Goal: Information Seeking & Learning: Learn about a topic

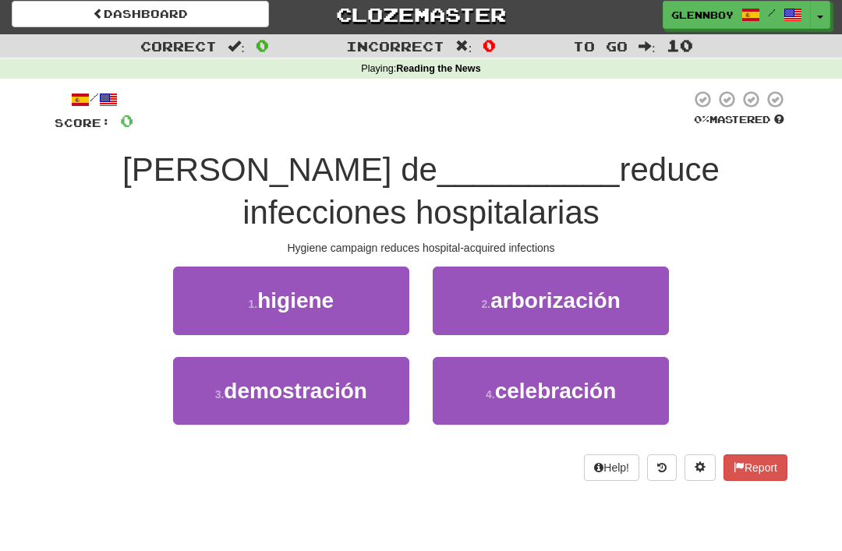
scroll to position [6, 0]
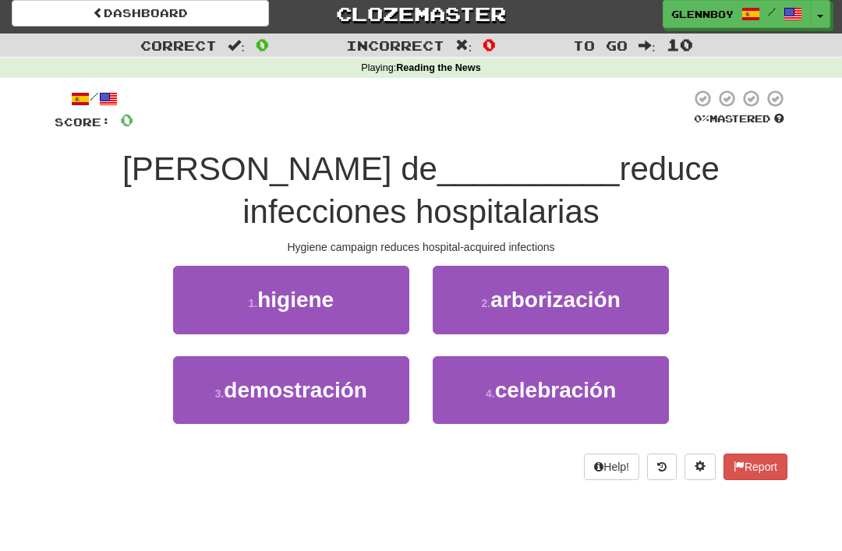
click at [276, 293] on span "higiene" at bounding box center [295, 300] width 76 height 24
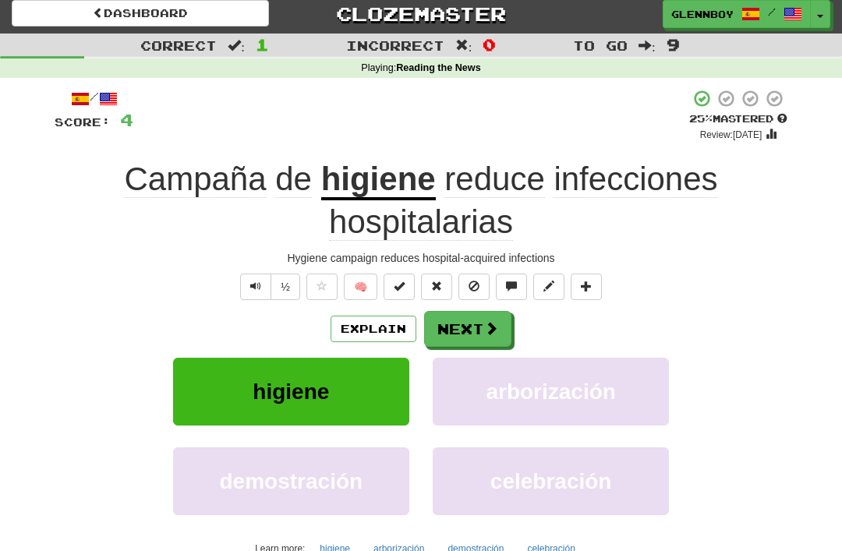
click at [285, 293] on button "½" at bounding box center [286, 287] width 30 height 27
click at [279, 282] on button "½" at bounding box center [286, 287] width 30 height 27
click at [284, 285] on button "½" at bounding box center [286, 287] width 30 height 27
click at [475, 285] on span at bounding box center [474, 286] width 11 height 11
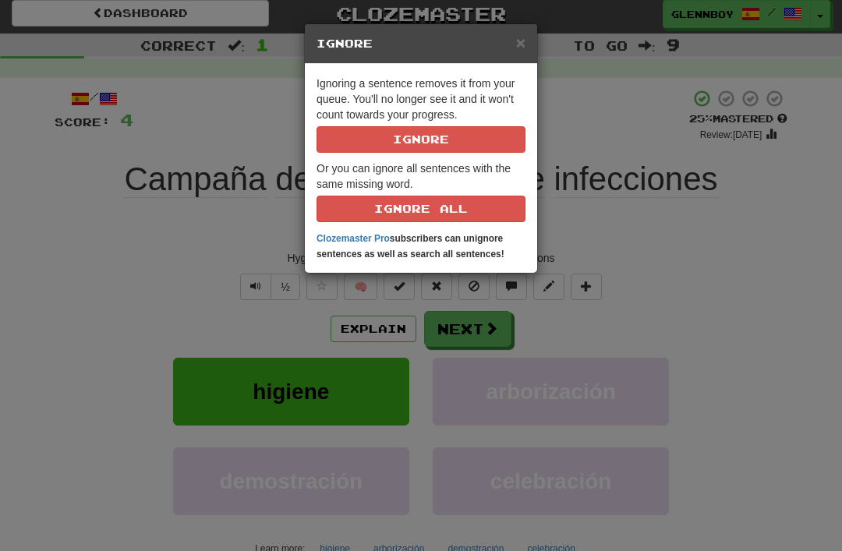
click at [402, 139] on button "Ignore" at bounding box center [421, 139] width 209 height 27
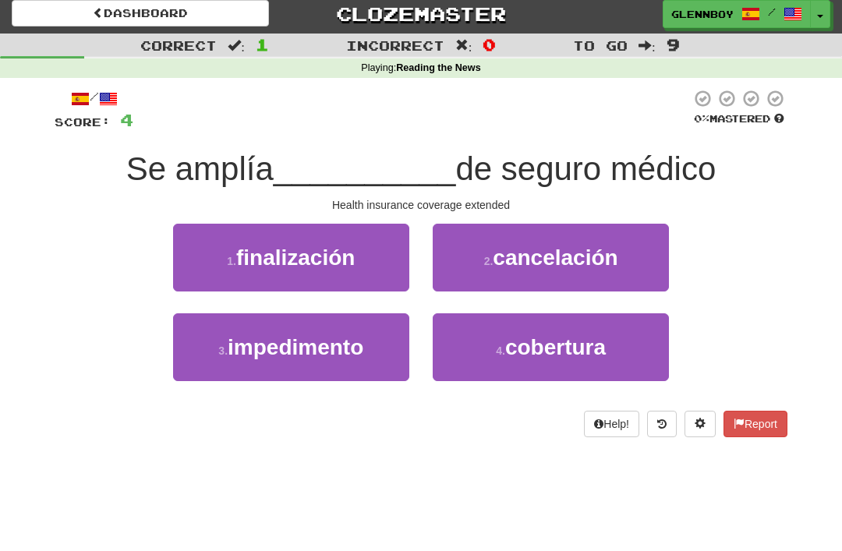
click at [507, 349] on span "cobertura" at bounding box center [555, 347] width 101 height 24
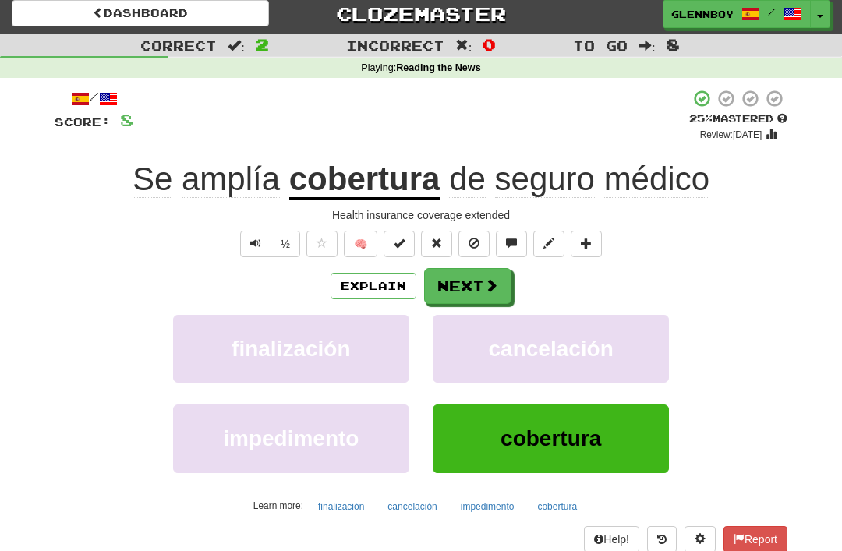
click at [369, 279] on button "Explain" at bounding box center [374, 286] width 86 height 27
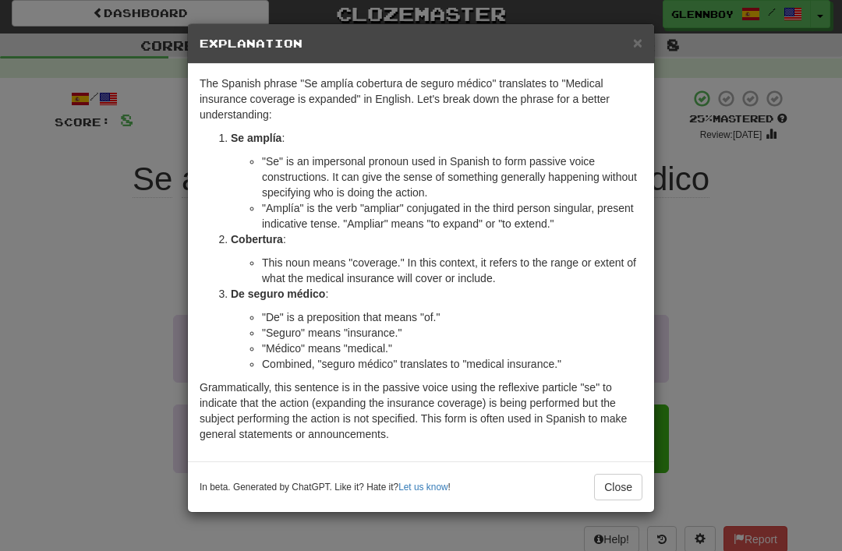
click at [633, 40] on span "×" at bounding box center [637, 43] width 9 height 18
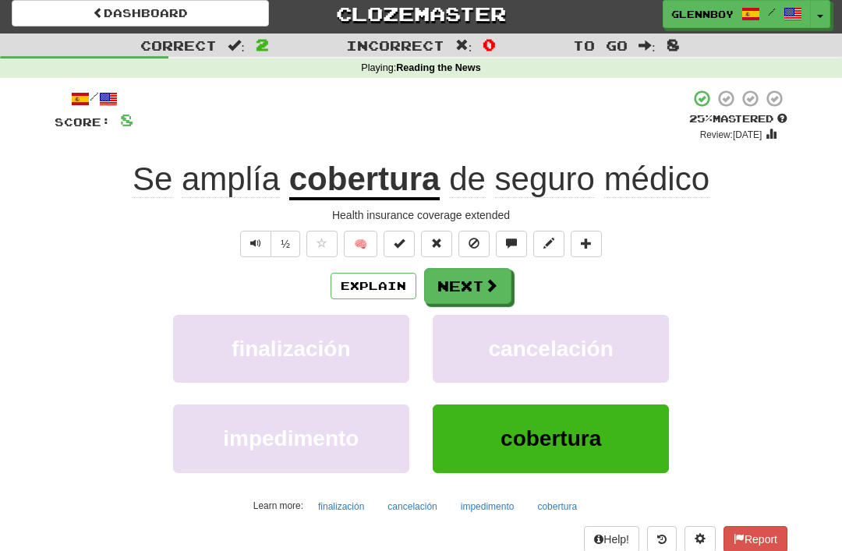
click at [474, 240] on span at bounding box center [474, 243] width 11 height 11
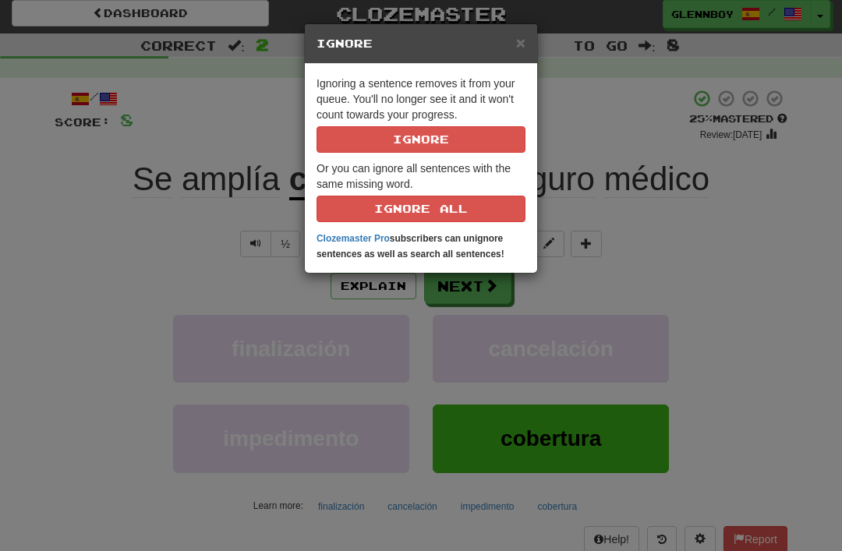
click at [402, 138] on button "Ignore" at bounding box center [421, 139] width 209 height 27
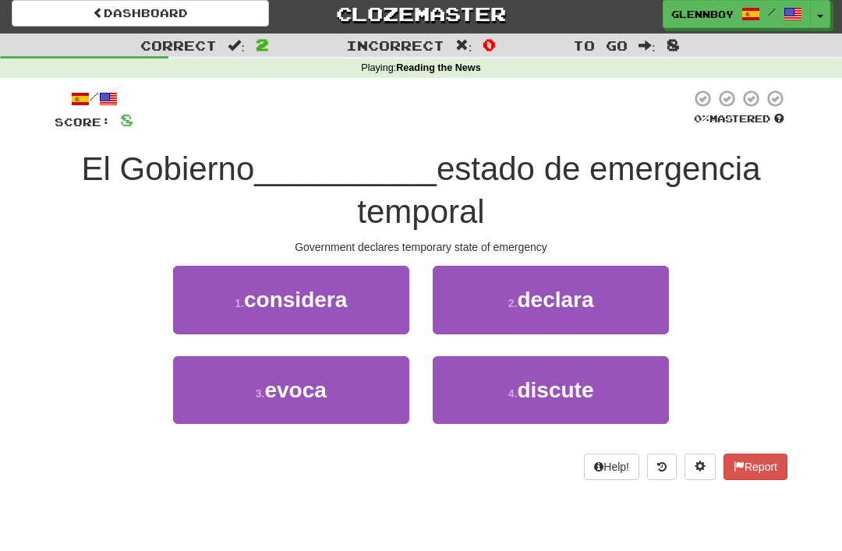
click at [530, 323] on button "2 . declara" at bounding box center [551, 300] width 236 height 68
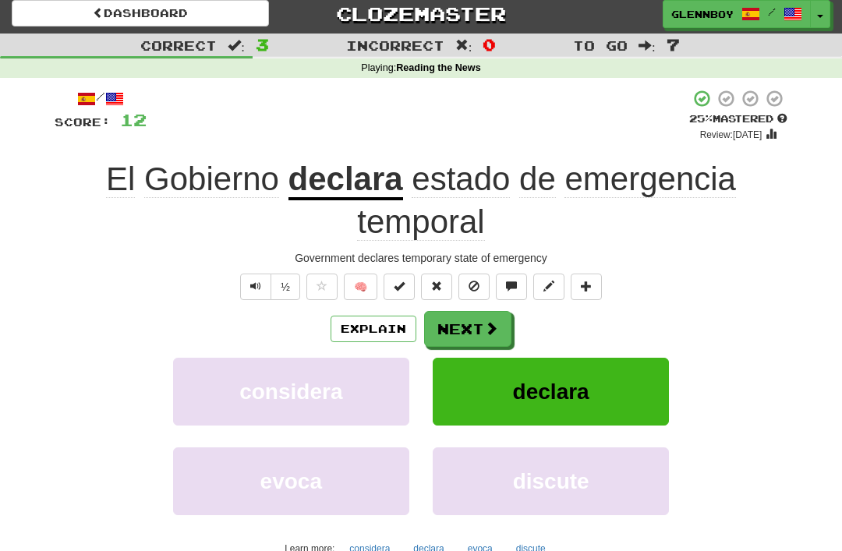
click at [475, 281] on span at bounding box center [474, 286] width 11 height 11
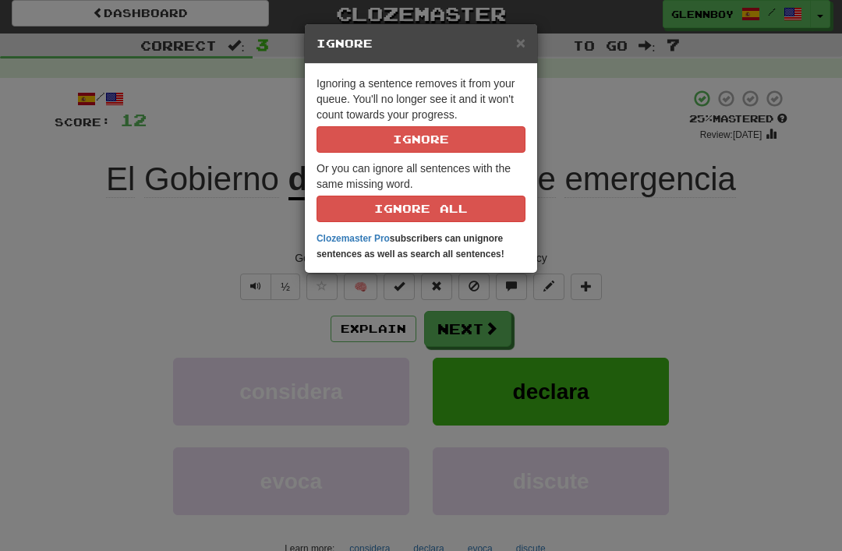
click at [413, 139] on button "Ignore" at bounding box center [421, 139] width 209 height 27
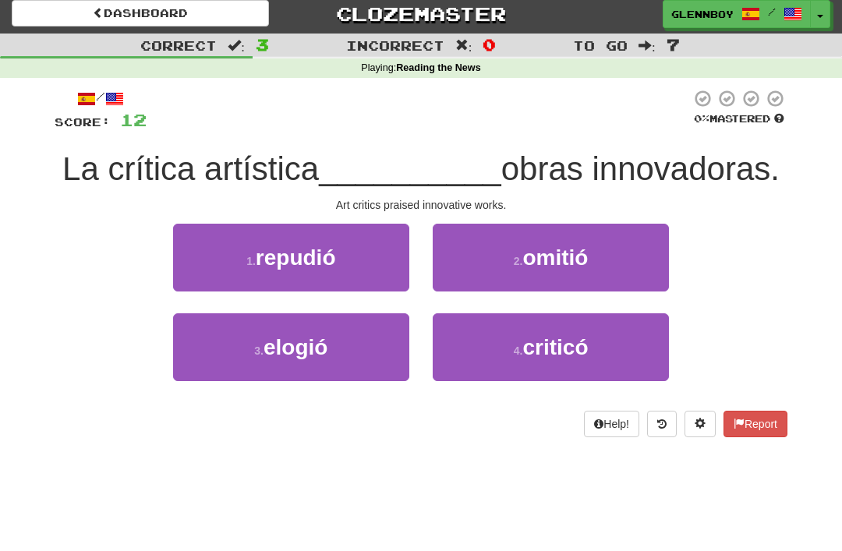
click at [278, 353] on span "elogió" at bounding box center [296, 347] width 64 height 24
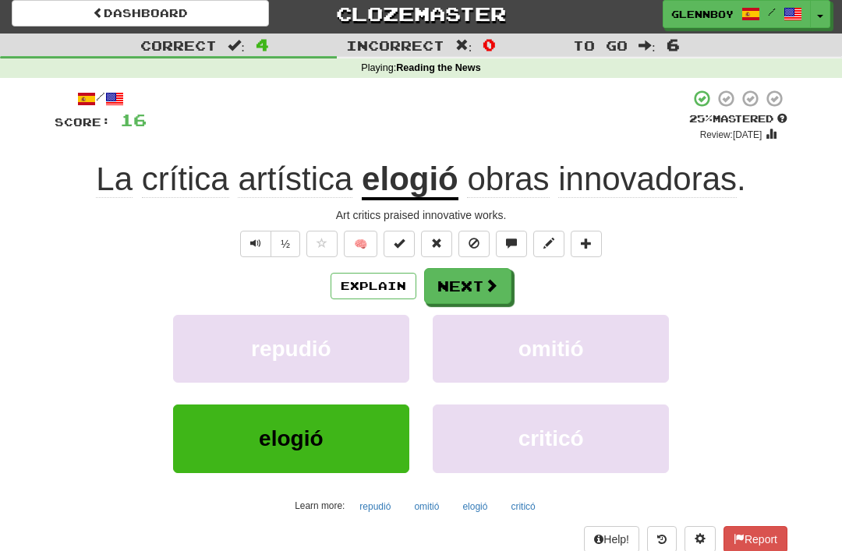
click at [350, 281] on button "Explain" at bounding box center [374, 286] width 86 height 27
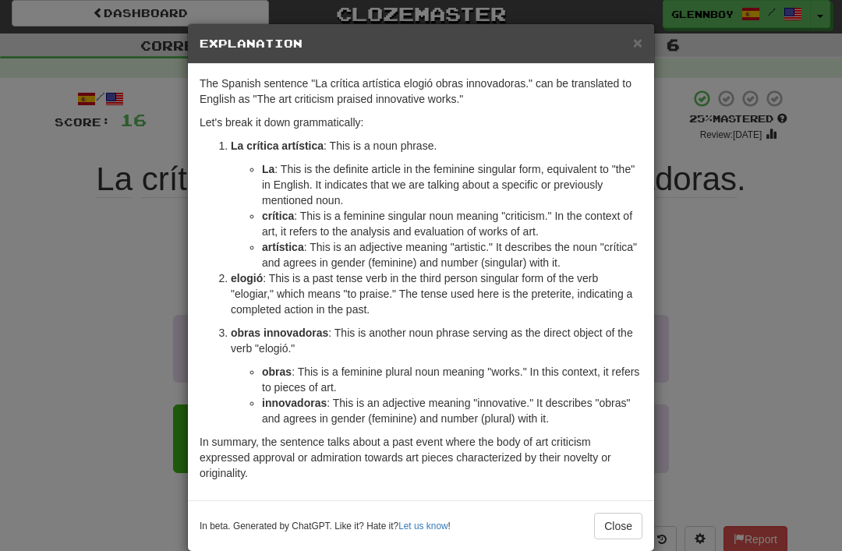
click at [636, 34] on span "×" at bounding box center [637, 43] width 9 height 18
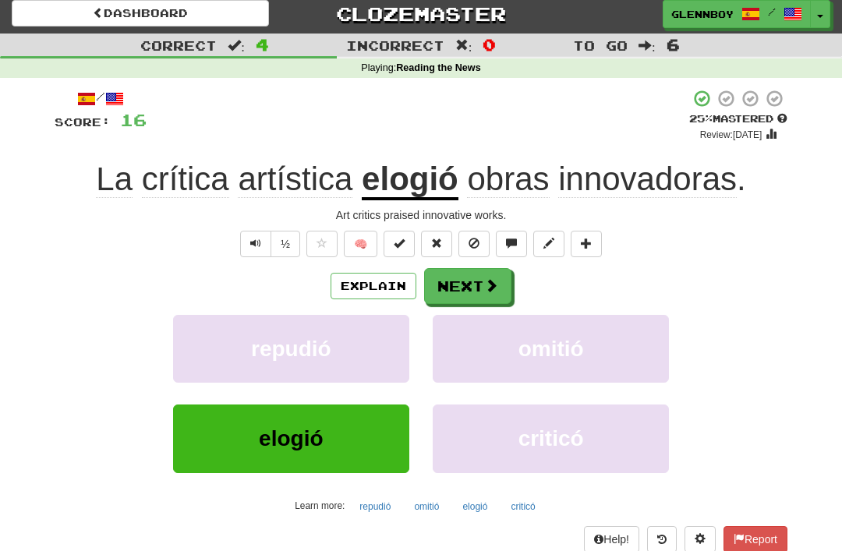
click at [468, 241] on button at bounding box center [474, 244] width 31 height 27
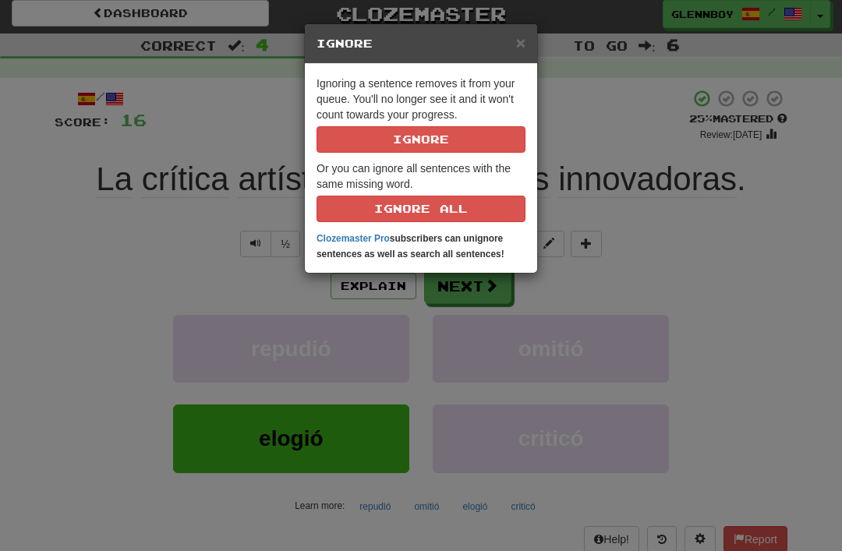
click at [402, 139] on button "Ignore" at bounding box center [421, 139] width 209 height 27
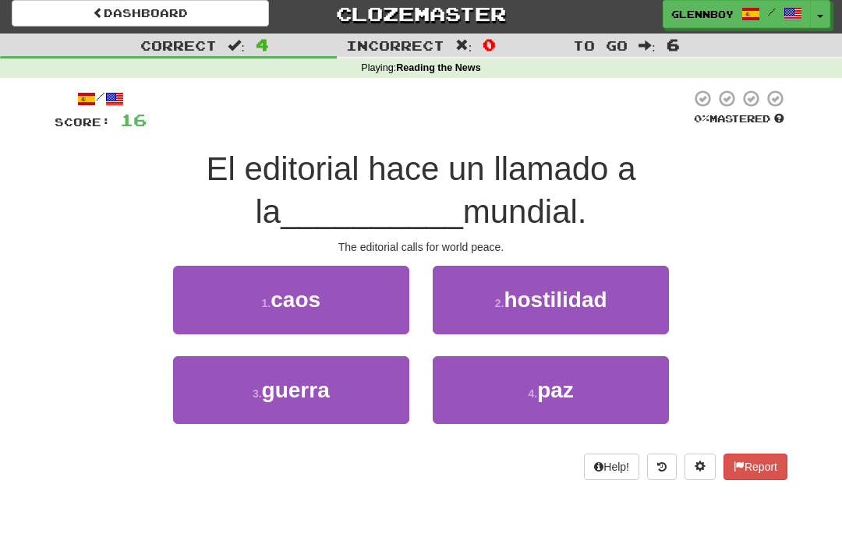
click at [544, 399] on span "paz" at bounding box center [555, 390] width 37 height 24
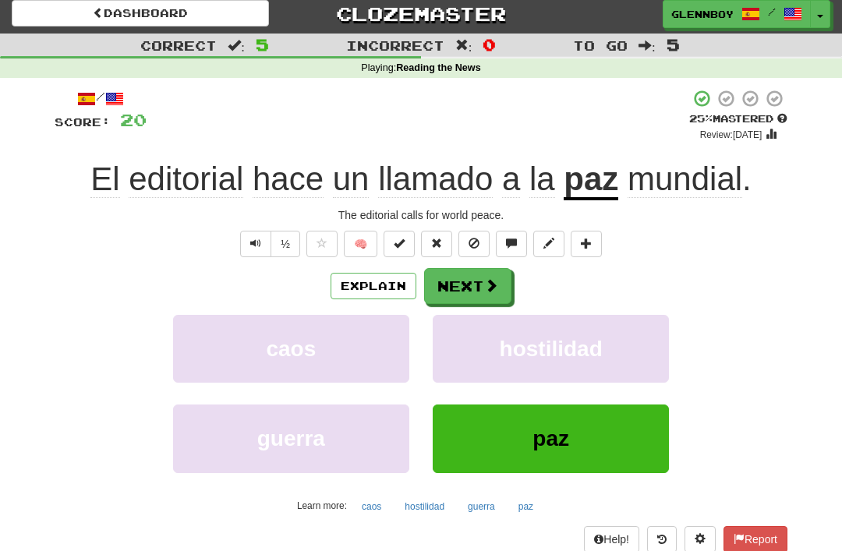
click at [470, 249] on button at bounding box center [474, 244] width 31 height 27
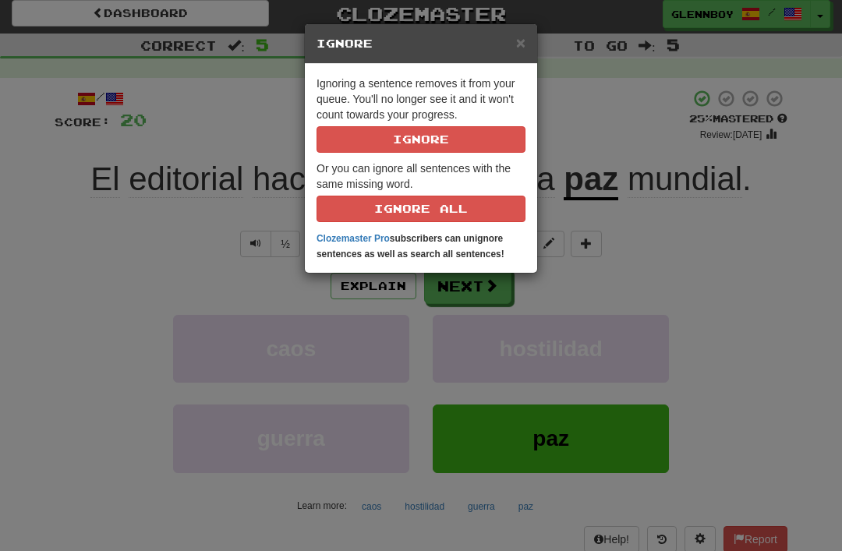
click at [407, 138] on button "Ignore" at bounding box center [421, 139] width 209 height 27
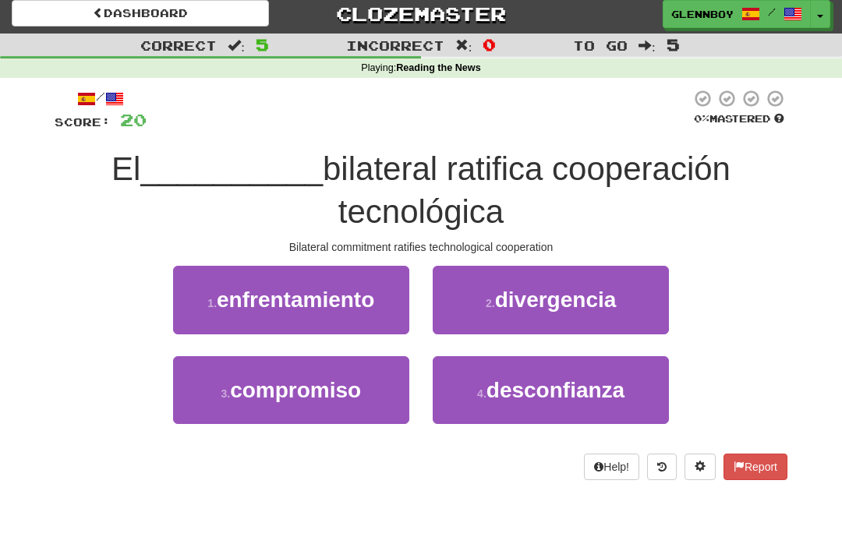
click at [266, 404] on button "3 . compromiso" at bounding box center [291, 390] width 236 height 68
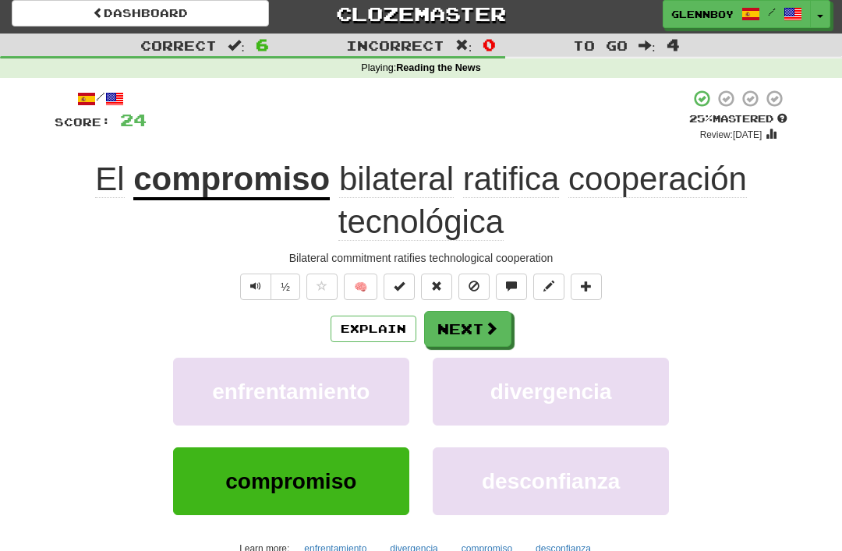
click at [473, 281] on span at bounding box center [474, 286] width 11 height 11
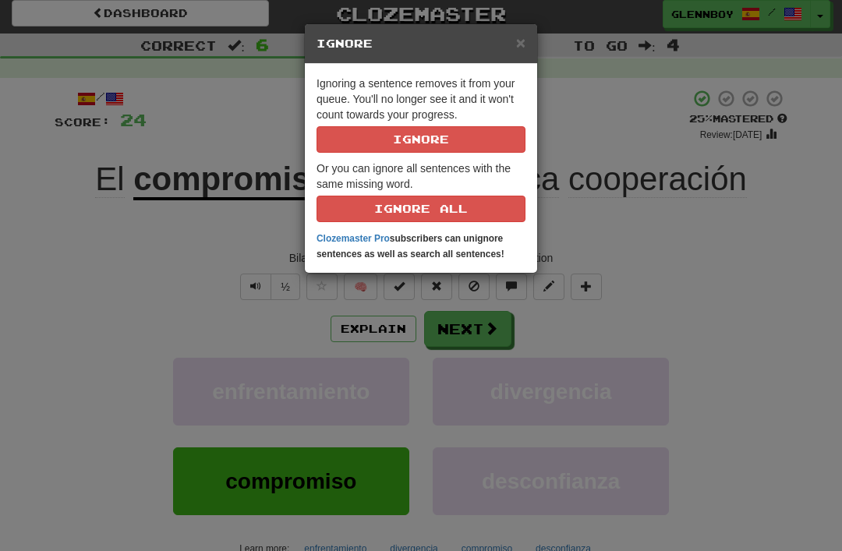
click at [393, 138] on button "Ignore" at bounding box center [421, 139] width 209 height 27
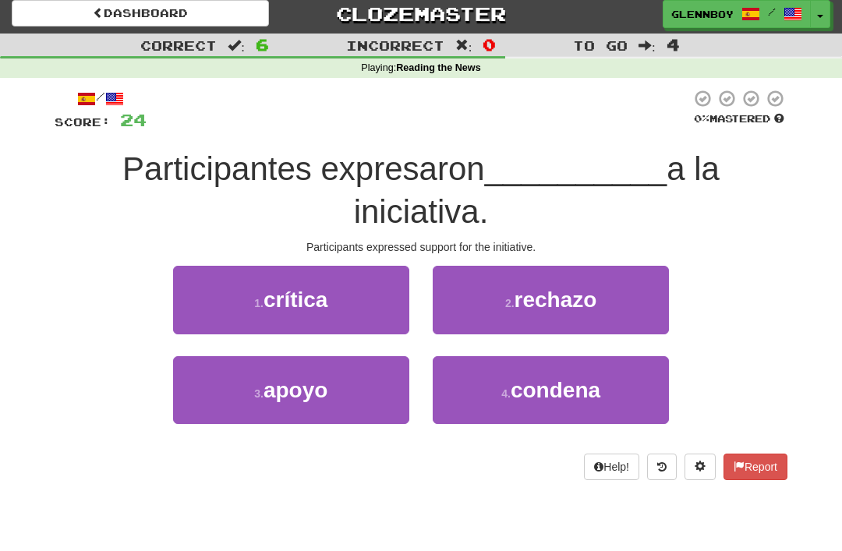
click at [295, 406] on button "3 . apoyo" at bounding box center [291, 390] width 236 height 68
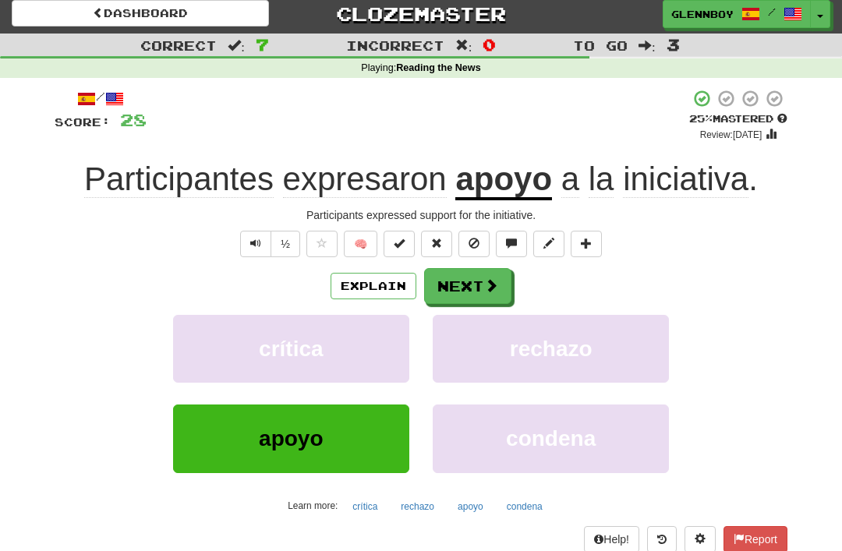
click at [467, 238] on button at bounding box center [474, 244] width 31 height 27
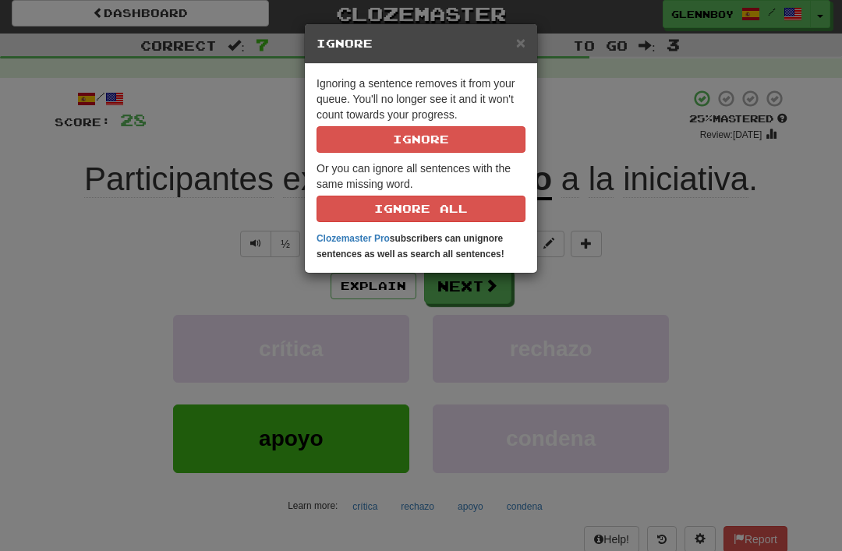
click at [402, 138] on button "Ignore" at bounding box center [421, 139] width 209 height 27
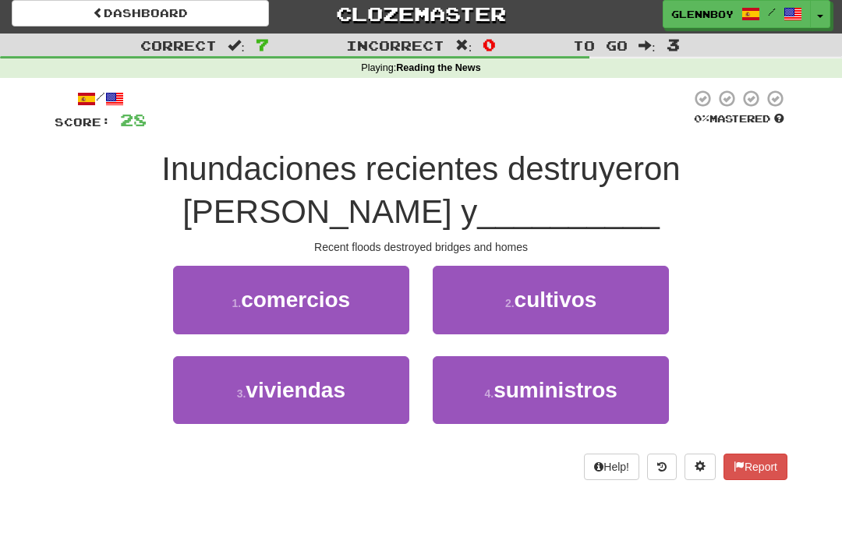
click at [278, 389] on span "viviendas" at bounding box center [296, 390] width 100 height 24
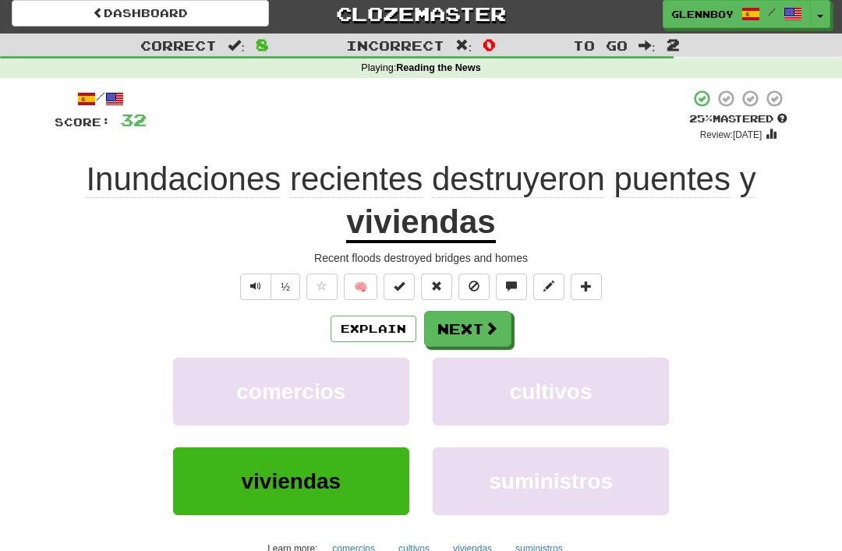
click at [473, 283] on span at bounding box center [474, 286] width 11 height 11
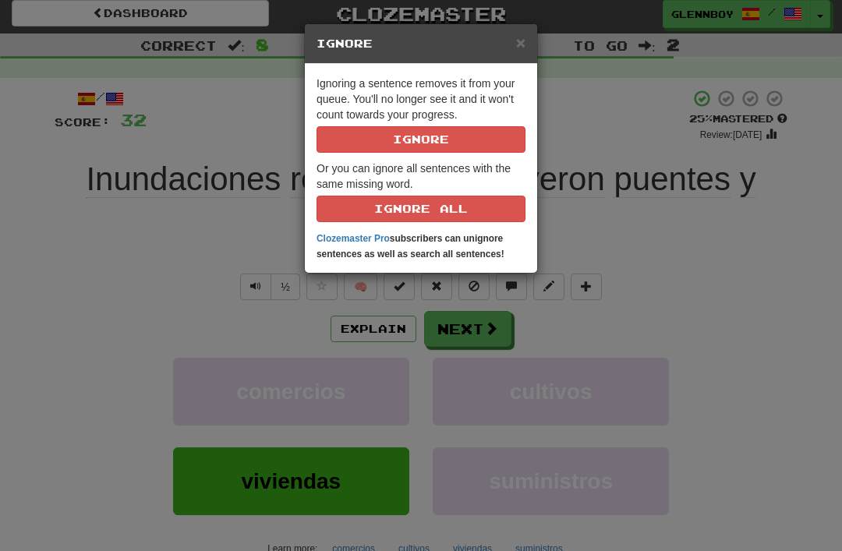
click at [388, 139] on button "Ignore" at bounding box center [421, 139] width 209 height 27
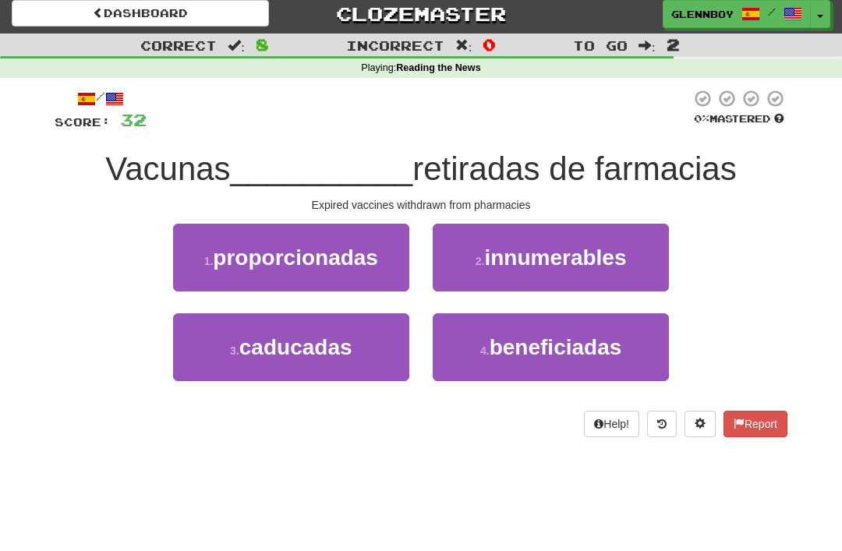
click at [265, 355] on span "caducadas" at bounding box center [295, 347] width 113 height 24
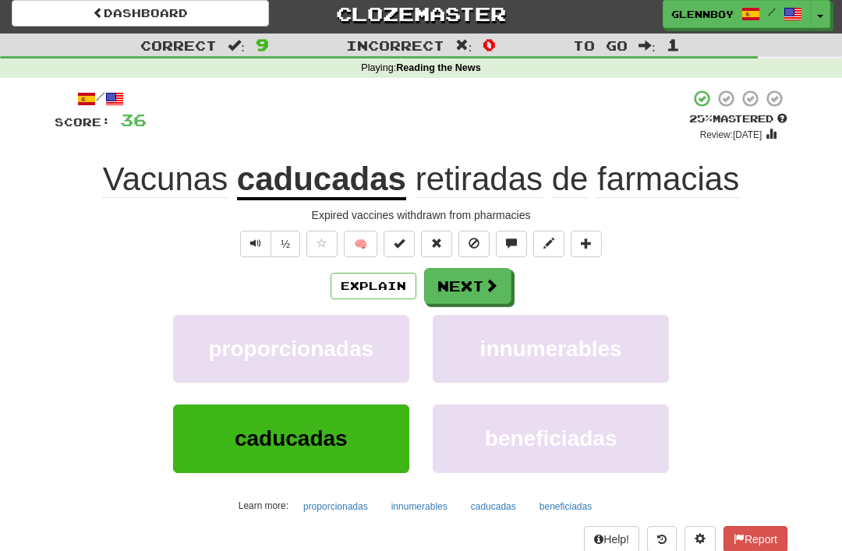
click at [377, 290] on button "Explain" at bounding box center [374, 286] width 86 height 27
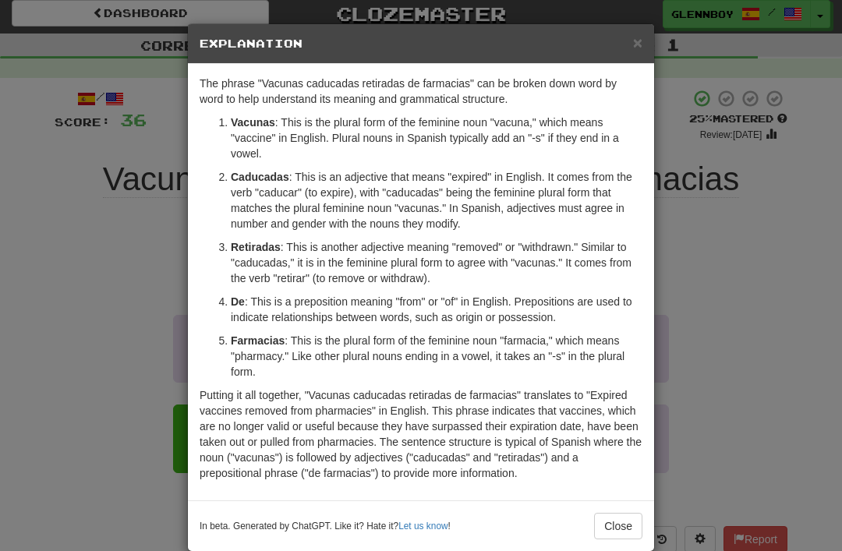
click at [604, 527] on button "Close" at bounding box center [618, 526] width 48 height 27
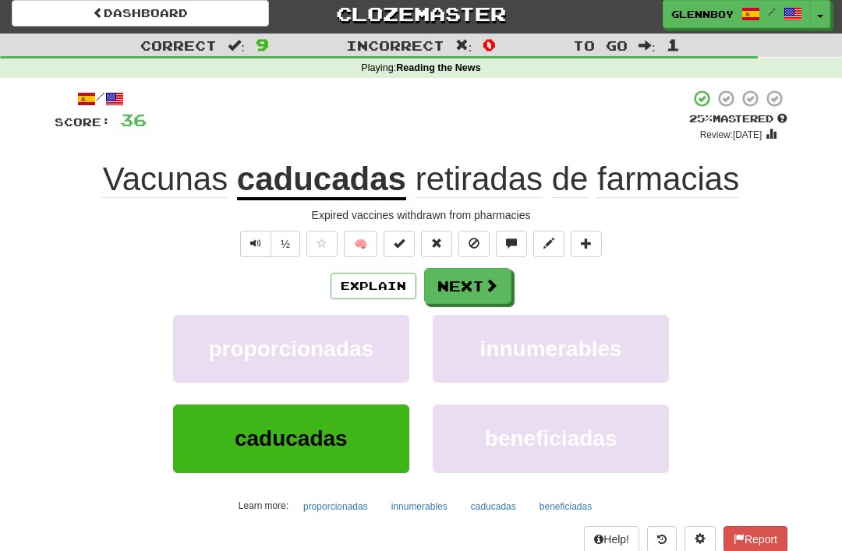
click at [479, 242] on span at bounding box center [474, 243] width 11 height 11
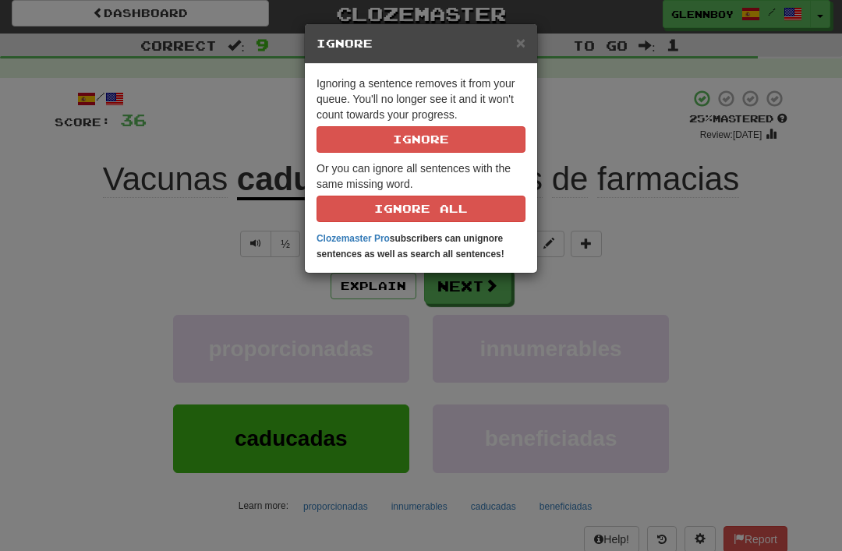
click at [413, 163] on p "Or you can ignore all sentences with the same missing word. Ignore All" at bounding box center [421, 192] width 209 height 62
click at [417, 151] on button "Ignore" at bounding box center [421, 139] width 209 height 27
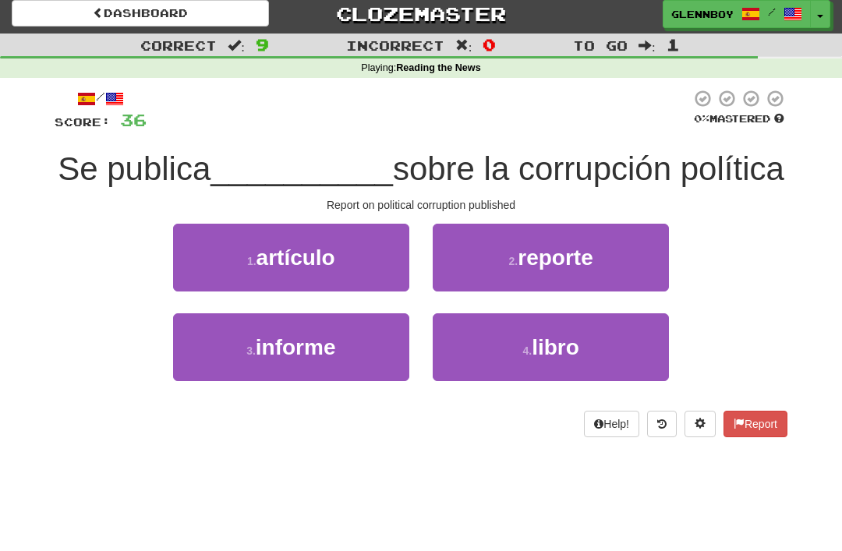
click at [270, 360] on span "informe" at bounding box center [296, 347] width 80 height 24
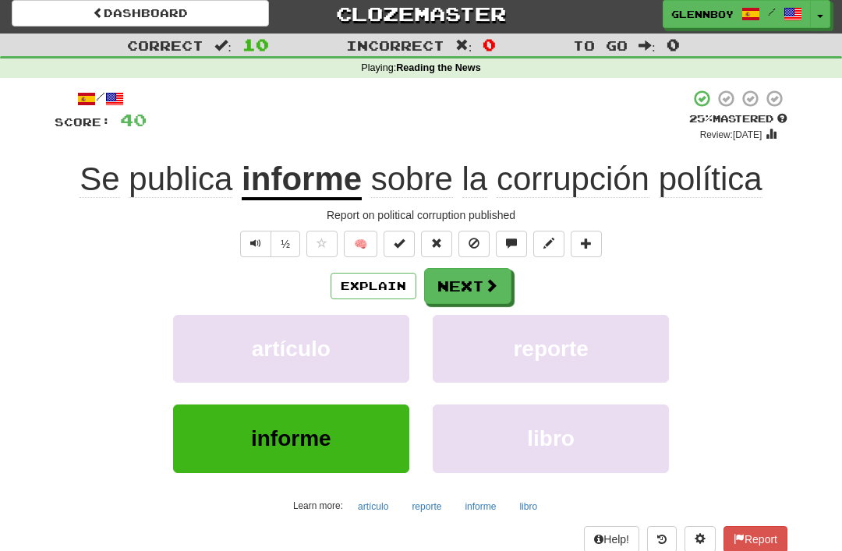
click at [475, 243] on span at bounding box center [474, 243] width 11 height 11
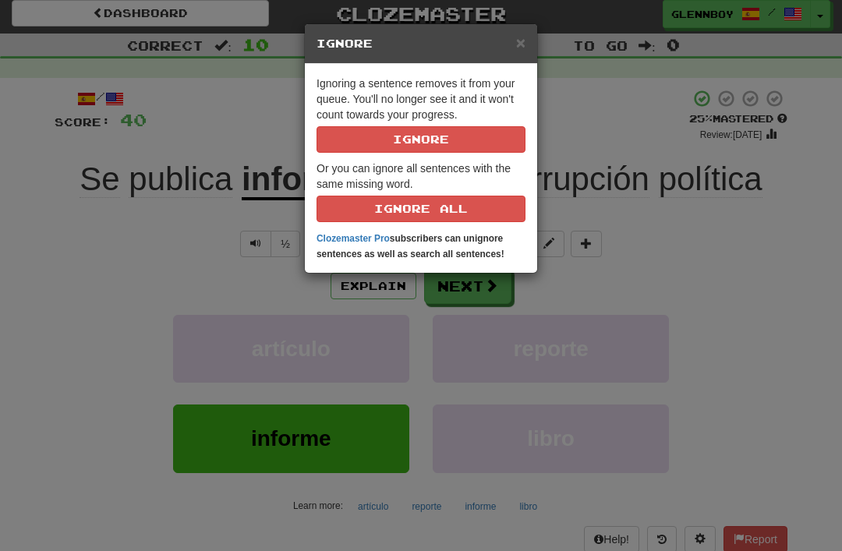
click at [410, 144] on button "Ignore" at bounding box center [421, 139] width 209 height 27
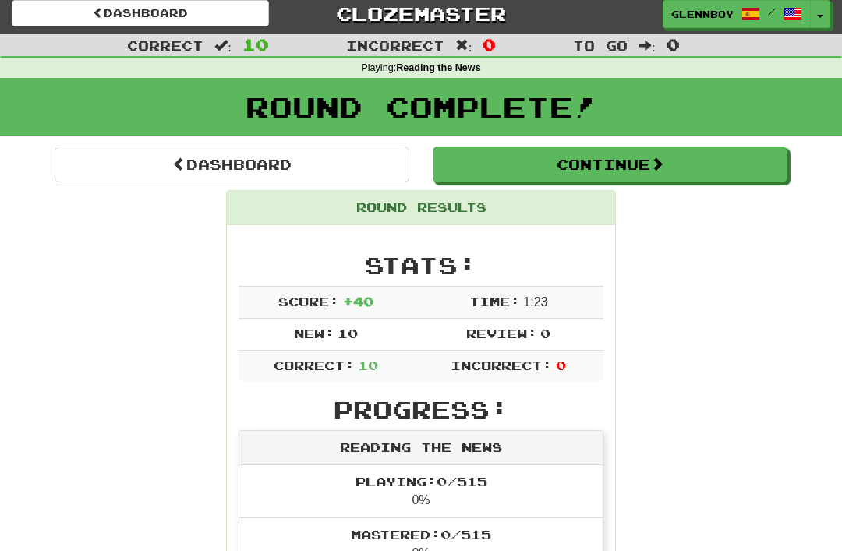
click at [135, 12] on link "Dashboard" at bounding box center [140, 13] width 257 height 27
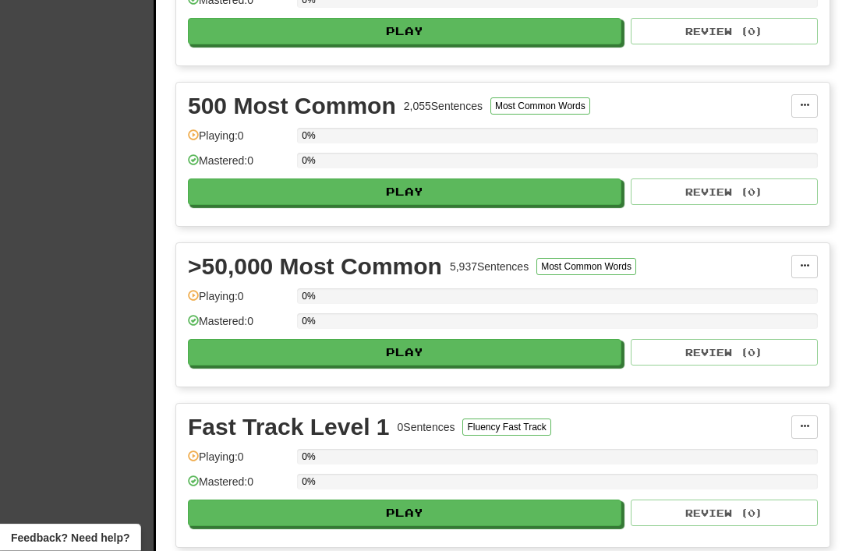
scroll to position [626, 0]
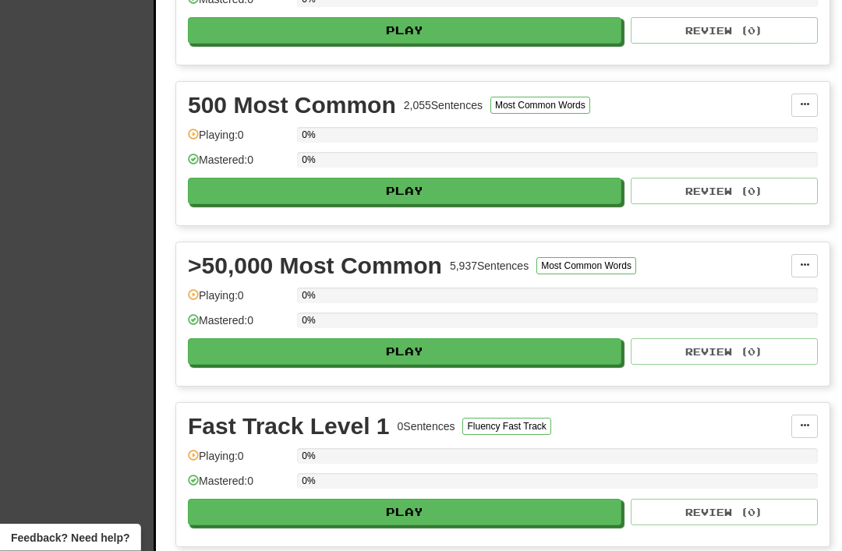
click at [401, 353] on button "Play" at bounding box center [405, 352] width 434 height 27
select select "**"
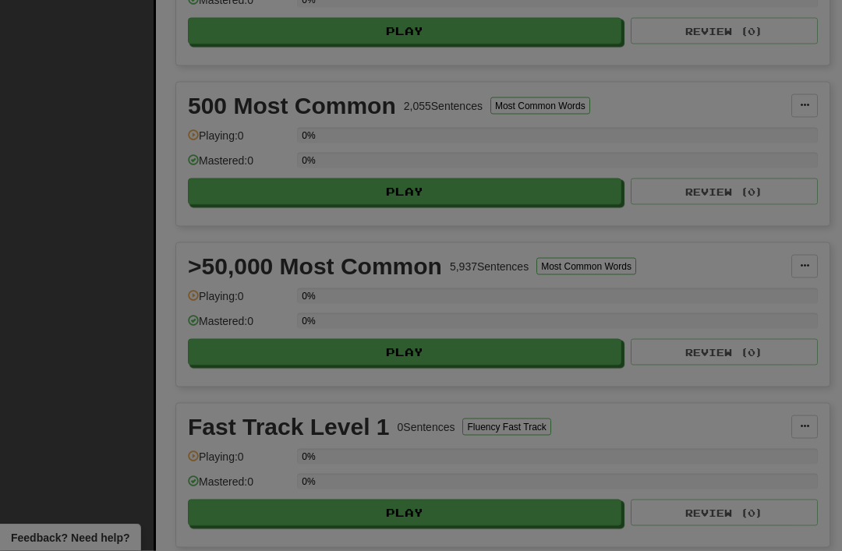
scroll to position [627, 0]
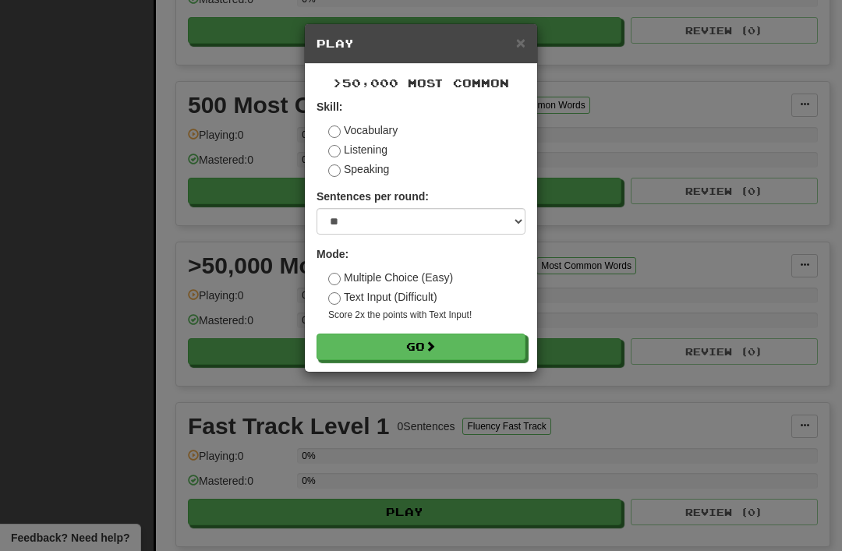
click at [409, 343] on button "Go" at bounding box center [421, 347] width 209 height 27
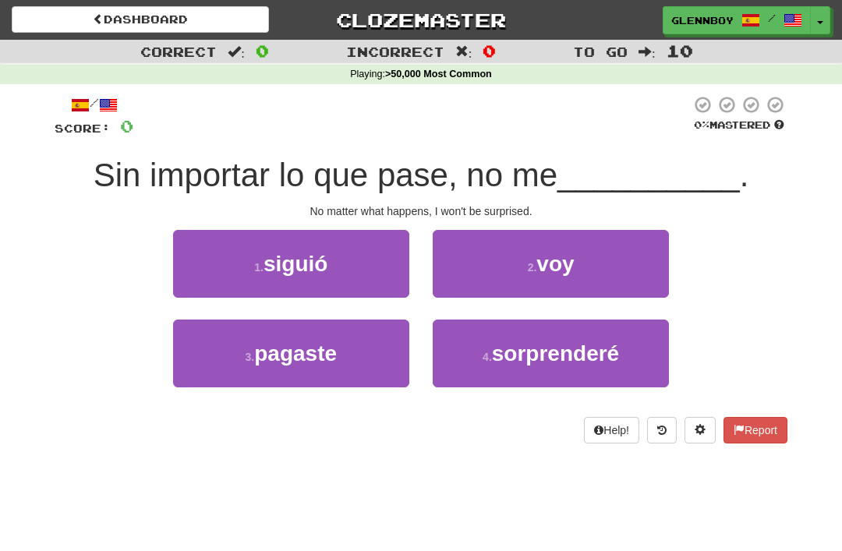
click at [534, 367] on button "4 . sorprenderé" at bounding box center [551, 354] width 236 height 68
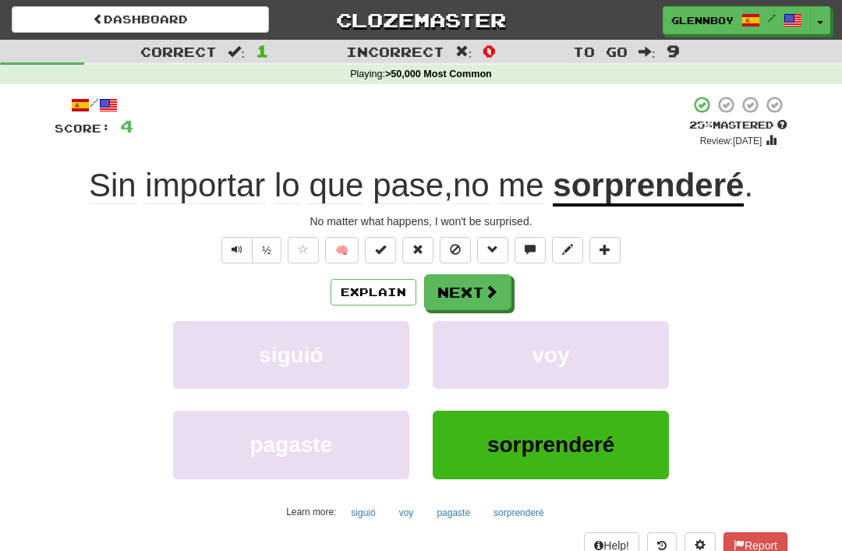
click at [145, 201] on span "importar" at bounding box center [205, 185] width 120 height 37
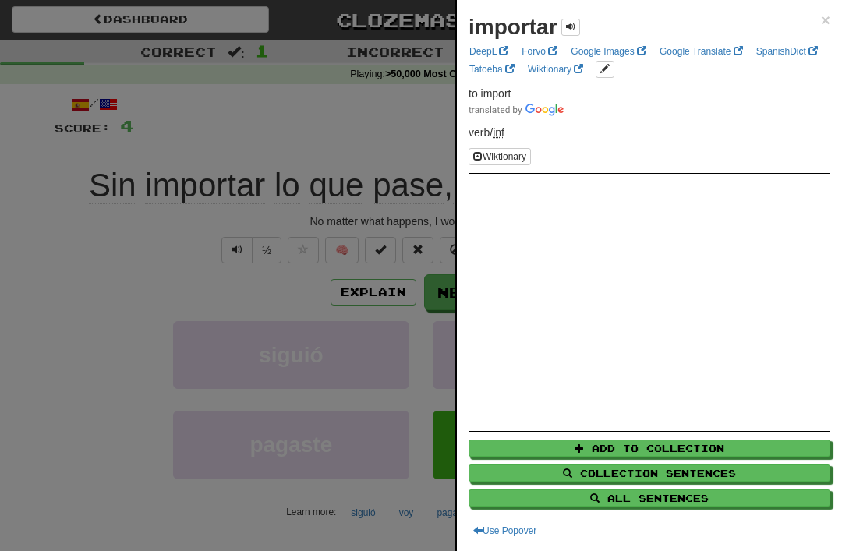
click at [822, 12] on span "×" at bounding box center [825, 20] width 9 height 18
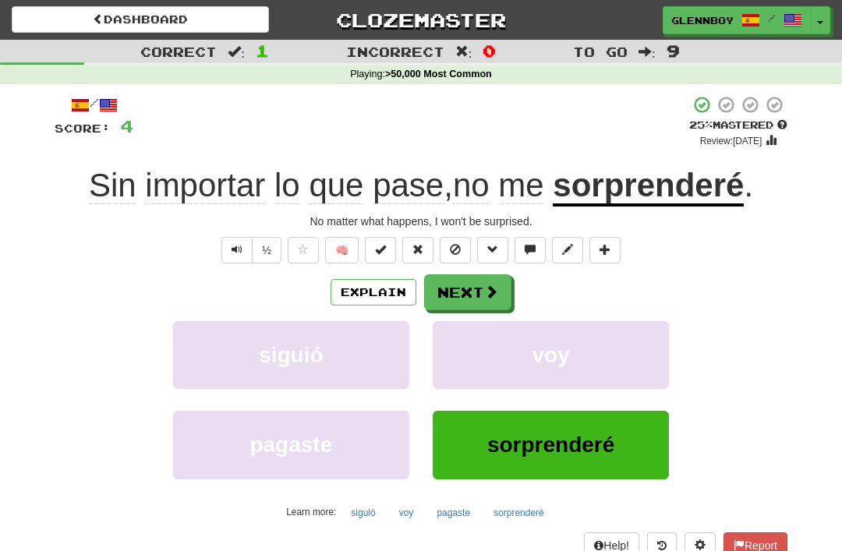
click at [447, 245] on button at bounding box center [455, 250] width 31 height 27
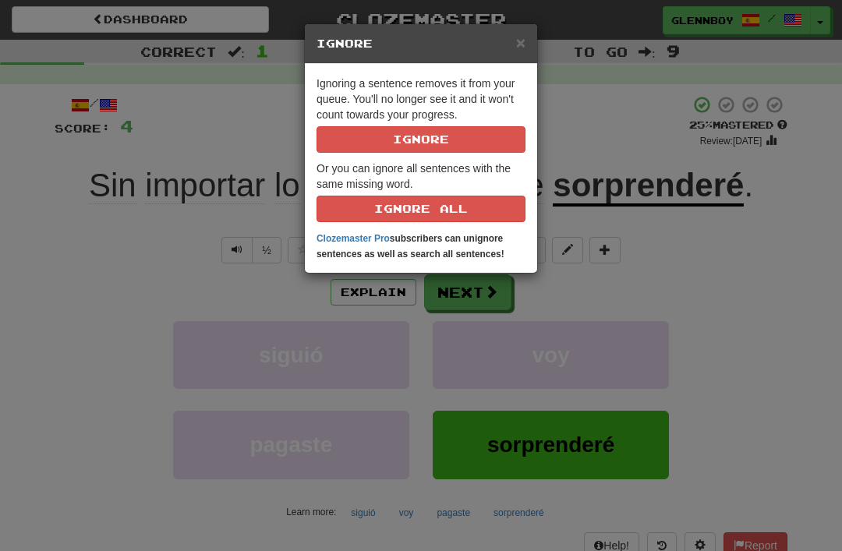
click at [388, 136] on button "Ignore" at bounding box center [421, 139] width 209 height 27
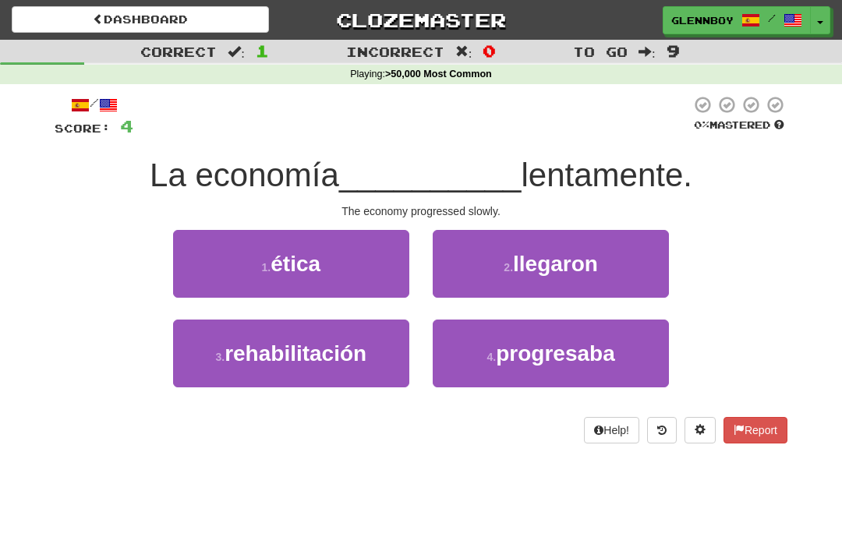
click at [519, 344] on span "progresaba" at bounding box center [555, 354] width 119 height 24
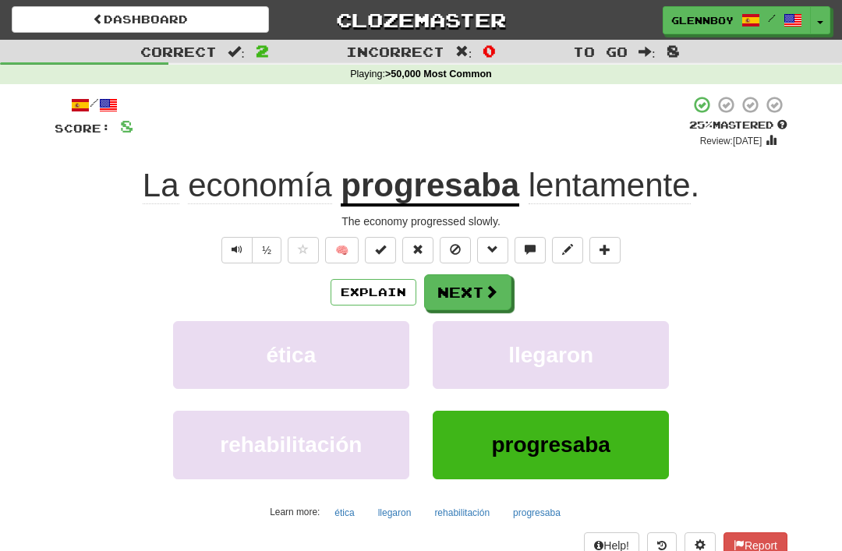
click at [454, 246] on span at bounding box center [455, 249] width 11 height 11
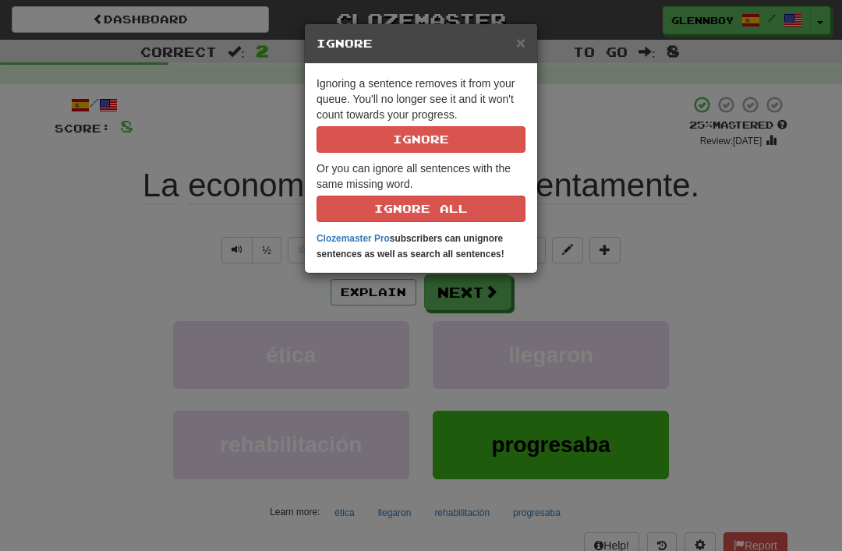
click at [388, 137] on button "Ignore" at bounding box center [421, 139] width 209 height 27
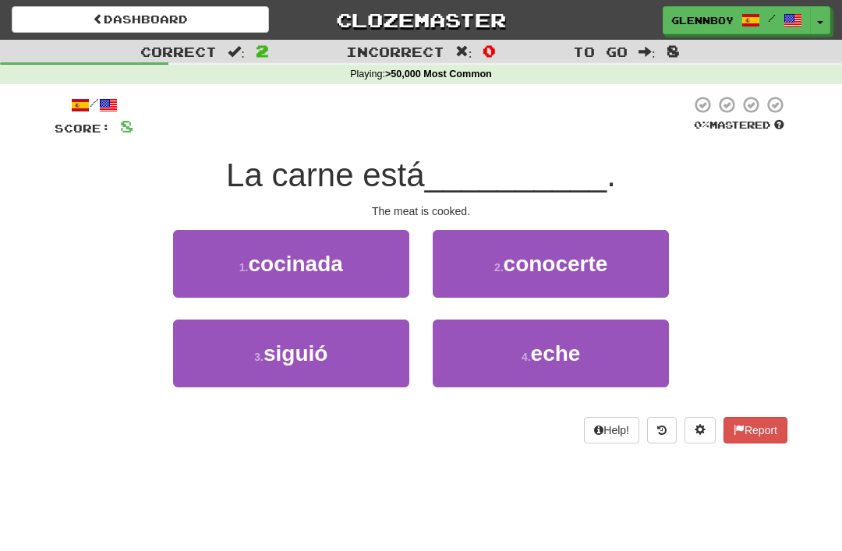
click at [273, 266] on span "cocinada" at bounding box center [295, 264] width 94 height 24
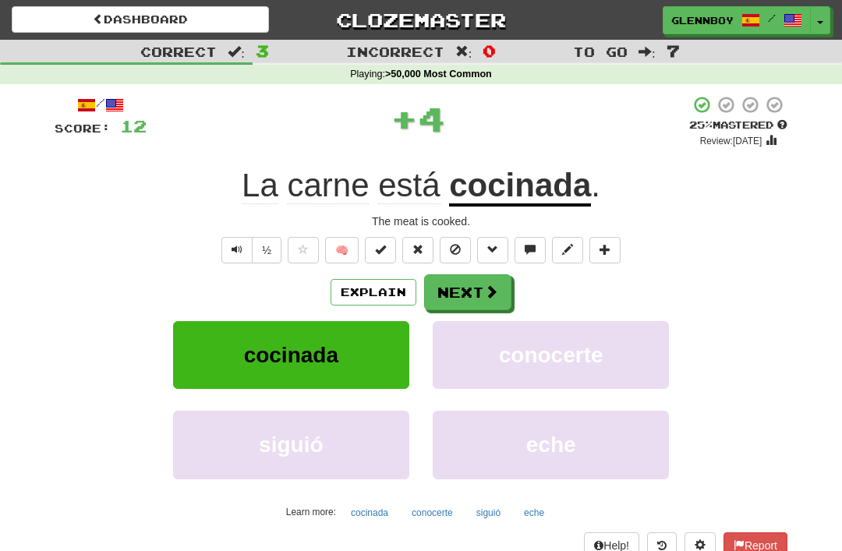
click at [451, 247] on span at bounding box center [455, 249] width 11 height 11
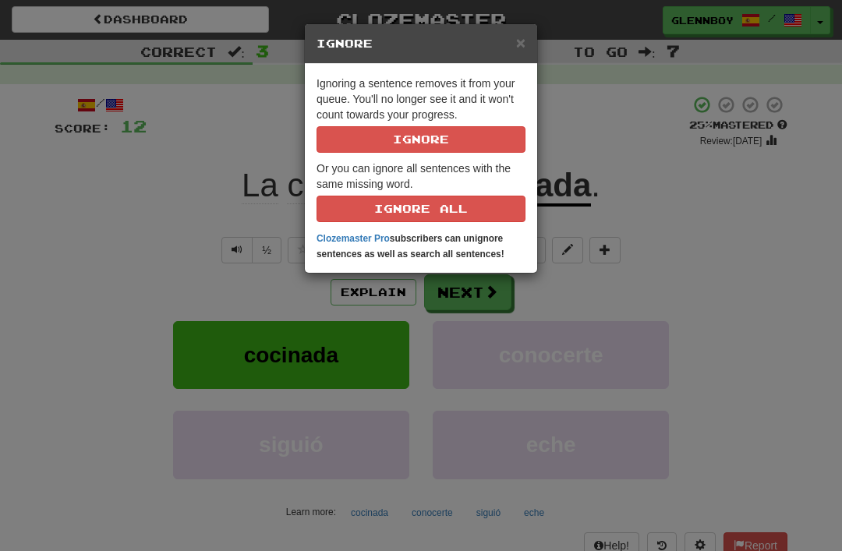
click at [402, 138] on button "Ignore" at bounding box center [421, 139] width 209 height 27
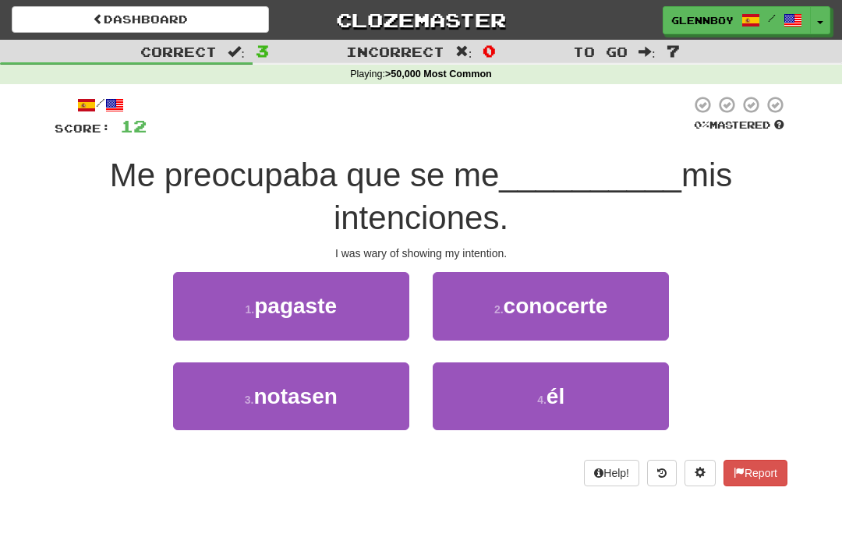
click at [291, 401] on span "notasen" at bounding box center [295, 397] width 83 height 24
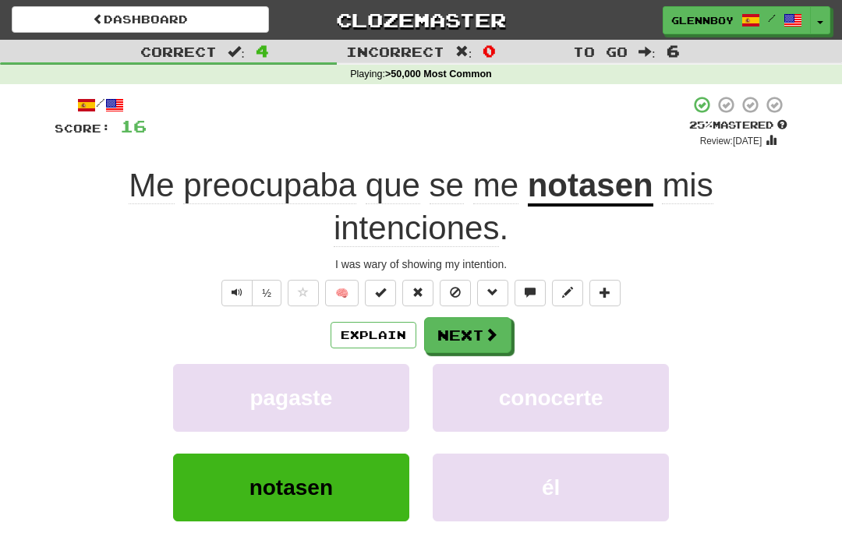
click at [371, 332] on button "Explain" at bounding box center [374, 335] width 86 height 27
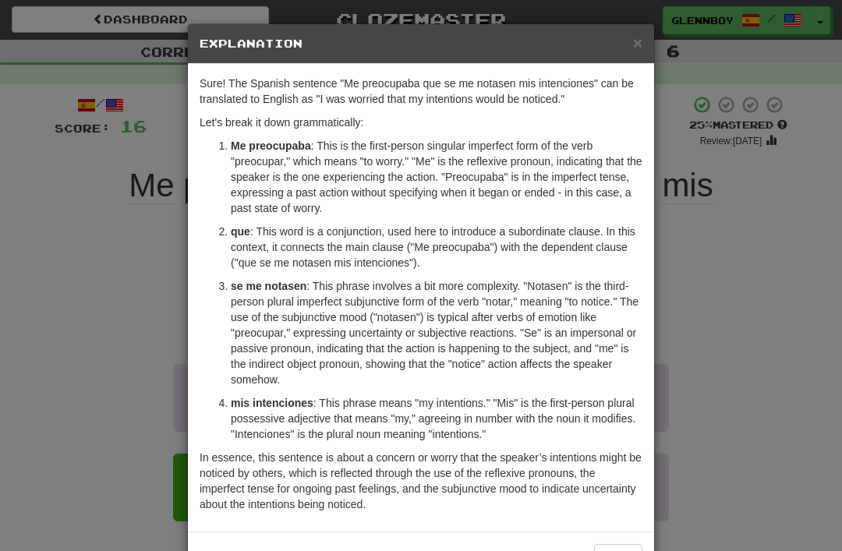
click at [638, 44] on span "×" at bounding box center [637, 43] width 9 height 18
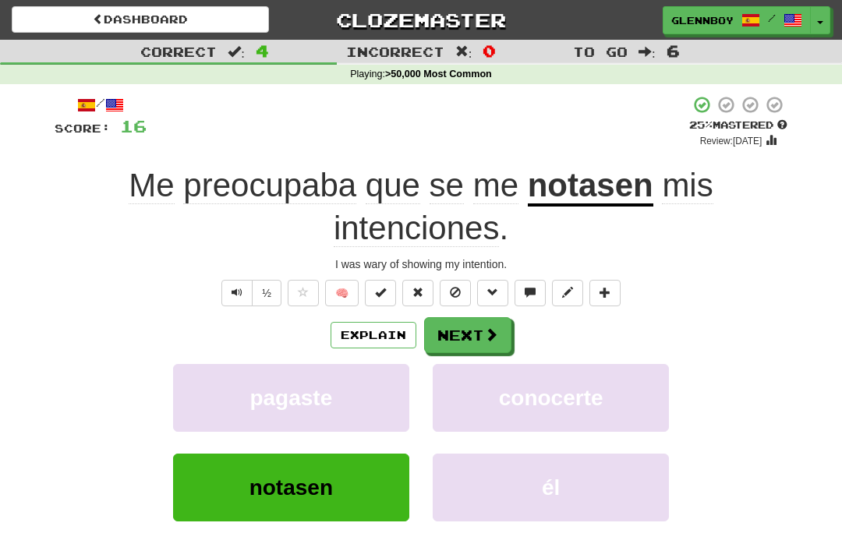
click at [368, 329] on button "Explain" at bounding box center [374, 335] width 86 height 27
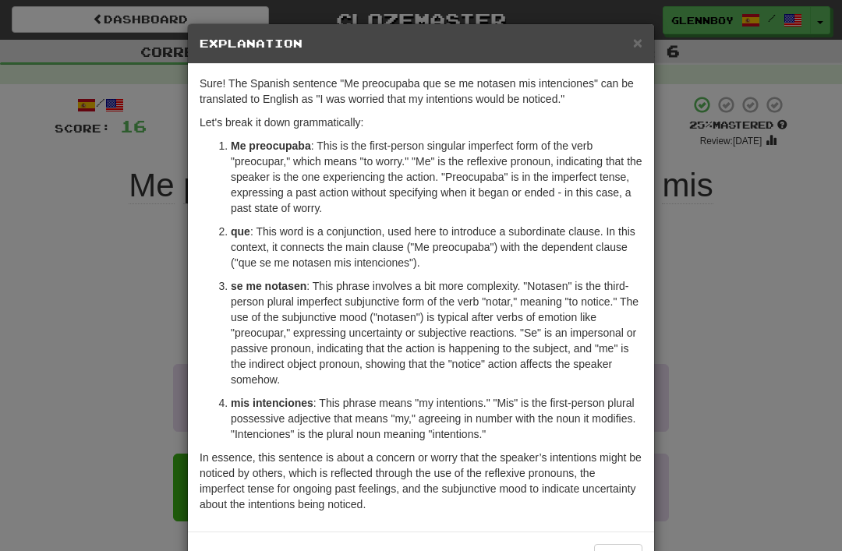
click at [629, 40] on h5 "Explanation" at bounding box center [421, 44] width 443 height 16
click at [636, 46] on span "×" at bounding box center [637, 43] width 9 height 18
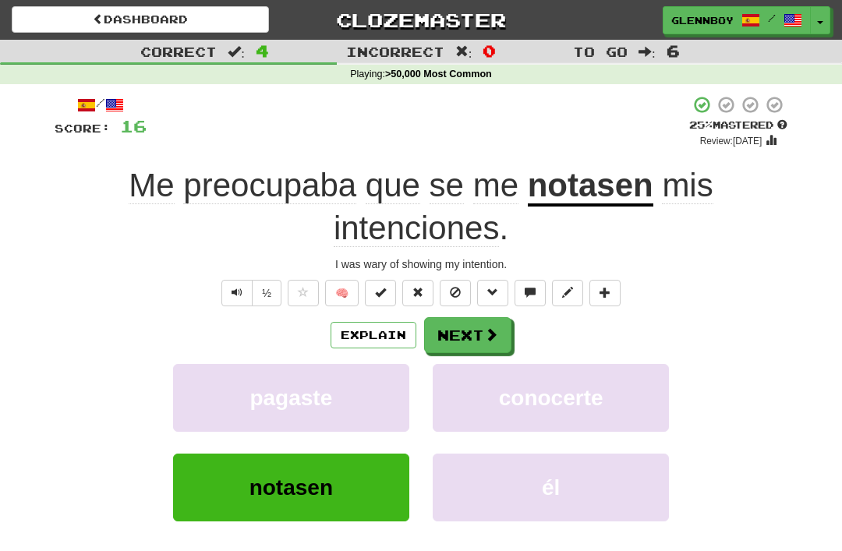
click at [459, 294] on span at bounding box center [455, 292] width 11 height 11
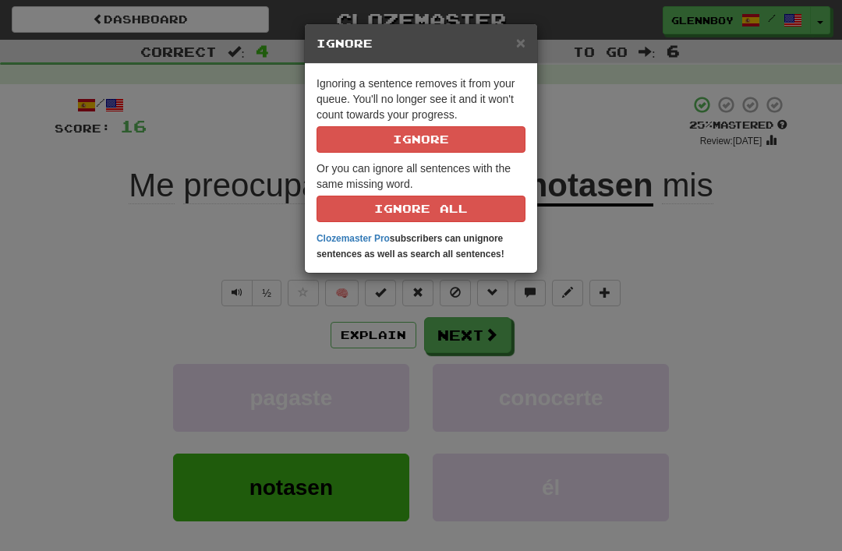
click at [401, 139] on button "Ignore" at bounding box center [421, 139] width 209 height 27
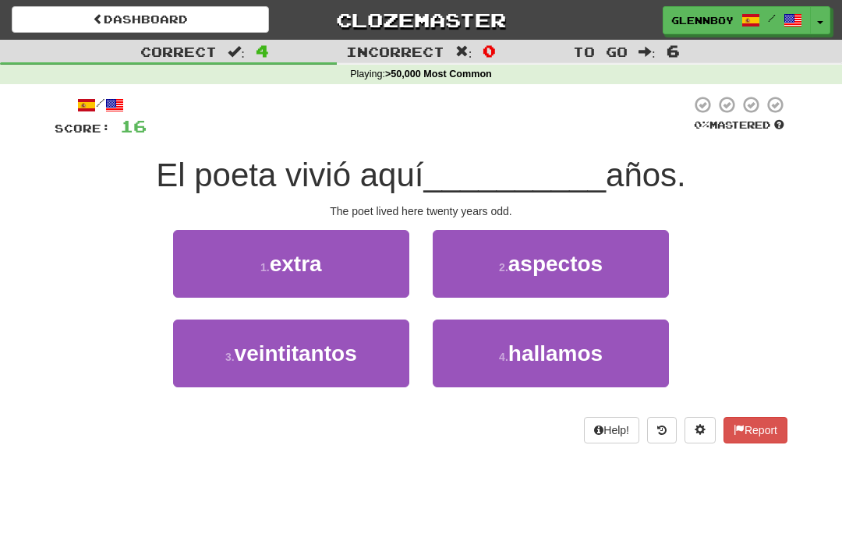
click at [293, 349] on span "veintitantos" at bounding box center [296, 354] width 122 height 24
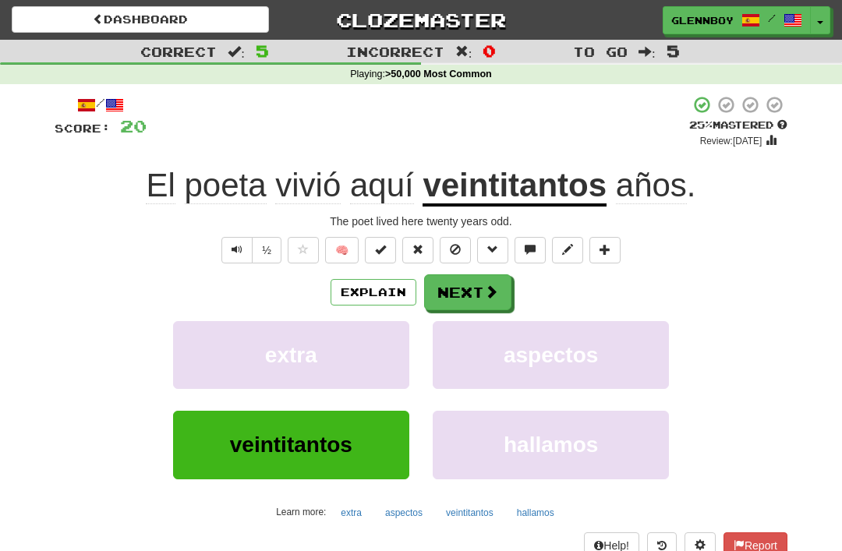
click at [358, 285] on button "Explain" at bounding box center [374, 292] width 86 height 27
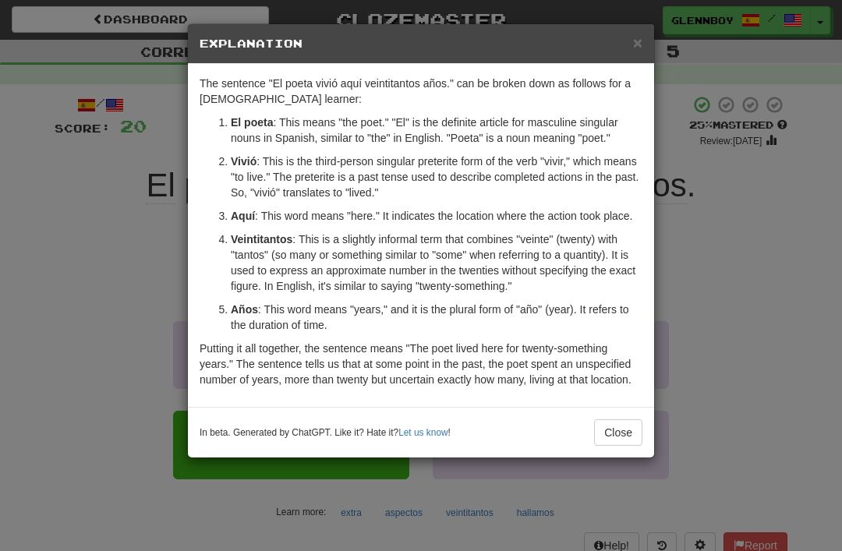
click at [616, 436] on button "Close" at bounding box center [618, 433] width 48 height 27
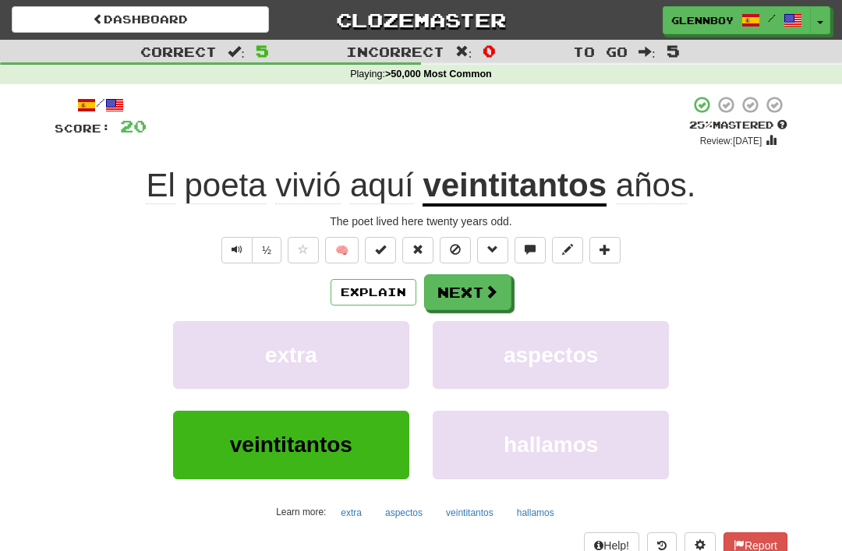
click at [450, 246] on span at bounding box center [455, 249] width 11 height 11
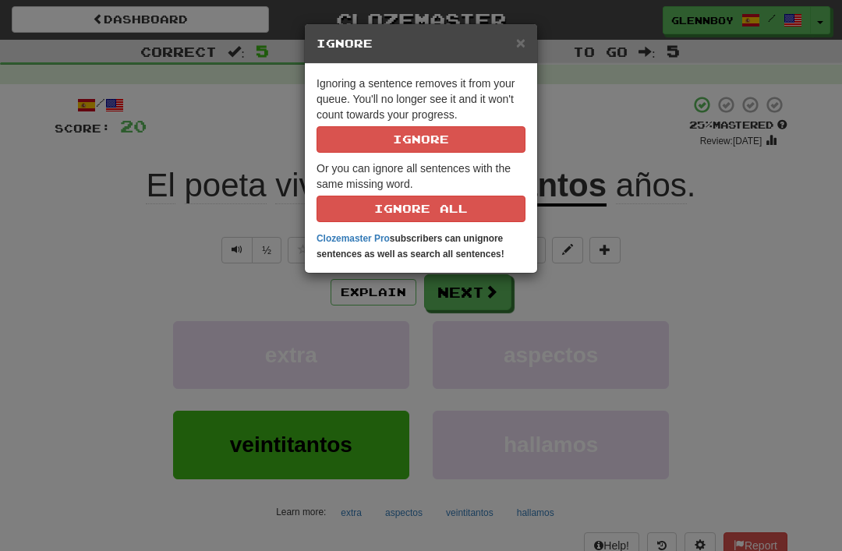
click at [428, 142] on button "Ignore" at bounding box center [421, 139] width 209 height 27
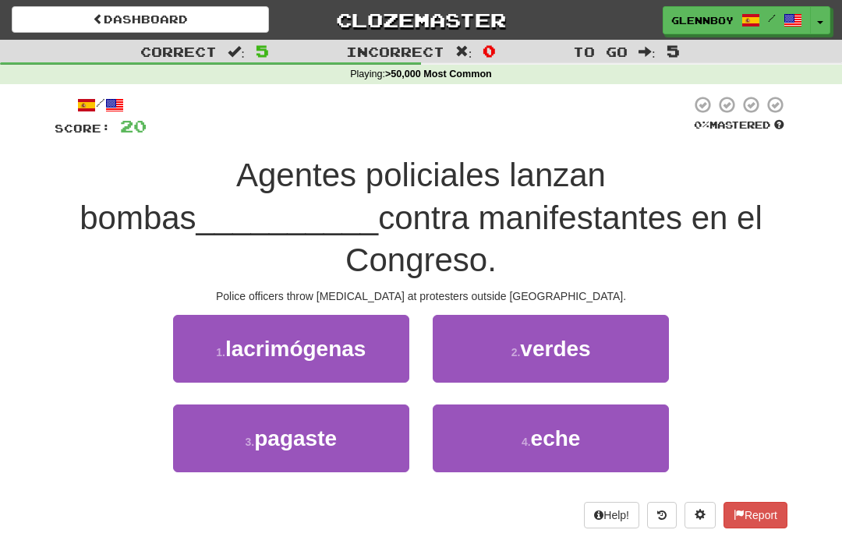
click at [268, 337] on span "lacrimógenas" at bounding box center [295, 349] width 141 height 24
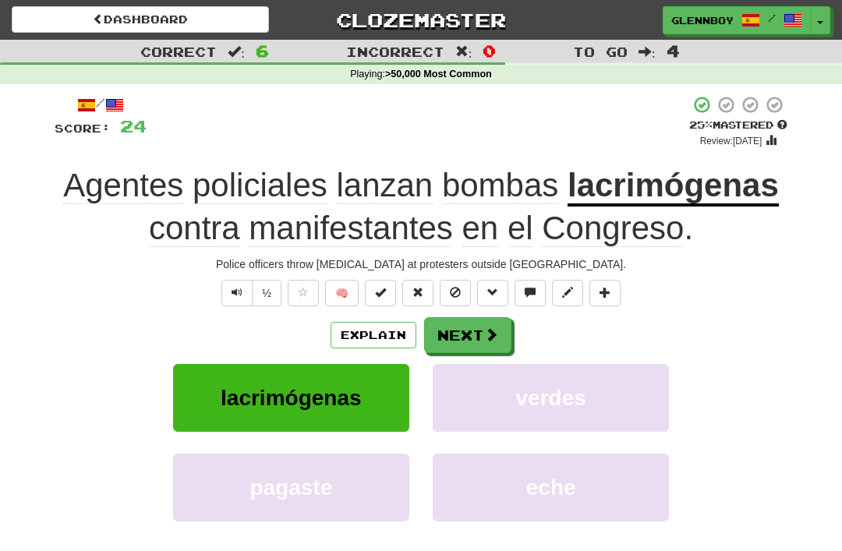
click at [236, 294] on span "Text-to-speech controls" at bounding box center [237, 292] width 11 height 11
click at [361, 329] on button "Explain" at bounding box center [374, 335] width 86 height 27
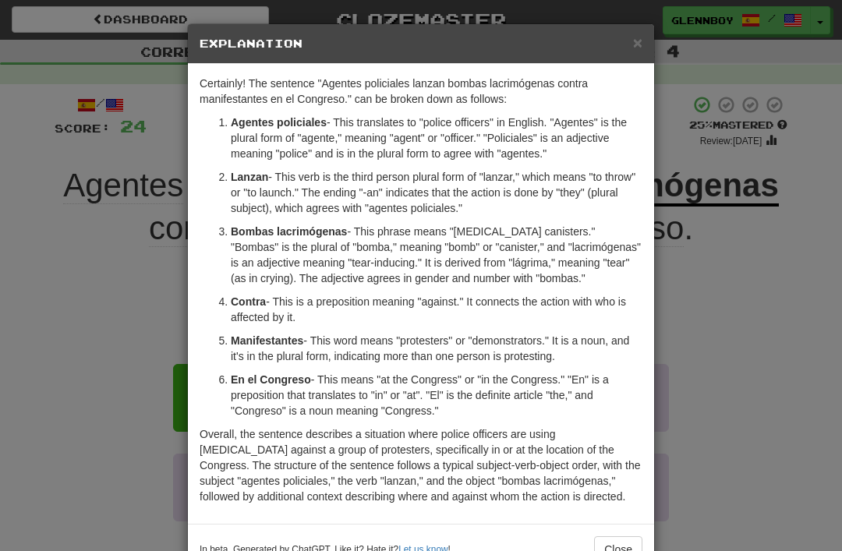
click at [637, 45] on span "×" at bounding box center [637, 43] width 9 height 18
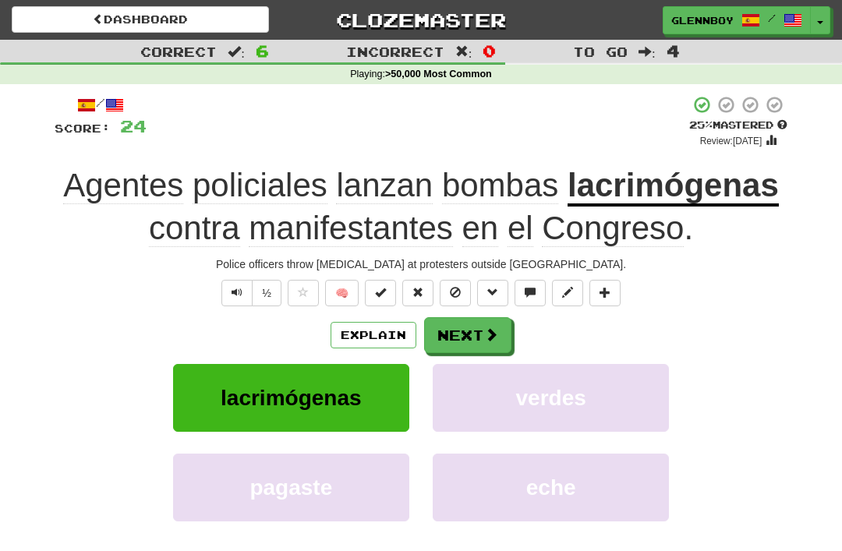
click at [448, 289] on button at bounding box center [455, 293] width 31 height 27
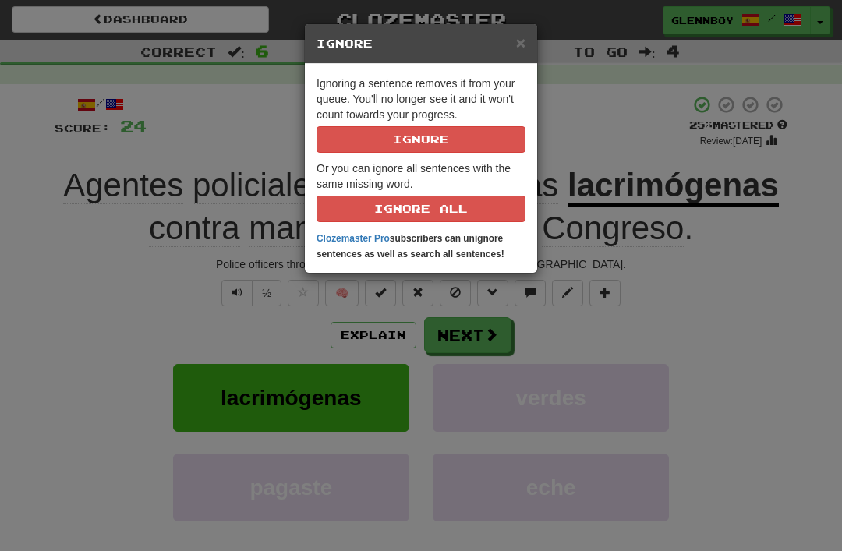
click at [374, 134] on button "Ignore" at bounding box center [421, 139] width 209 height 27
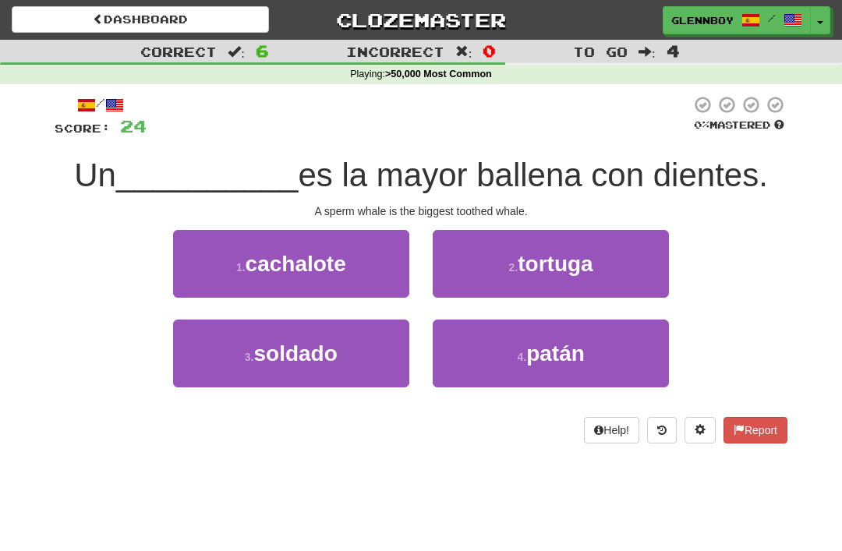
click at [279, 272] on span "cachalote" at bounding box center [296, 264] width 101 height 24
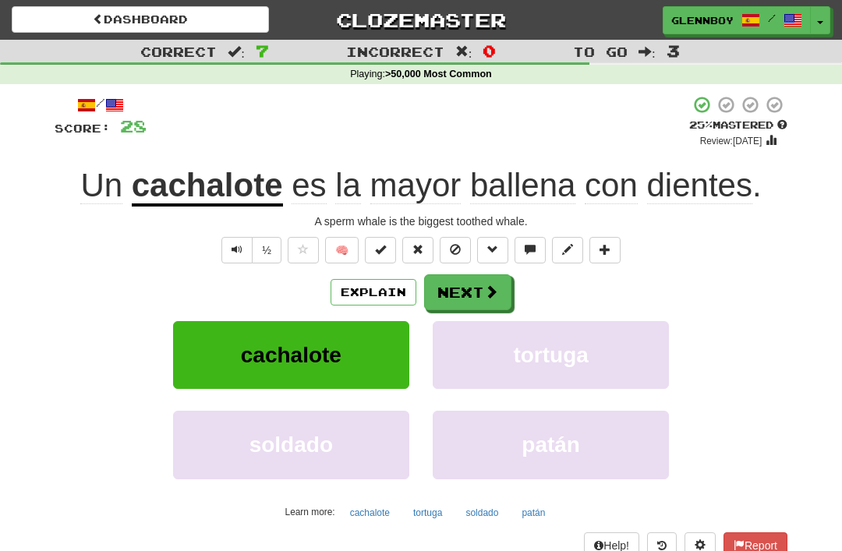
click at [356, 286] on button "Explain" at bounding box center [374, 292] width 86 height 27
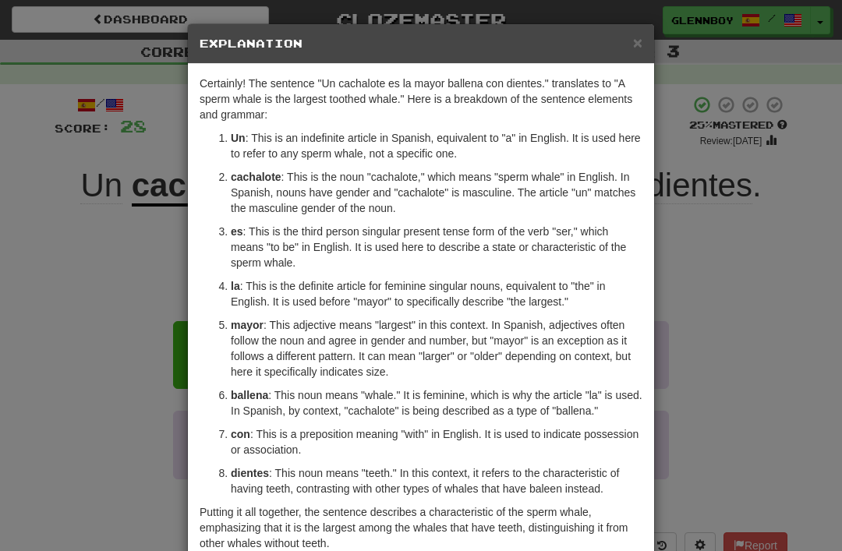
click at [638, 47] on span "×" at bounding box center [637, 43] width 9 height 18
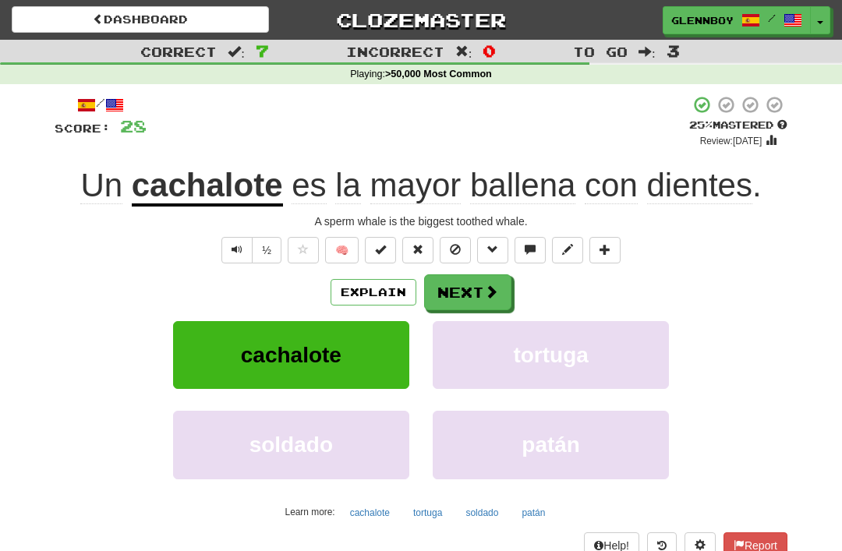
click at [460, 250] on span at bounding box center [455, 249] width 11 height 11
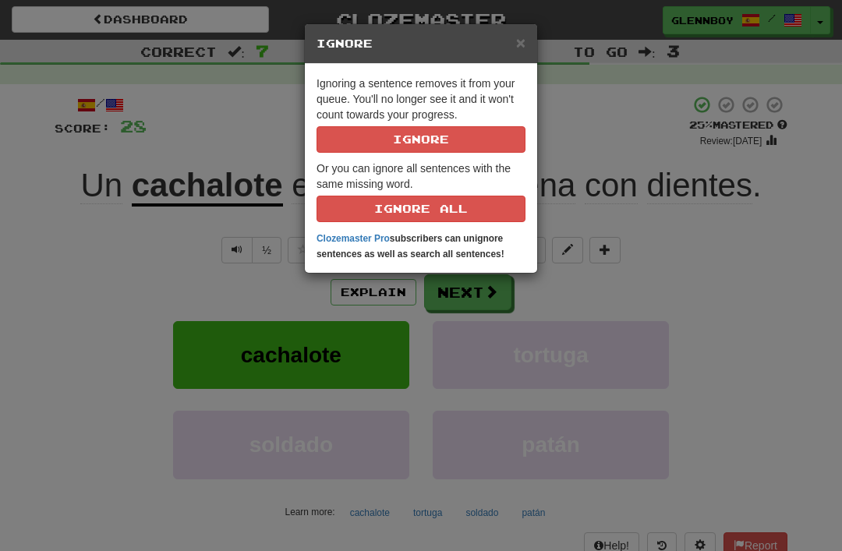
click at [408, 144] on button "Ignore" at bounding box center [421, 139] width 209 height 27
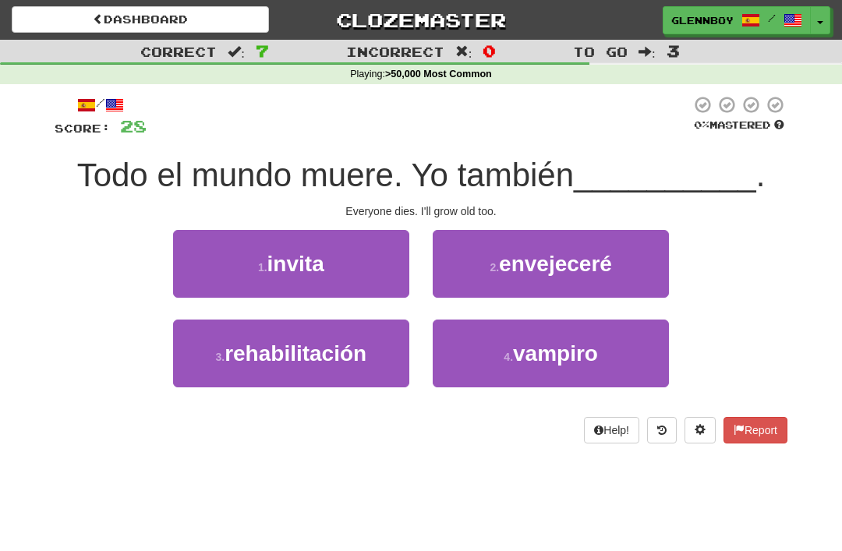
click at [519, 260] on span "envejeceré" at bounding box center [555, 264] width 113 height 24
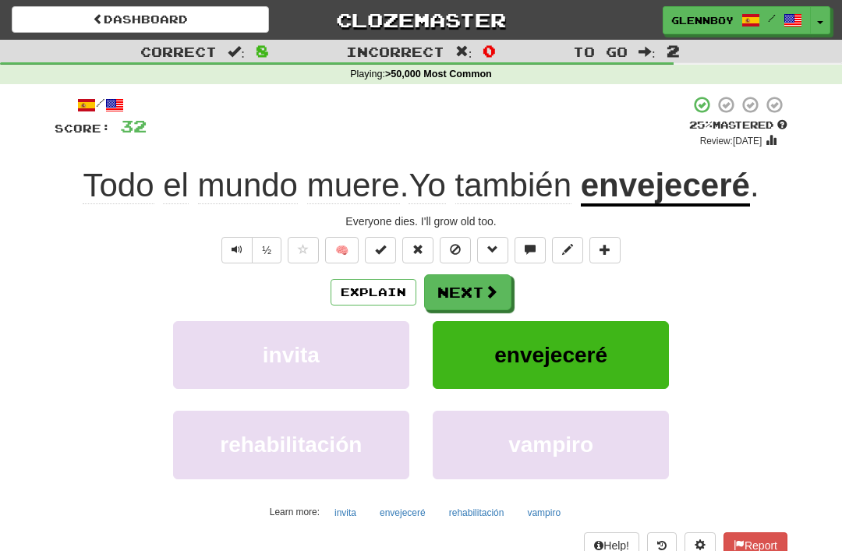
click at [229, 244] on button "Text-to-speech controls" at bounding box center [237, 250] width 31 height 27
click at [455, 247] on span at bounding box center [455, 249] width 11 height 11
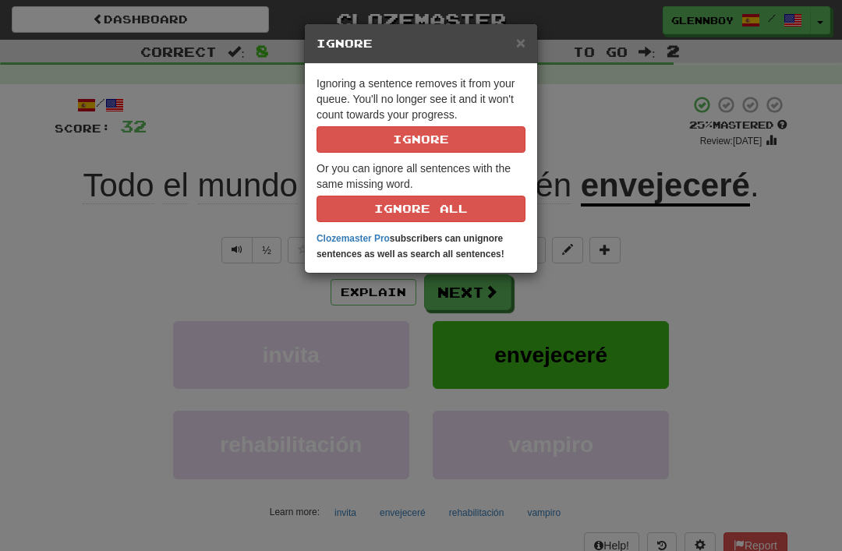
click at [385, 136] on button "Ignore" at bounding box center [421, 139] width 209 height 27
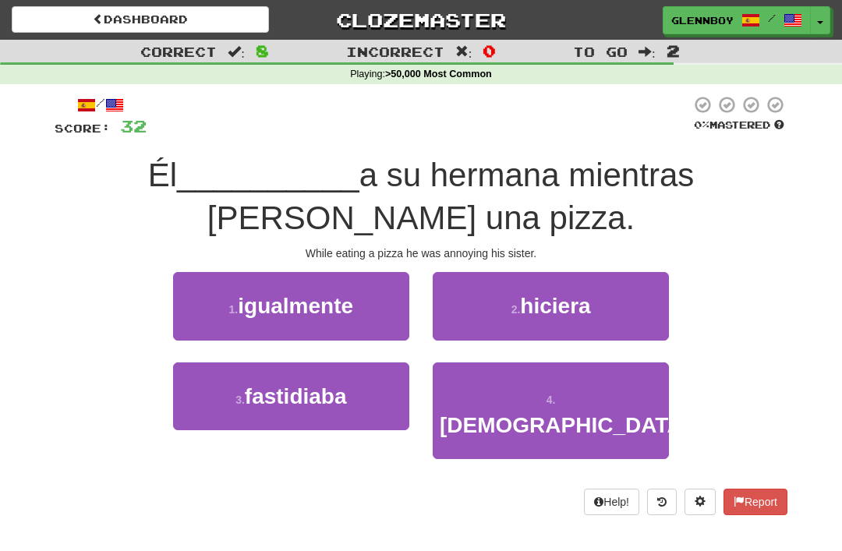
click at [268, 401] on span "fastidiaba" at bounding box center [296, 397] width 102 height 24
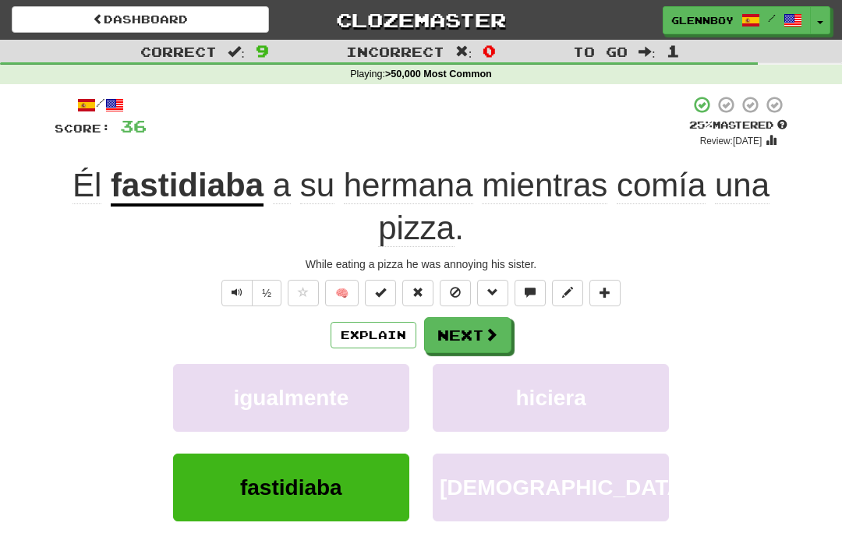
click at [450, 287] on span at bounding box center [455, 292] width 11 height 11
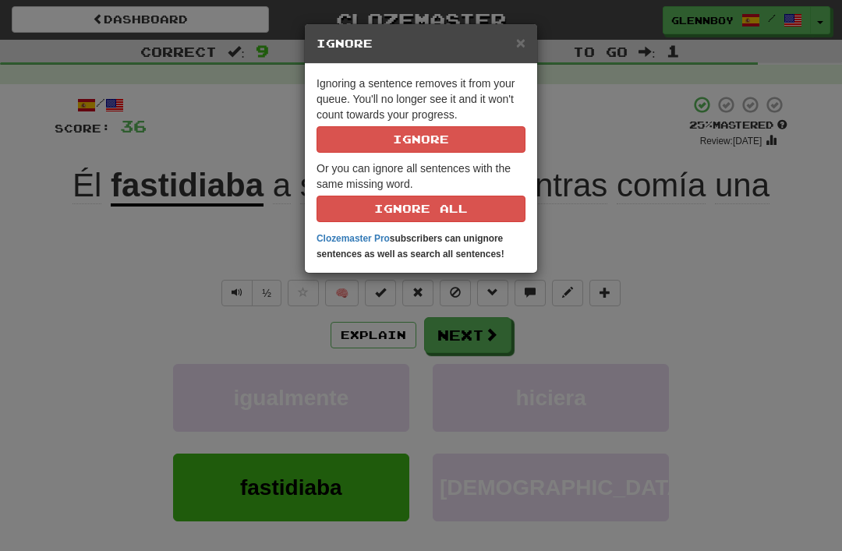
click at [398, 139] on button "Ignore" at bounding box center [421, 139] width 209 height 27
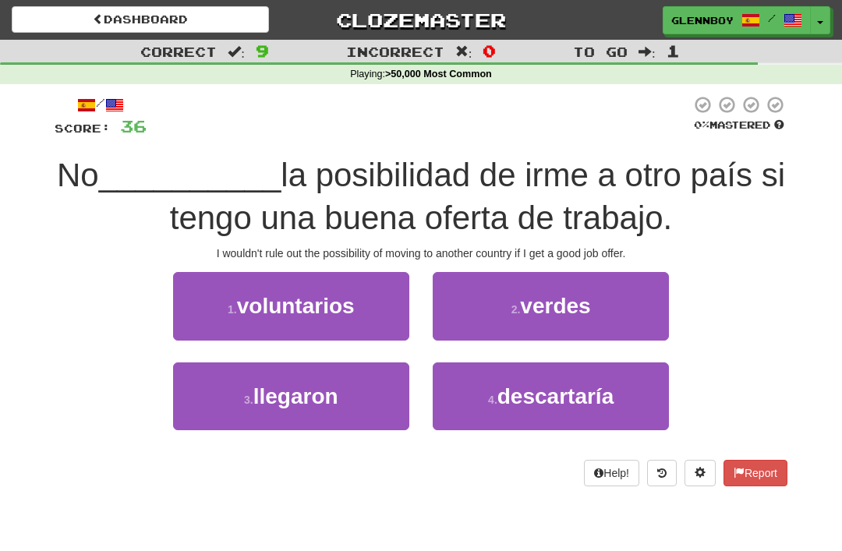
click at [534, 394] on span "descartaría" at bounding box center [556, 397] width 116 height 24
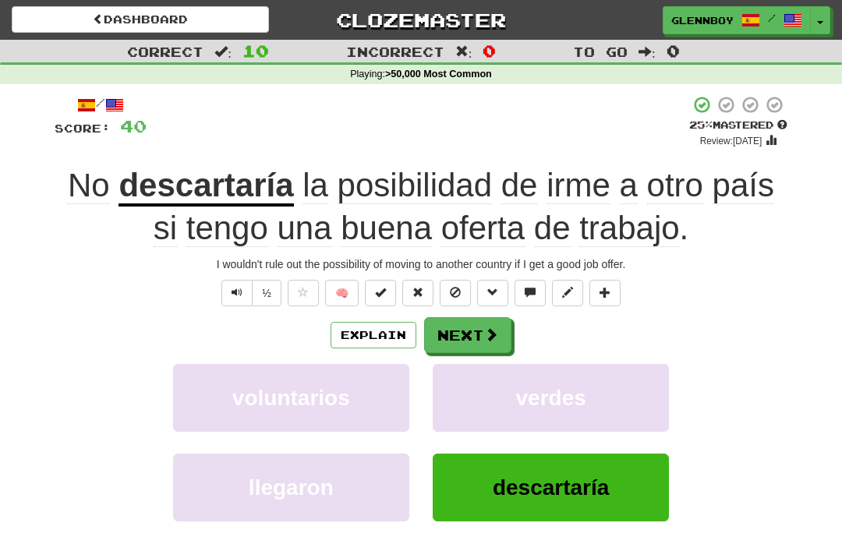
click at [343, 324] on button "Explain" at bounding box center [374, 335] width 86 height 27
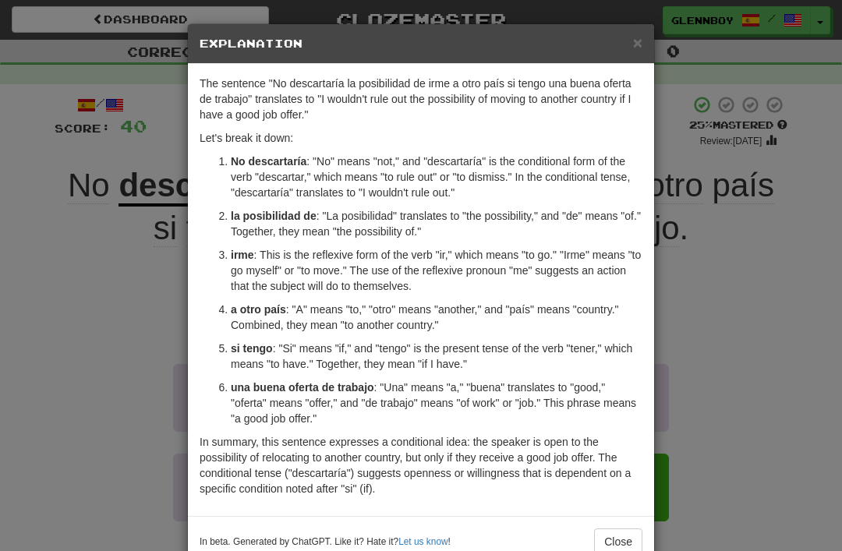
click at [633, 46] on span "×" at bounding box center [637, 43] width 9 height 18
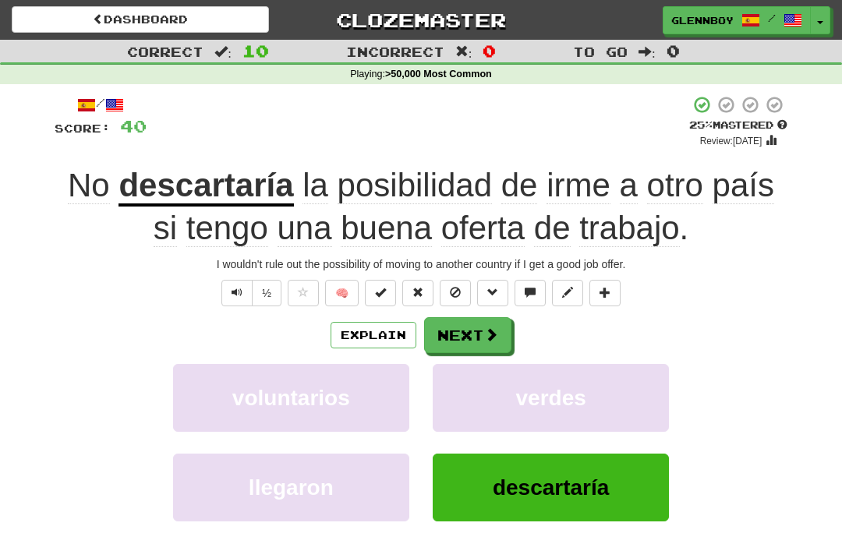
click at [458, 287] on span at bounding box center [455, 292] width 11 height 11
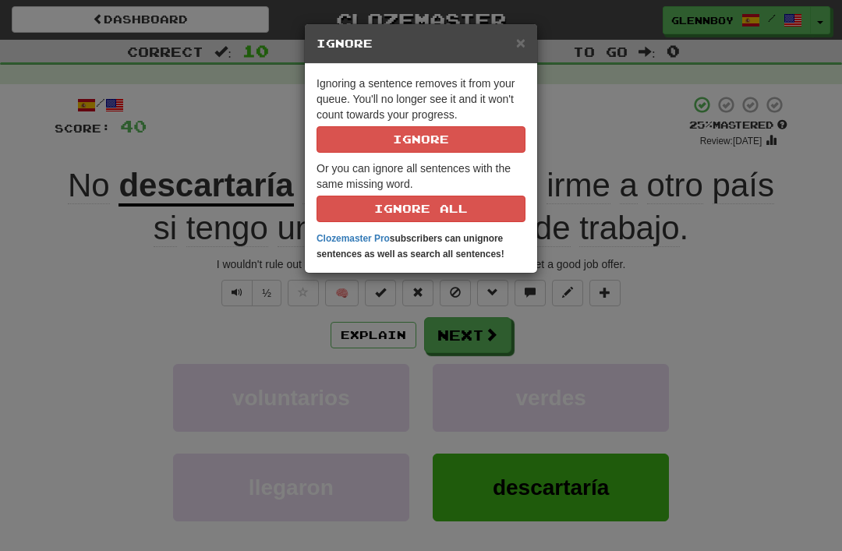
click at [485, 138] on button "Ignore" at bounding box center [421, 139] width 209 height 27
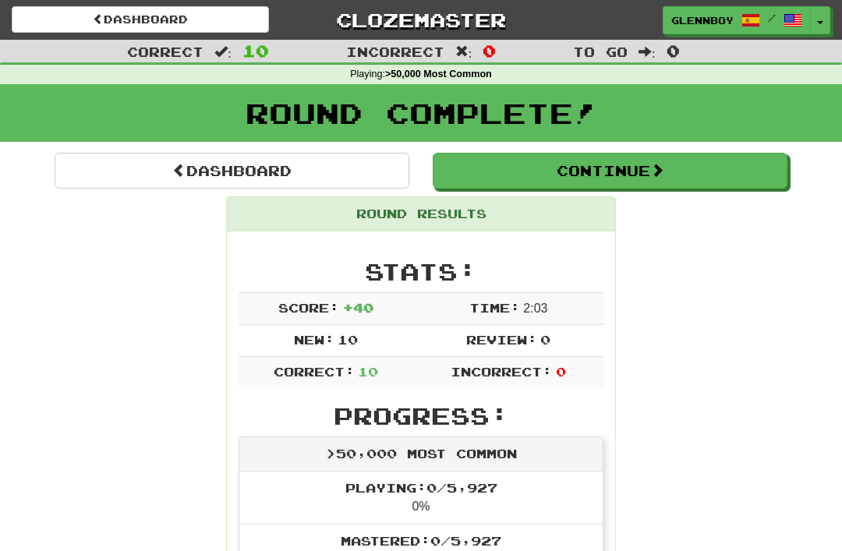
click at [615, 169] on button "Continue" at bounding box center [610, 171] width 355 height 36
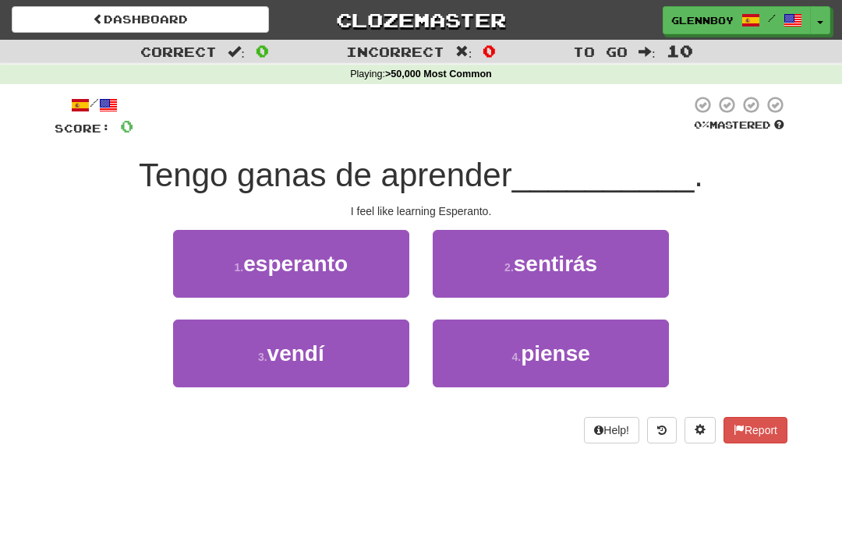
click at [329, 282] on button "1 . esperanto" at bounding box center [291, 264] width 236 height 68
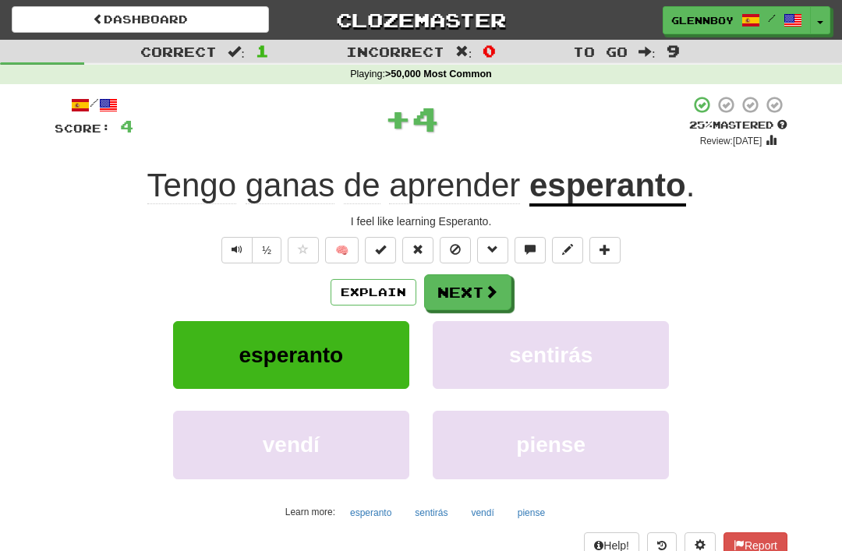
click at [462, 240] on button at bounding box center [455, 250] width 31 height 27
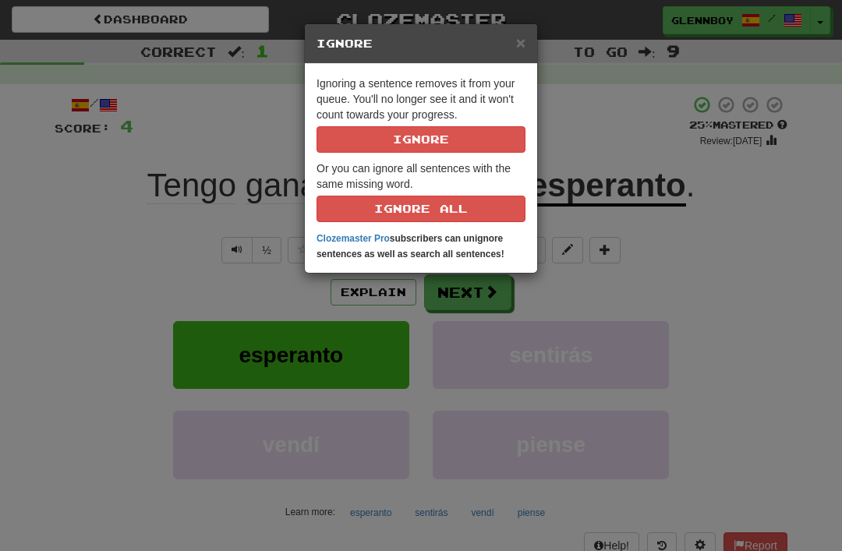
click at [482, 134] on button "Ignore" at bounding box center [421, 139] width 209 height 27
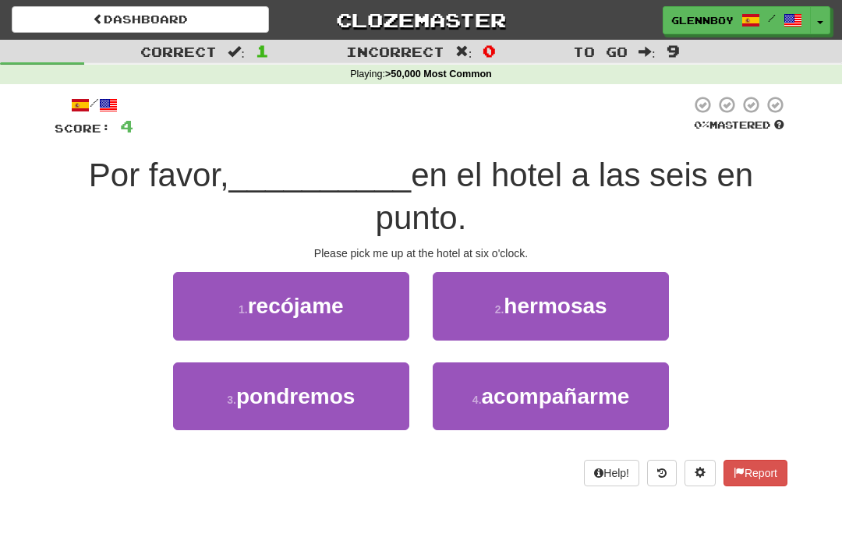
click at [310, 303] on span "recójame" at bounding box center [296, 306] width 96 height 24
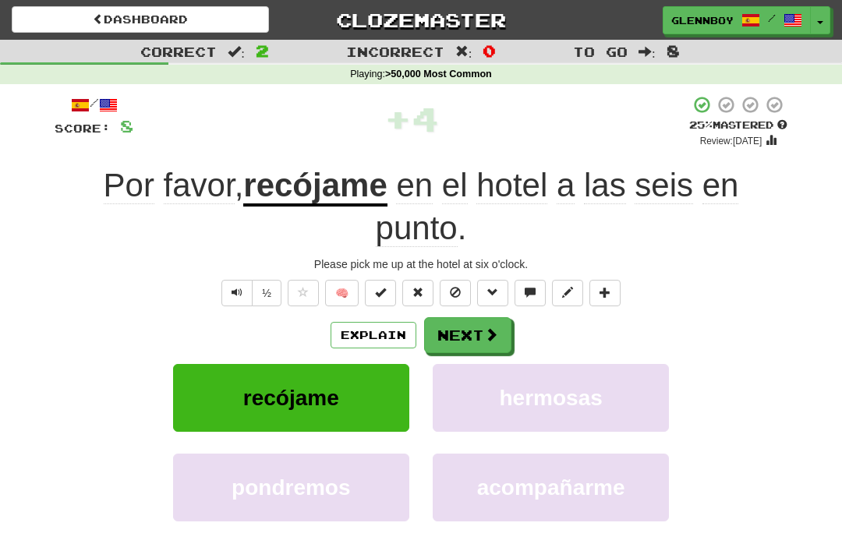
click at [378, 329] on button "Explain" at bounding box center [374, 335] width 86 height 27
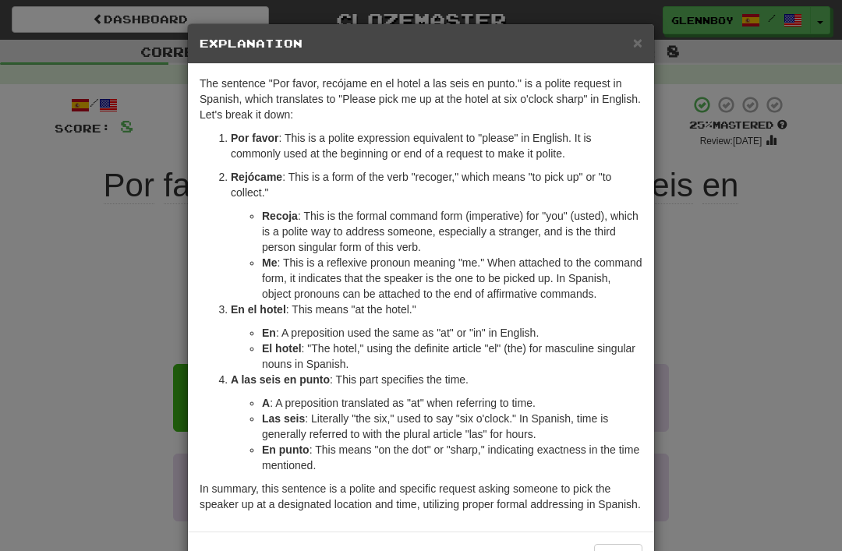
click at [635, 43] on span "×" at bounding box center [637, 43] width 9 height 18
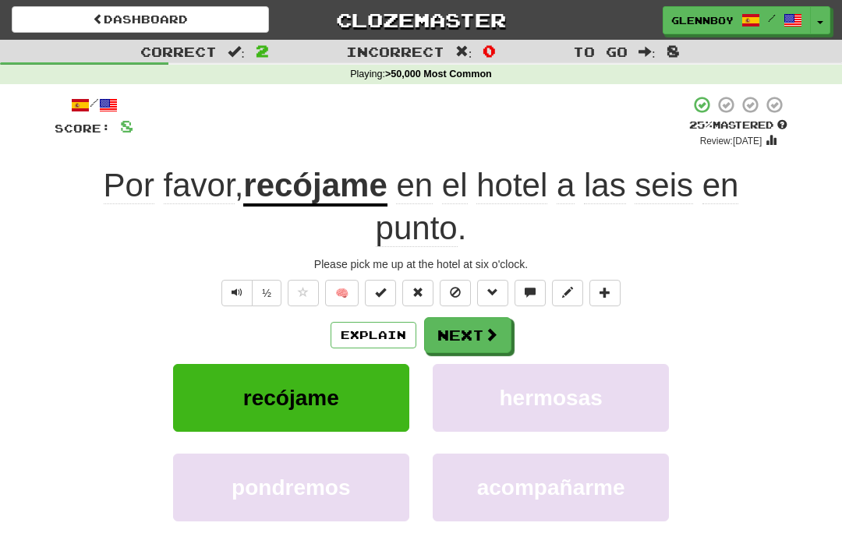
click at [392, 341] on button "Explain" at bounding box center [374, 335] width 86 height 27
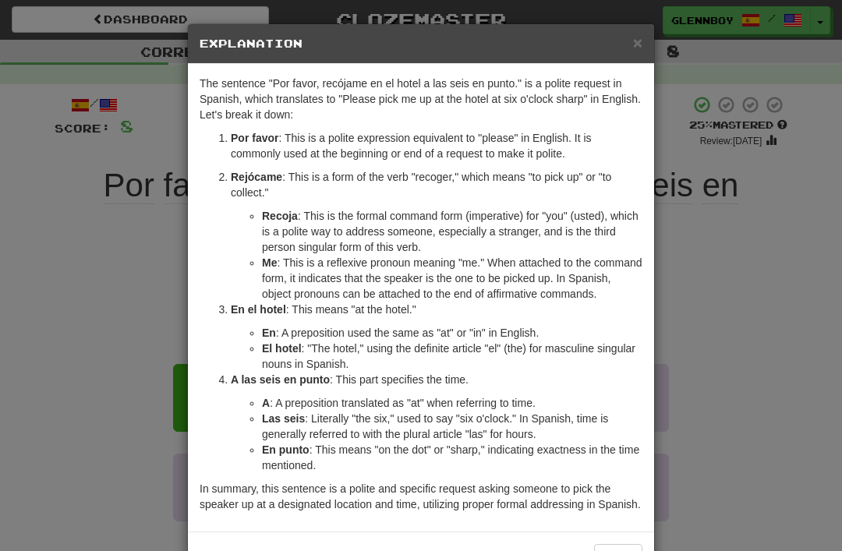
click at [637, 39] on span "×" at bounding box center [637, 43] width 9 height 18
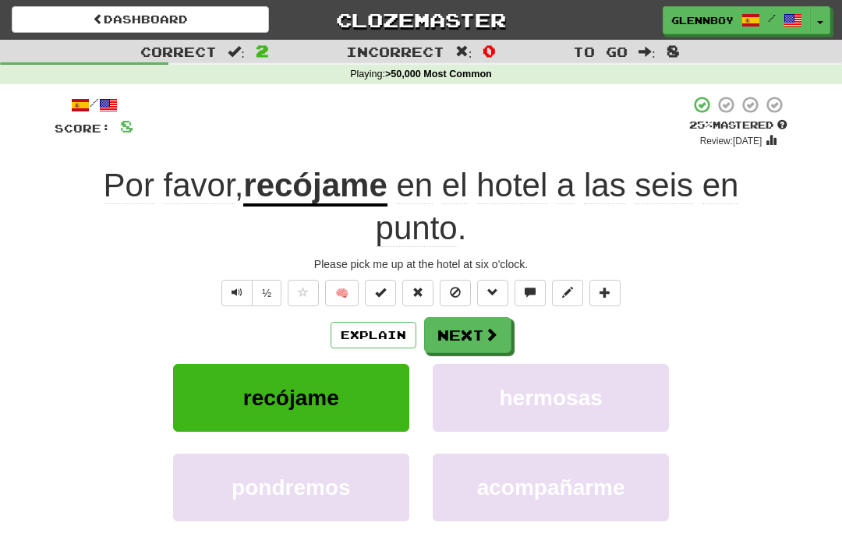
click at [460, 287] on span at bounding box center [455, 292] width 11 height 11
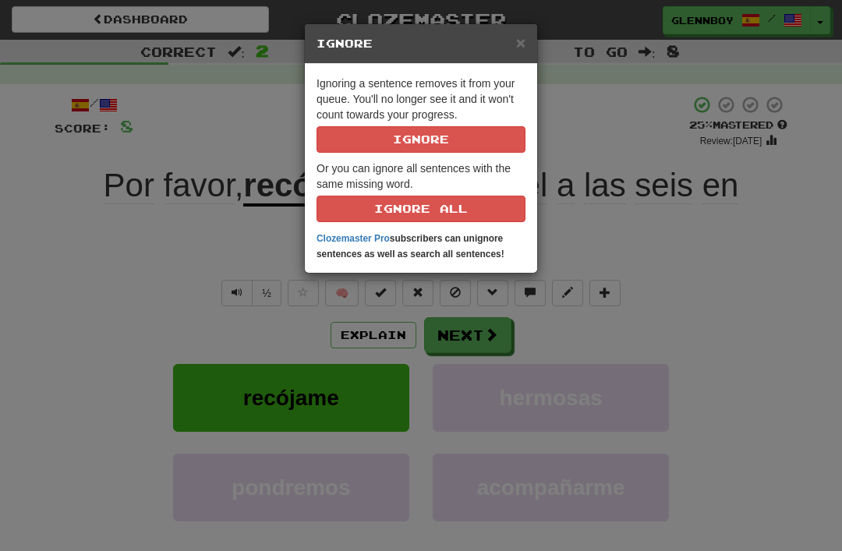
click at [498, 141] on button "Ignore" at bounding box center [421, 139] width 209 height 27
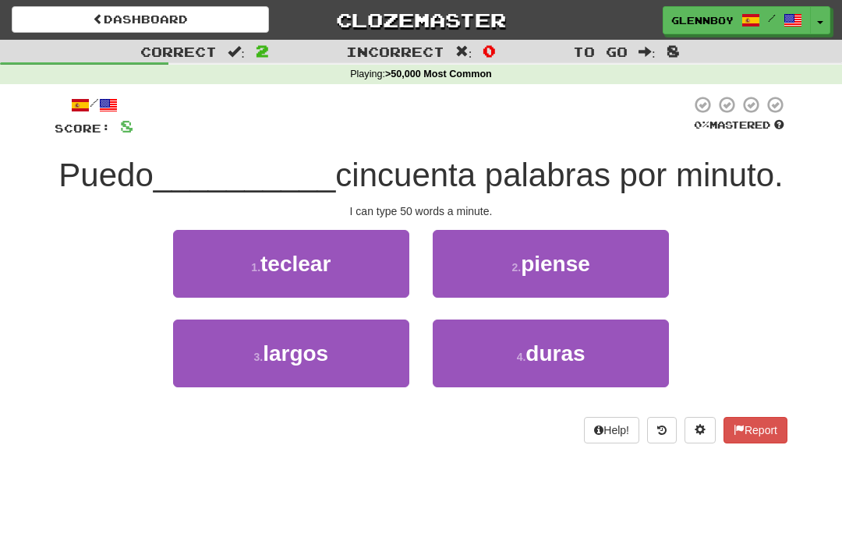
click at [320, 276] on button "1 . teclear" at bounding box center [291, 264] width 236 height 68
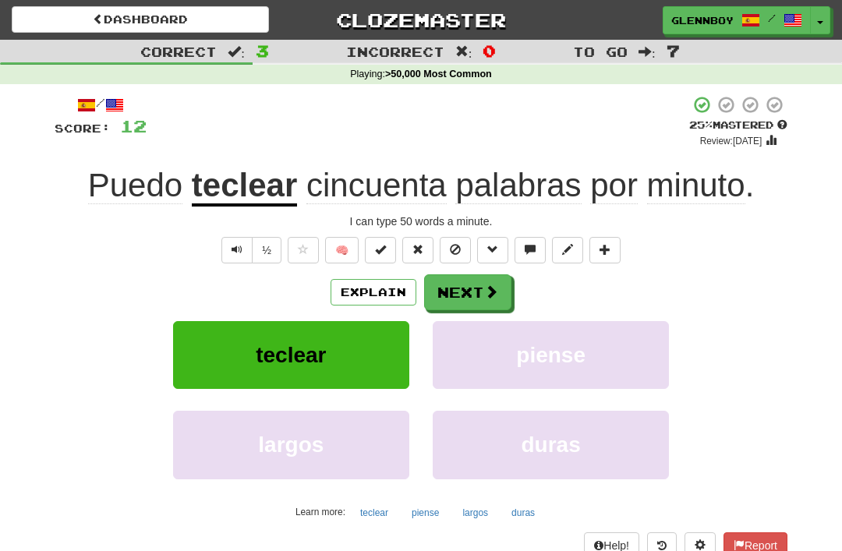
click at [461, 244] on span at bounding box center [455, 249] width 11 height 11
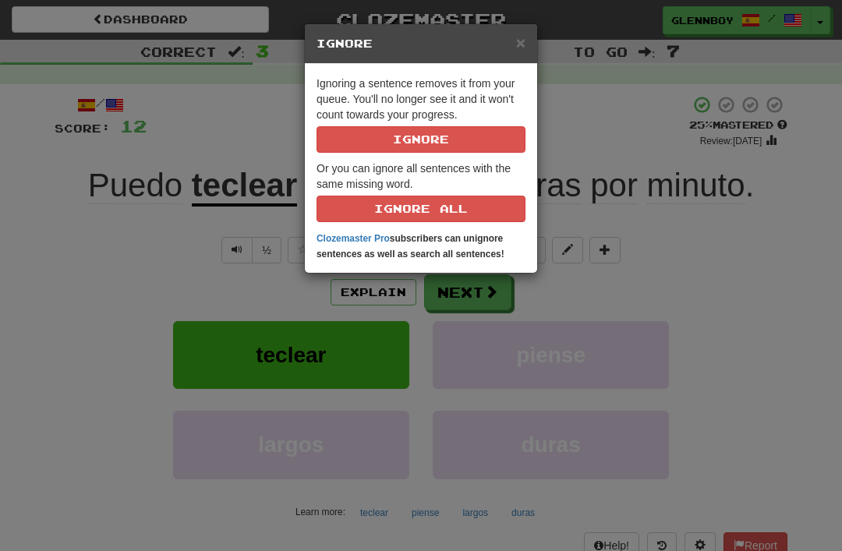
click at [470, 126] on button "Ignore" at bounding box center [421, 139] width 209 height 27
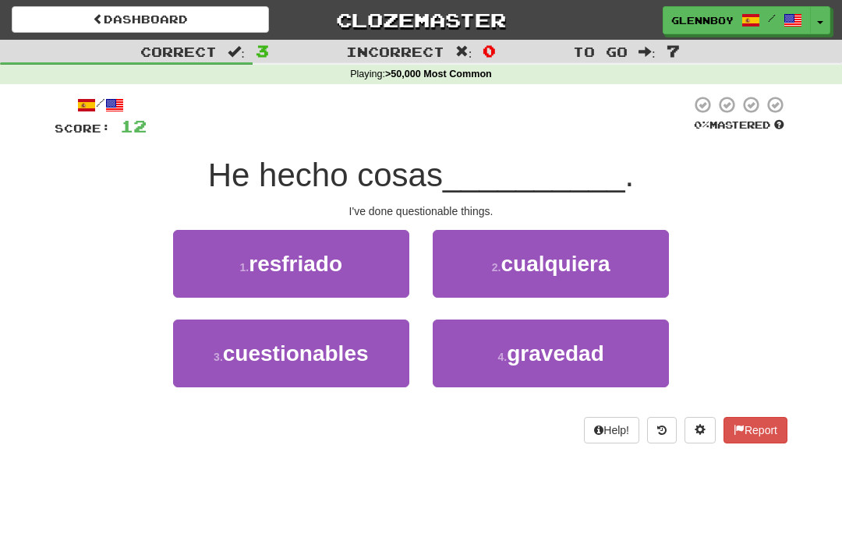
click at [330, 371] on button "3 . cuestionables" at bounding box center [291, 354] width 236 height 68
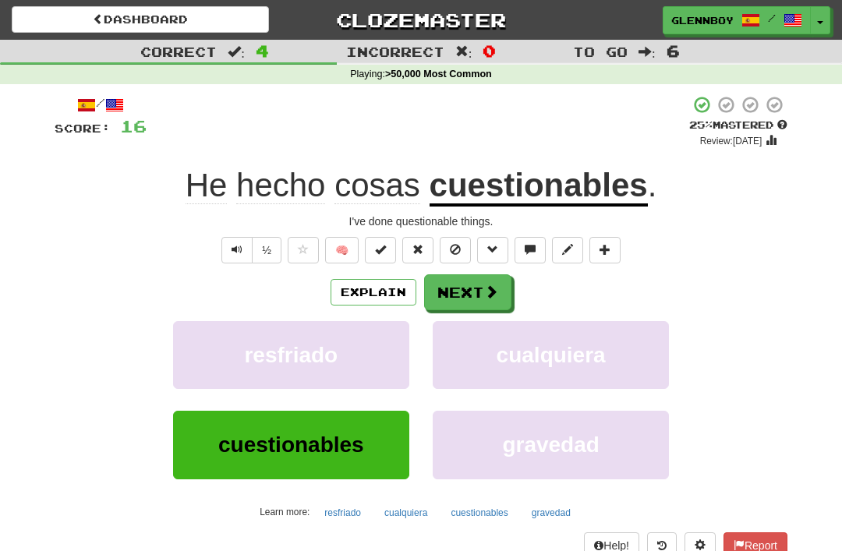
click at [461, 239] on button at bounding box center [455, 250] width 31 height 27
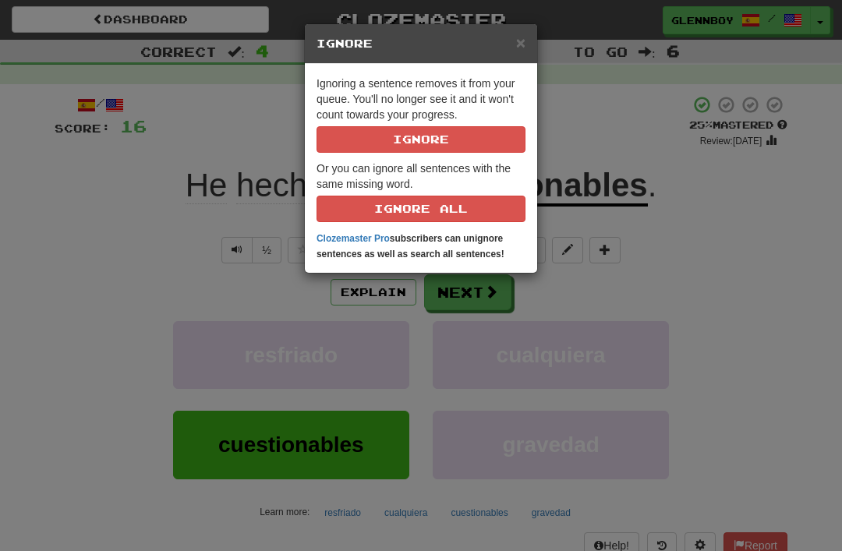
click at [480, 127] on button "Ignore" at bounding box center [421, 139] width 209 height 27
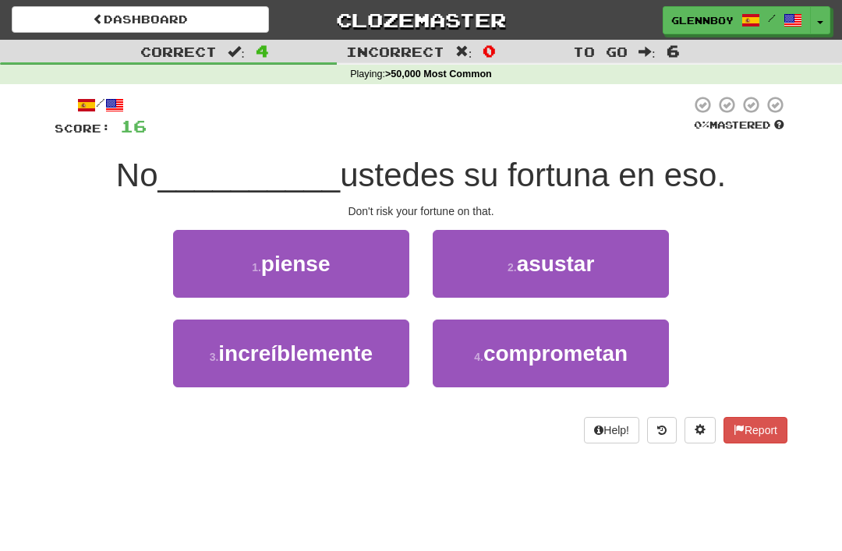
click at [555, 363] on span "comprometan" at bounding box center [556, 354] width 144 height 24
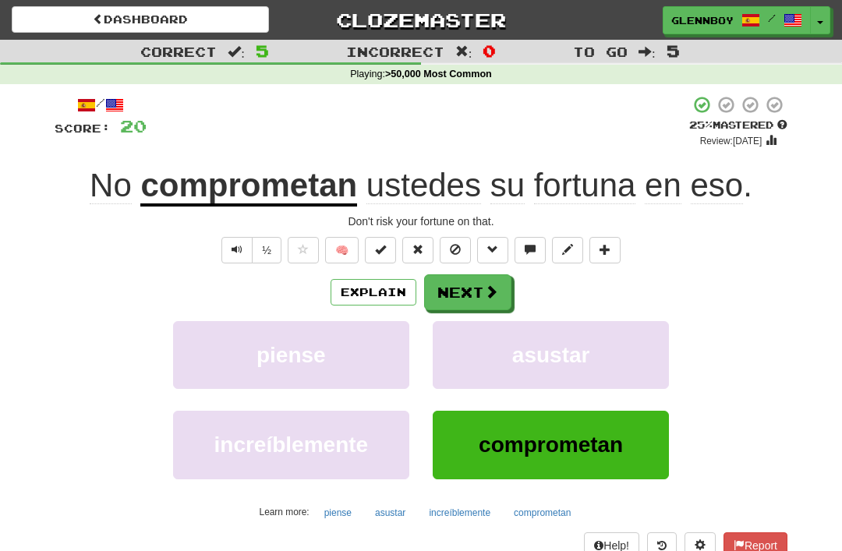
click at [385, 301] on button "Explain" at bounding box center [374, 292] width 86 height 27
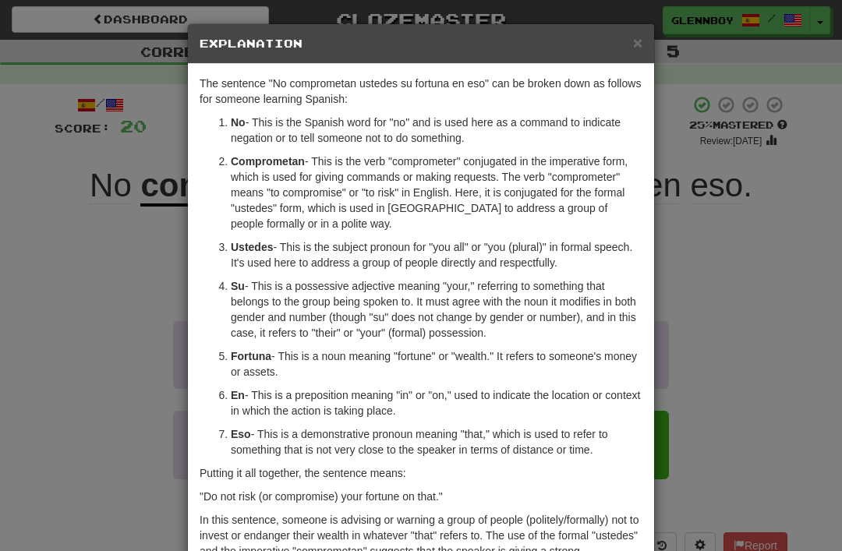
click at [640, 34] on span "×" at bounding box center [637, 43] width 9 height 18
click at [648, 64] on div "The sentence "No comprometan ustedes su fortuna en eso" can be broken down as f…" at bounding box center [421, 329] width 466 height 530
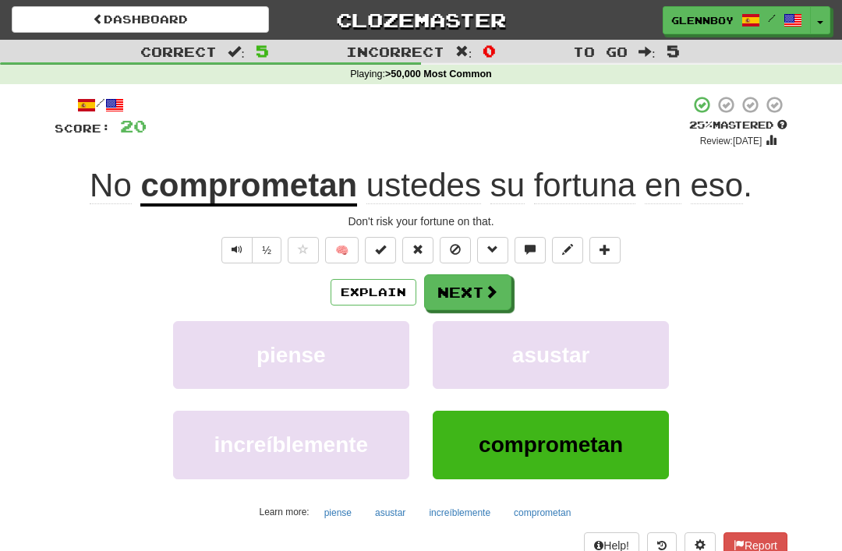
click at [463, 238] on button at bounding box center [455, 250] width 31 height 27
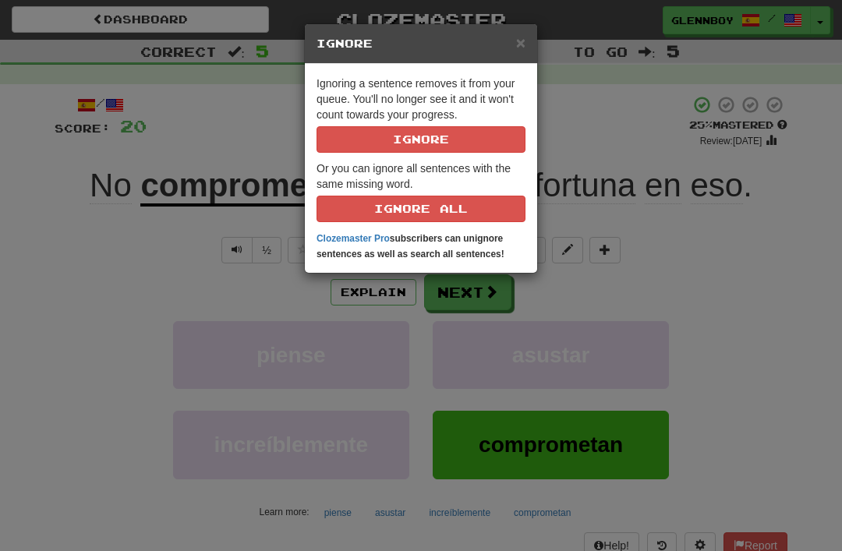
click at [469, 134] on button "Ignore" at bounding box center [421, 139] width 209 height 27
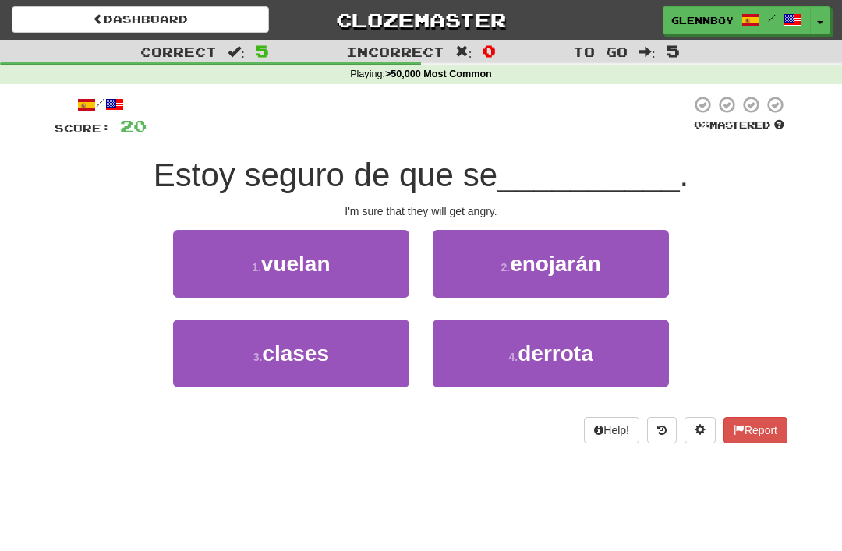
click at [569, 282] on button "2 . enojarán" at bounding box center [551, 264] width 236 height 68
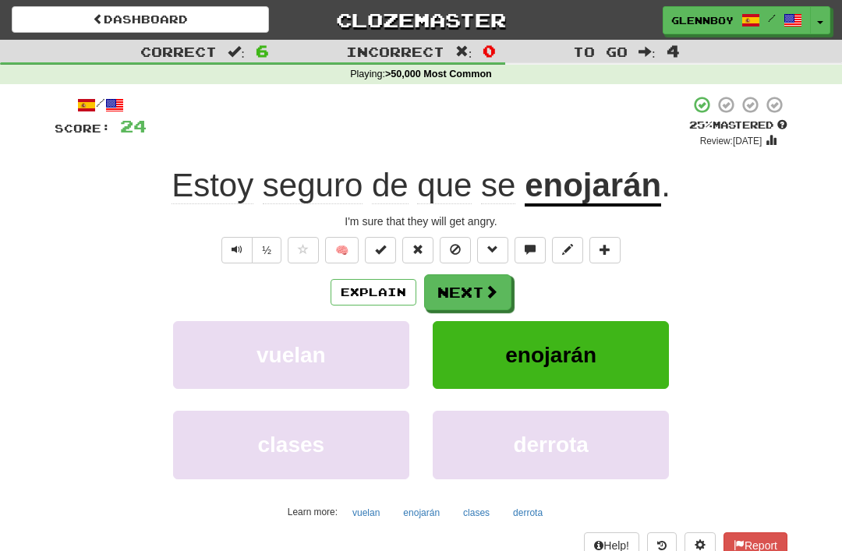
click at [460, 250] on span at bounding box center [455, 249] width 11 height 11
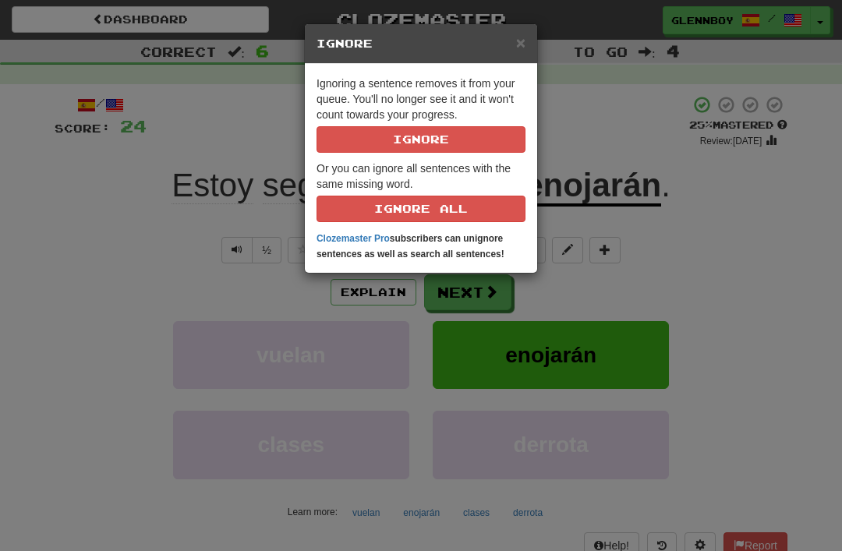
click at [459, 135] on button "Ignore" at bounding box center [421, 139] width 209 height 27
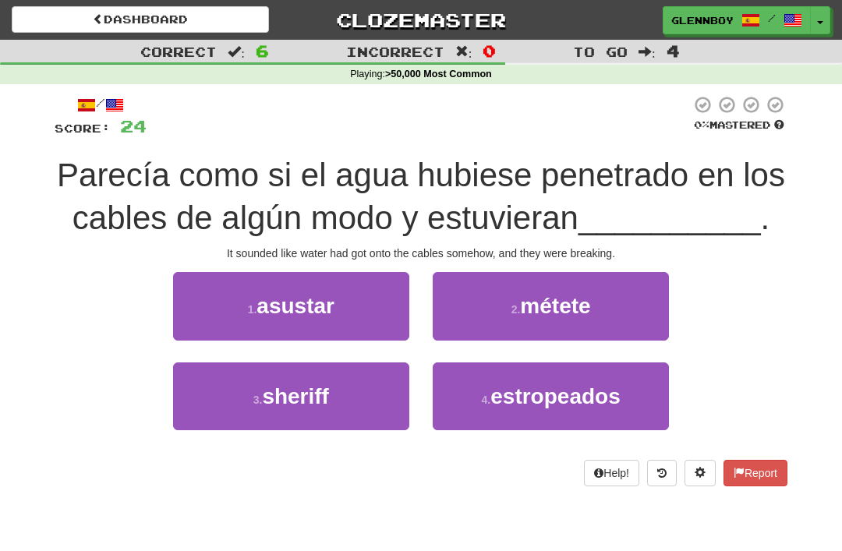
click at [577, 397] on span "estropeados" at bounding box center [556, 397] width 130 height 24
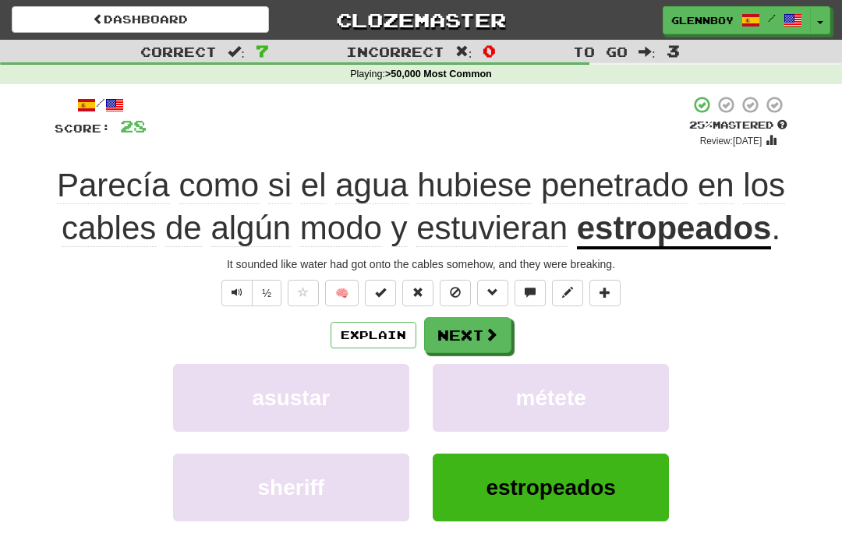
click at [460, 288] on span at bounding box center [455, 292] width 11 height 11
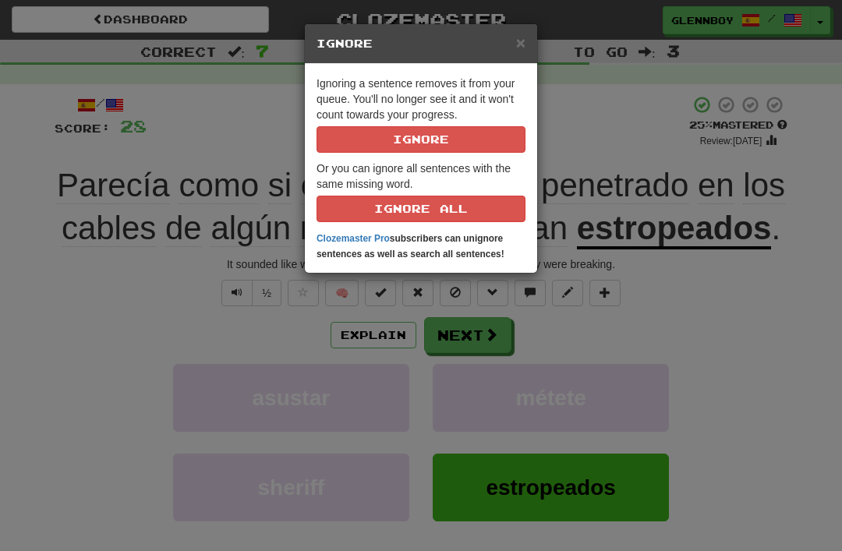
click at [737, 349] on div "× Ignore Ignoring a sentence removes it from your queue. You'll no longer see i…" at bounding box center [421, 275] width 842 height 551
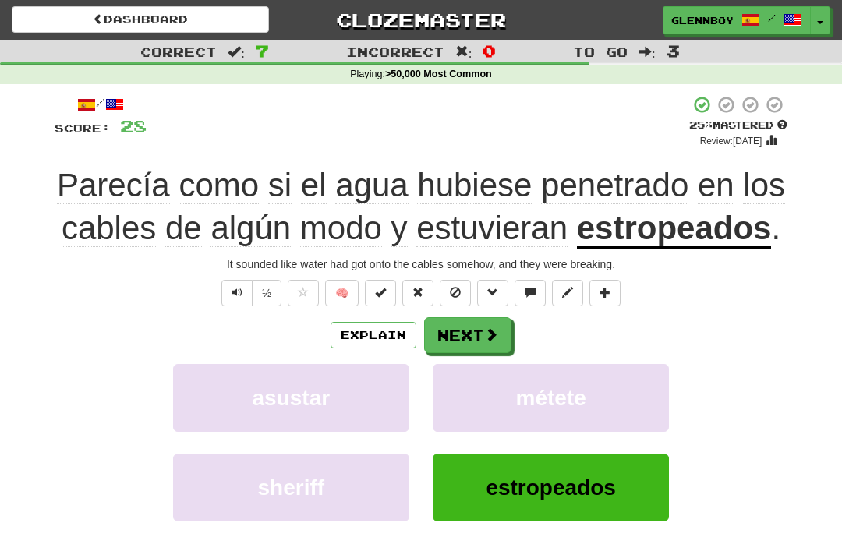
click at [395, 333] on button "Explain" at bounding box center [374, 335] width 86 height 27
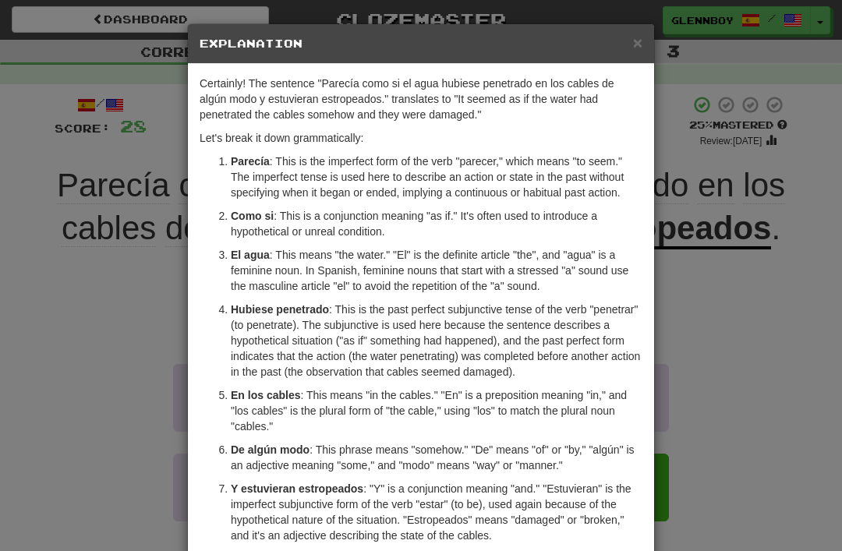
click at [641, 44] on span "×" at bounding box center [637, 43] width 9 height 18
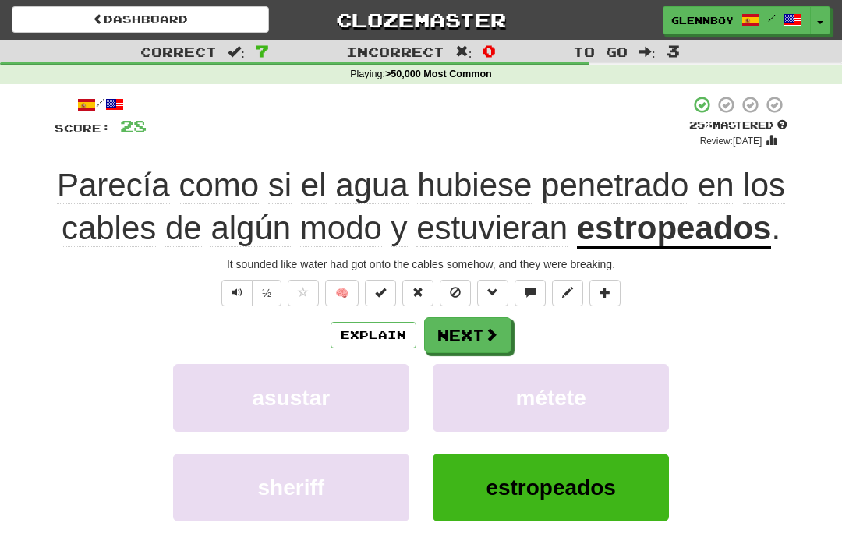
click at [466, 285] on button at bounding box center [455, 293] width 31 height 27
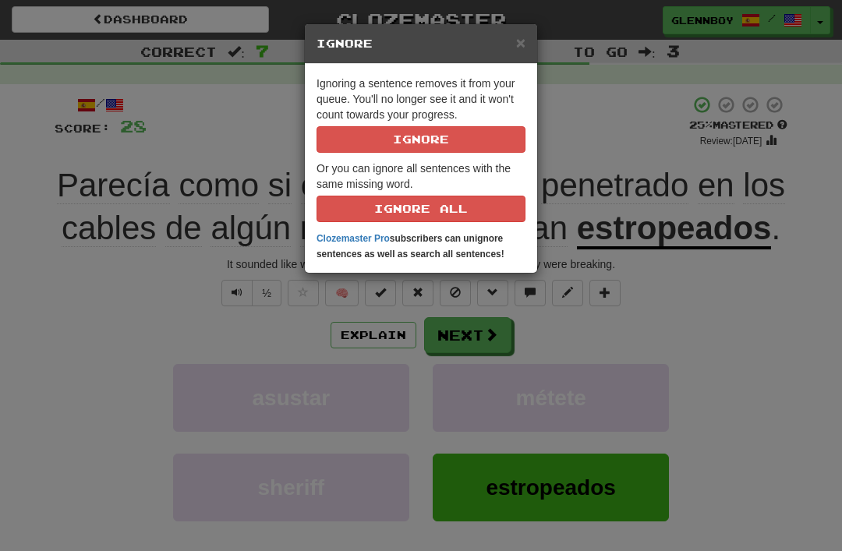
click at [481, 133] on button "Ignore" at bounding box center [421, 139] width 209 height 27
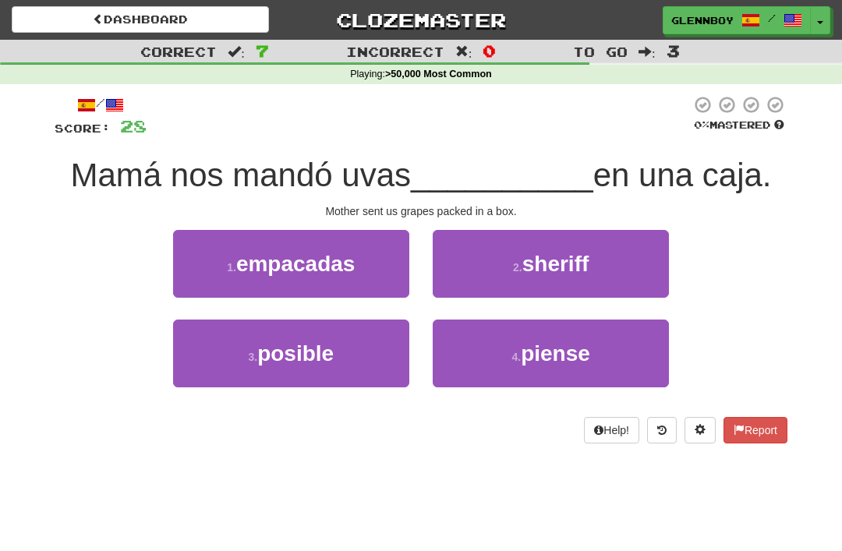
click at [305, 278] on button "1 . empacadas" at bounding box center [291, 264] width 236 height 68
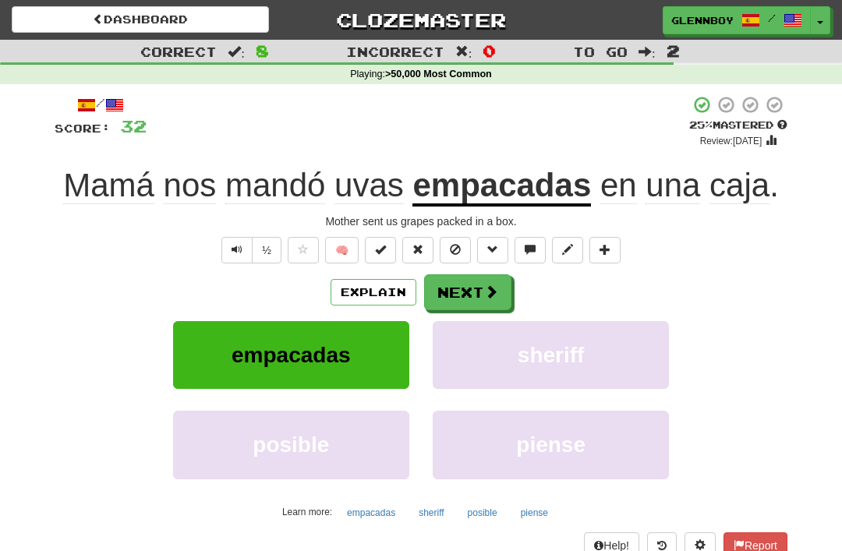
click at [468, 237] on button at bounding box center [455, 250] width 31 height 27
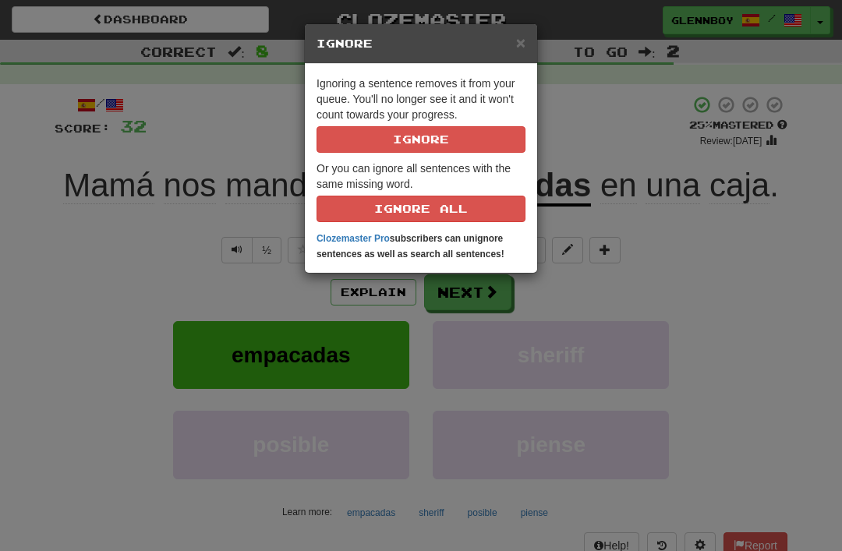
click at [458, 136] on button "Ignore" at bounding box center [421, 139] width 209 height 27
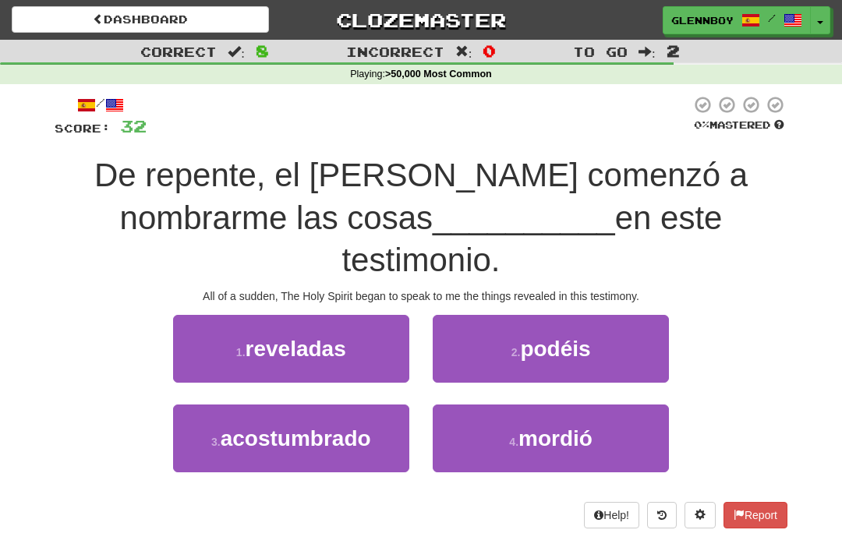
click at [258, 356] on span "reveladas" at bounding box center [296, 349] width 101 height 24
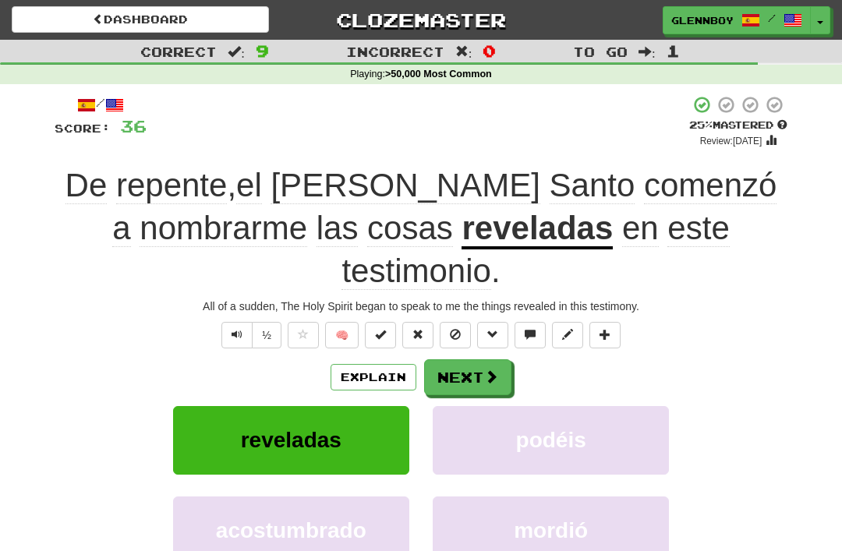
click at [471, 328] on button at bounding box center [455, 335] width 31 height 27
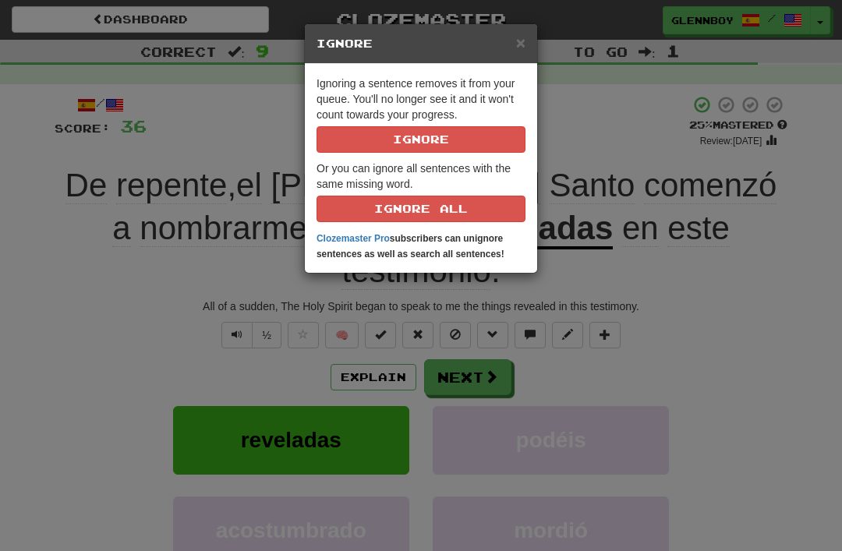
click at [501, 132] on button "Ignore" at bounding box center [421, 139] width 209 height 27
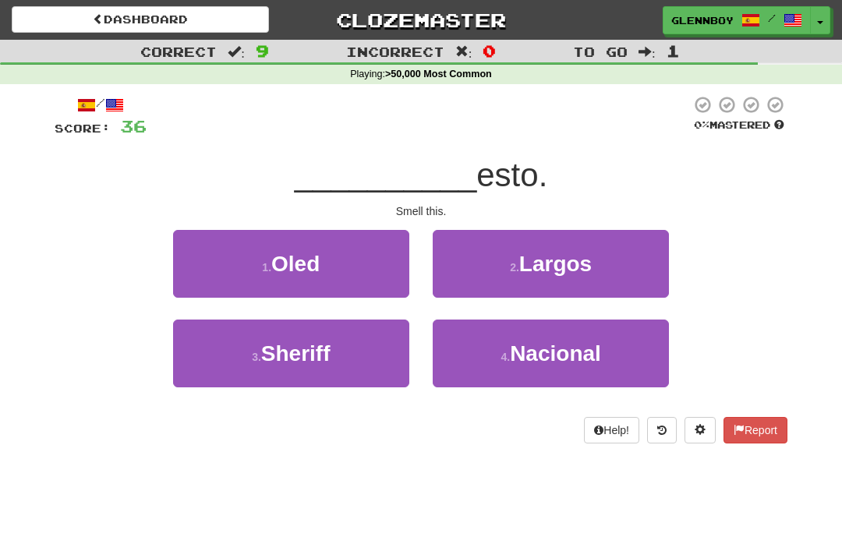
click at [319, 265] on span "Oled" at bounding box center [295, 264] width 48 height 24
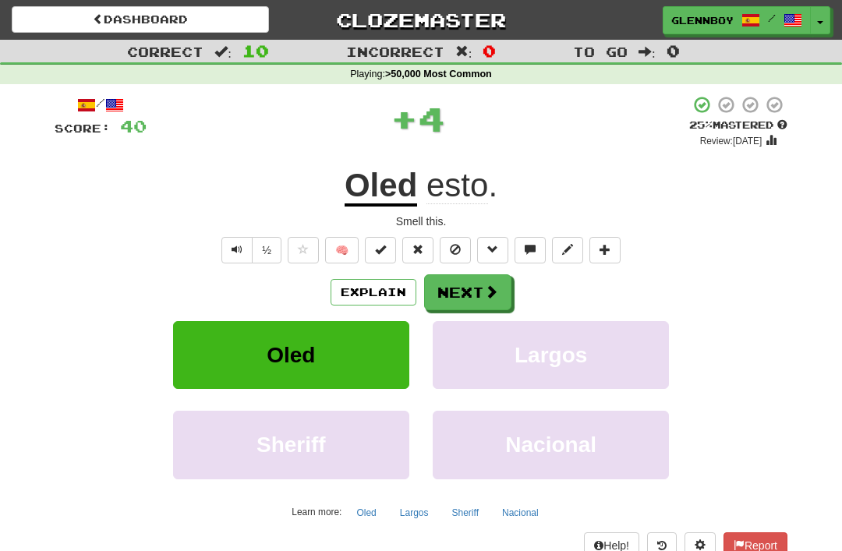
click at [463, 243] on button at bounding box center [455, 250] width 31 height 27
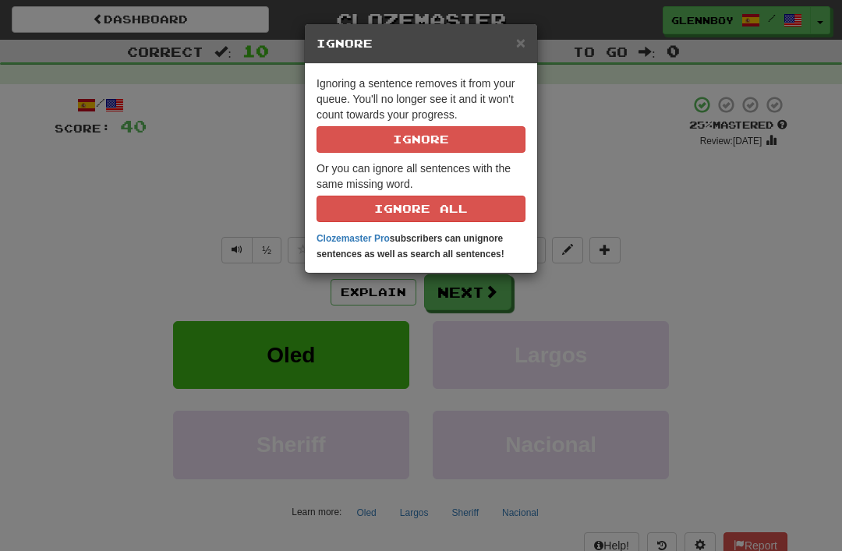
click at [472, 139] on button "Ignore" at bounding box center [421, 139] width 209 height 27
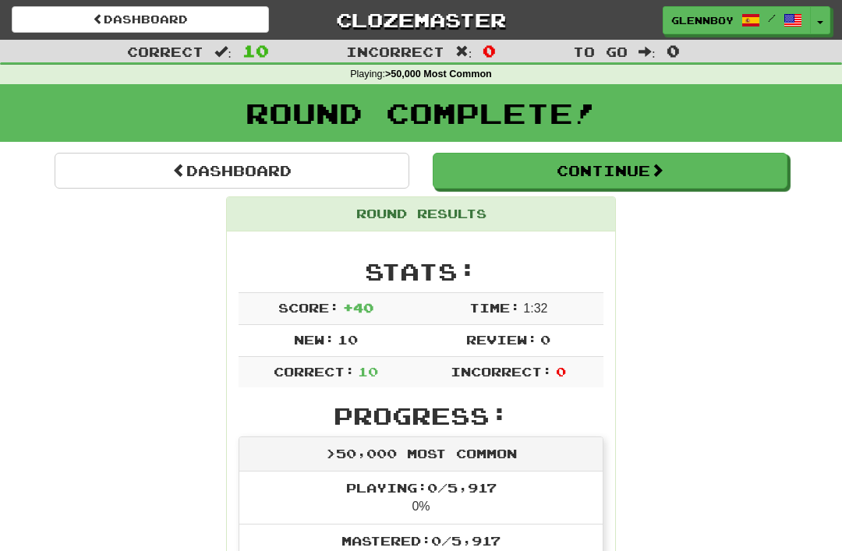
click at [612, 162] on button "Continue" at bounding box center [610, 171] width 355 height 36
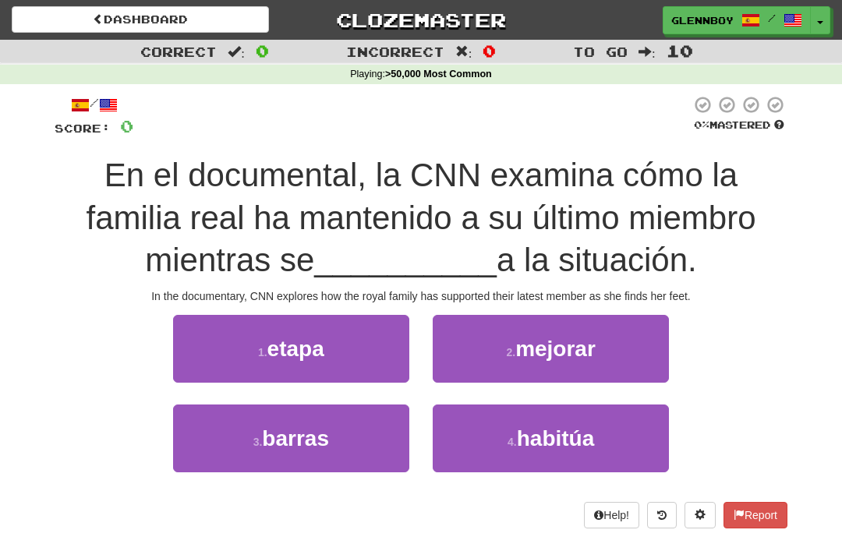
click at [577, 443] on span "habitúa" at bounding box center [556, 439] width 78 height 24
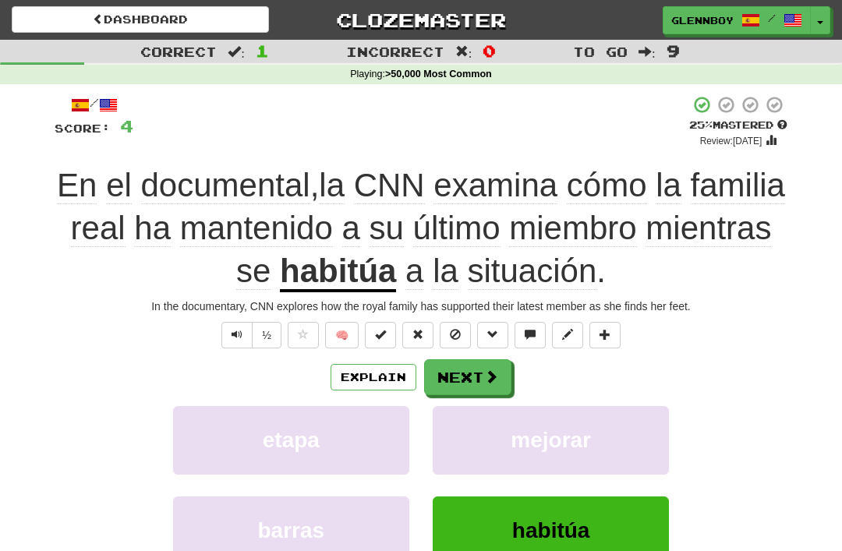
click at [386, 378] on button "Explain" at bounding box center [374, 377] width 86 height 27
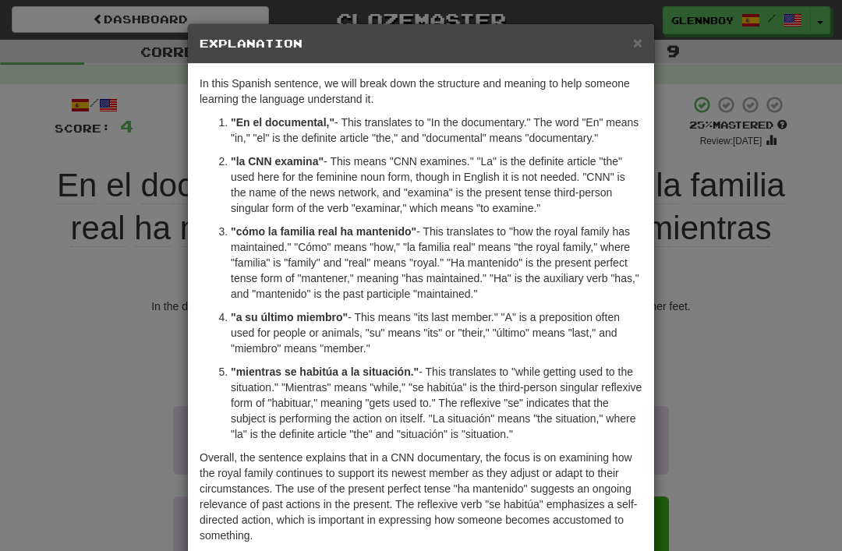
click at [628, 47] on h5 "Explanation" at bounding box center [421, 44] width 443 height 16
click at [640, 43] on span "×" at bounding box center [637, 43] width 9 height 18
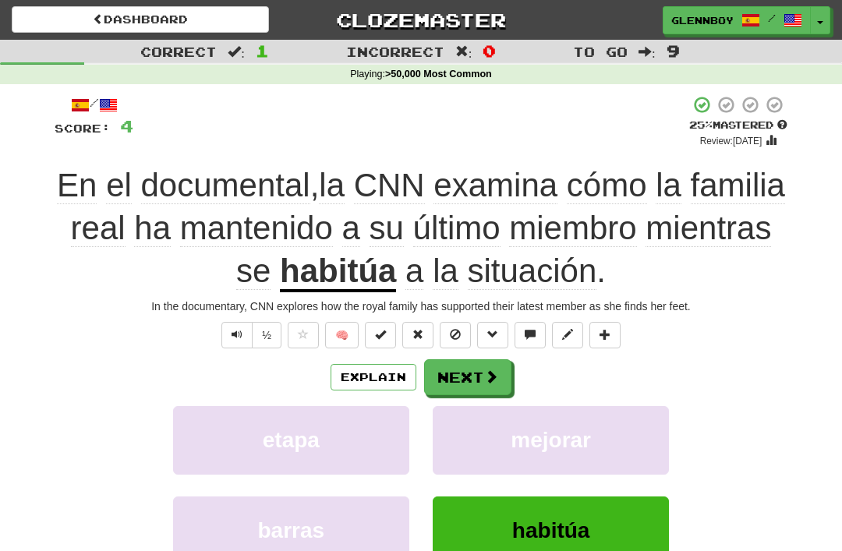
click at [237, 332] on span "Text-to-speech controls" at bounding box center [237, 334] width 11 height 11
click at [465, 324] on button at bounding box center [455, 335] width 31 height 27
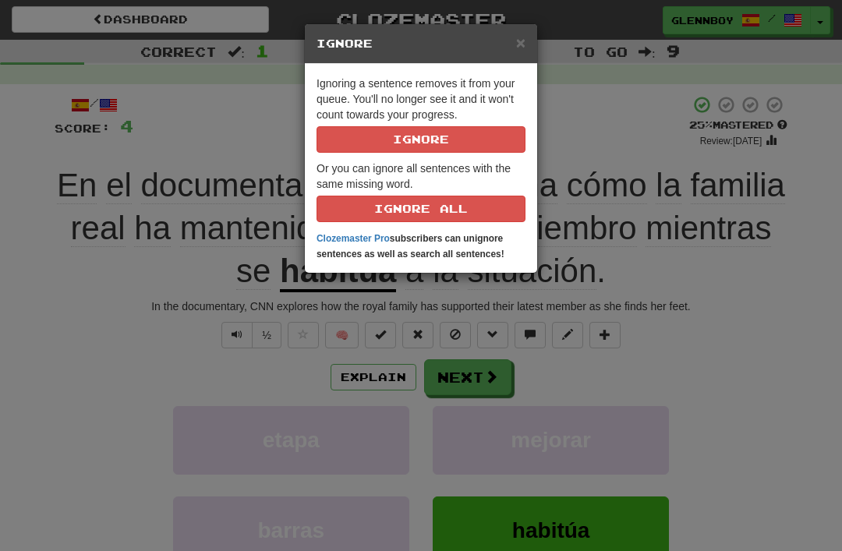
click at [467, 129] on button "Ignore" at bounding box center [421, 139] width 209 height 27
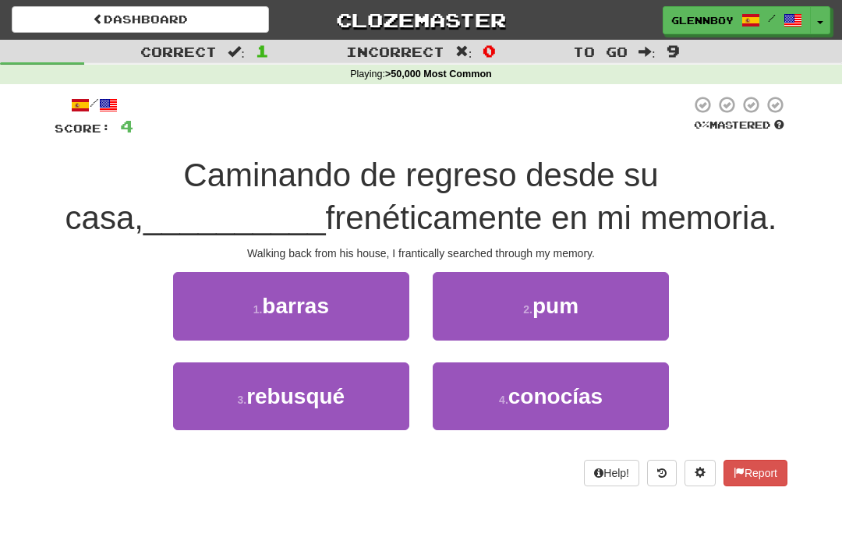
click at [299, 396] on span "rebusqué" at bounding box center [295, 397] width 98 height 24
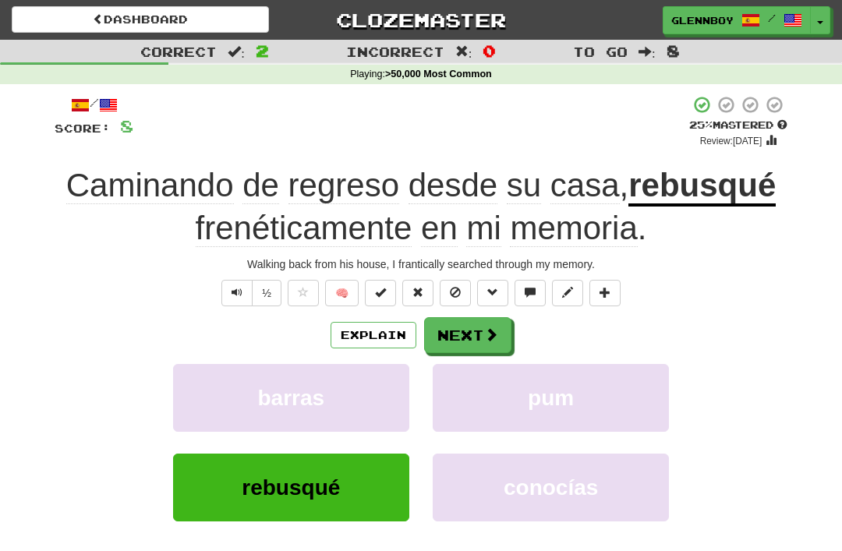
click at [463, 285] on button at bounding box center [455, 293] width 31 height 27
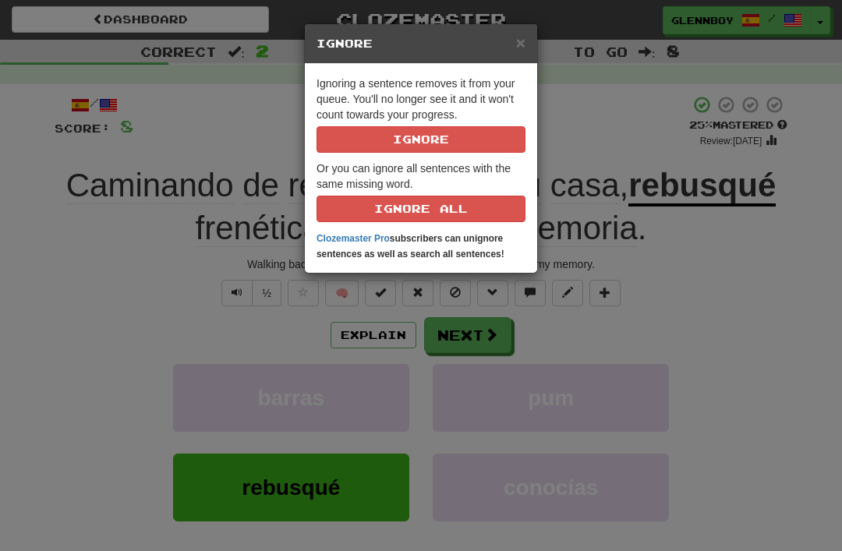
click at [474, 142] on button "Ignore" at bounding box center [421, 139] width 209 height 27
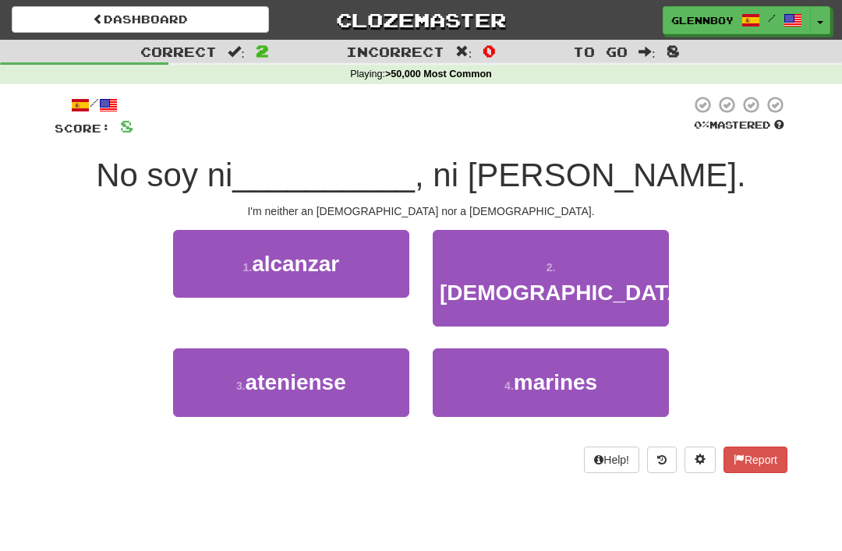
click at [317, 371] on span "ateniense" at bounding box center [296, 383] width 101 height 24
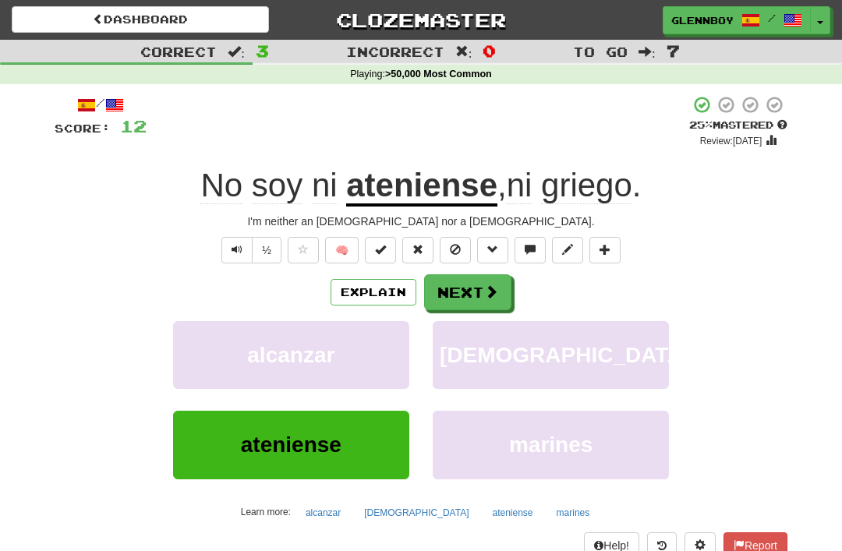
click at [469, 243] on button at bounding box center [455, 250] width 31 height 27
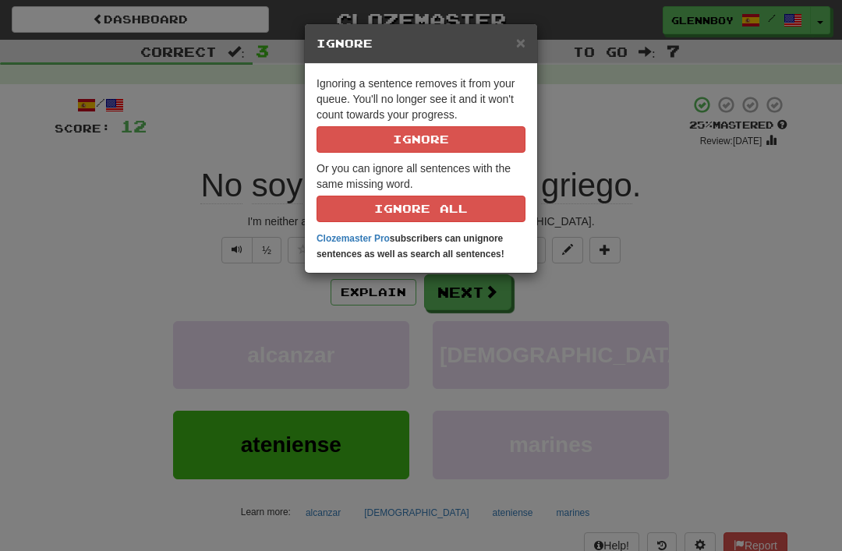
click at [494, 147] on button "Ignore" at bounding box center [421, 139] width 209 height 27
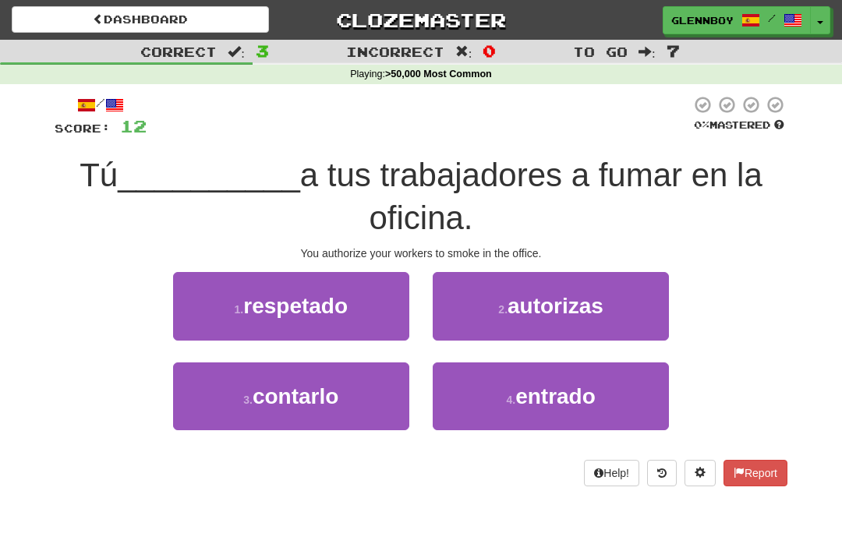
click at [597, 294] on span "autorizas" at bounding box center [556, 306] width 96 height 24
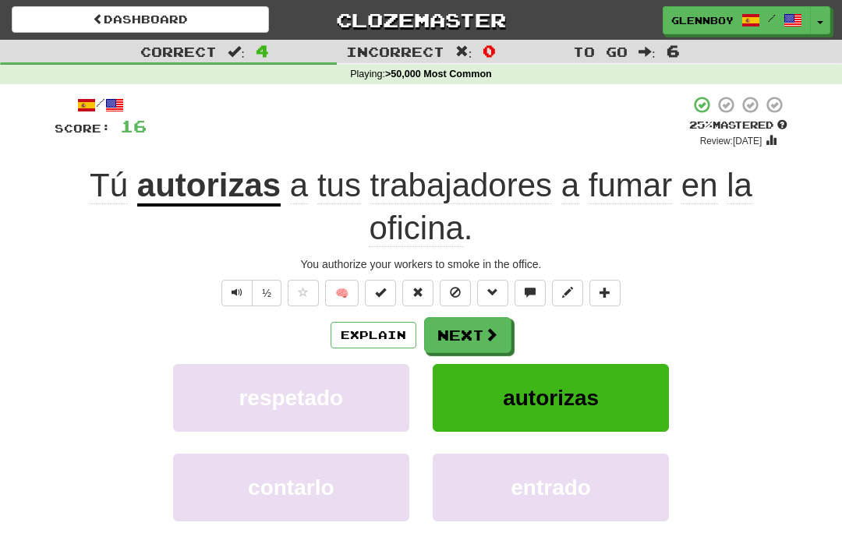
click at [460, 287] on span at bounding box center [455, 292] width 11 height 11
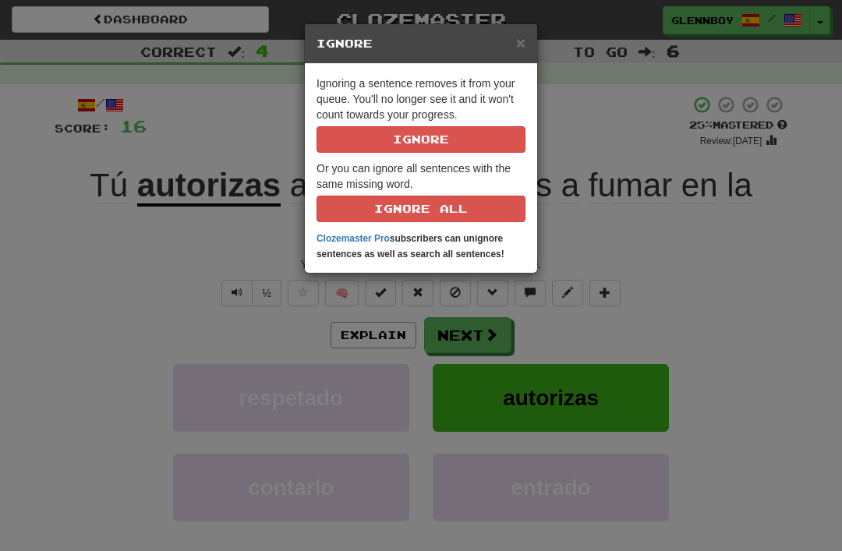
click at [453, 149] on button "Ignore" at bounding box center [421, 139] width 209 height 27
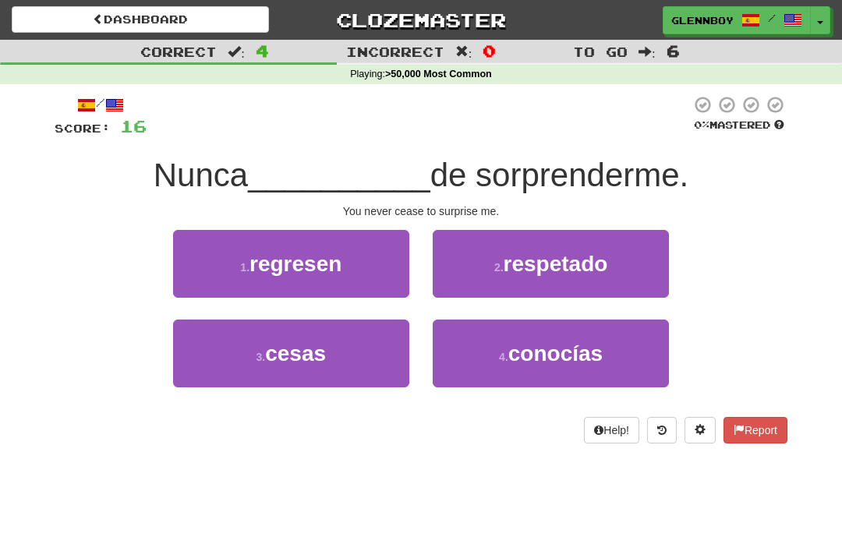
click at [316, 345] on span "cesas" at bounding box center [295, 354] width 61 height 24
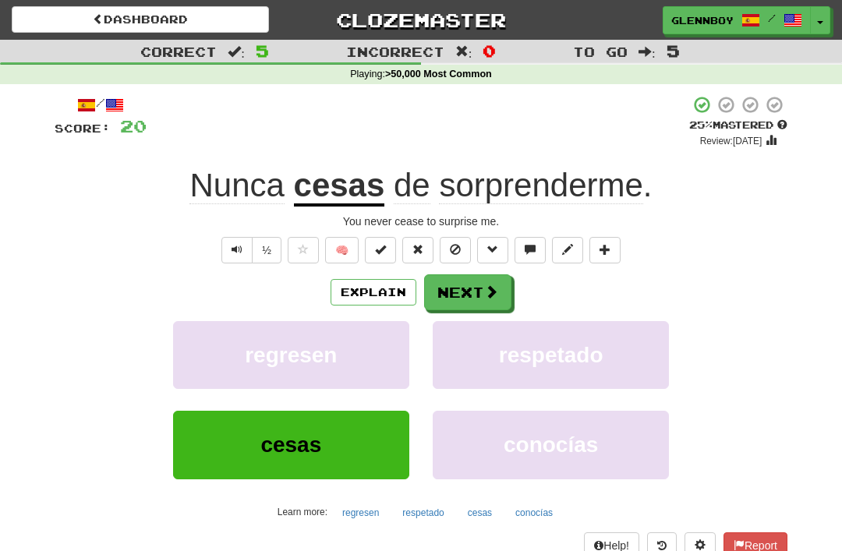
click at [462, 256] on button at bounding box center [455, 250] width 31 height 27
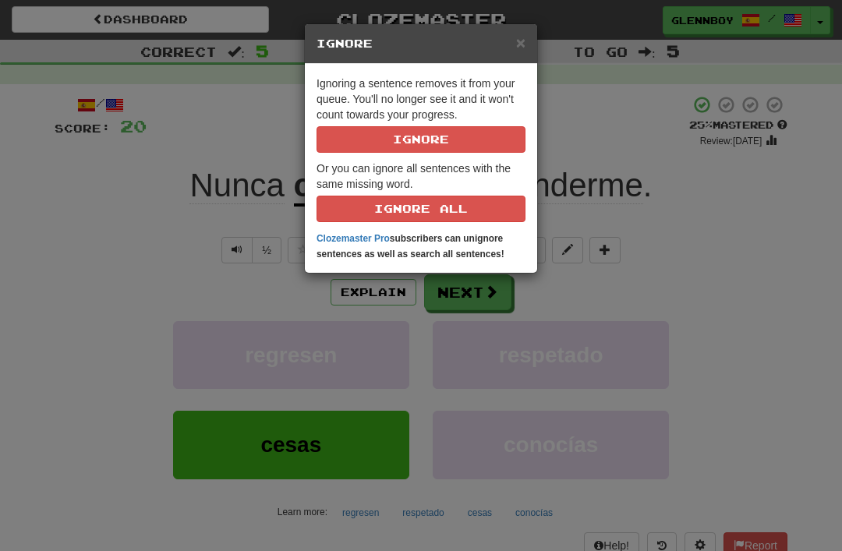
click at [477, 137] on button "Ignore" at bounding box center [421, 139] width 209 height 27
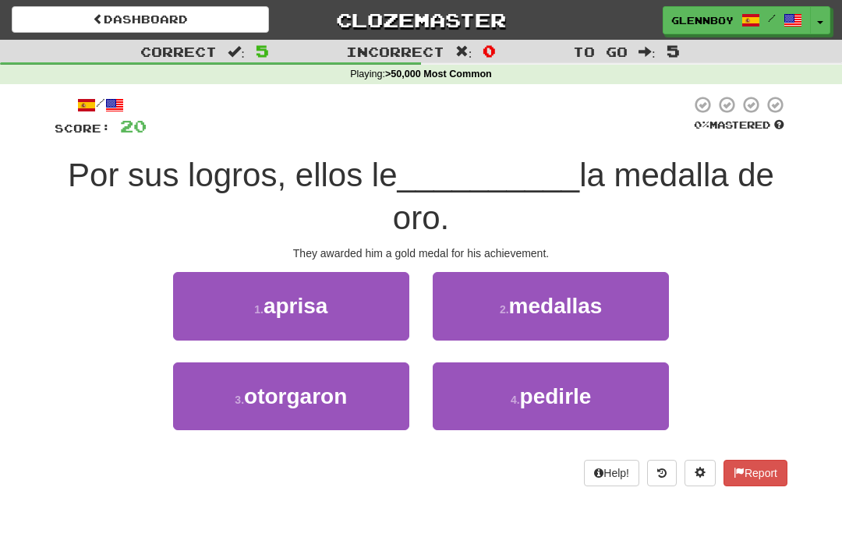
click at [324, 405] on span "otorgaron" at bounding box center [295, 397] width 103 height 24
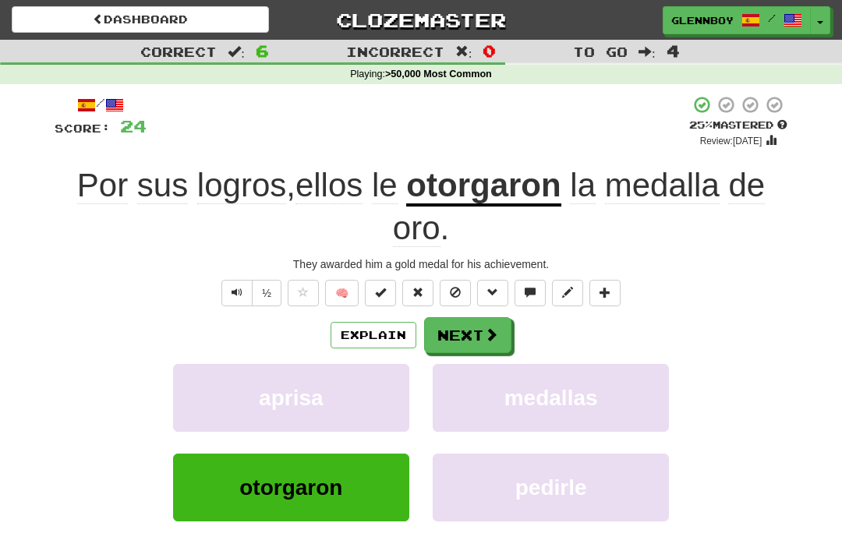
click at [379, 335] on button "Explain" at bounding box center [374, 335] width 86 height 27
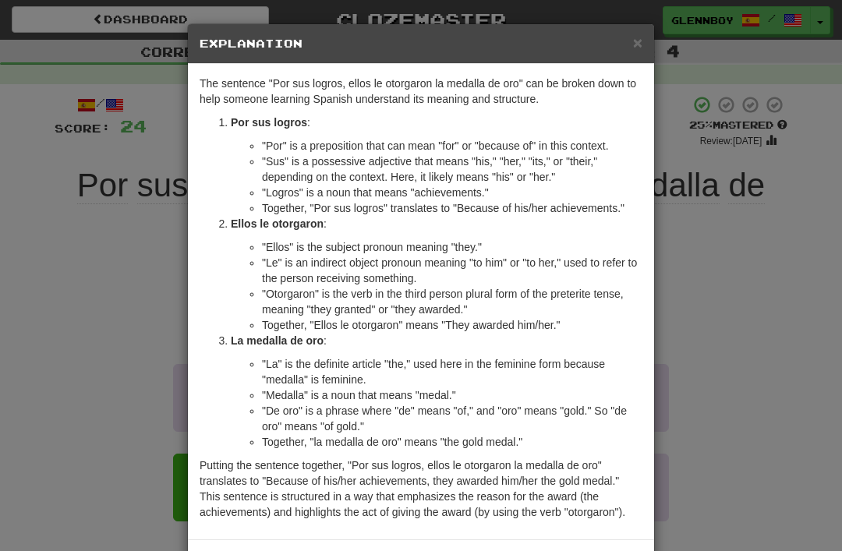
click at [641, 44] on span "×" at bounding box center [637, 43] width 9 height 18
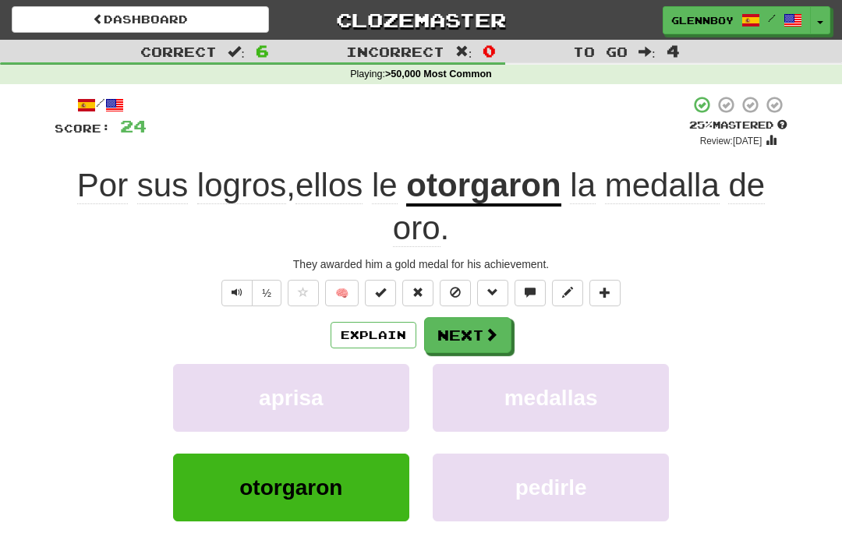
click at [246, 293] on button "Text-to-speech controls" at bounding box center [237, 293] width 31 height 27
click at [456, 299] on button at bounding box center [455, 293] width 31 height 27
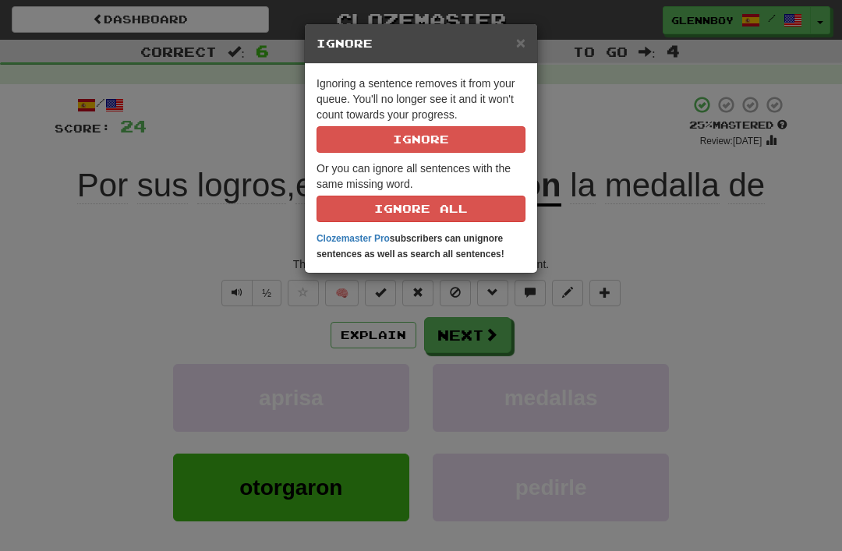
click at [477, 134] on button "Ignore" at bounding box center [421, 139] width 209 height 27
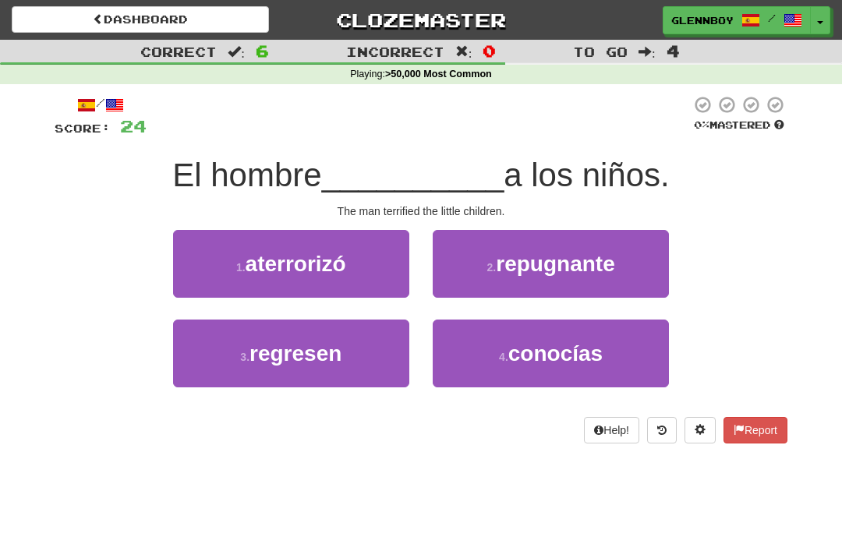
click at [303, 273] on span "aterrorizó" at bounding box center [296, 264] width 101 height 24
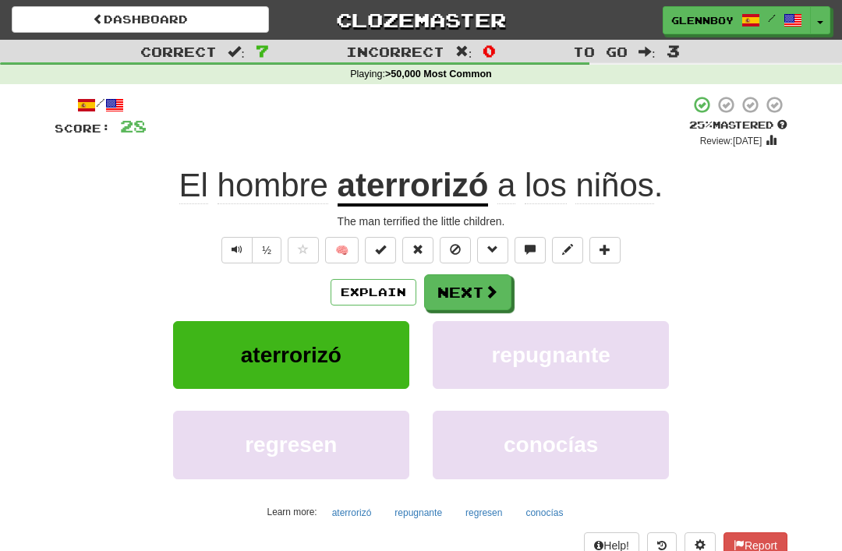
click at [450, 260] on button at bounding box center [455, 250] width 31 height 27
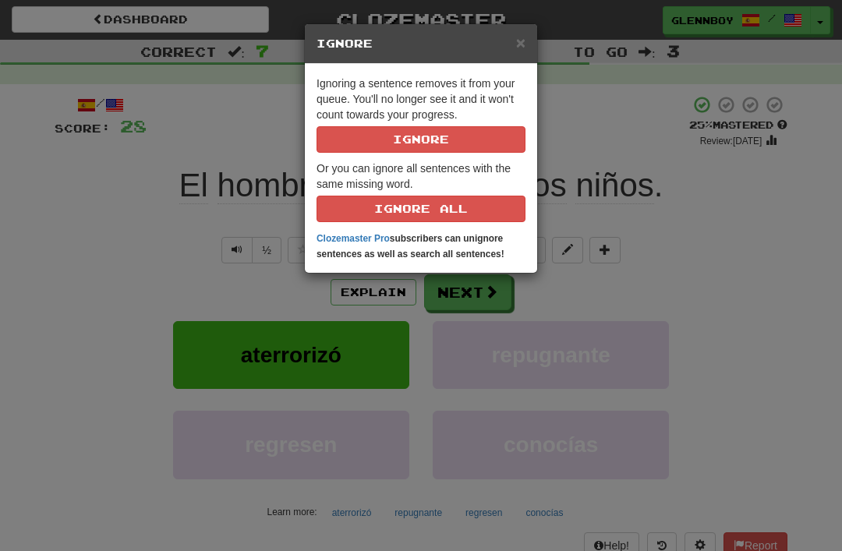
click at [462, 145] on button "Ignore" at bounding box center [421, 139] width 209 height 27
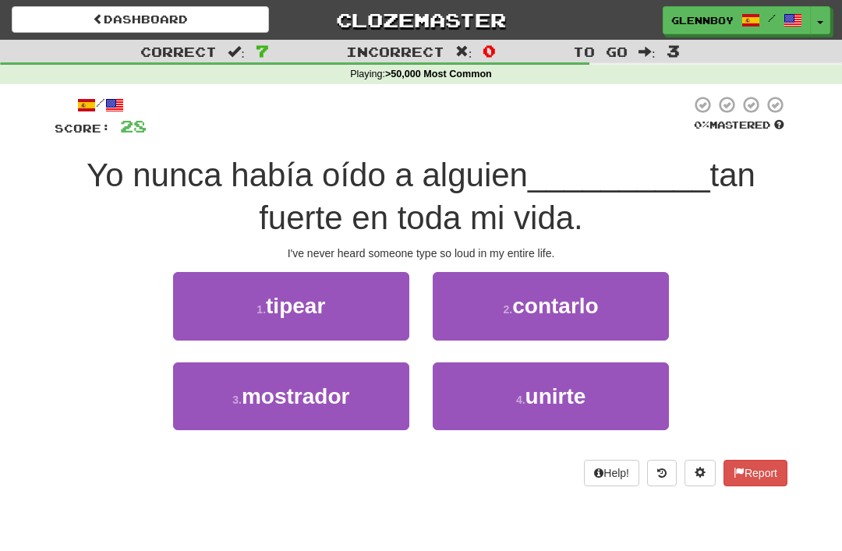
click at [332, 314] on button "1 . tipear" at bounding box center [291, 306] width 236 height 68
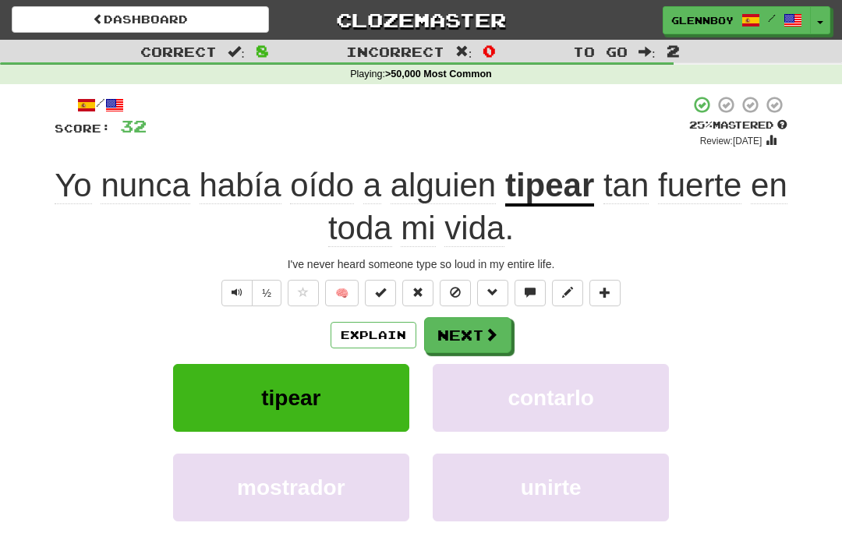
click at [382, 332] on button "Explain" at bounding box center [374, 335] width 86 height 27
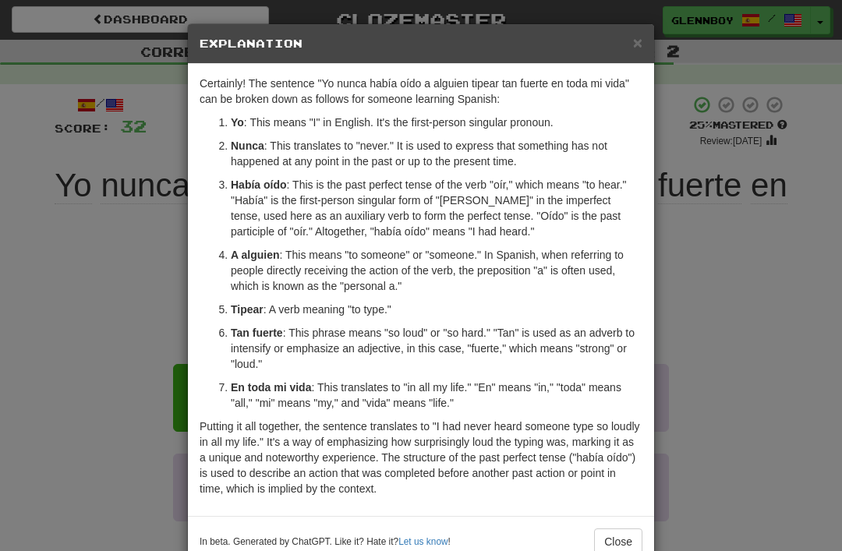
click at [641, 46] on span "×" at bounding box center [637, 43] width 9 height 18
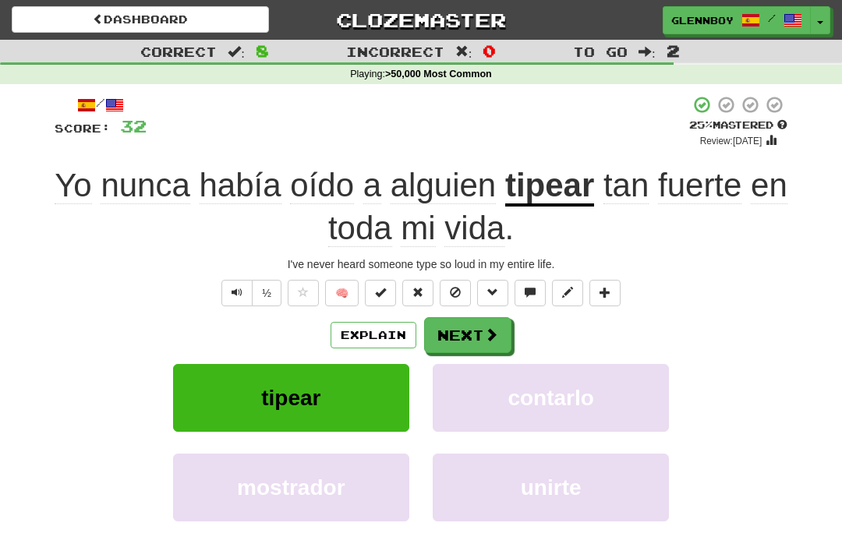
click at [464, 289] on button at bounding box center [455, 293] width 31 height 27
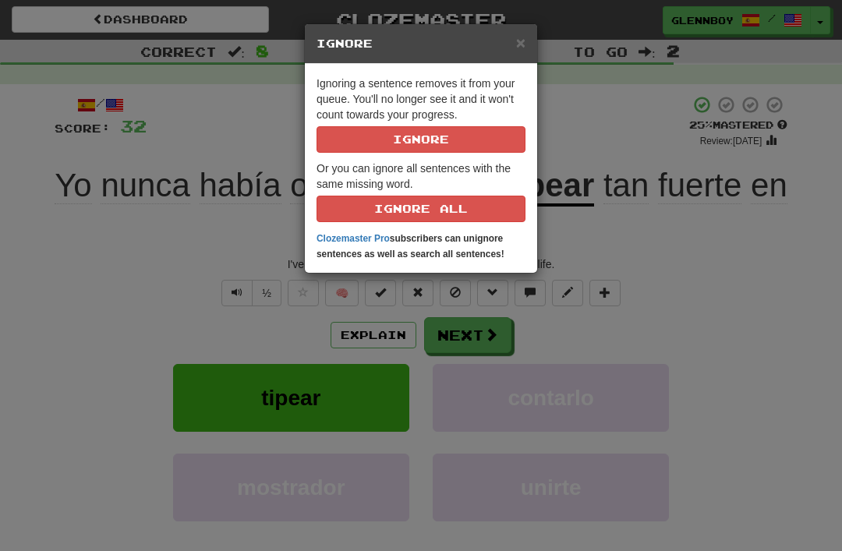
click at [470, 138] on button "Ignore" at bounding box center [421, 139] width 209 height 27
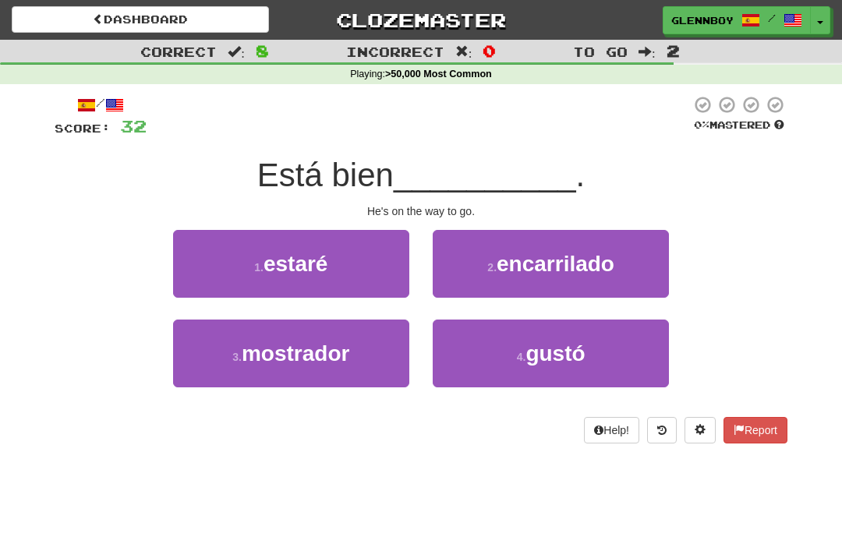
click at [564, 268] on span "encarrilado" at bounding box center [556, 264] width 118 height 24
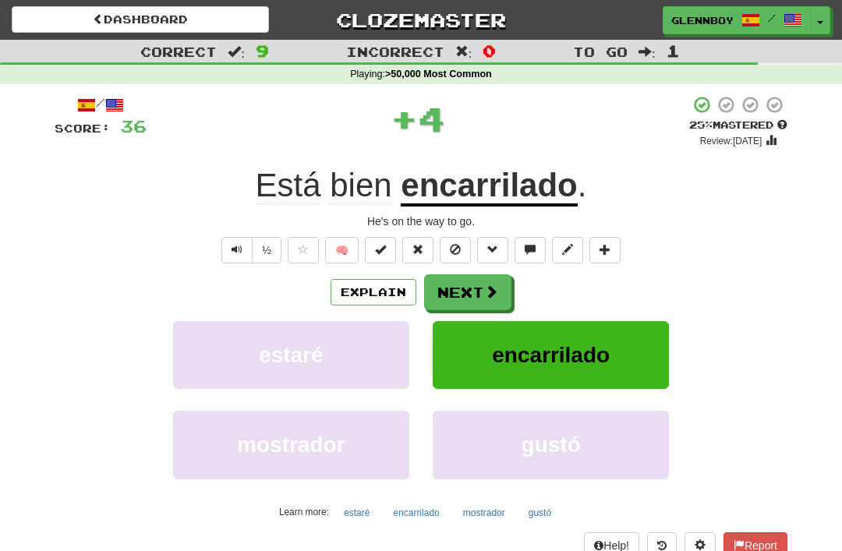
click at [385, 292] on button "Explain" at bounding box center [374, 292] width 86 height 27
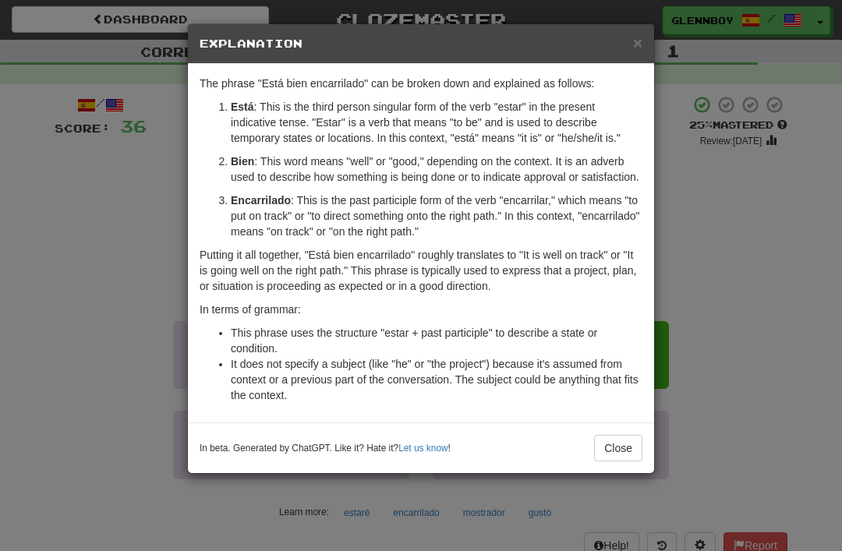
click at [640, 37] on span "×" at bounding box center [637, 43] width 9 height 18
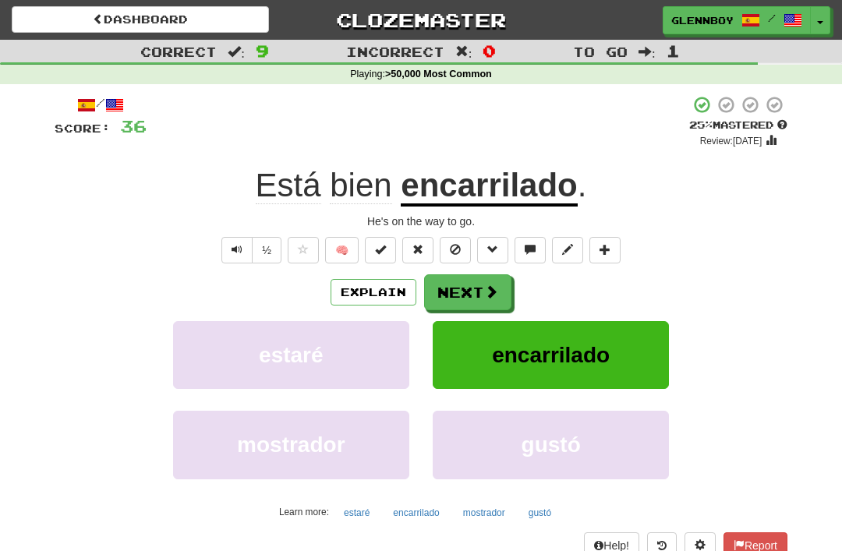
click at [388, 302] on button "Explain" at bounding box center [374, 292] width 86 height 27
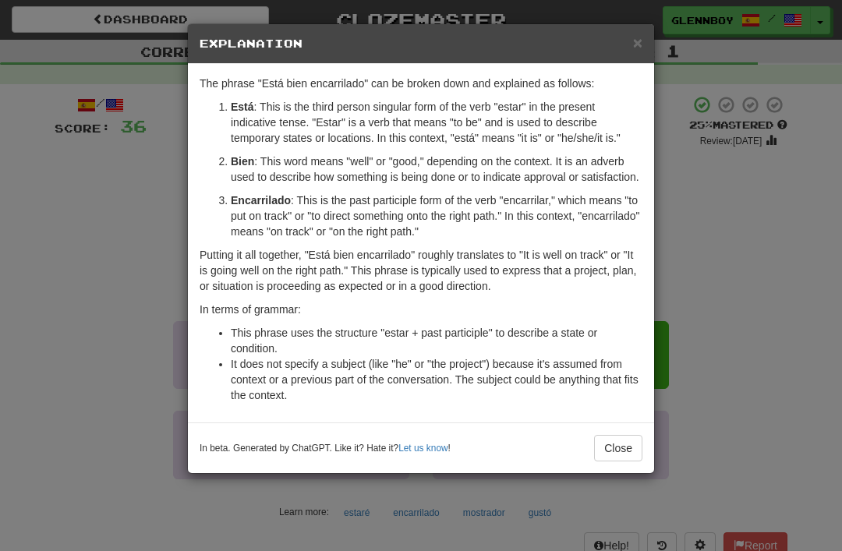
click at [632, 459] on button "Close" at bounding box center [618, 448] width 48 height 27
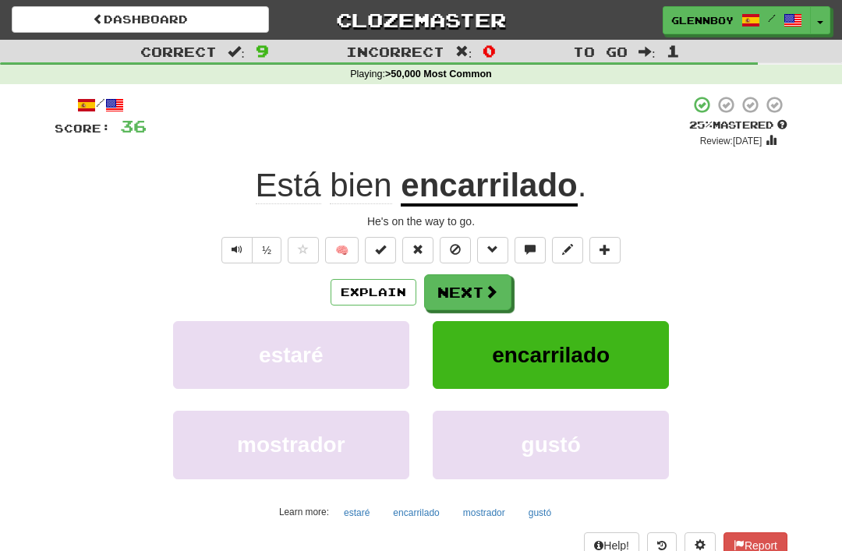
click at [463, 239] on button at bounding box center [455, 250] width 31 height 27
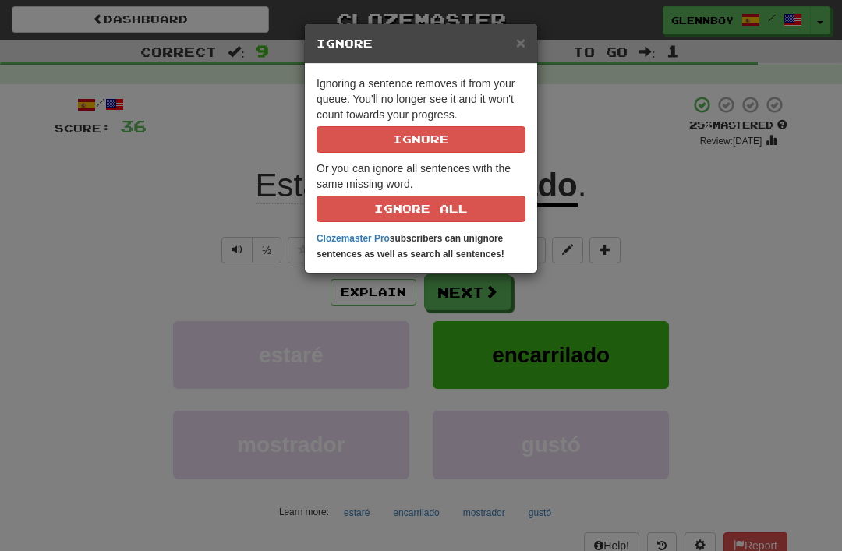
click at [508, 130] on button "Ignore" at bounding box center [421, 139] width 209 height 27
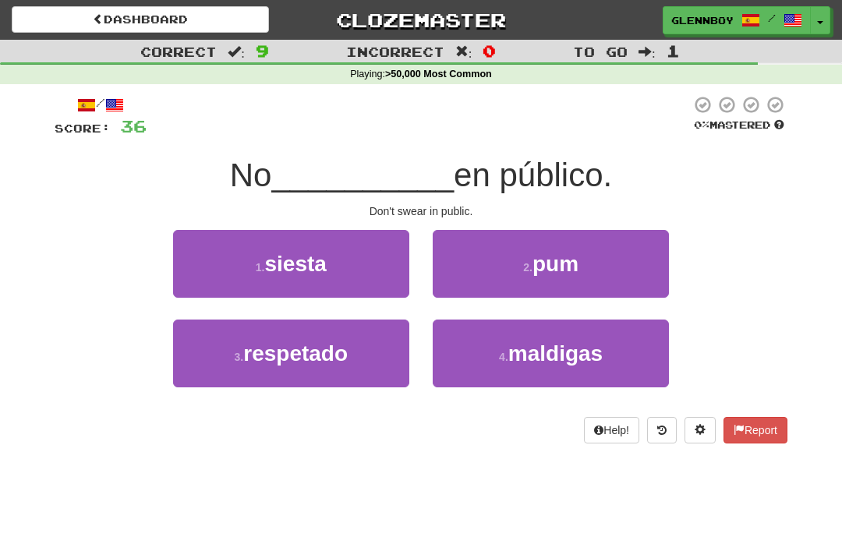
click at [570, 354] on span "maldigas" at bounding box center [556, 354] width 94 height 24
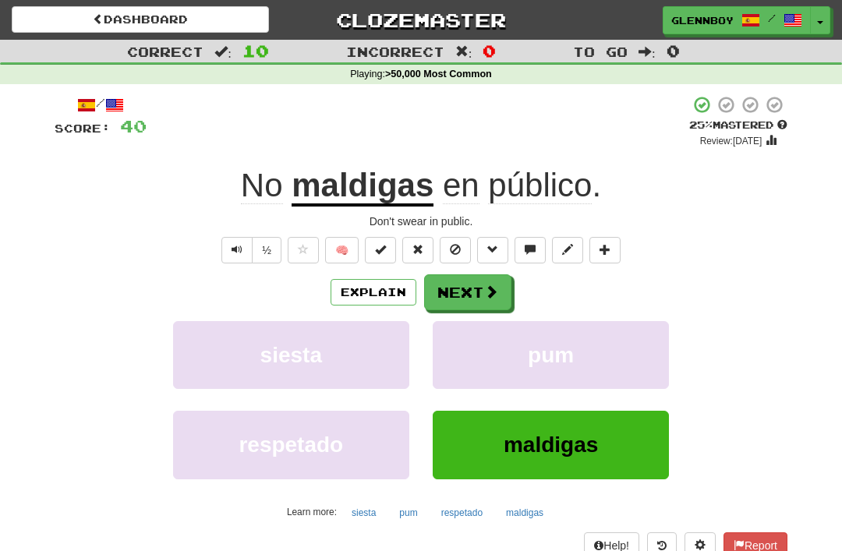
click at [466, 256] on button at bounding box center [455, 250] width 31 height 27
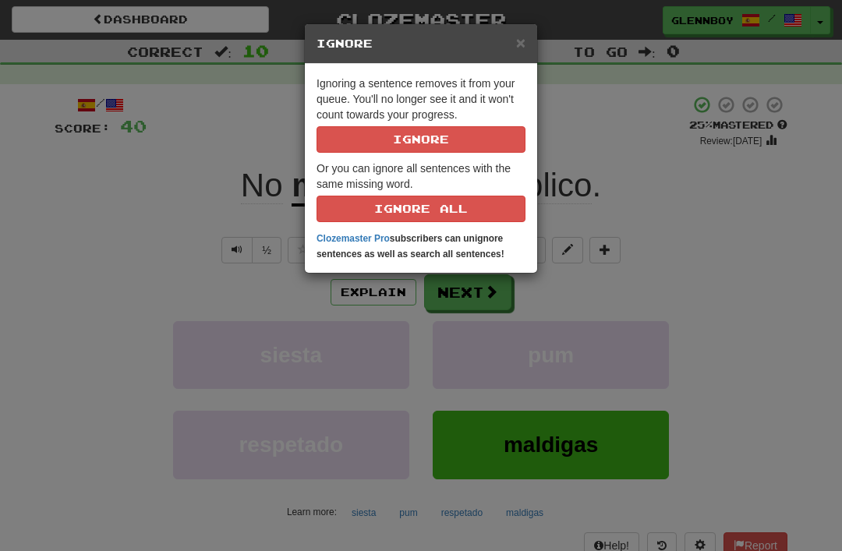
click at [483, 134] on button "Ignore" at bounding box center [421, 139] width 209 height 27
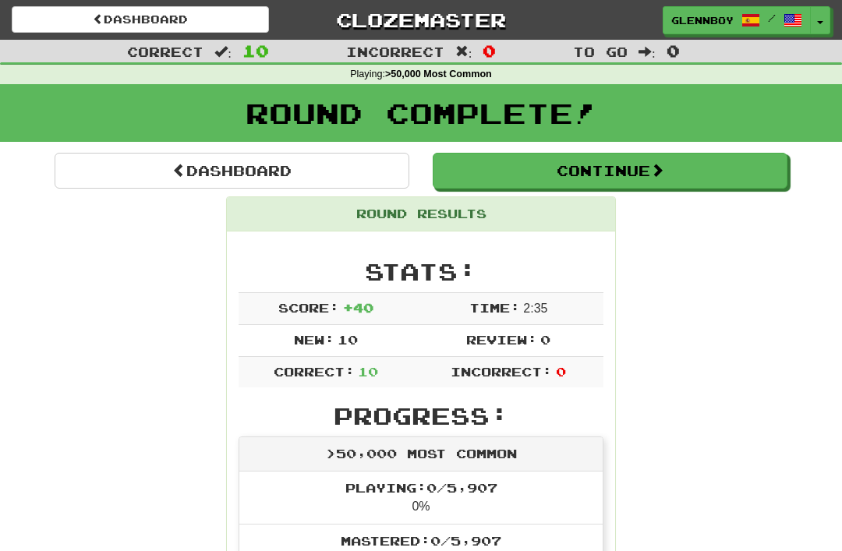
click at [141, 15] on link "Dashboard" at bounding box center [140, 19] width 257 height 27
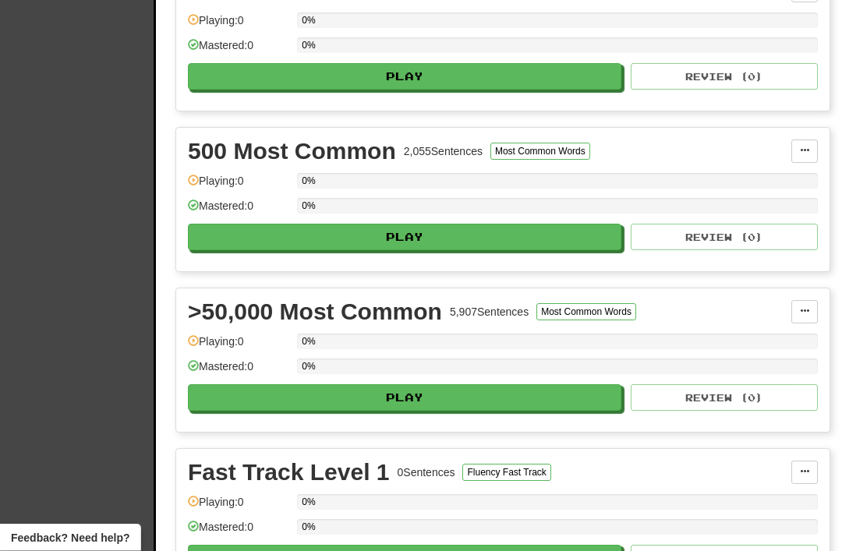
scroll to position [588, 0]
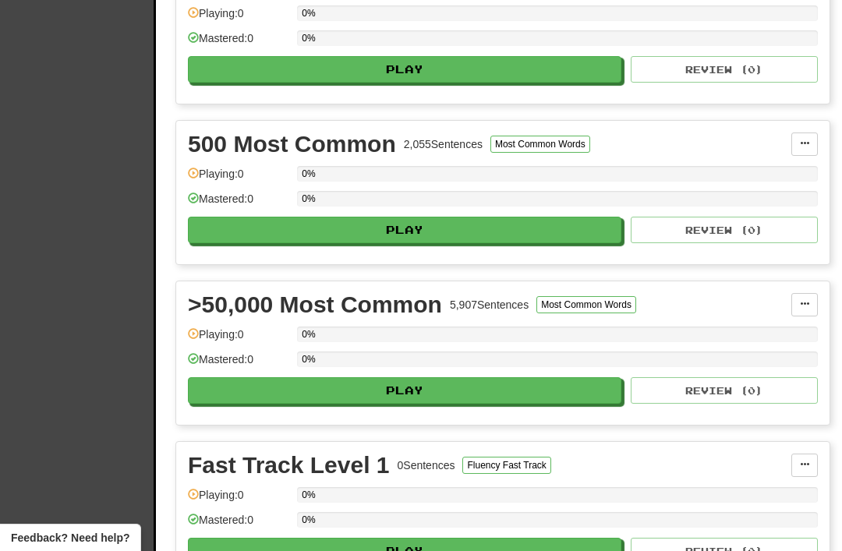
click at [392, 383] on button "Play" at bounding box center [405, 391] width 434 height 27
select select "**"
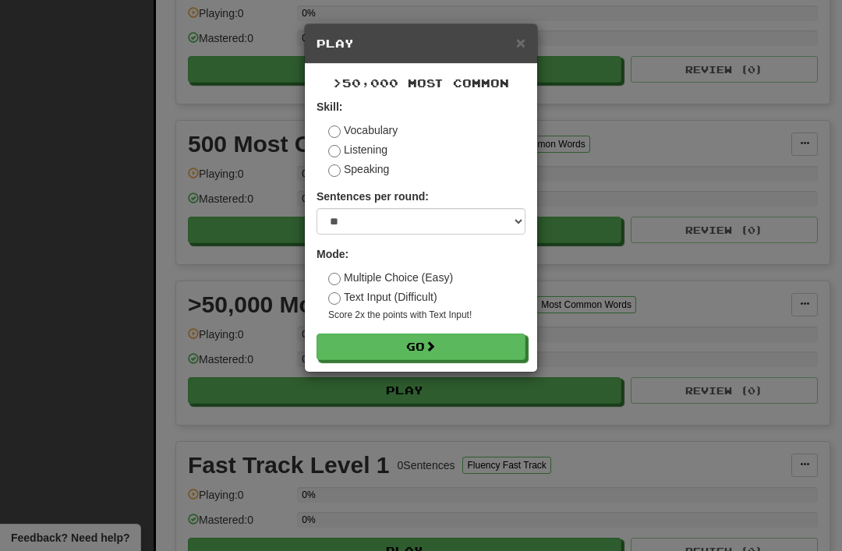
click at [392, 338] on button "Go" at bounding box center [421, 347] width 209 height 27
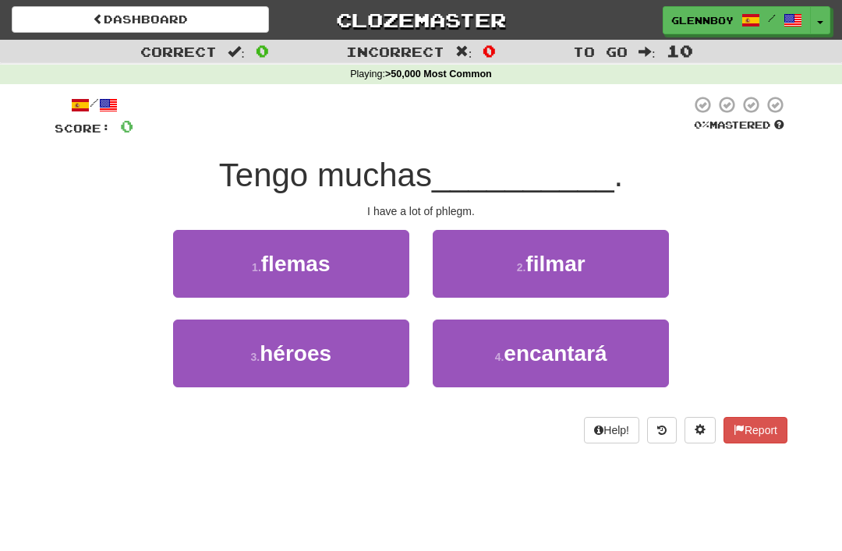
click at [281, 268] on span "flemas" at bounding box center [295, 264] width 69 height 24
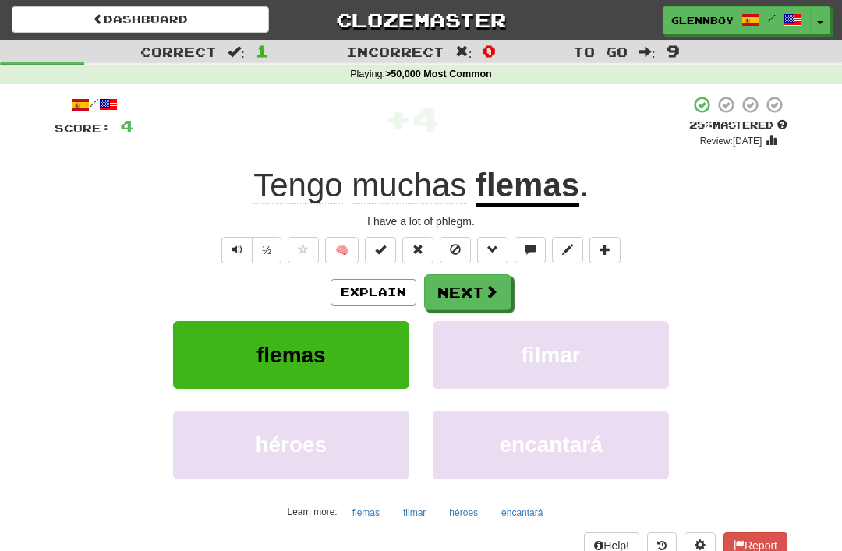
click at [452, 246] on span at bounding box center [455, 249] width 11 height 11
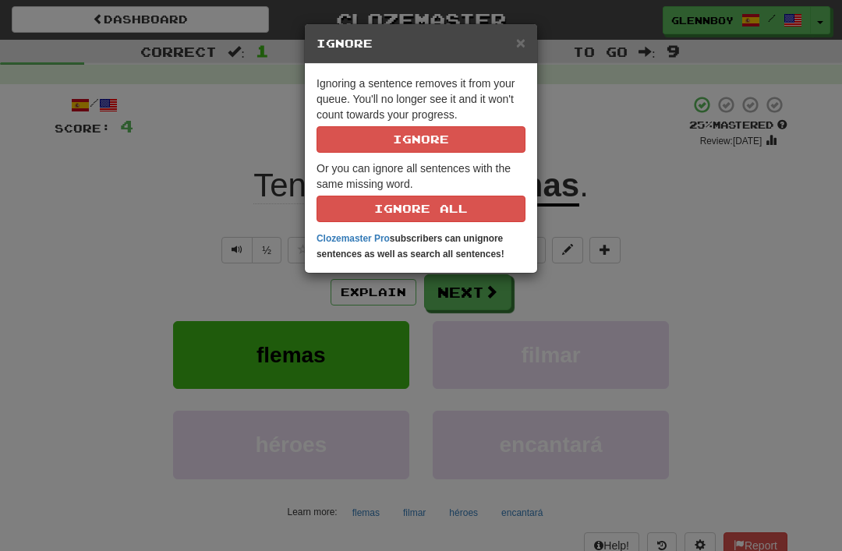
click at [369, 140] on button "Ignore" at bounding box center [421, 139] width 209 height 27
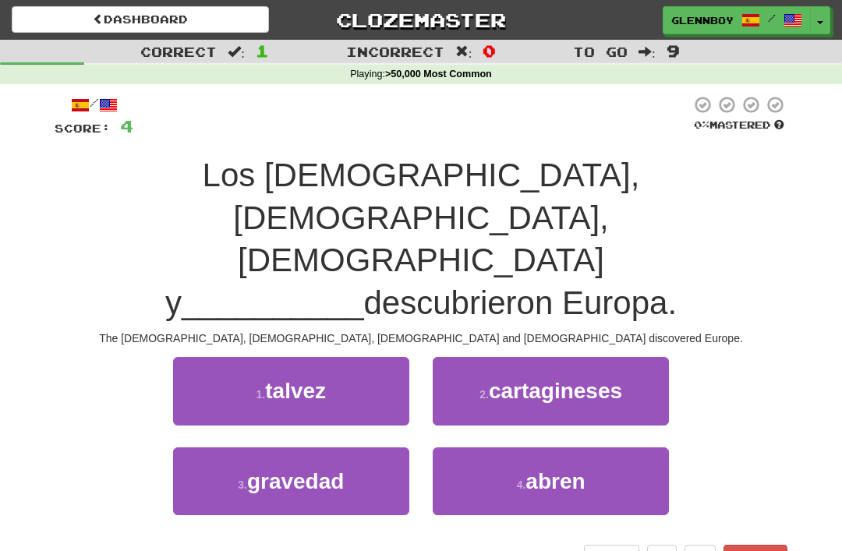
click at [512, 379] on span "cartagineses" at bounding box center [555, 391] width 133 height 24
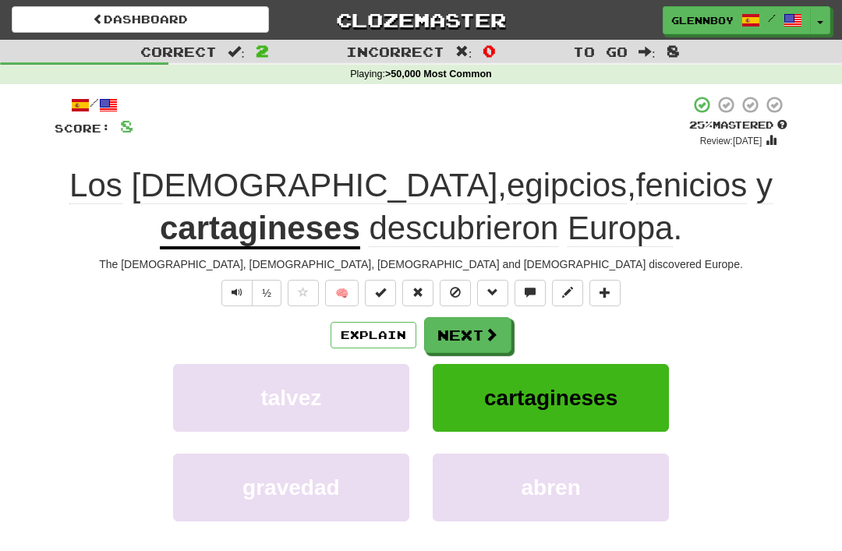
click at [452, 289] on span at bounding box center [455, 292] width 11 height 11
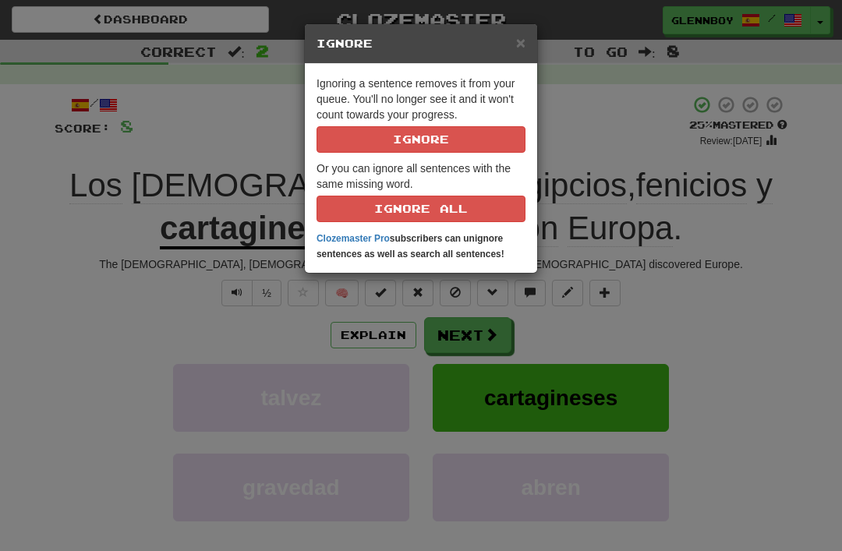
click at [394, 144] on button "Ignore" at bounding box center [421, 139] width 209 height 27
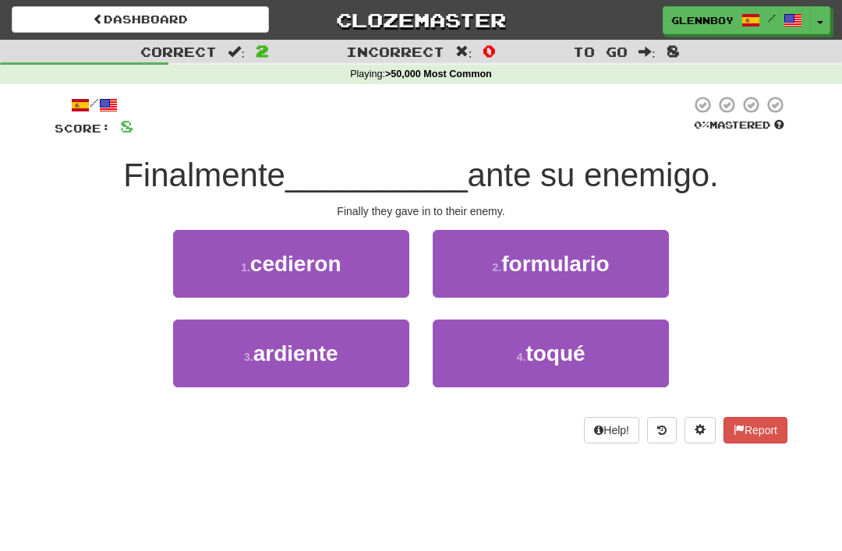
click at [287, 268] on span "cedieron" at bounding box center [295, 264] width 91 height 24
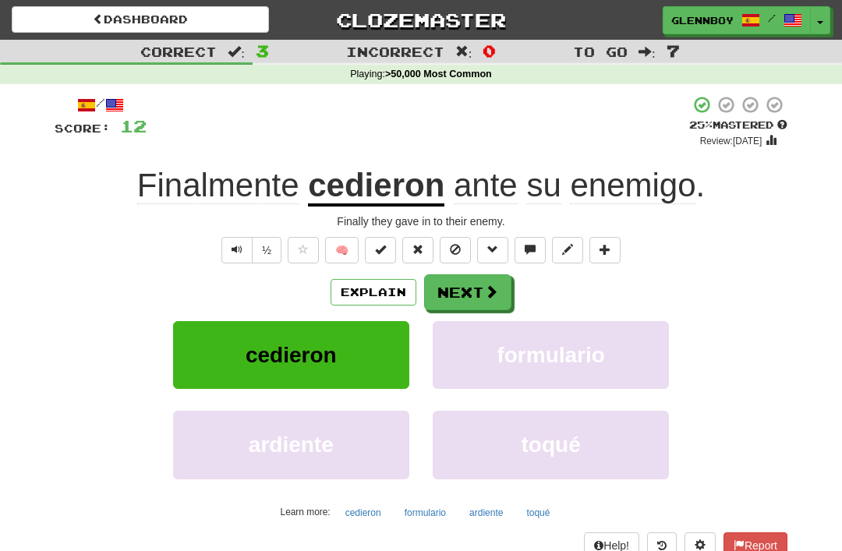
click at [366, 284] on button "Explain" at bounding box center [374, 292] width 86 height 27
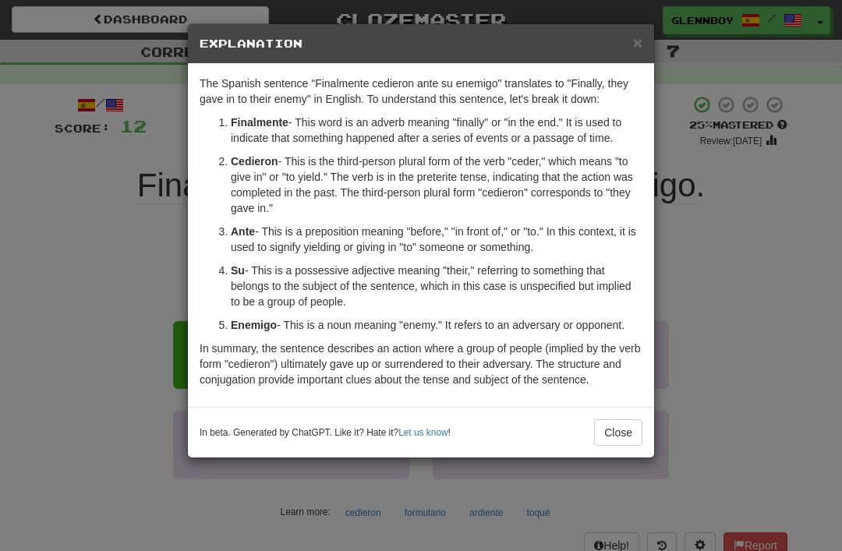
click at [614, 427] on button "Close" at bounding box center [618, 433] width 48 height 27
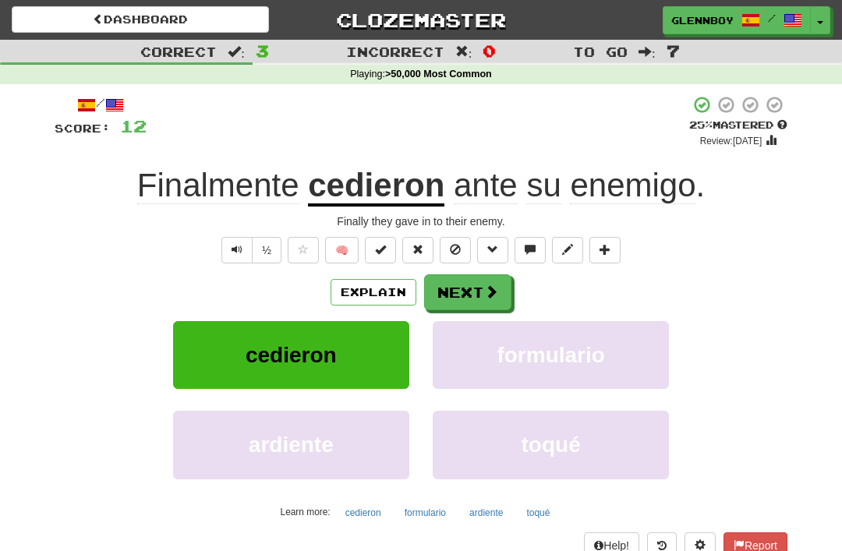
click at [456, 255] on button at bounding box center [455, 250] width 31 height 27
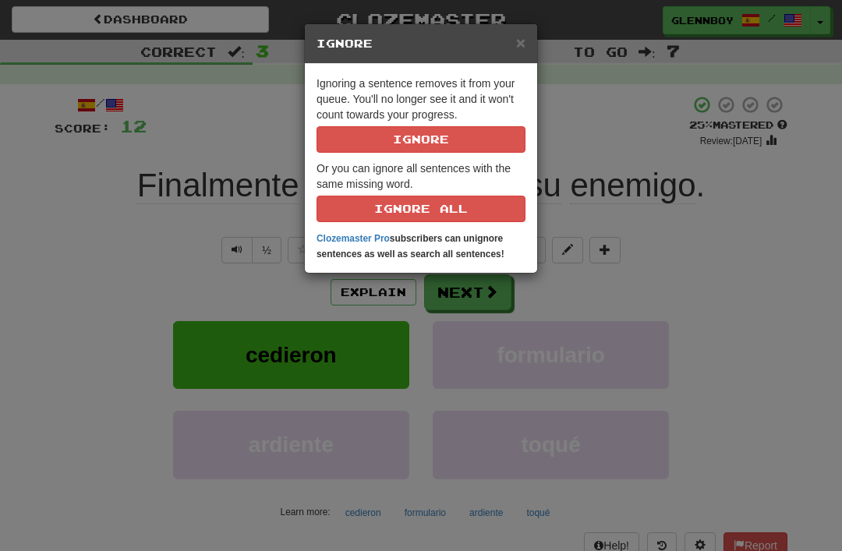
click at [384, 140] on button "Ignore" at bounding box center [421, 139] width 209 height 27
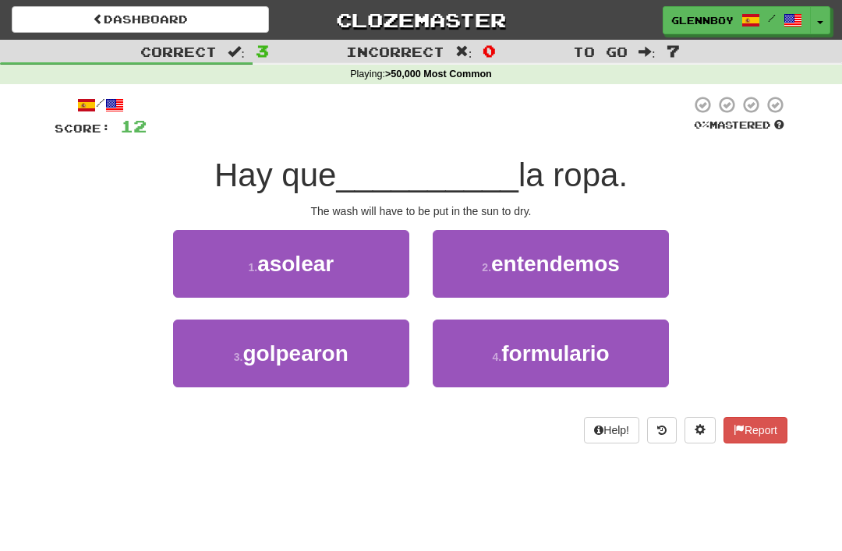
click at [271, 260] on span "asolear" at bounding box center [295, 264] width 76 height 24
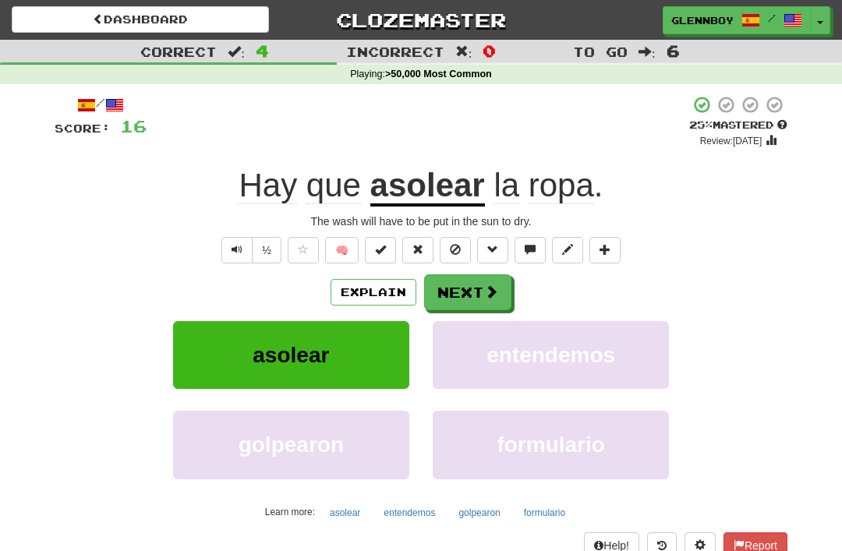
click at [457, 245] on span at bounding box center [455, 249] width 11 height 11
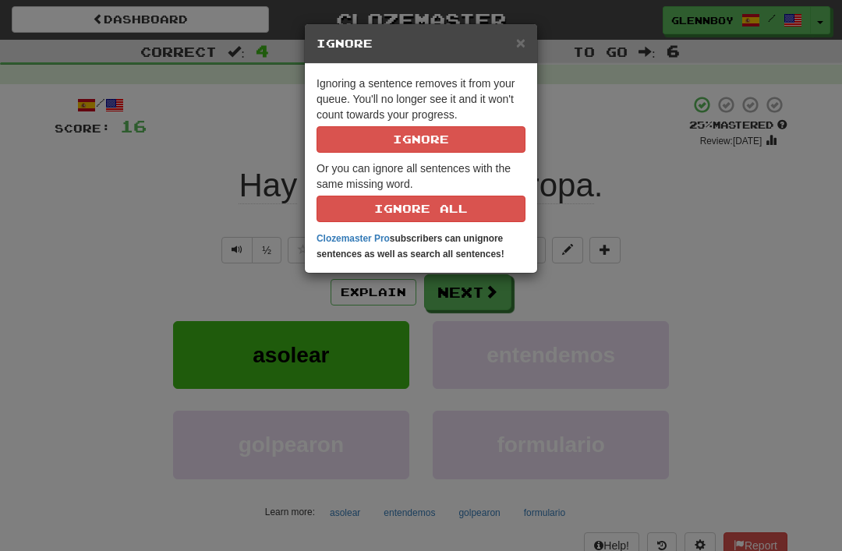
click at [396, 135] on button "Ignore" at bounding box center [421, 139] width 209 height 27
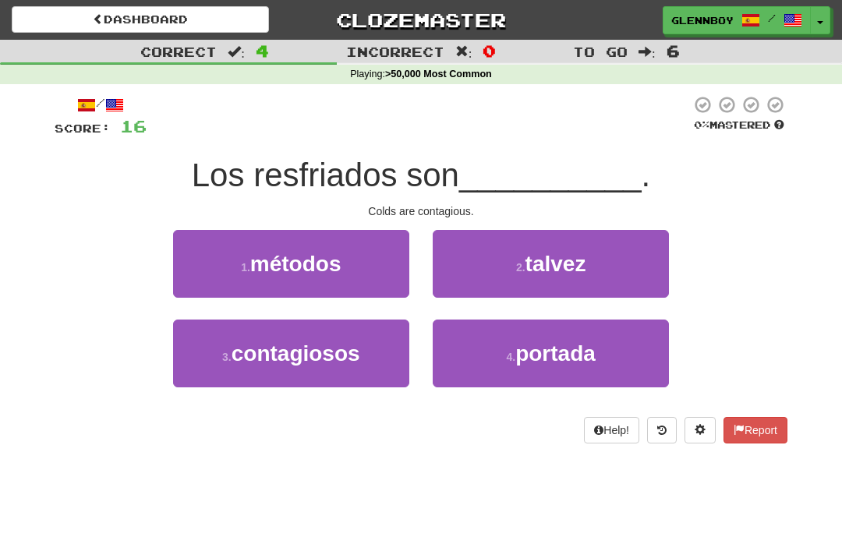
click at [306, 360] on span "contagiosos" at bounding box center [296, 354] width 129 height 24
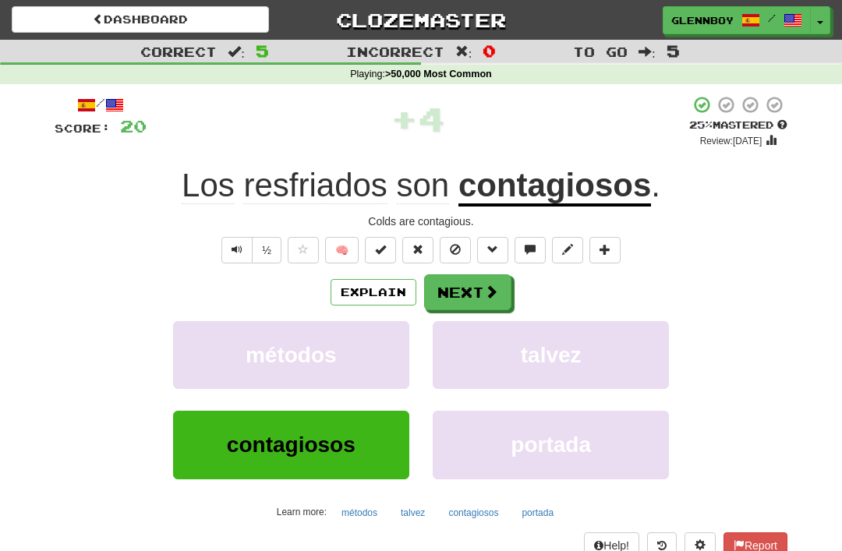
click at [455, 244] on span at bounding box center [455, 249] width 11 height 11
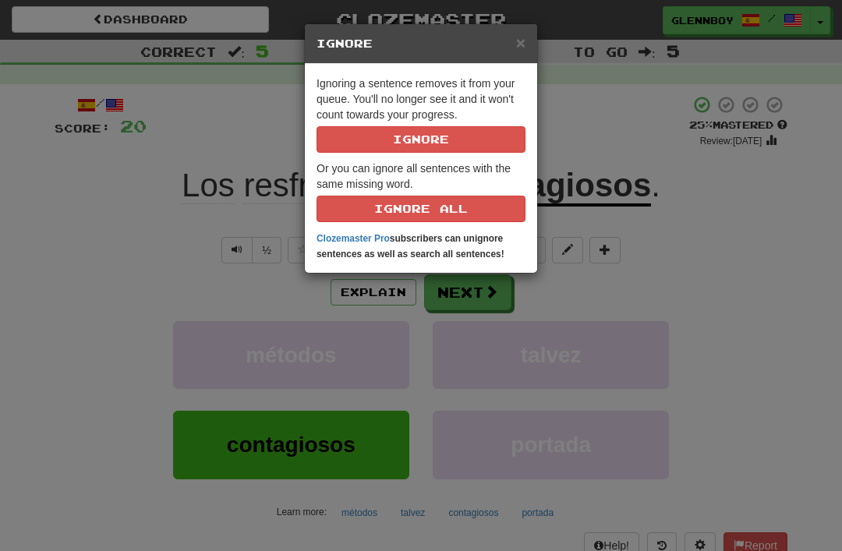
click at [403, 133] on button "Ignore" at bounding box center [421, 139] width 209 height 27
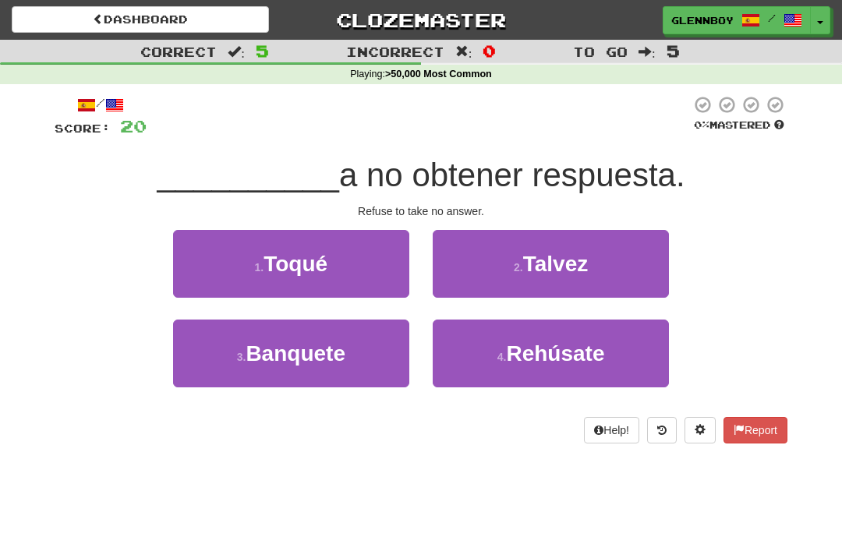
click at [539, 360] on span "Rehúsate" at bounding box center [555, 354] width 98 height 24
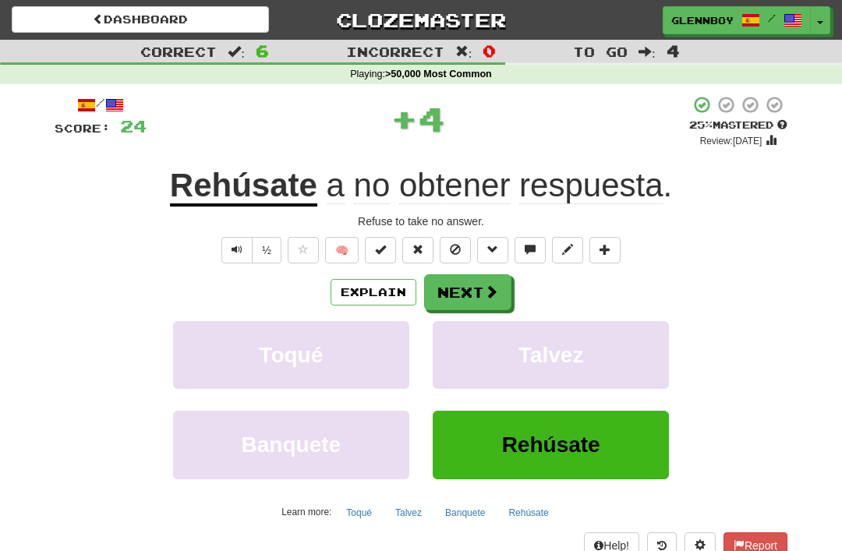
click at [362, 284] on button "Explain" at bounding box center [374, 292] width 86 height 27
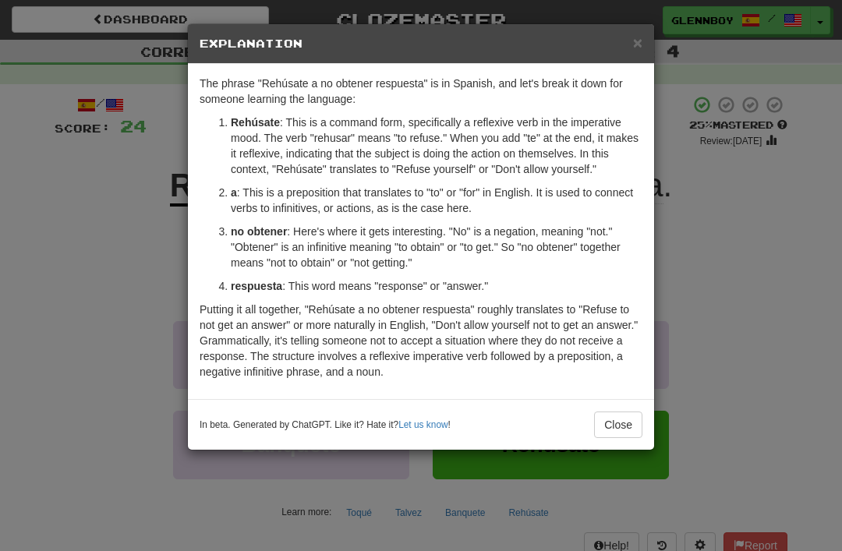
click at [622, 435] on button "Close" at bounding box center [618, 425] width 48 height 27
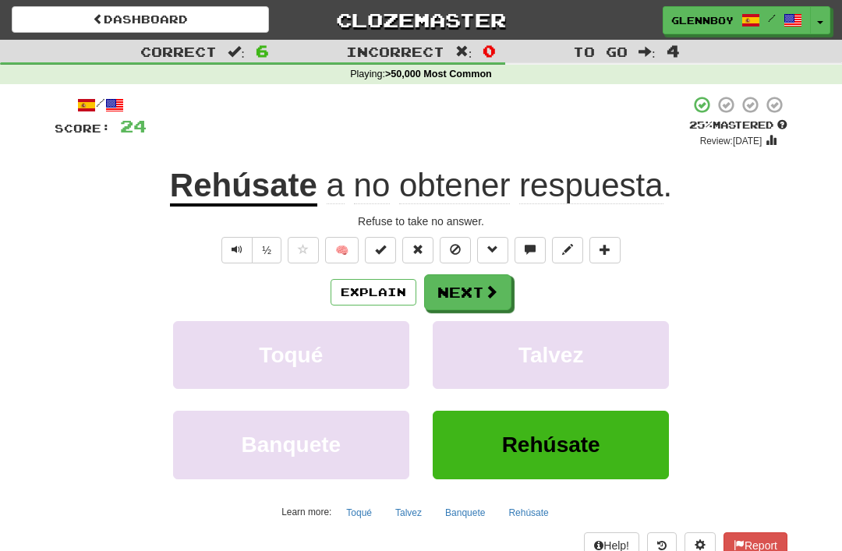
click at [459, 247] on span at bounding box center [455, 249] width 11 height 11
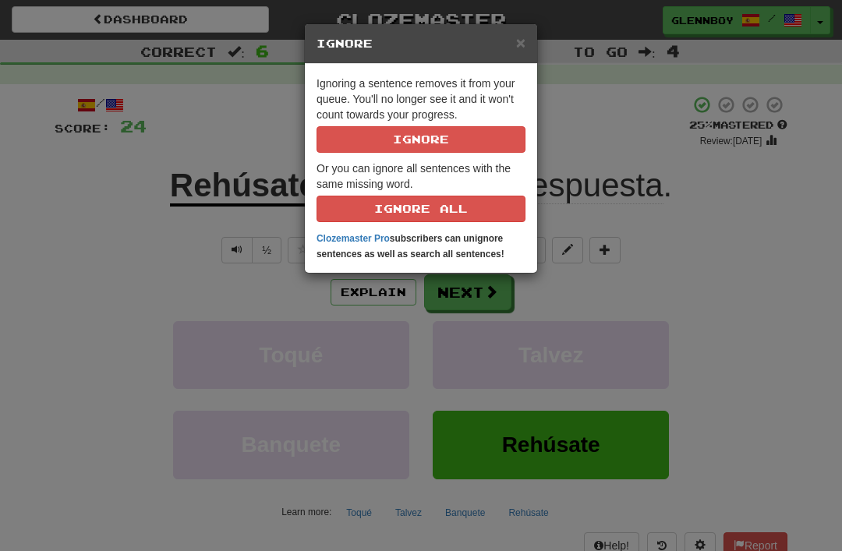
click at [417, 150] on button "Ignore" at bounding box center [421, 139] width 209 height 27
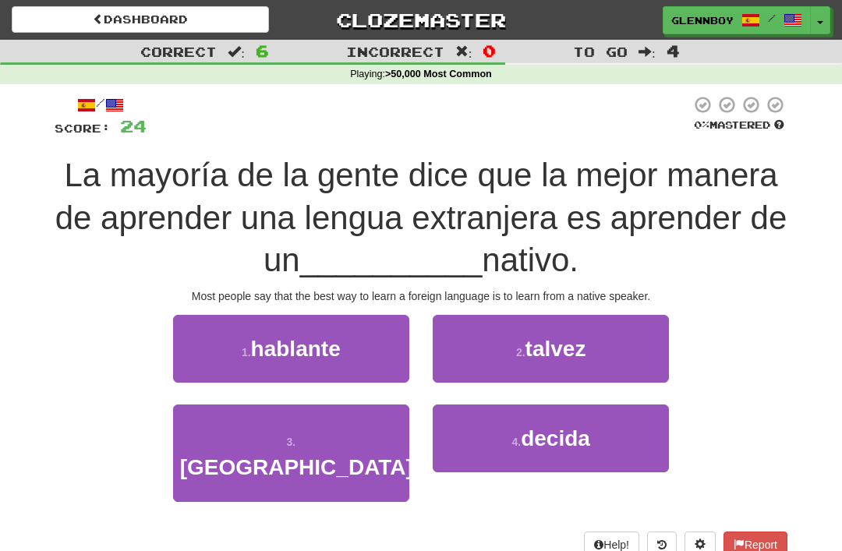
click at [259, 344] on span "hablante" at bounding box center [296, 349] width 90 height 24
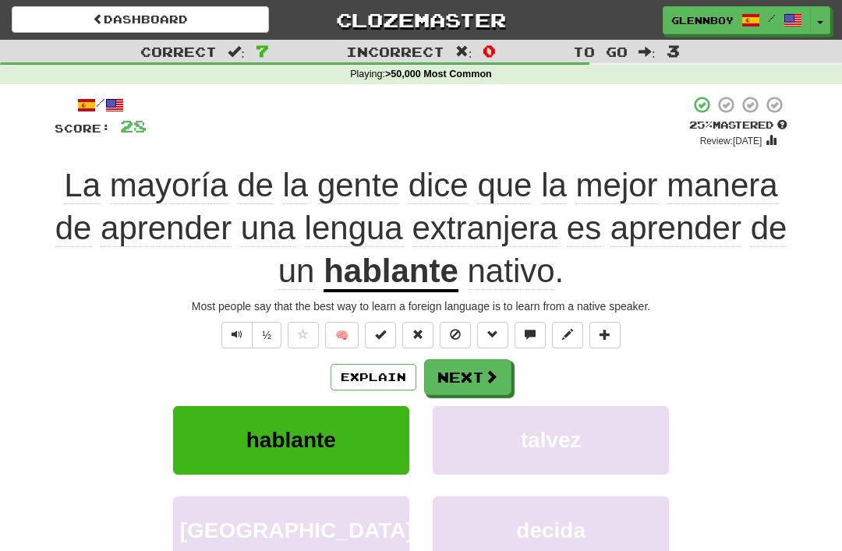
click at [458, 329] on span at bounding box center [455, 334] width 11 height 11
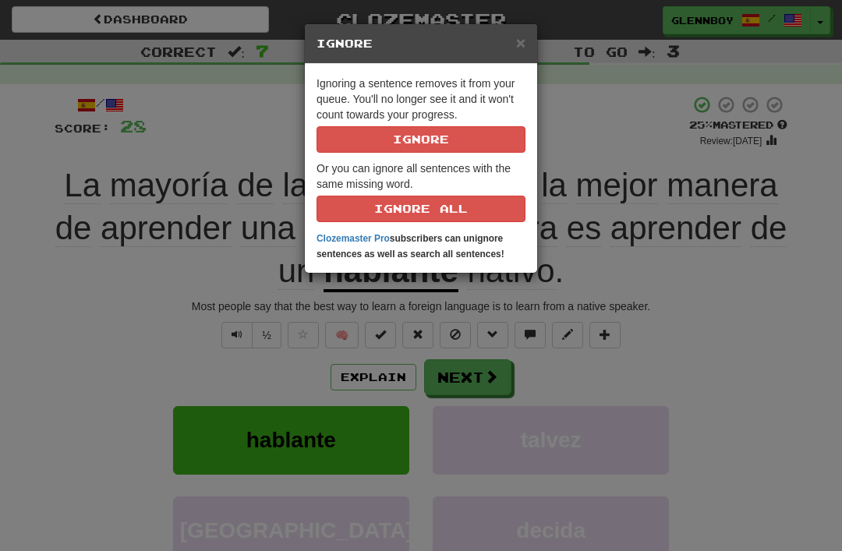
click at [387, 135] on button "Ignore" at bounding box center [421, 139] width 209 height 27
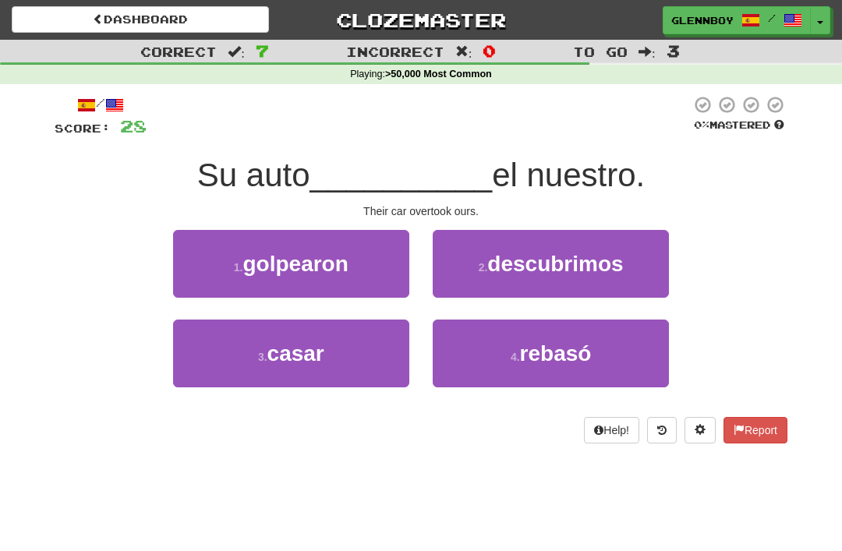
click at [537, 350] on span "rebasó" at bounding box center [556, 354] width 72 height 24
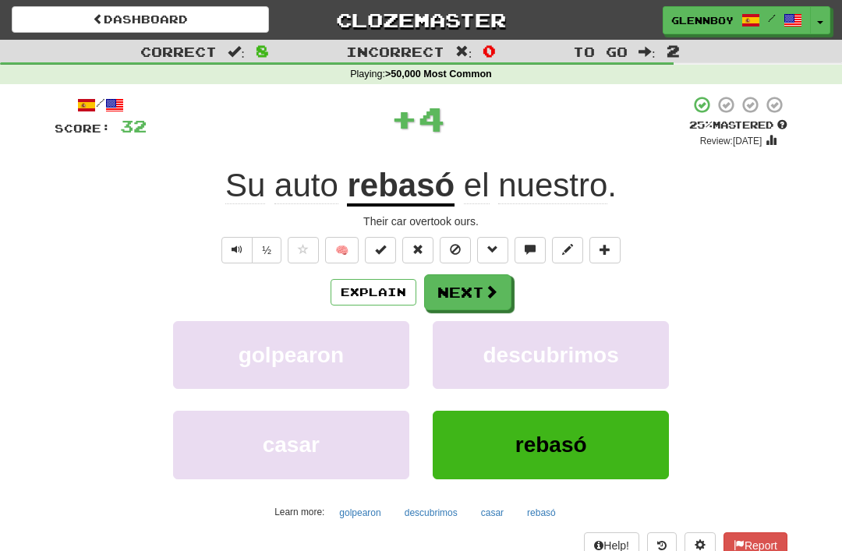
click at [367, 284] on button "Explain" at bounding box center [374, 292] width 86 height 27
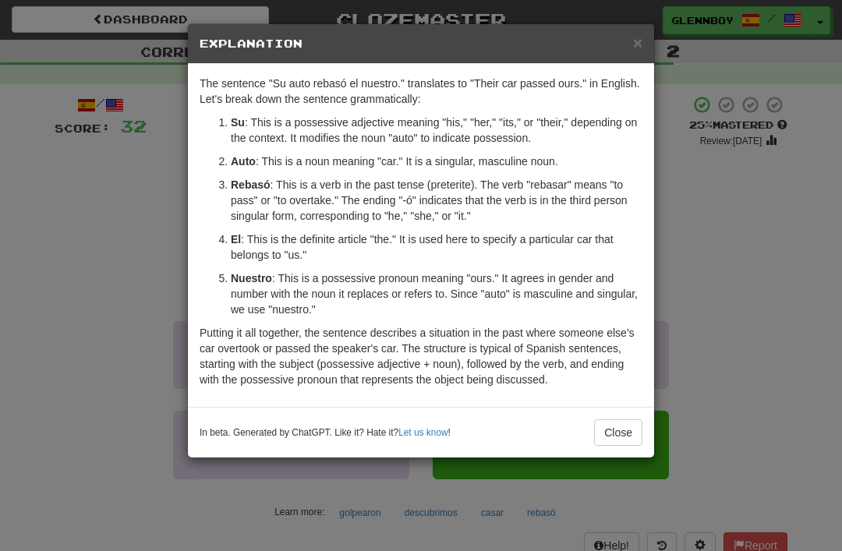
click at [642, 44] on span "×" at bounding box center [637, 43] width 9 height 18
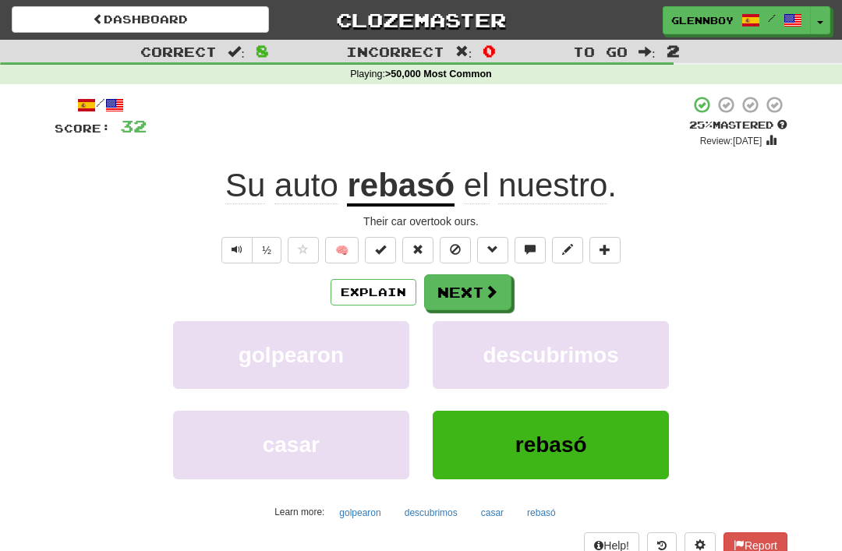
click at [456, 239] on button at bounding box center [455, 250] width 31 height 27
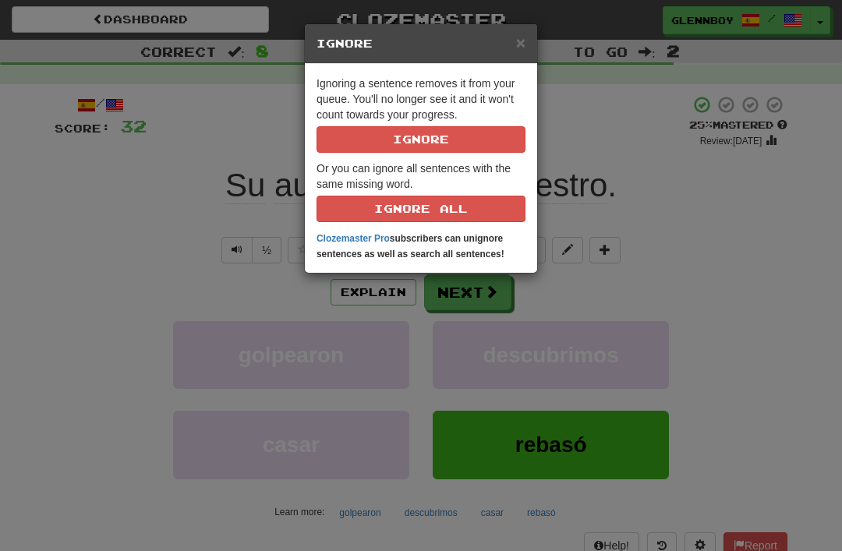
click at [392, 137] on button "Ignore" at bounding box center [421, 139] width 209 height 27
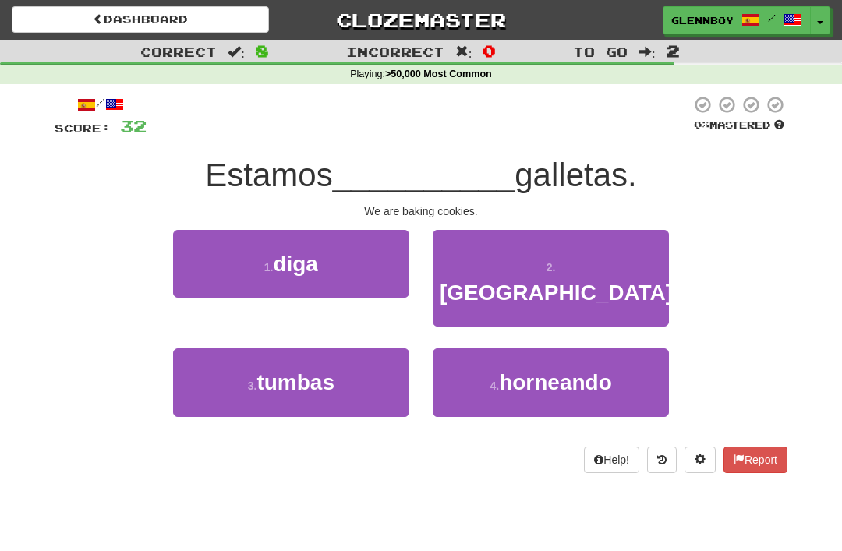
click at [509, 371] on span "horneando" at bounding box center [555, 383] width 113 height 24
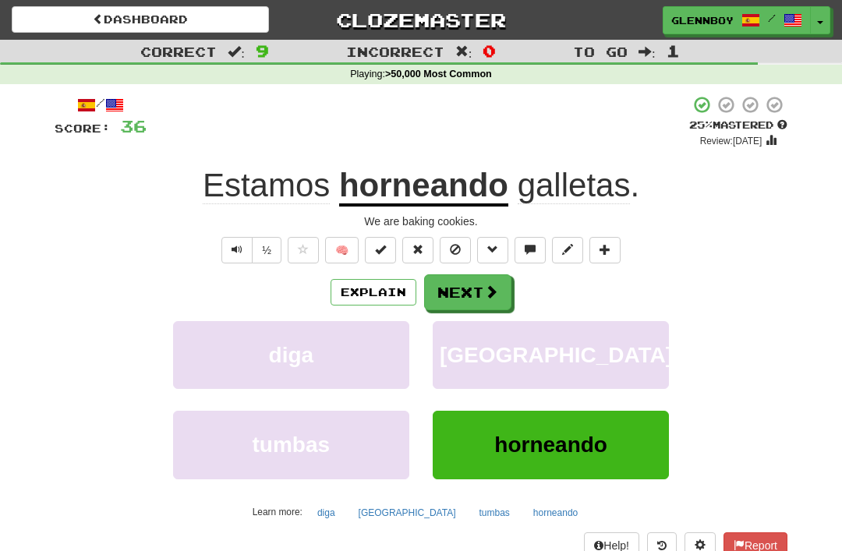
click at [451, 250] on span at bounding box center [455, 249] width 11 height 11
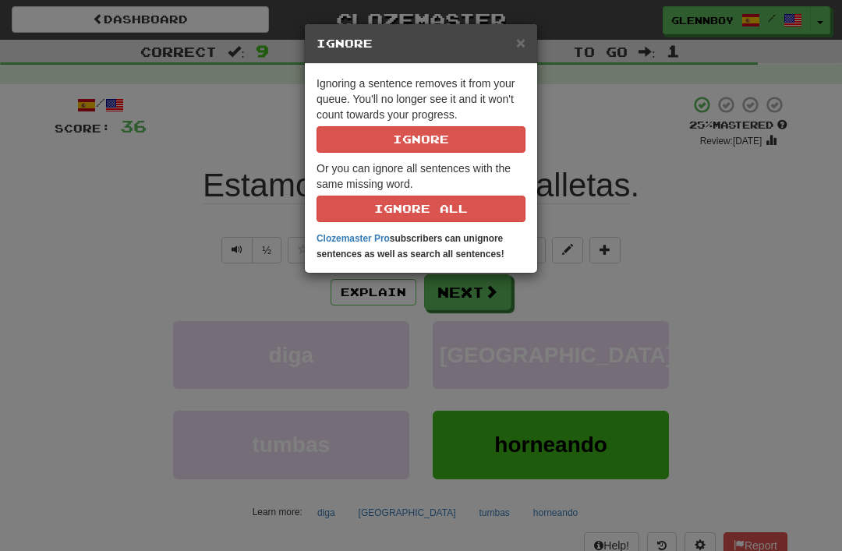
click at [379, 133] on button "Ignore" at bounding box center [421, 139] width 209 height 27
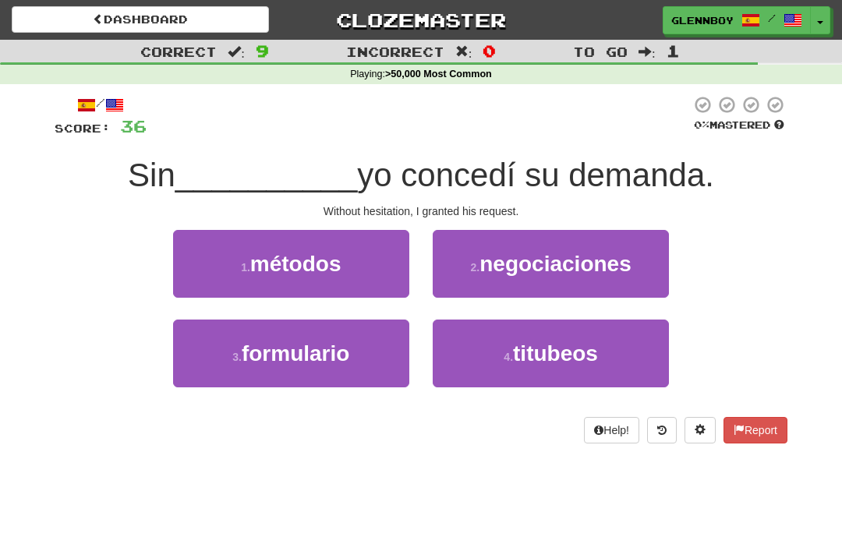
click at [515, 347] on span "titubeos" at bounding box center [555, 354] width 85 height 24
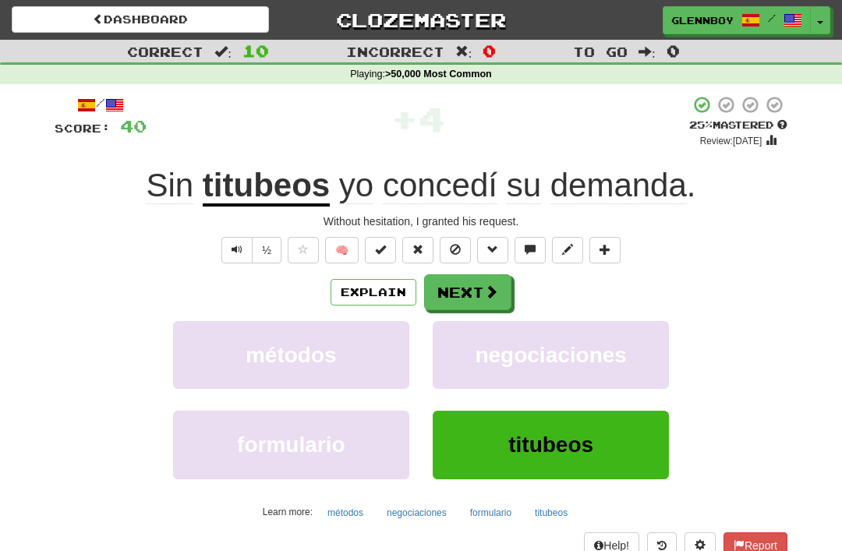
click at [367, 285] on button "Explain" at bounding box center [374, 292] width 86 height 27
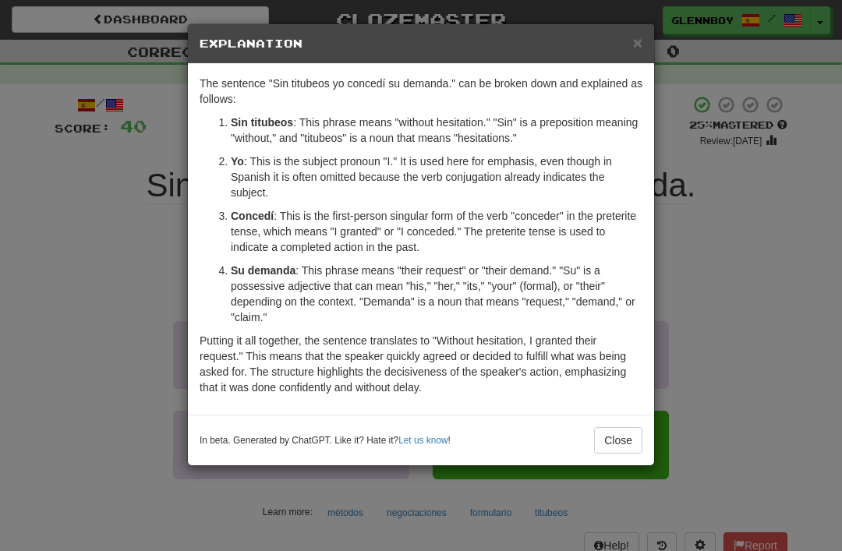
click at [619, 446] on button "Close" at bounding box center [618, 440] width 48 height 27
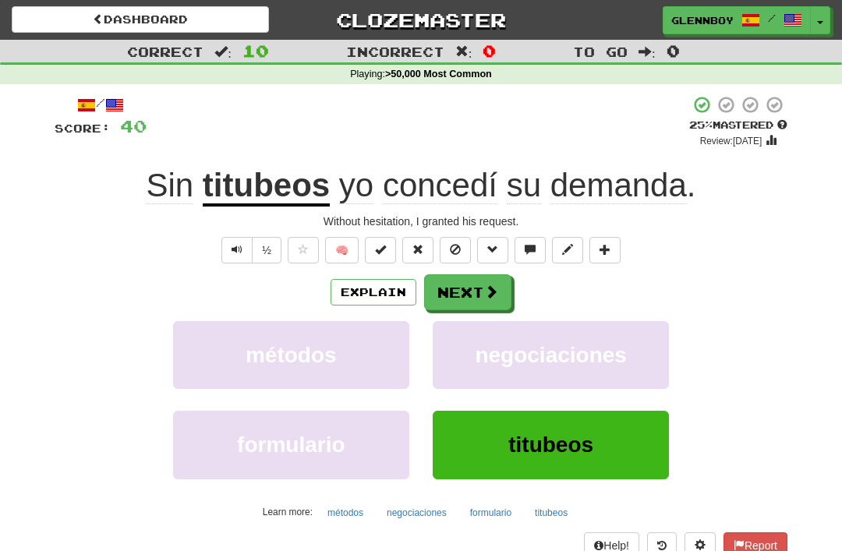
click at [456, 244] on span at bounding box center [455, 249] width 11 height 11
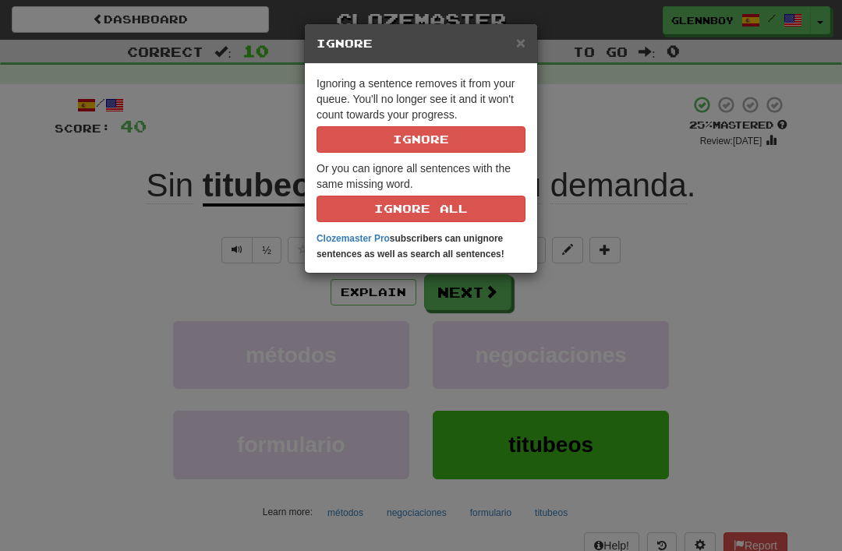
click at [389, 139] on button "Ignore" at bounding box center [421, 139] width 209 height 27
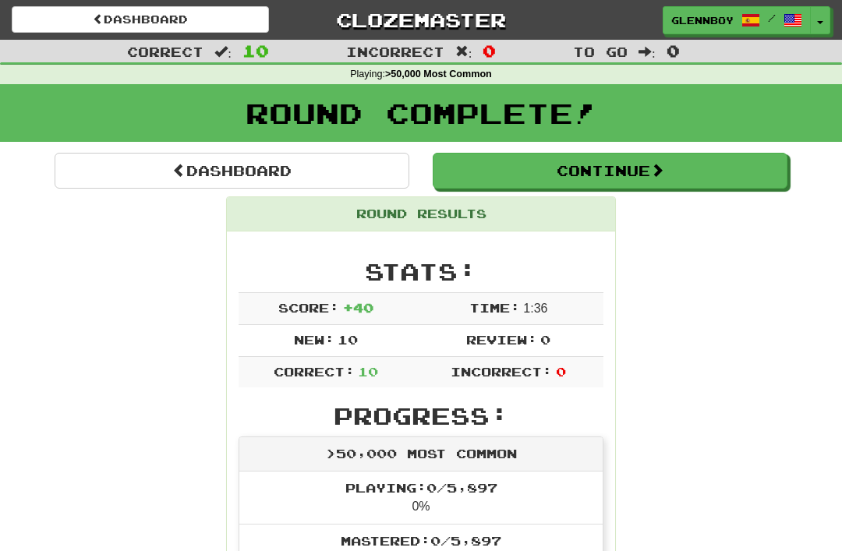
click at [548, 168] on button "Continue" at bounding box center [610, 171] width 355 height 36
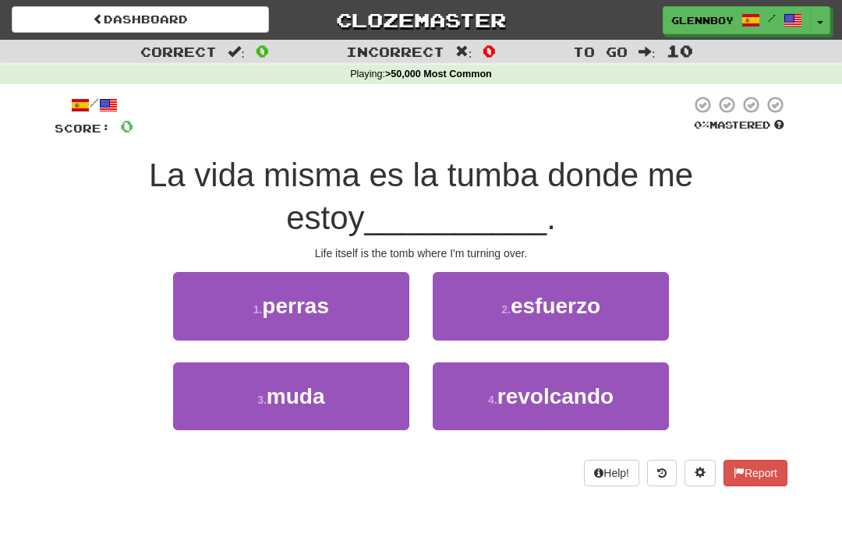
click at [533, 389] on span "revolcando" at bounding box center [556, 397] width 116 height 24
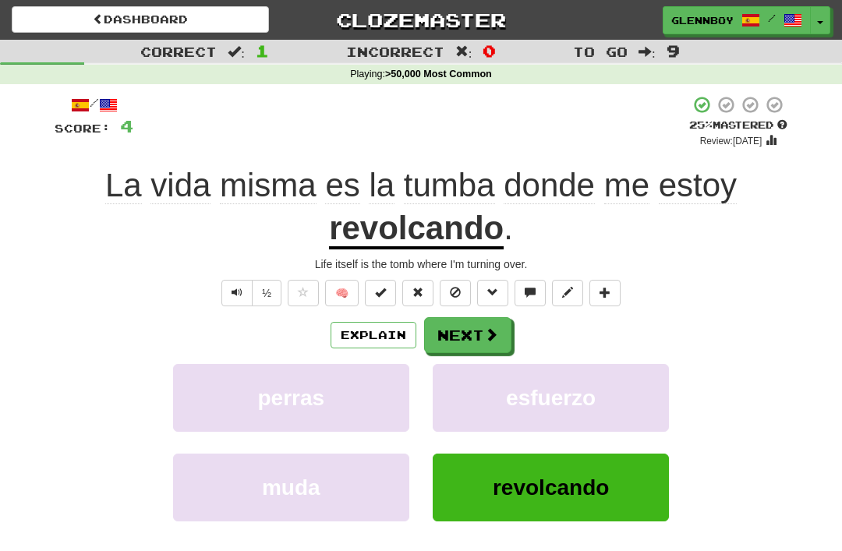
click at [462, 285] on button at bounding box center [455, 293] width 31 height 27
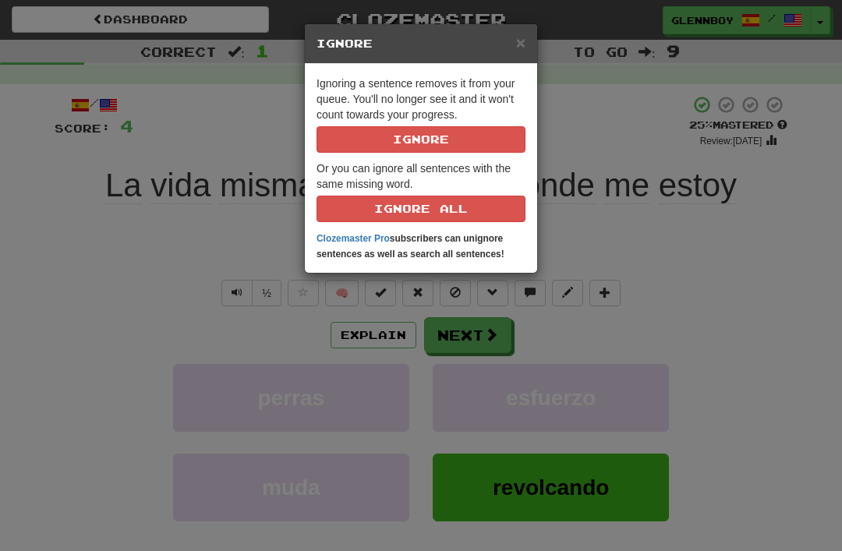
click at [412, 139] on button "Ignore" at bounding box center [421, 139] width 209 height 27
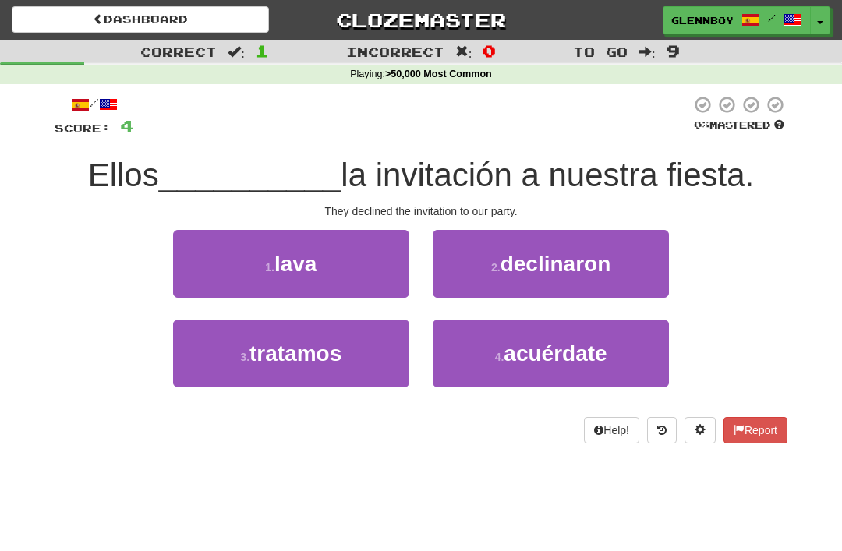
click at [524, 259] on span "declinaron" at bounding box center [556, 264] width 111 height 24
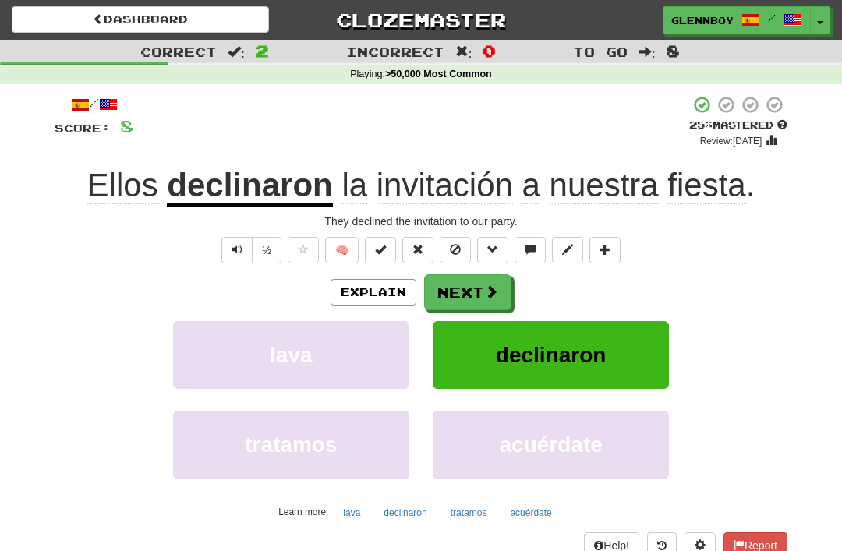
click at [456, 250] on span at bounding box center [455, 249] width 11 height 11
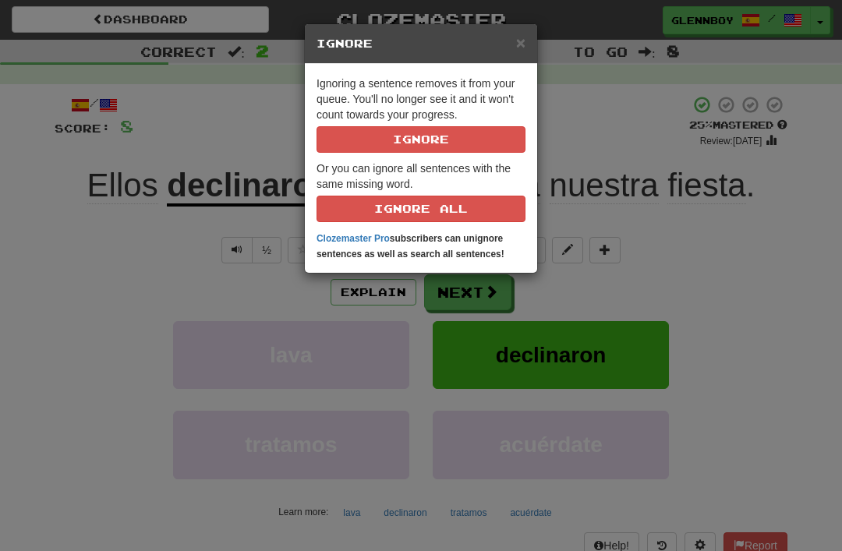
click at [404, 130] on button "Ignore" at bounding box center [421, 139] width 209 height 27
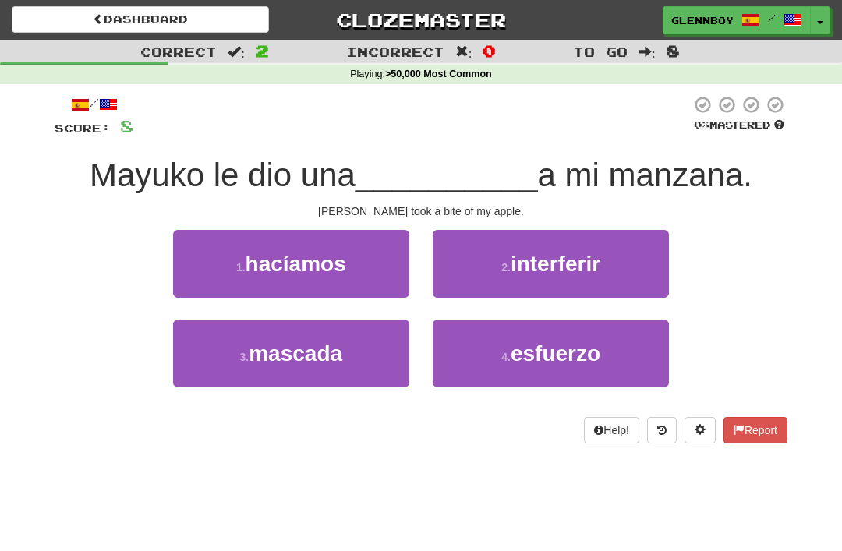
click at [290, 342] on span "mascada" at bounding box center [296, 354] width 94 height 24
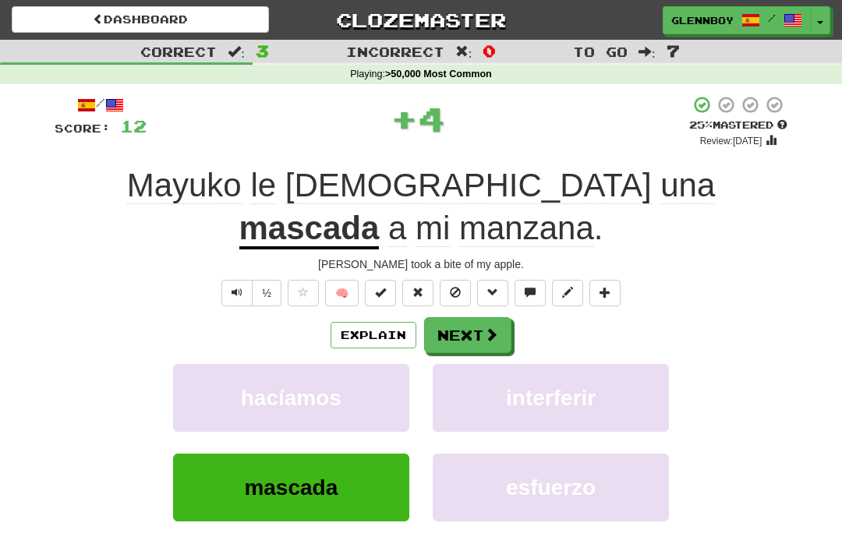
click at [381, 322] on button "Explain" at bounding box center [374, 335] width 86 height 27
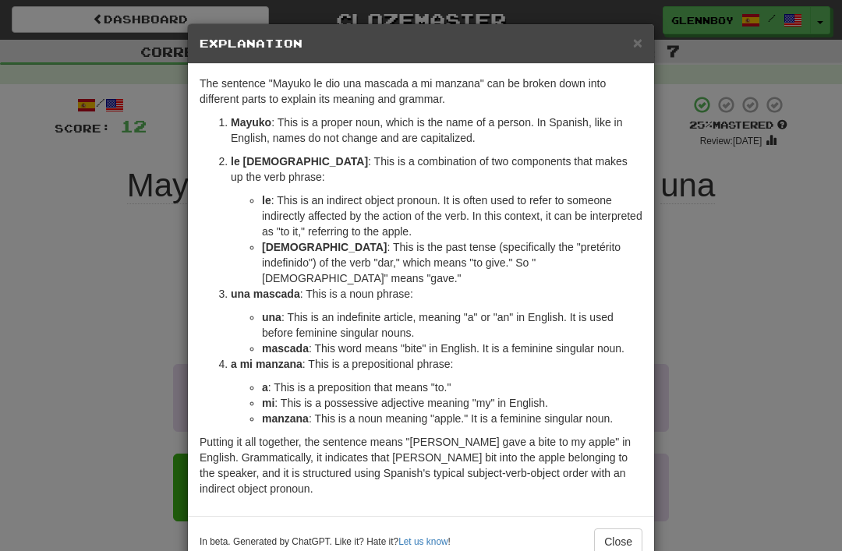
click at [615, 529] on button "Close" at bounding box center [618, 542] width 48 height 27
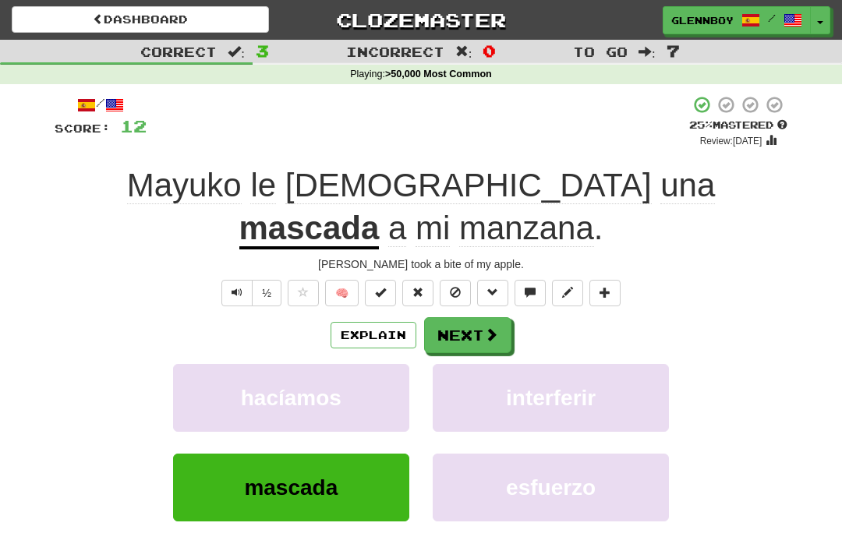
click at [461, 287] on span at bounding box center [455, 292] width 11 height 11
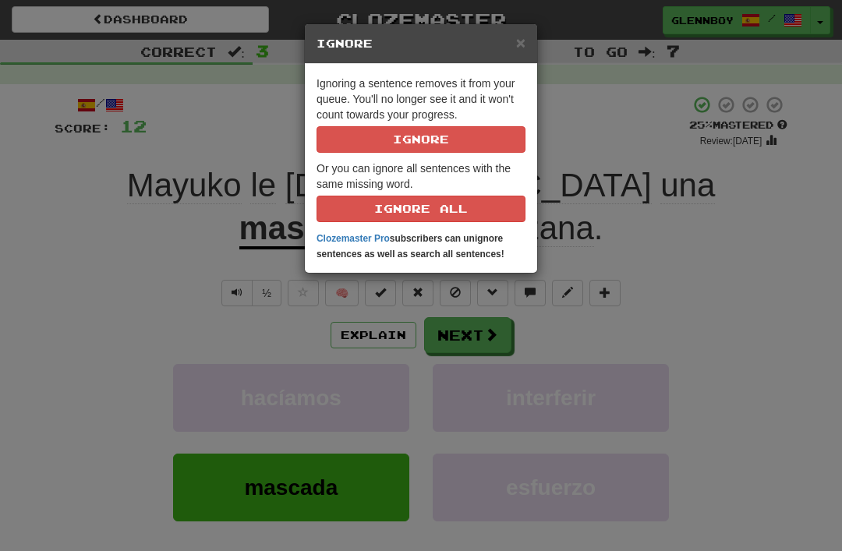
click at [405, 134] on button "Ignore" at bounding box center [421, 139] width 209 height 27
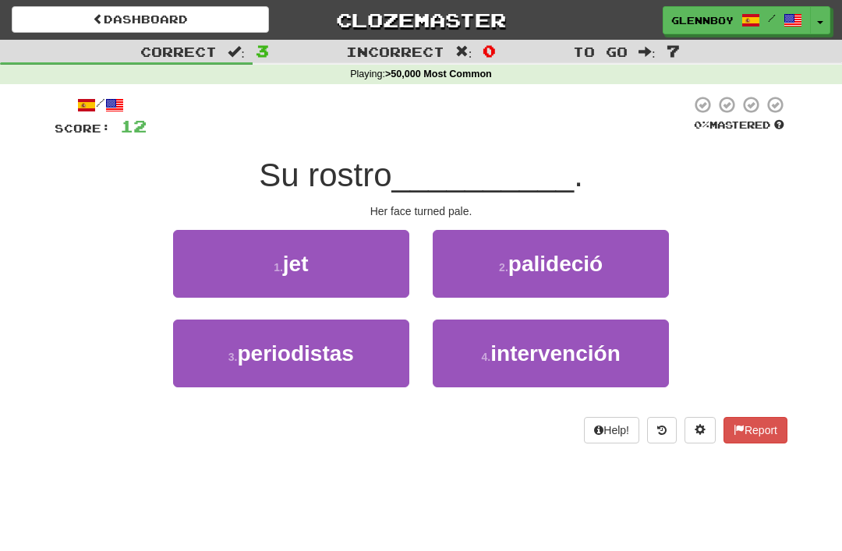
click at [512, 261] on span "palideció" at bounding box center [556, 264] width 94 height 24
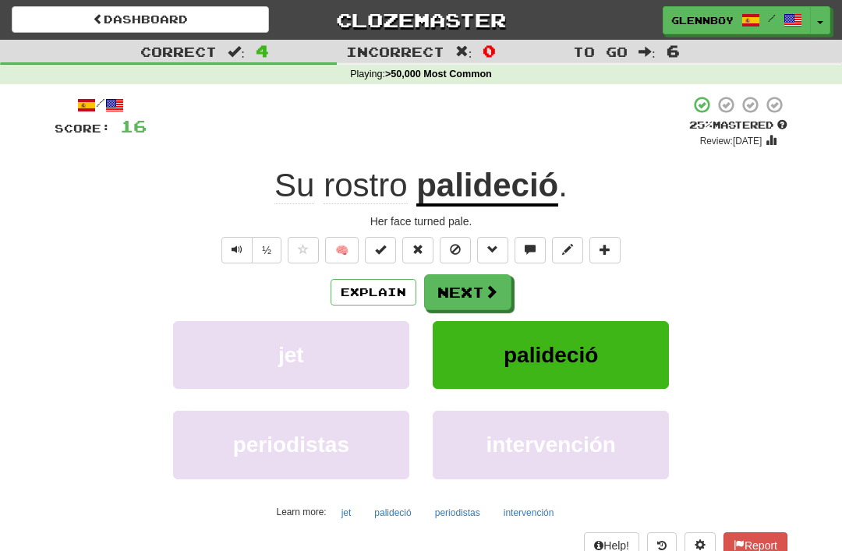
click at [452, 244] on span at bounding box center [455, 249] width 11 height 11
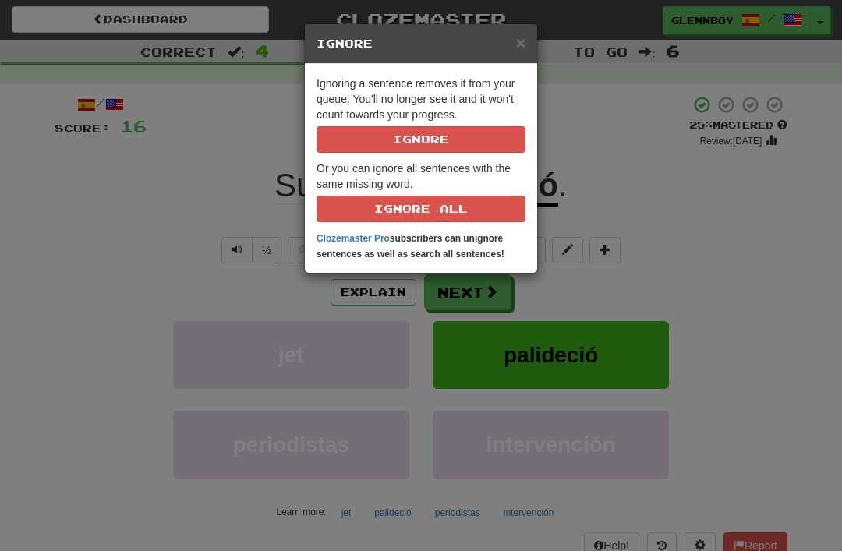
click at [396, 141] on button "Ignore" at bounding box center [421, 139] width 209 height 27
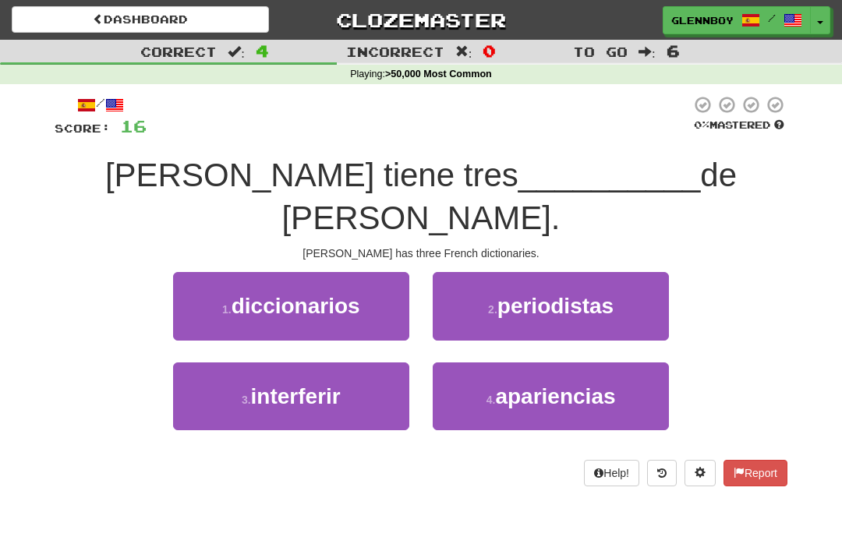
click at [282, 294] on span "diccionarios" at bounding box center [296, 306] width 129 height 24
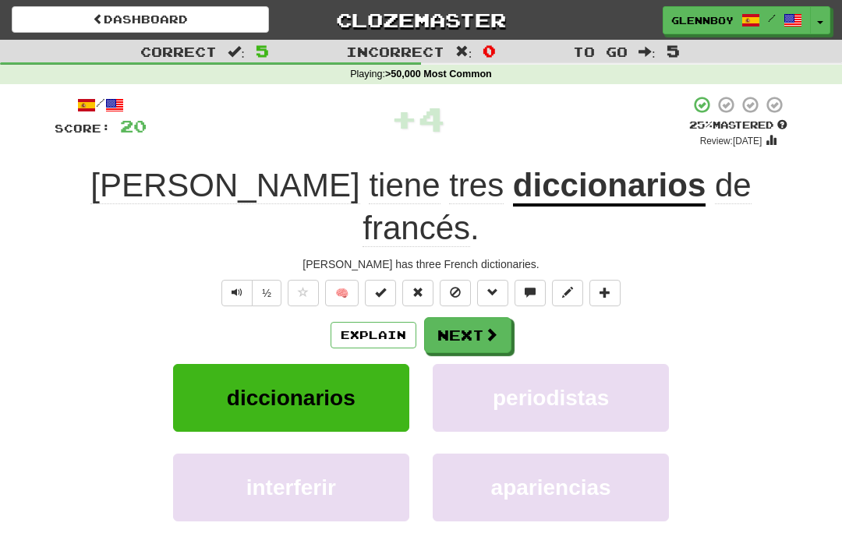
click at [451, 287] on span at bounding box center [455, 292] width 11 height 11
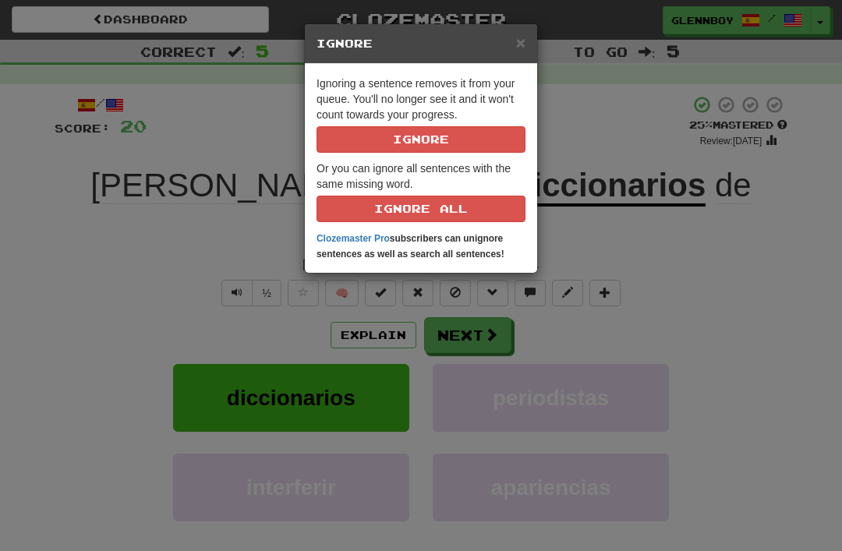
click at [377, 132] on button "Ignore" at bounding box center [421, 139] width 209 height 27
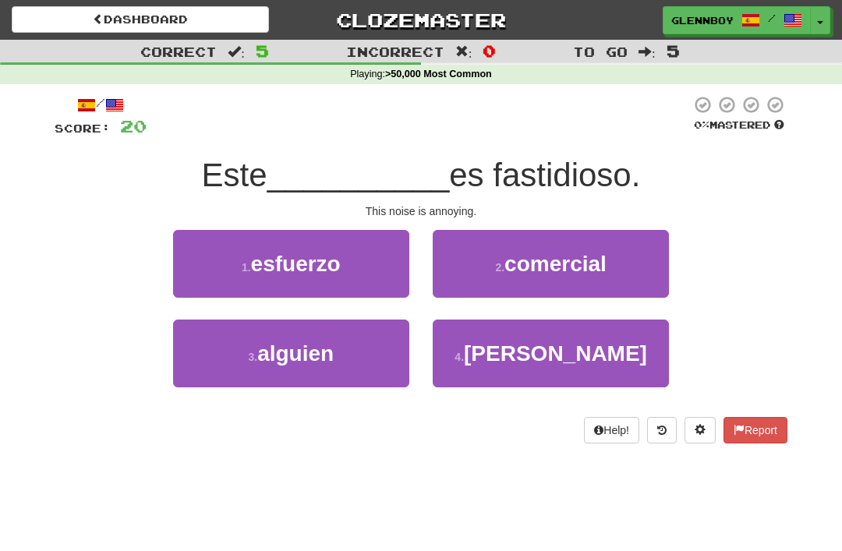
click at [464, 351] on small "4 ." at bounding box center [459, 357] width 9 height 12
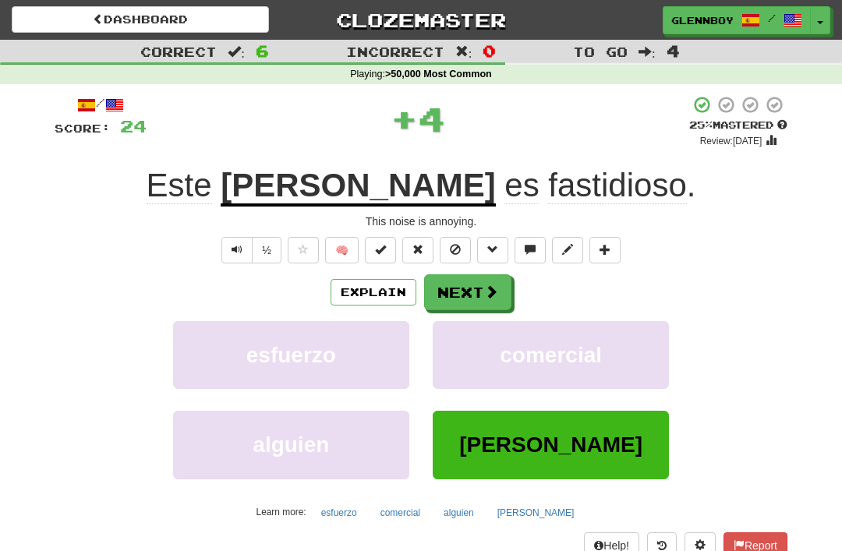
click at [368, 281] on button "Explain" at bounding box center [374, 292] width 86 height 27
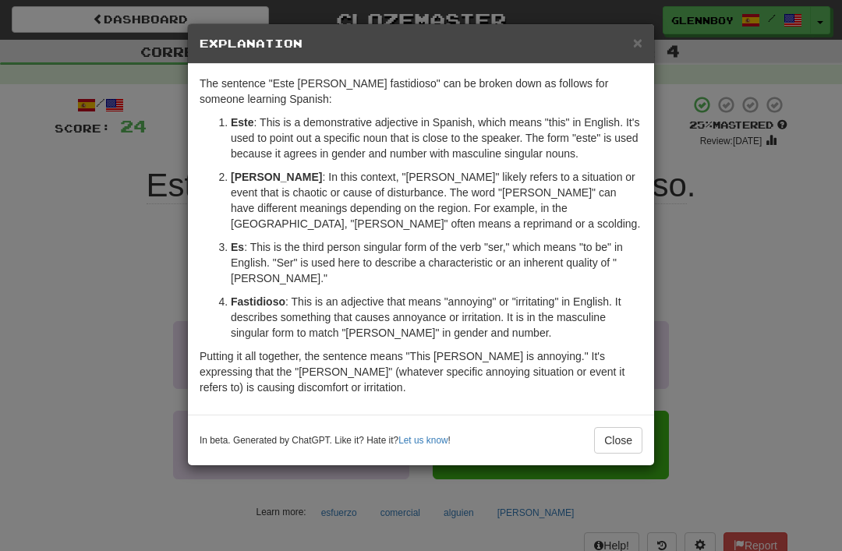
click at [614, 436] on button "Close" at bounding box center [618, 440] width 48 height 27
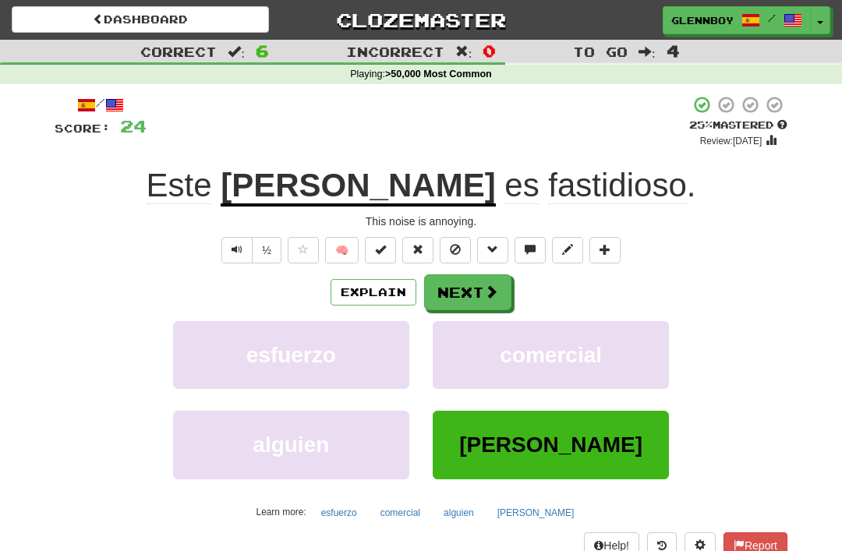
click at [451, 244] on span at bounding box center [455, 249] width 11 height 11
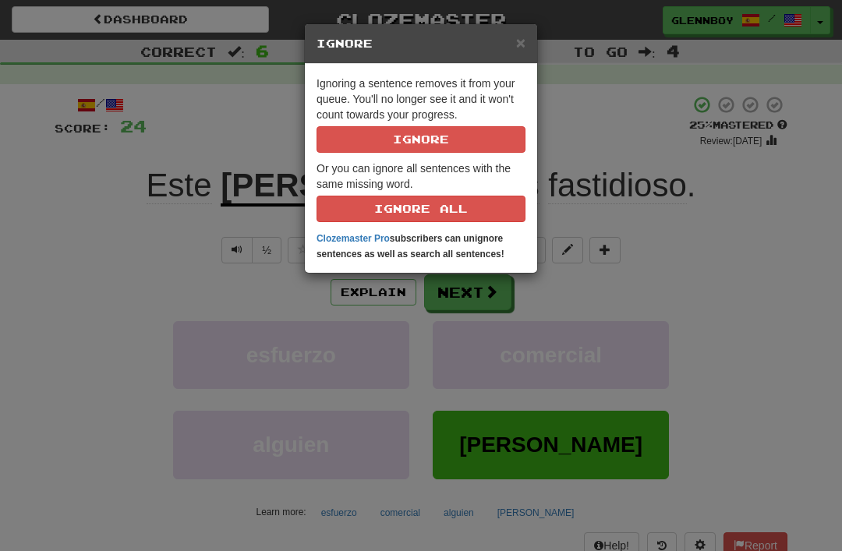
click at [411, 138] on button "Ignore" at bounding box center [421, 139] width 209 height 27
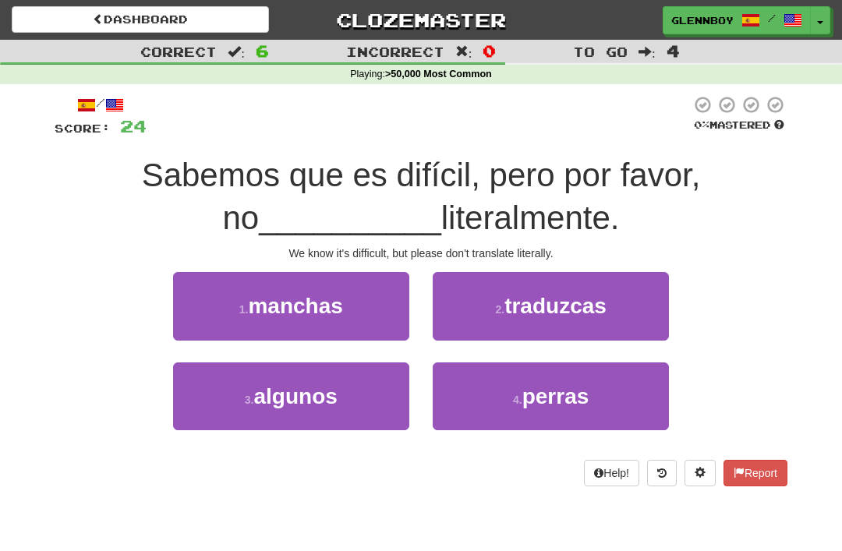
click at [495, 309] on small "2 ." at bounding box center [499, 309] width 9 height 12
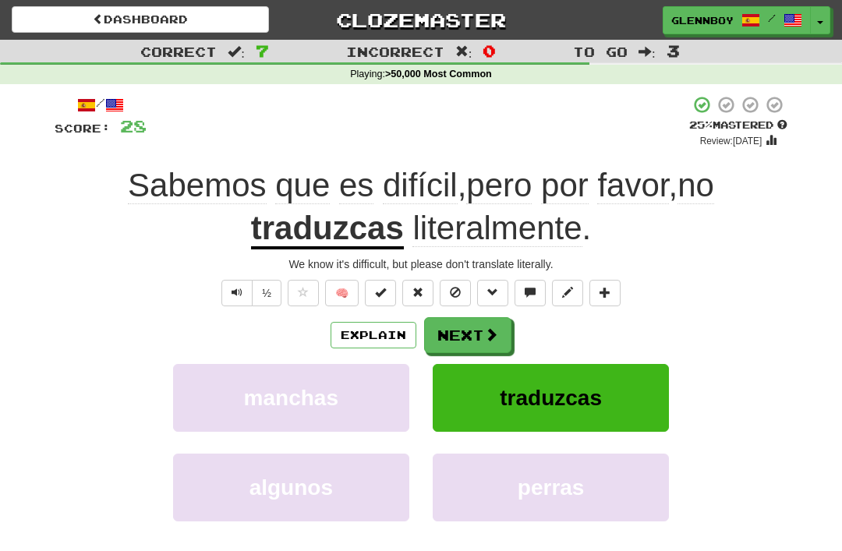
click at [456, 287] on span at bounding box center [455, 292] width 11 height 11
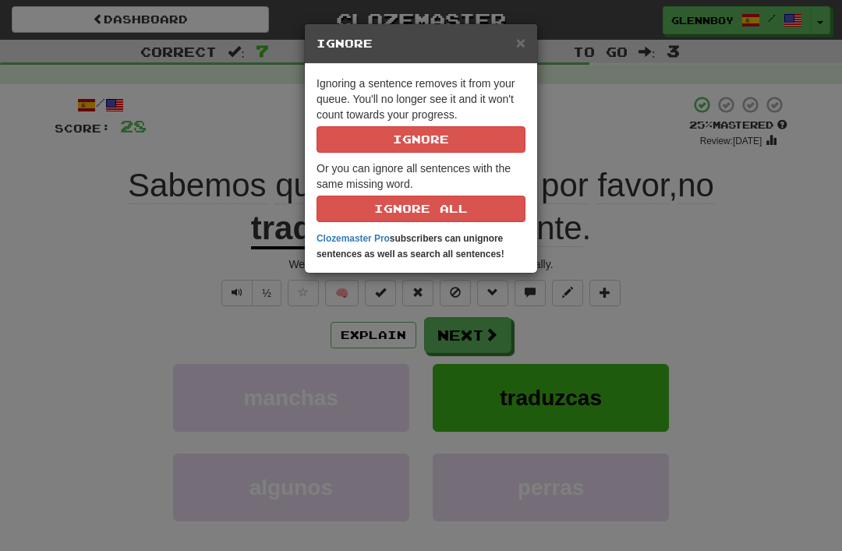
click at [371, 139] on button "Ignore" at bounding box center [421, 139] width 209 height 27
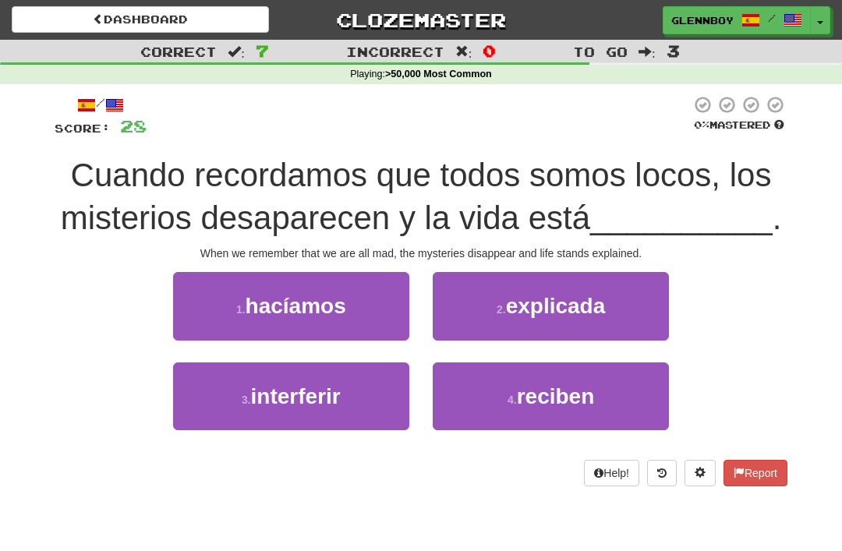
click at [507, 288] on button "2 . explicada" at bounding box center [551, 306] width 236 height 68
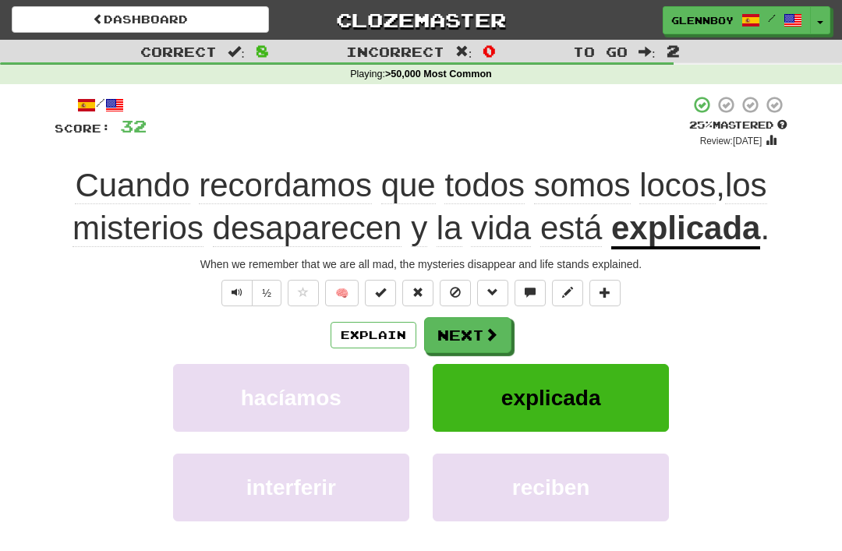
click at [456, 287] on span at bounding box center [455, 292] width 11 height 11
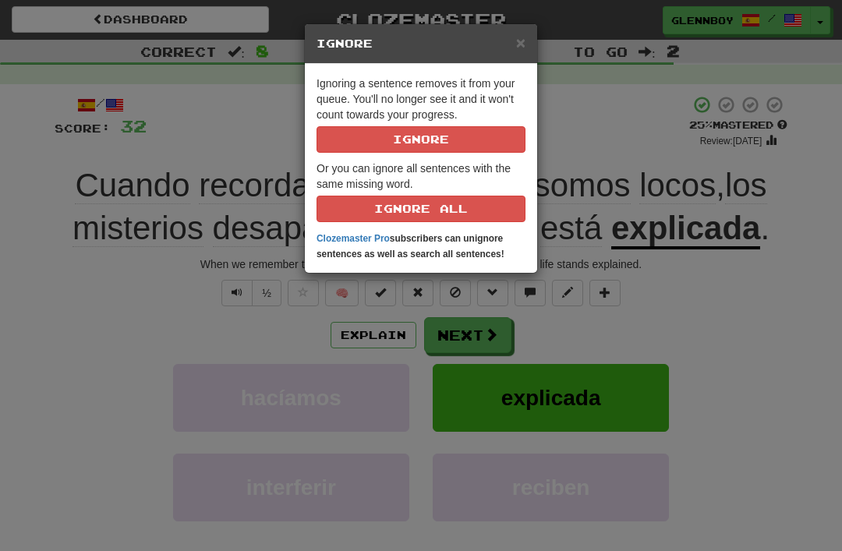
click at [388, 122] on p "Ignoring a sentence removes it from your queue. You'll no longer see it and it …" at bounding box center [421, 114] width 209 height 77
click at [406, 135] on button "Ignore" at bounding box center [421, 139] width 209 height 27
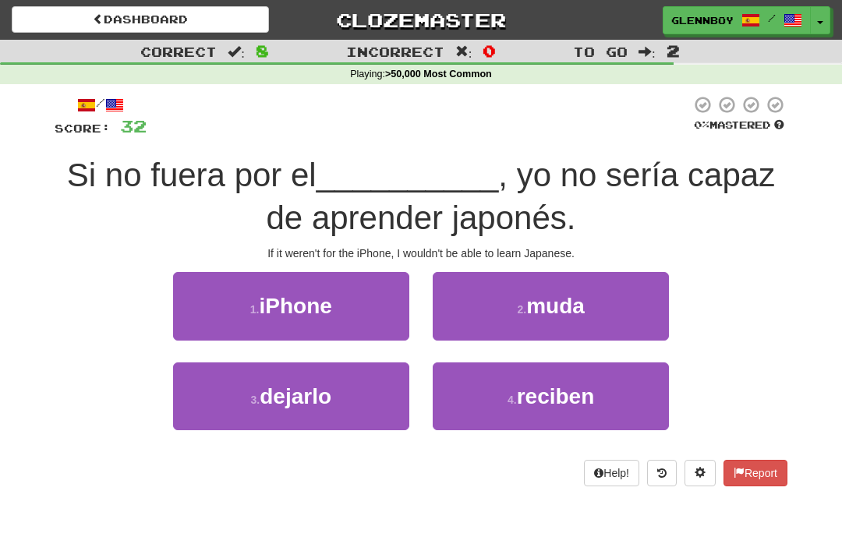
click at [270, 310] on span "iPhone" at bounding box center [295, 306] width 73 height 24
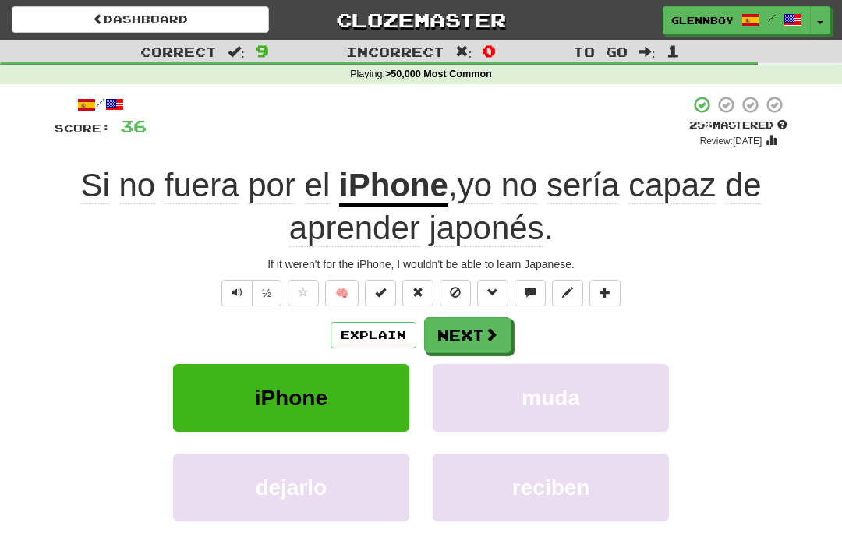
click at [232, 287] on span "Text-to-speech controls" at bounding box center [237, 292] width 11 height 11
click at [449, 289] on button at bounding box center [455, 293] width 31 height 27
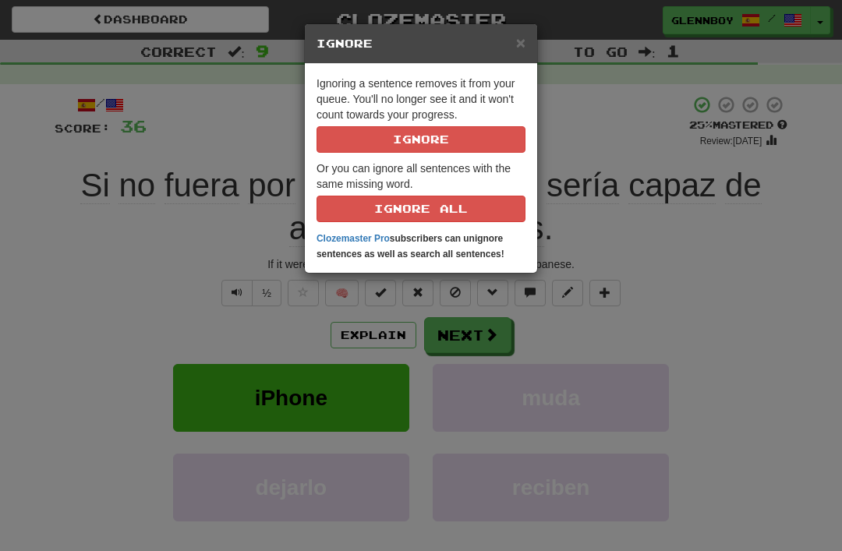
click at [371, 130] on button "Ignore" at bounding box center [421, 139] width 209 height 27
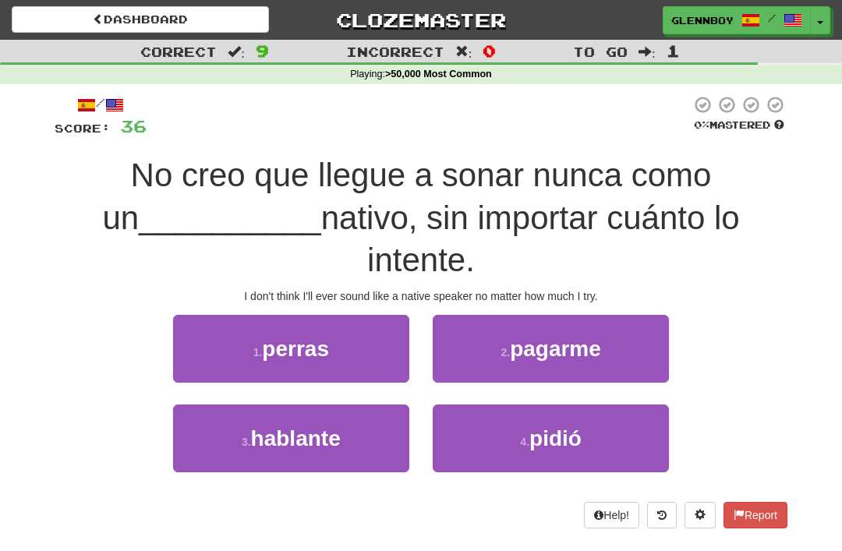
click at [254, 427] on span "hablante" at bounding box center [296, 439] width 90 height 24
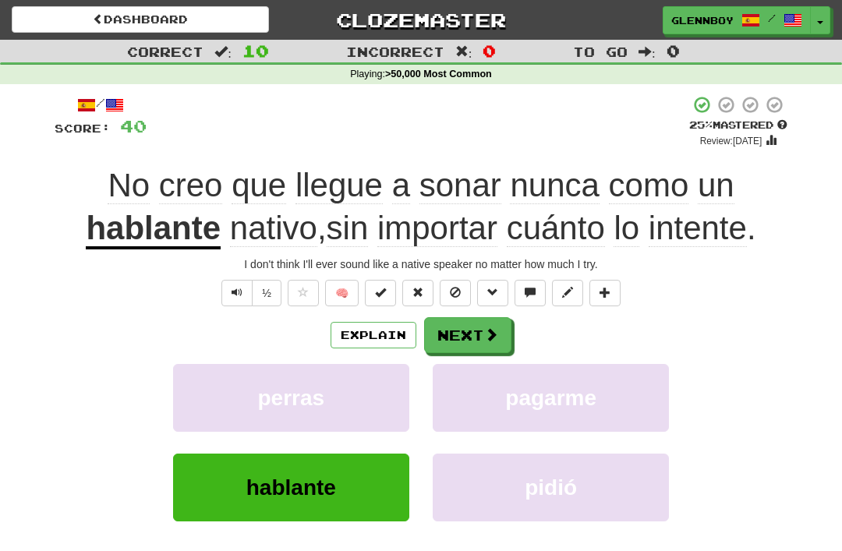
click at [359, 331] on button "Explain" at bounding box center [374, 335] width 86 height 27
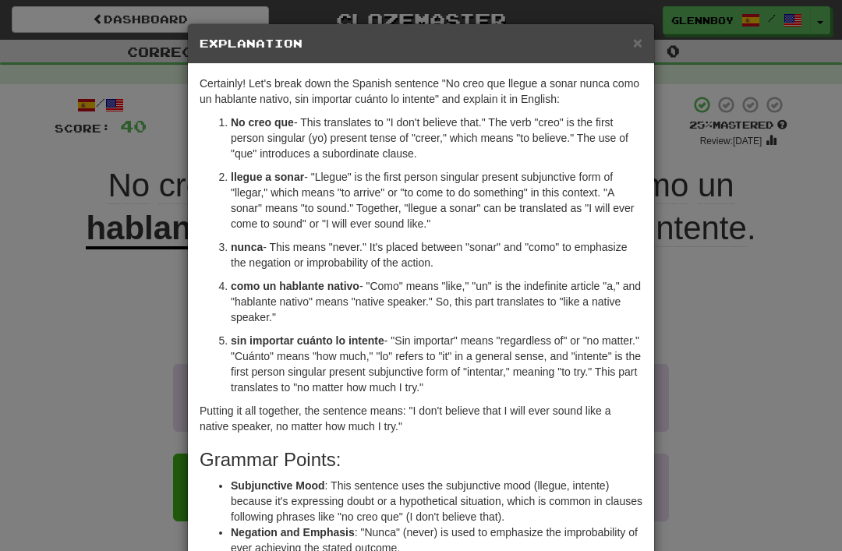
click at [637, 51] on span "×" at bounding box center [637, 43] width 9 height 18
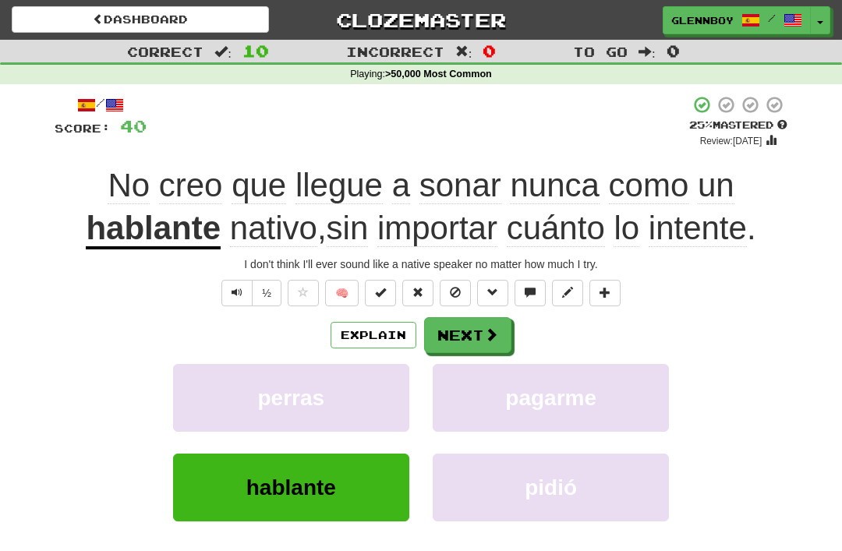
click at [455, 287] on span at bounding box center [455, 292] width 11 height 11
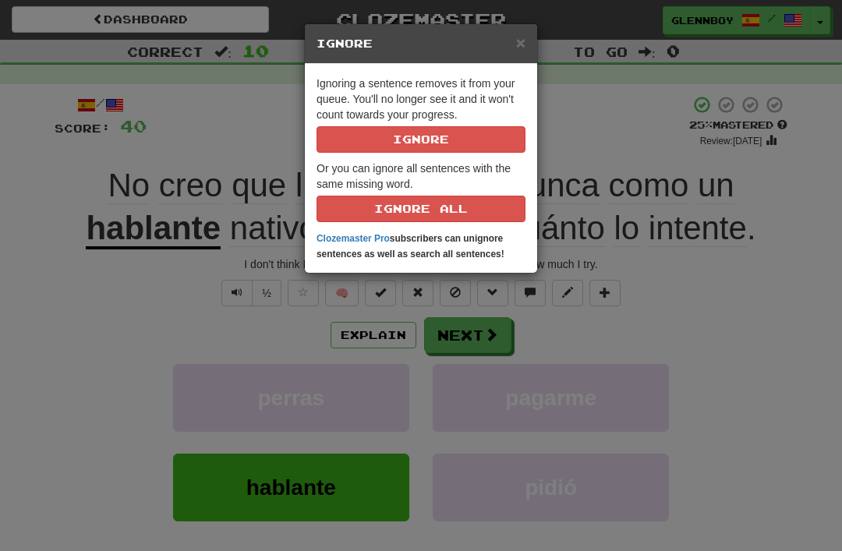
click at [408, 136] on button "Ignore" at bounding box center [421, 139] width 209 height 27
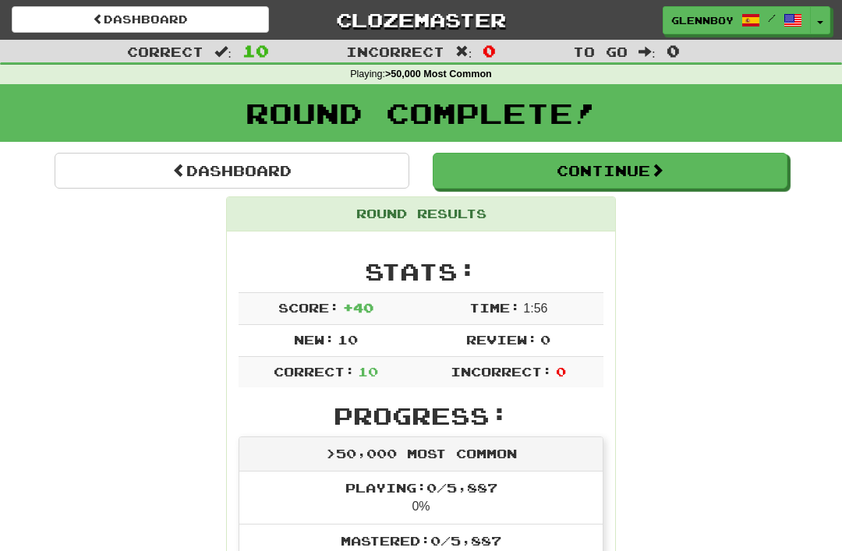
click at [567, 170] on button "Continue" at bounding box center [610, 171] width 355 height 36
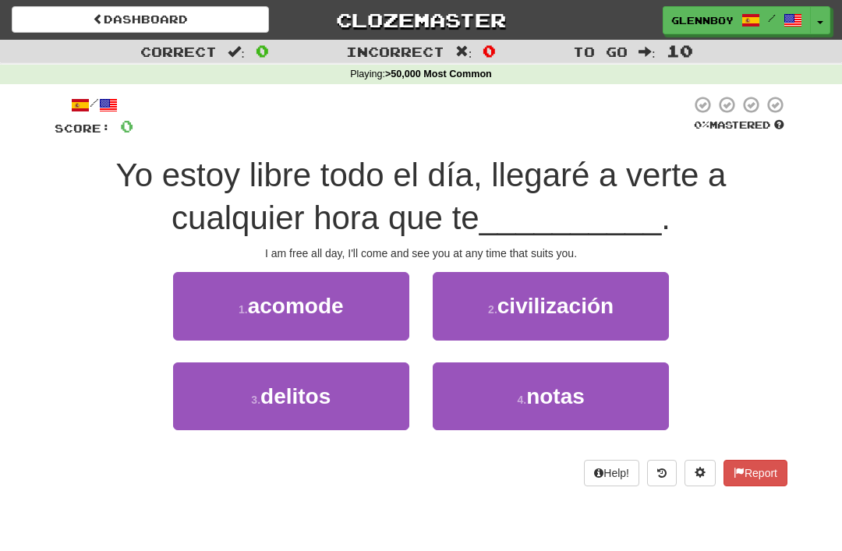
click at [275, 312] on span "acomode" at bounding box center [296, 306] width 96 height 24
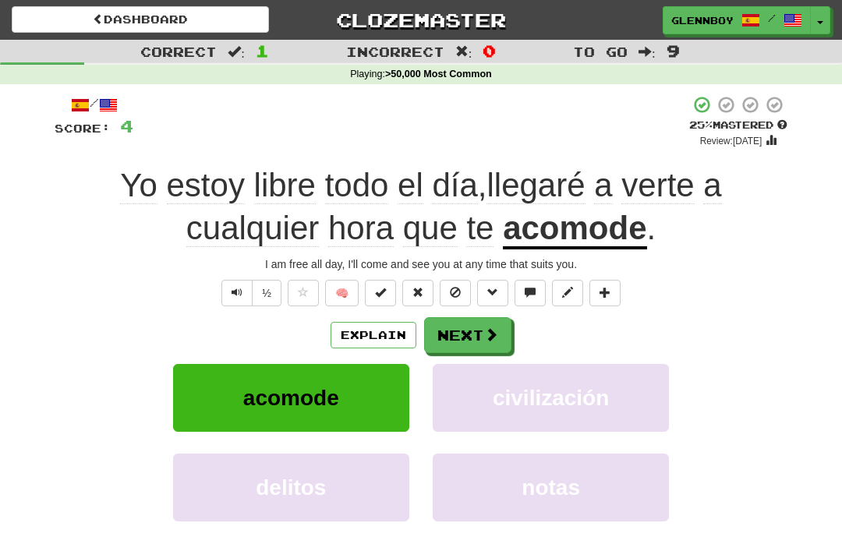
click at [454, 292] on span at bounding box center [455, 292] width 11 height 11
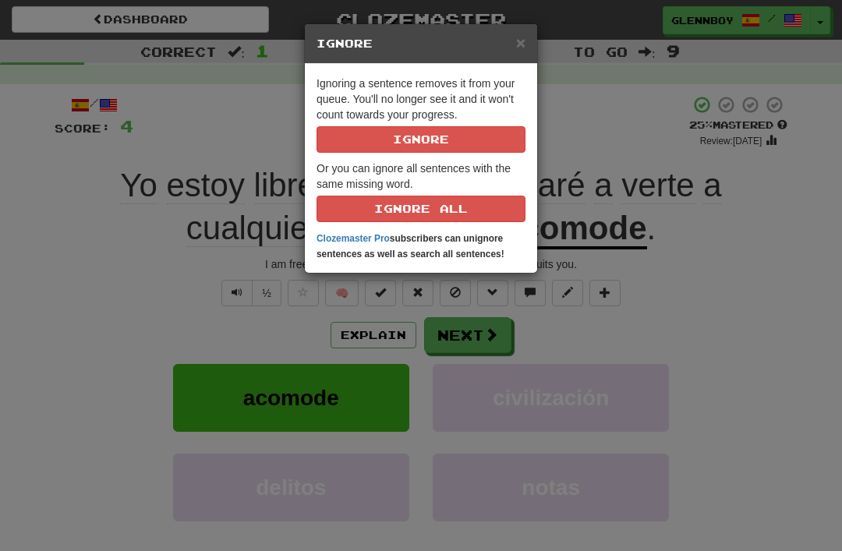
click at [385, 141] on button "Ignore" at bounding box center [421, 139] width 209 height 27
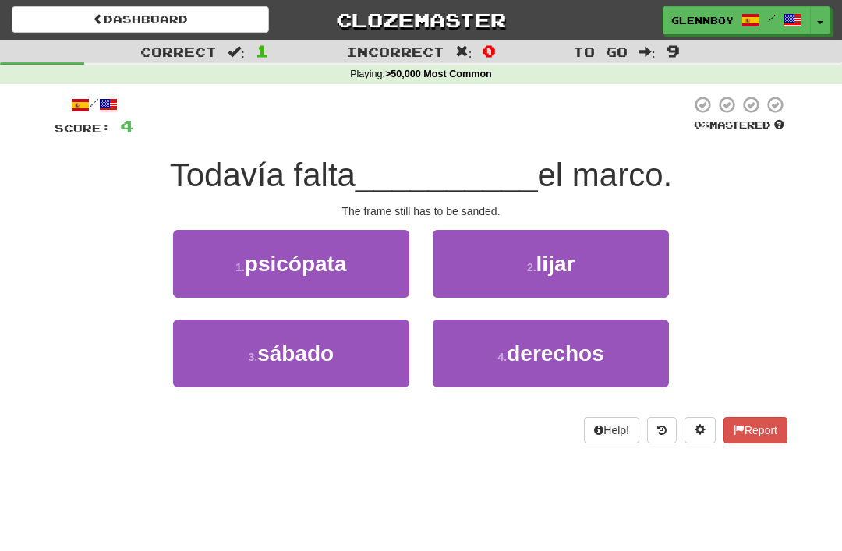
click at [534, 265] on small "2 ." at bounding box center [531, 267] width 9 height 12
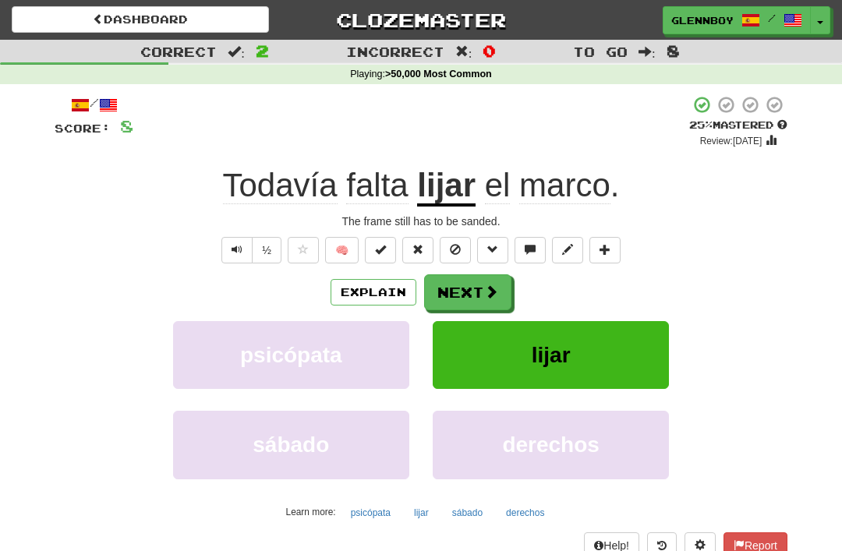
click at [385, 290] on button "Explain" at bounding box center [374, 292] width 86 height 27
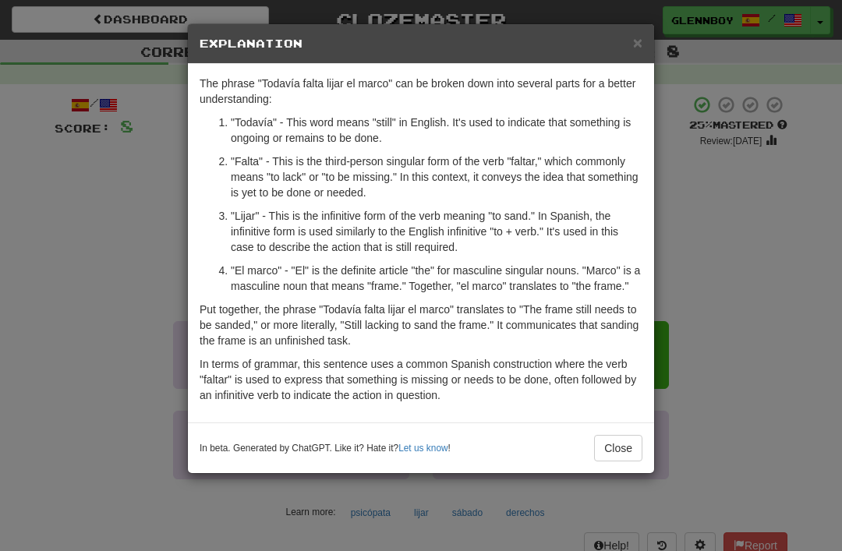
click at [608, 458] on button "Close" at bounding box center [618, 448] width 48 height 27
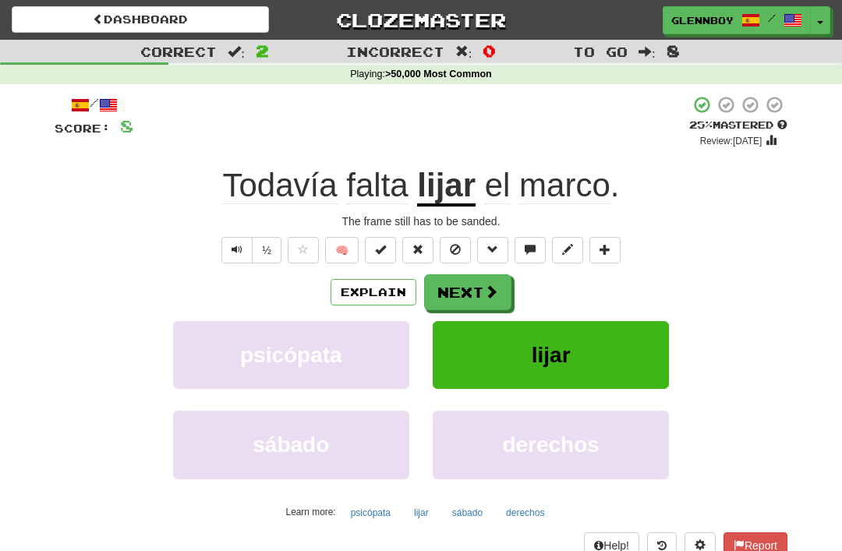
click at [447, 246] on button at bounding box center [455, 250] width 31 height 27
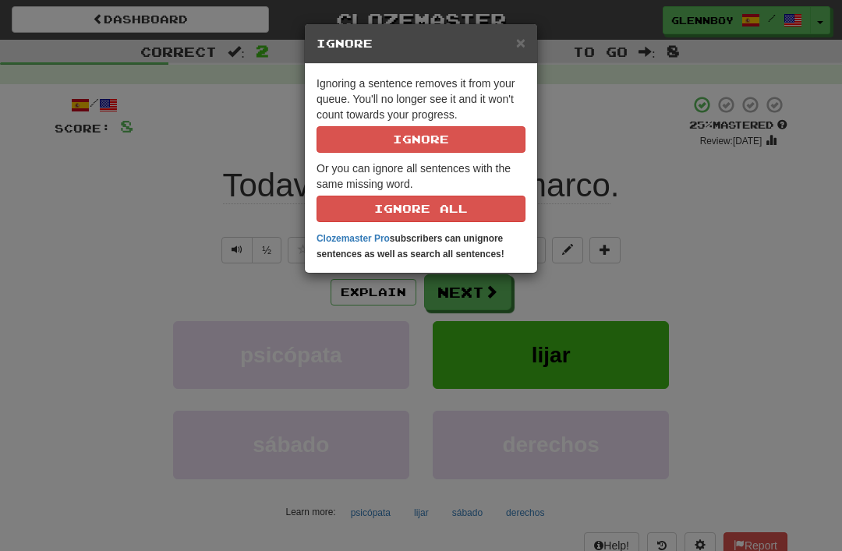
click at [373, 140] on button "Ignore" at bounding box center [421, 139] width 209 height 27
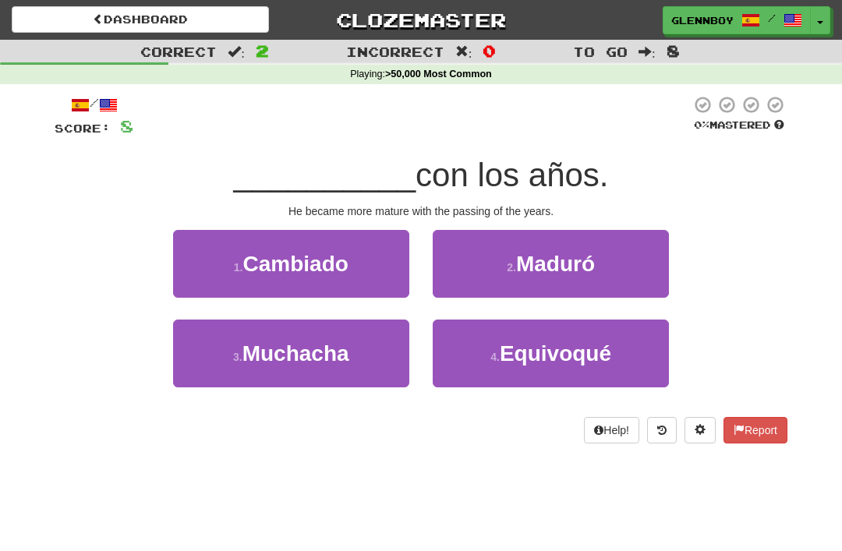
click at [514, 263] on small "2 ." at bounding box center [511, 267] width 9 height 12
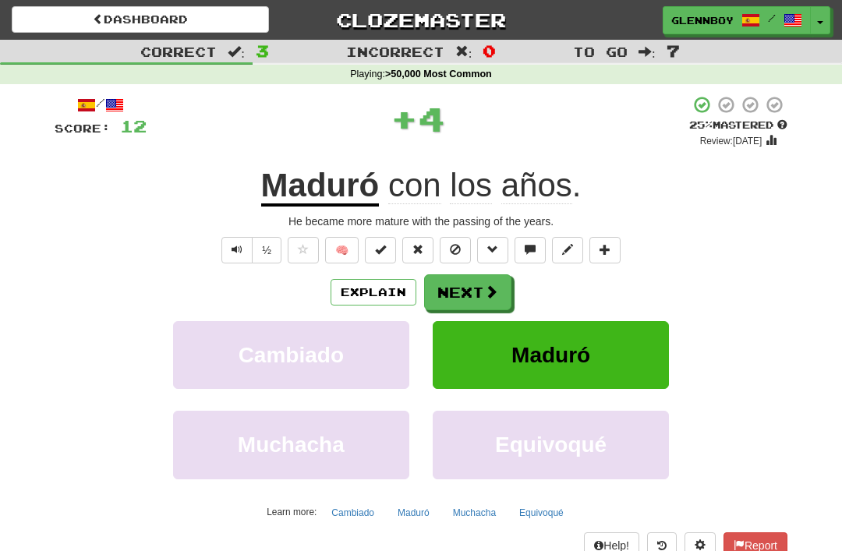
click at [451, 244] on span at bounding box center [455, 249] width 11 height 11
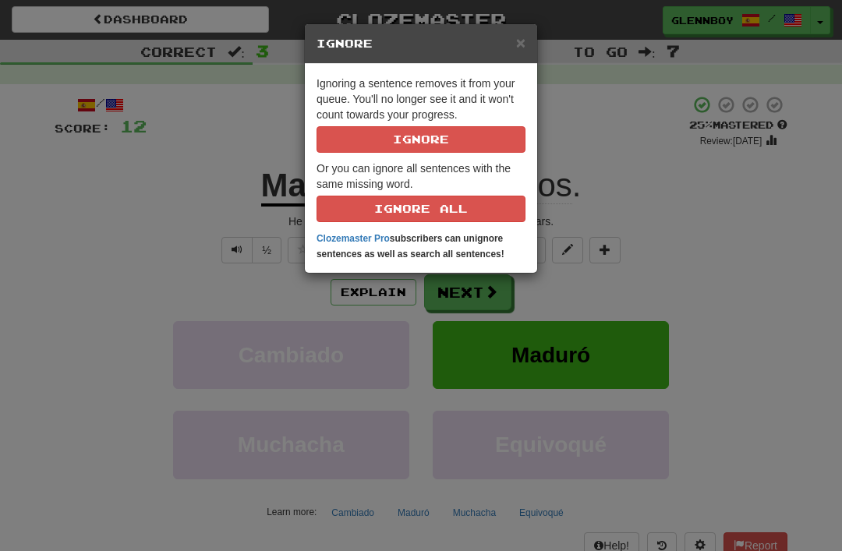
click at [398, 144] on button "Ignore" at bounding box center [421, 139] width 209 height 27
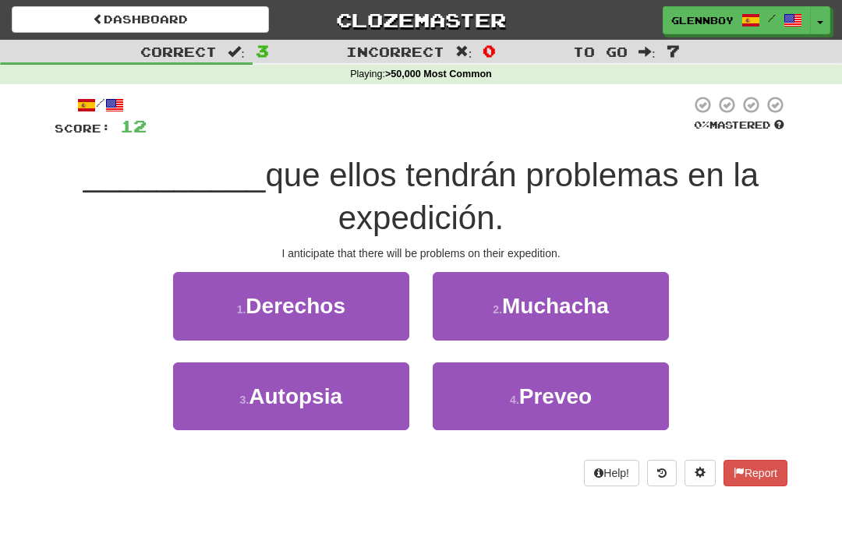
click at [529, 413] on button "4 . Preveo" at bounding box center [551, 397] width 236 height 68
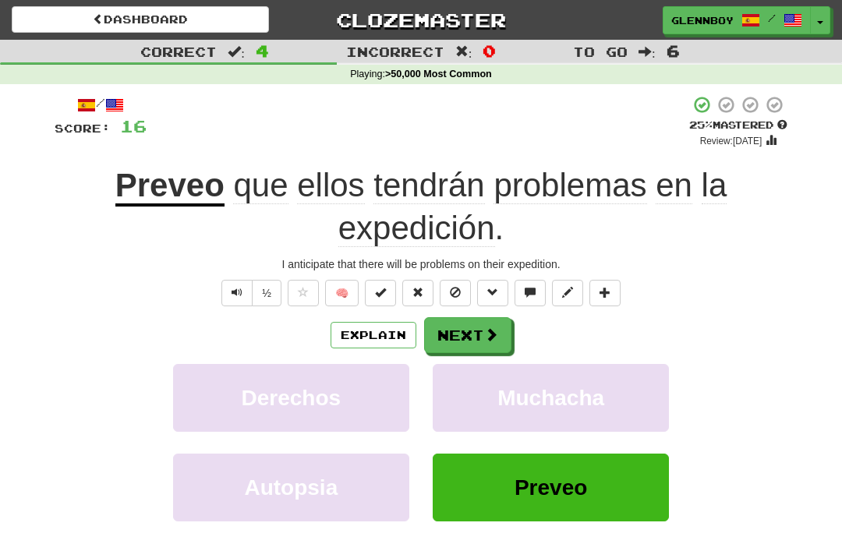
click at [366, 330] on button "Explain" at bounding box center [374, 335] width 86 height 27
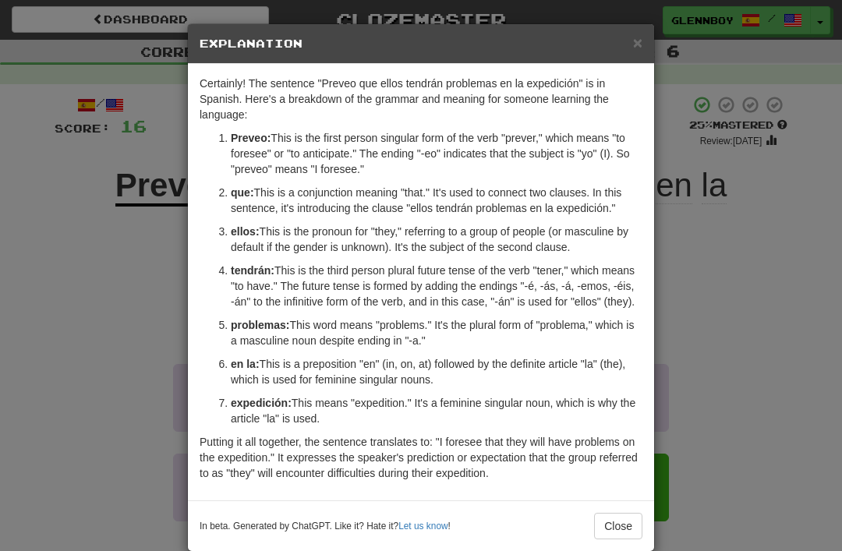
click at [629, 48] on h5 "Explanation" at bounding box center [421, 44] width 443 height 16
click at [634, 42] on span "×" at bounding box center [637, 43] width 9 height 18
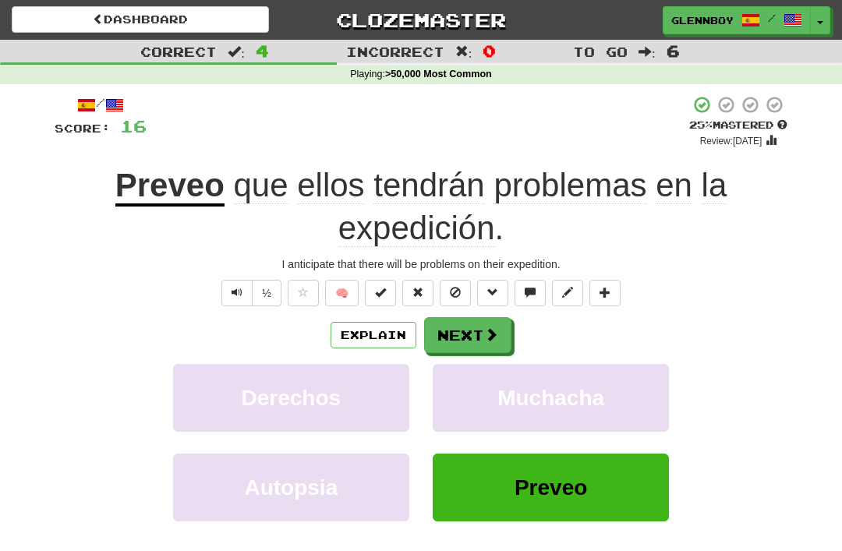
click at [451, 289] on span at bounding box center [455, 292] width 11 height 11
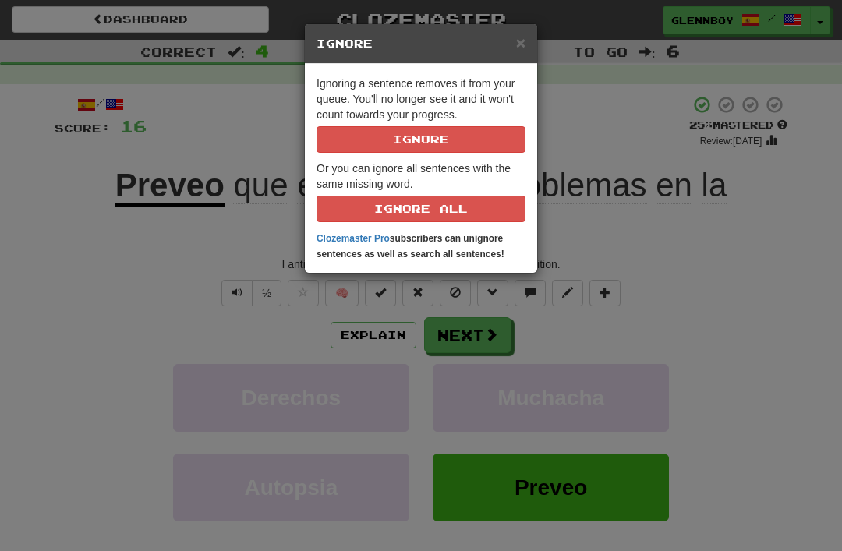
click at [363, 129] on button "Ignore" at bounding box center [421, 139] width 209 height 27
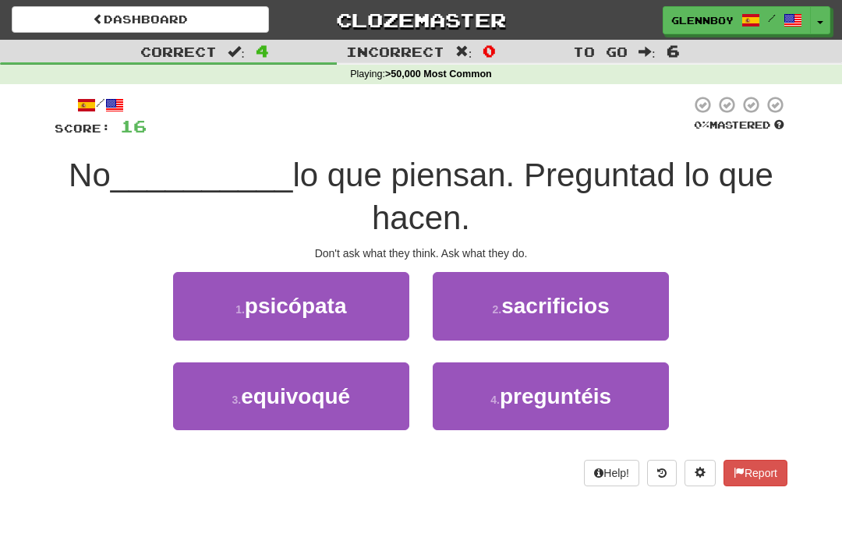
click at [514, 396] on span "preguntéis" at bounding box center [556, 397] width 112 height 24
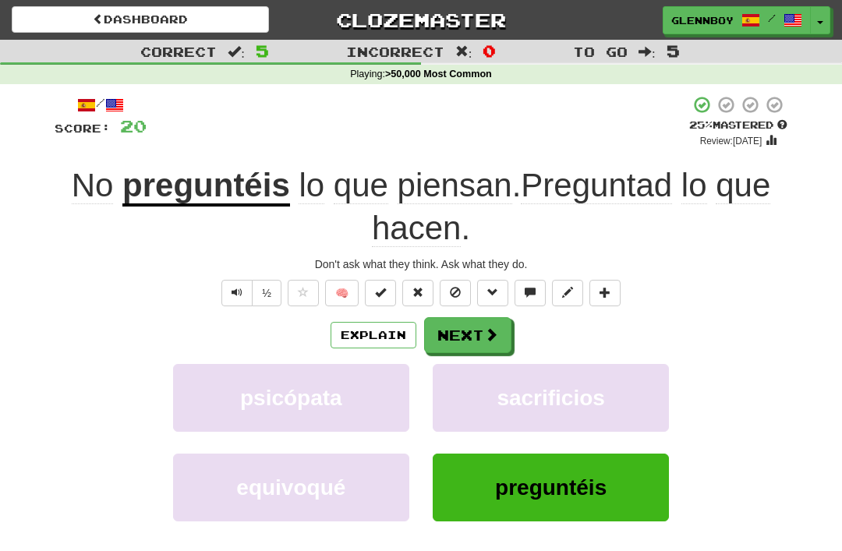
click at [455, 296] on span at bounding box center [455, 292] width 11 height 11
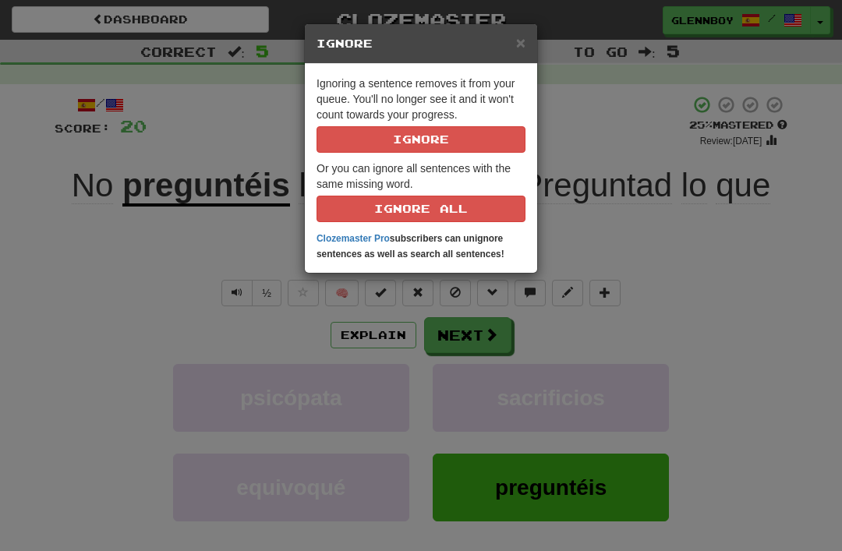
click at [402, 129] on button "Ignore" at bounding box center [421, 139] width 209 height 27
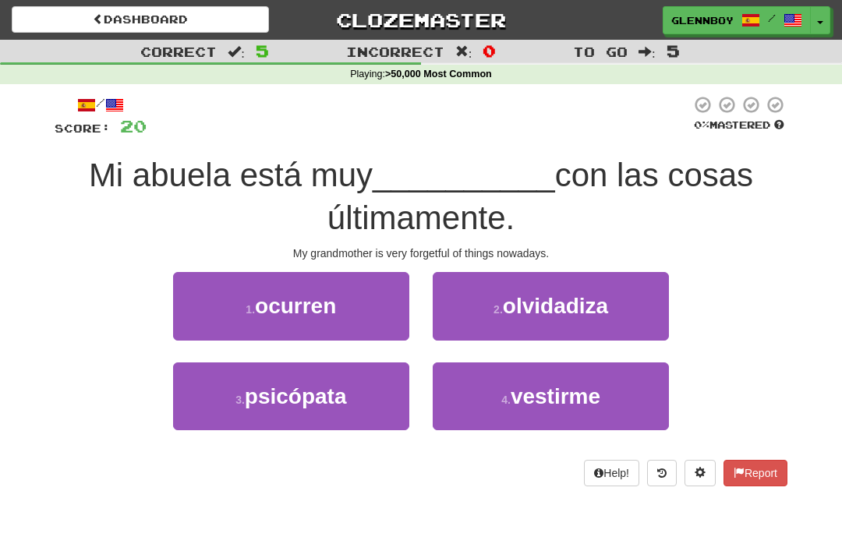
click at [517, 303] on span "olvidadiza" at bounding box center [555, 306] width 105 height 24
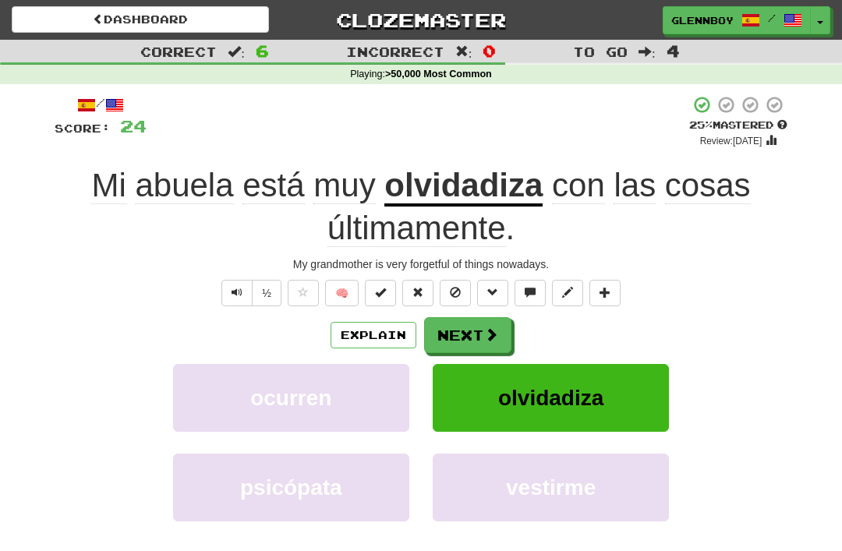
click at [370, 335] on button "Explain" at bounding box center [374, 335] width 86 height 27
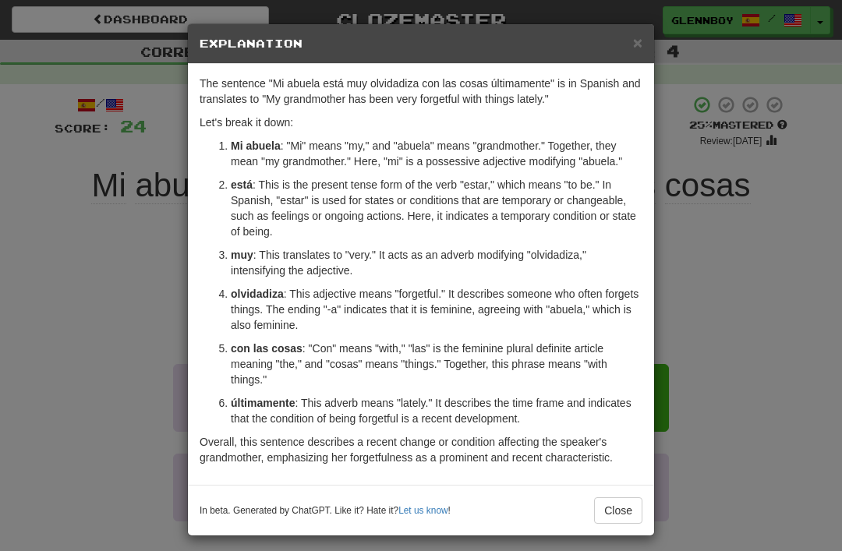
click at [616, 503] on button "Close" at bounding box center [618, 511] width 48 height 27
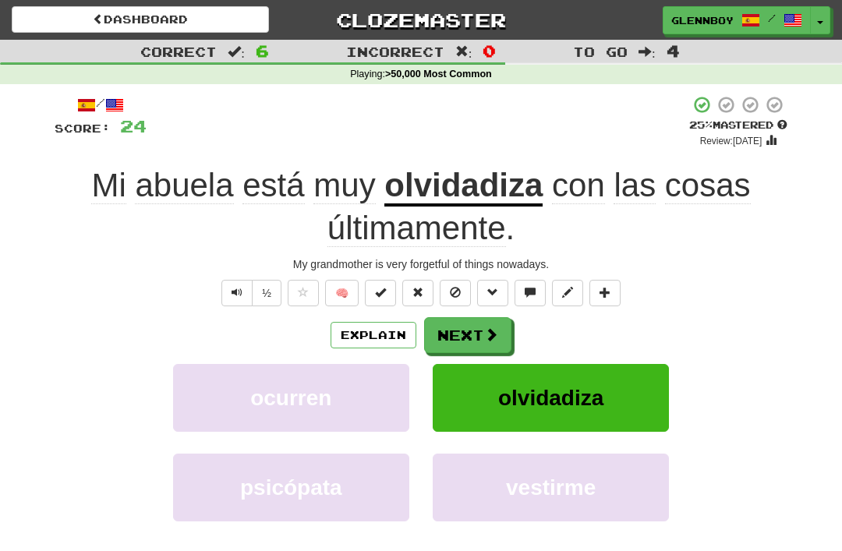
click at [445, 289] on button at bounding box center [455, 293] width 31 height 27
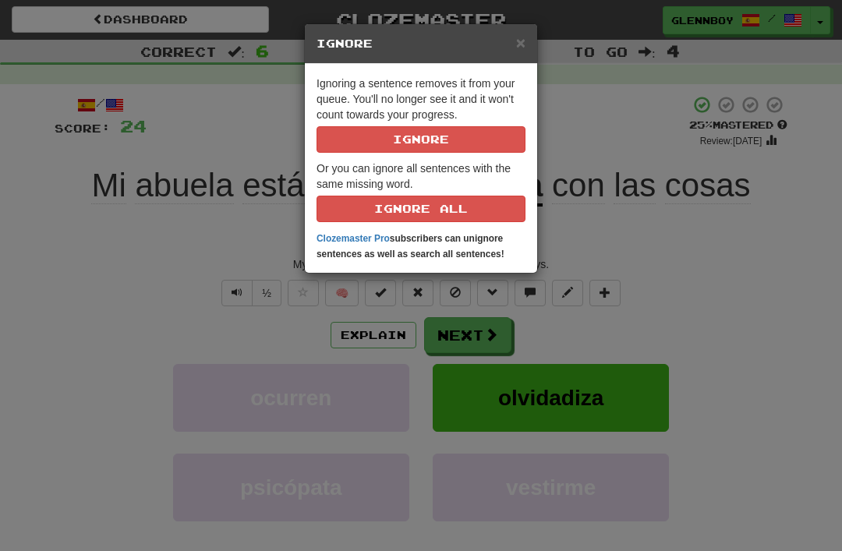
click at [392, 141] on button "Ignore" at bounding box center [421, 139] width 209 height 27
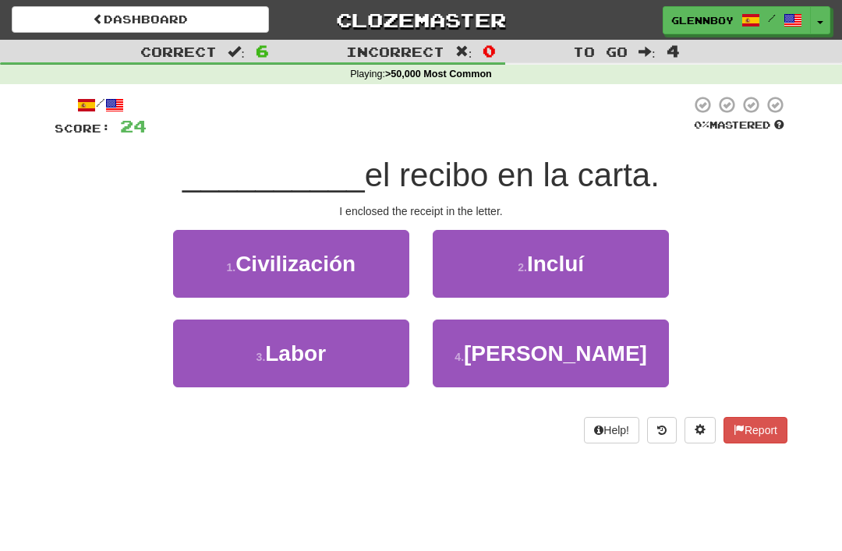
click at [522, 267] on small "2 ." at bounding box center [522, 267] width 9 height 12
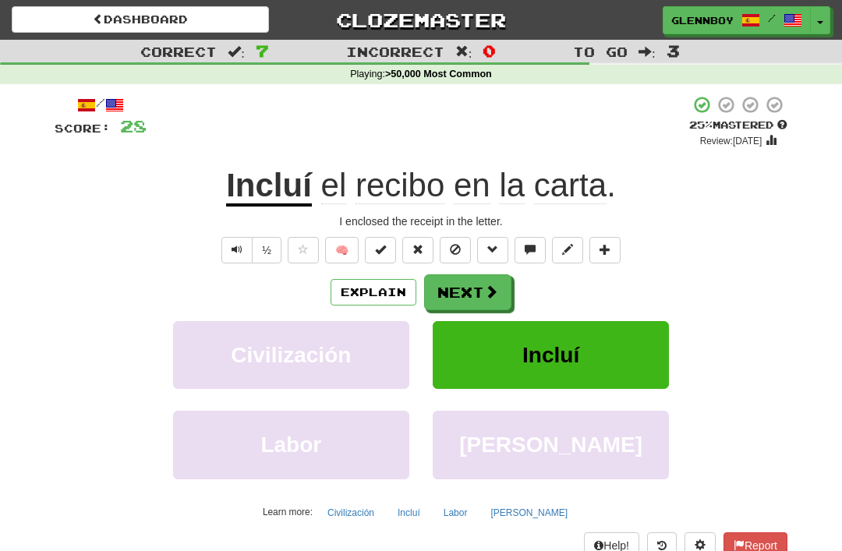
click at [452, 244] on span at bounding box center [455, 249] width 11 height 11
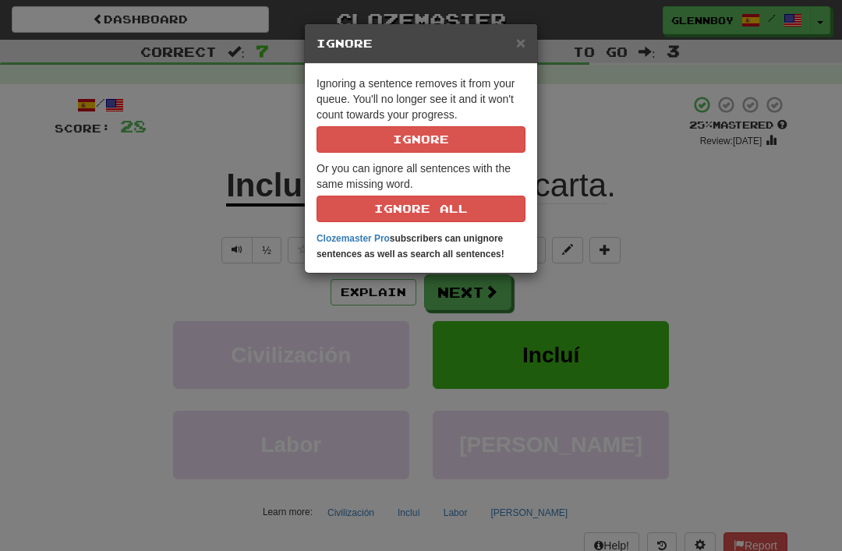
click at [381, 130] on button "Ignore" at bounding box center [421, 139] width 209 height 27
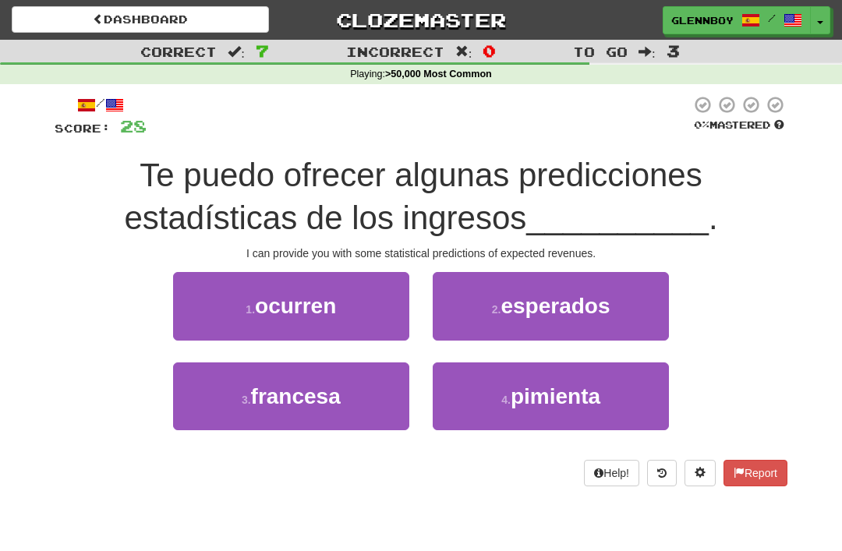
click at [502, 303] on small "2 ." at bounding box center [496, 309] width 9 height 12
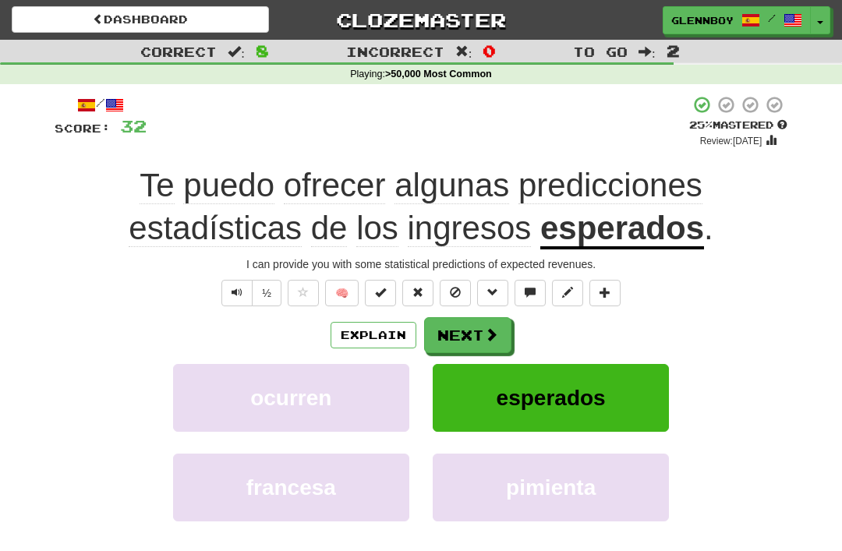
click at [462, 284] on button at bounding box center [455, 293] width 31 height 27
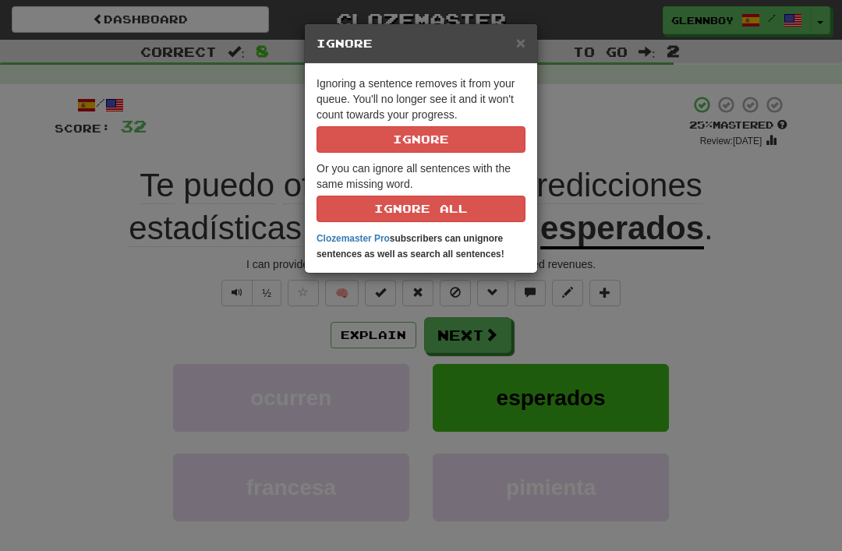
click at [395, 119] on p "Ignoring a sentence removes it from your queue. You'll no longer see it and it …" at bounding box center [421, 114] width 209 height 77
click at [407, 135] on button "Ignore" at bounding box center [421, 139] width 209 height 27
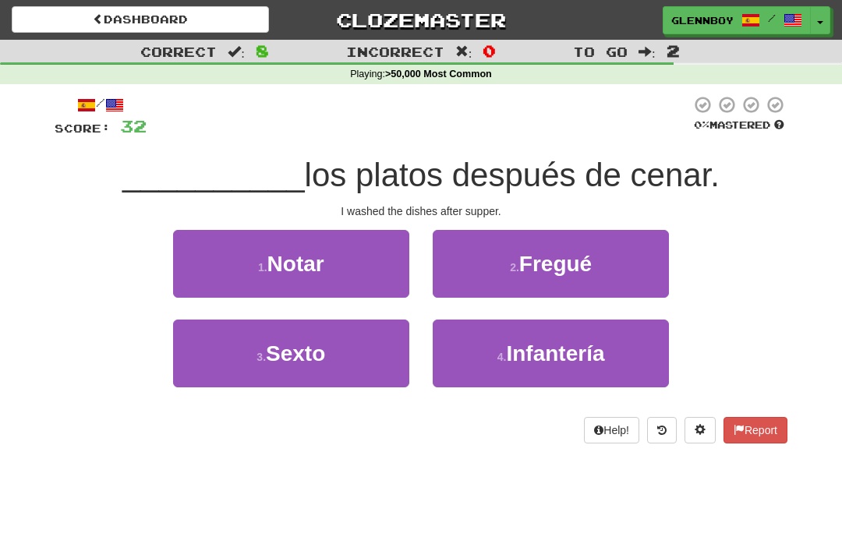
click at [535, 264] on span "Fregué" at bounding box center [556, 264] width 73 height 24
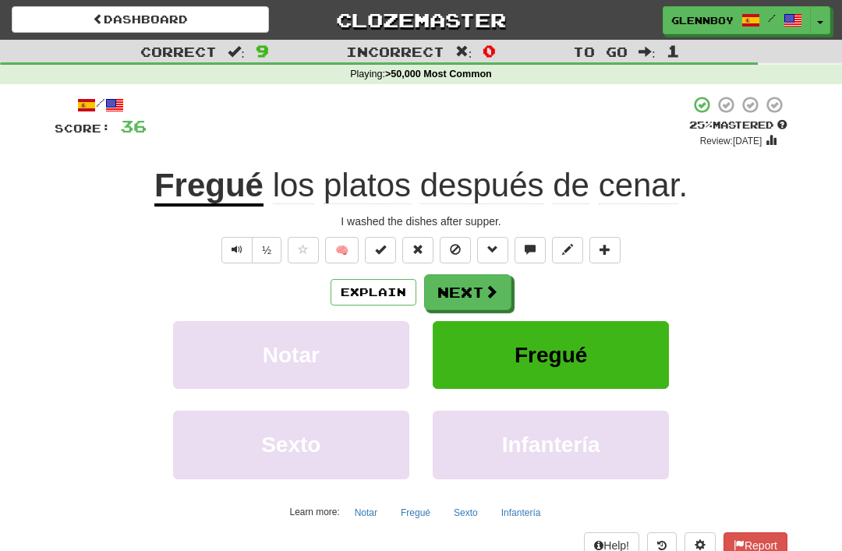
click at [457, 244] on span at bounding box center [455, 249] width 11 height 11
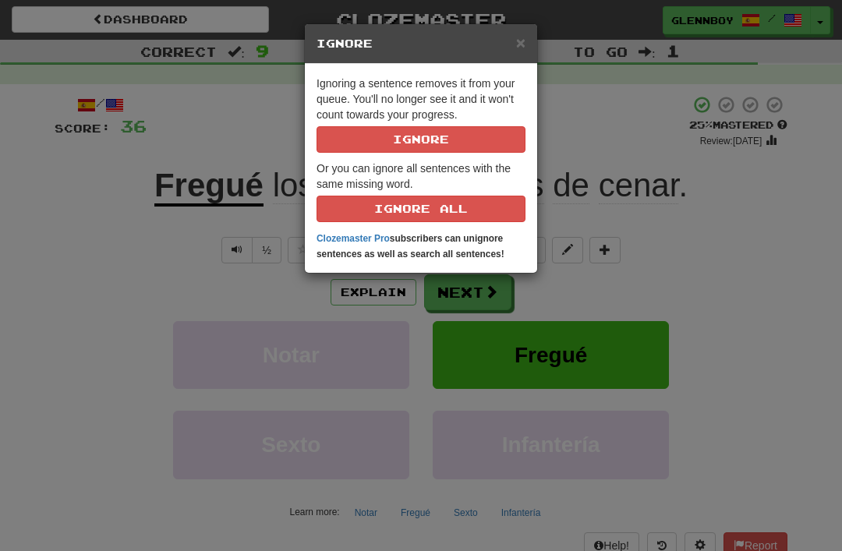
click at [406, 140] on button "Ignore" at bounding box center [421, 139] width 209 height 27
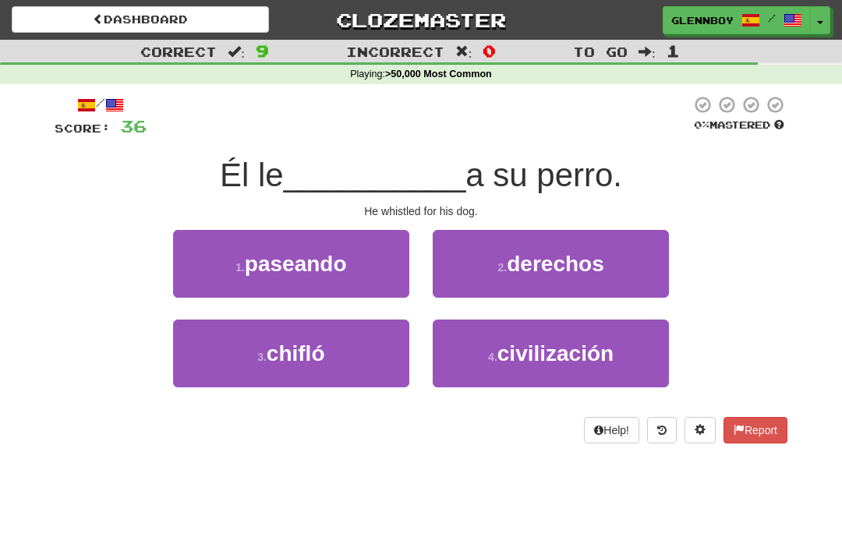
click at [278, 345] on span "chifló" at bounding box center [296, 354] width 59 height 24
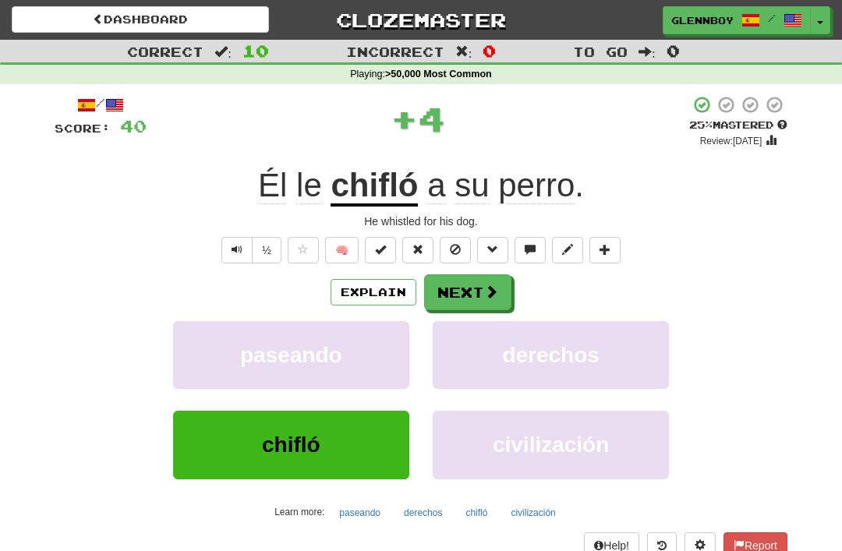
click at [355, 296] on button "Explain" at bounding box center [374, 292] width 86 height 27
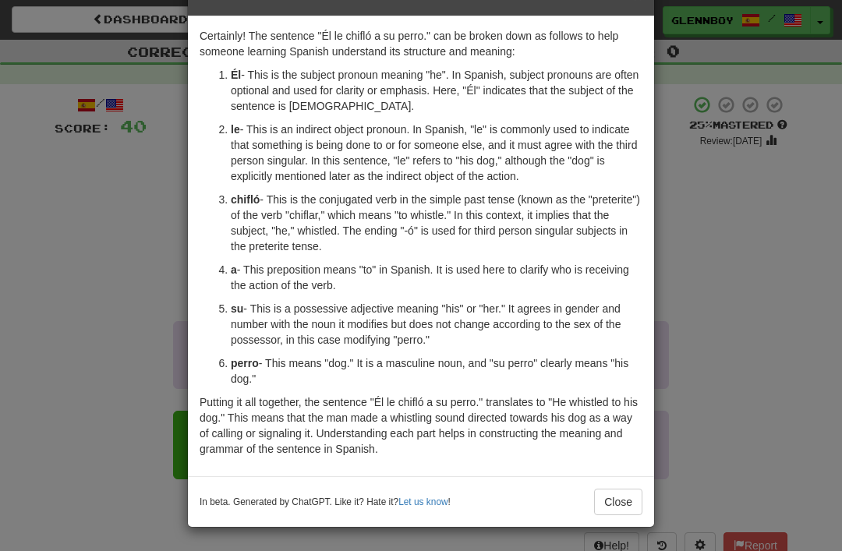
scroll to position [48, 0]
click at [615, 497] on button "Close" at bounding box center [618, 502] width 48 height 27
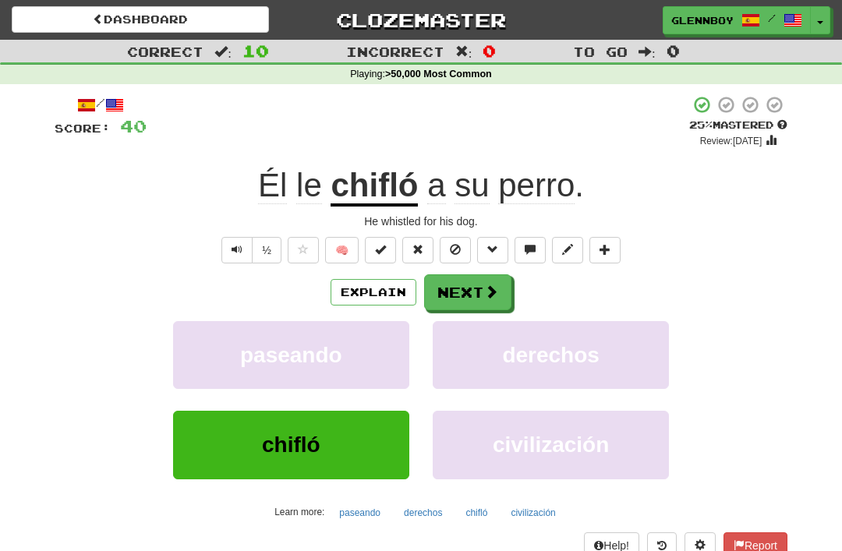
click at [452, 244] on span at bounding box center [455, 249] width 11 height 11
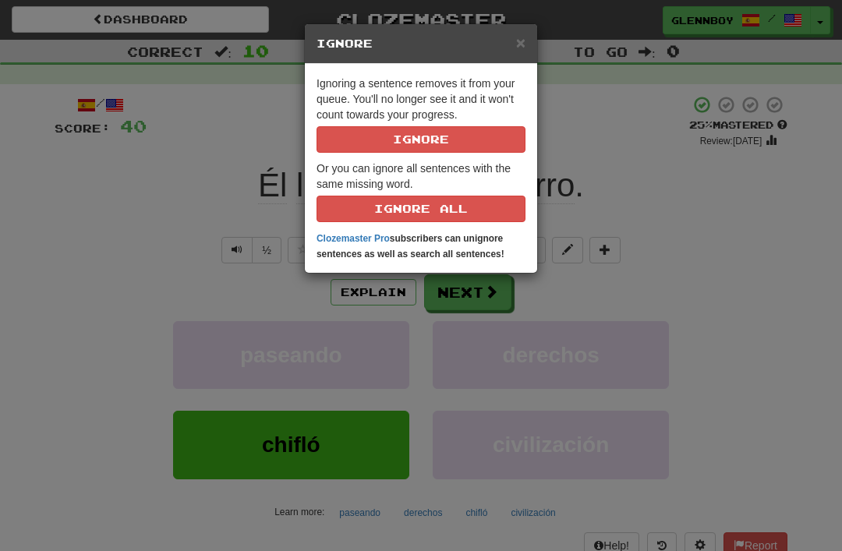
click at [391, 139] on button "Ignore" at bounding box center [421, 139] width 209 height 27
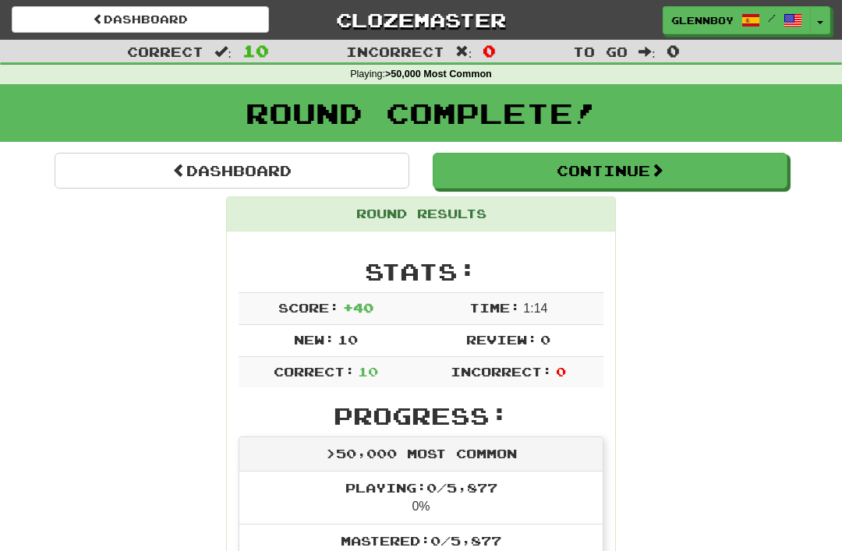
click at [152, 14] on link "Dashboard" at bounding box center [140, 19] width 257 height 27
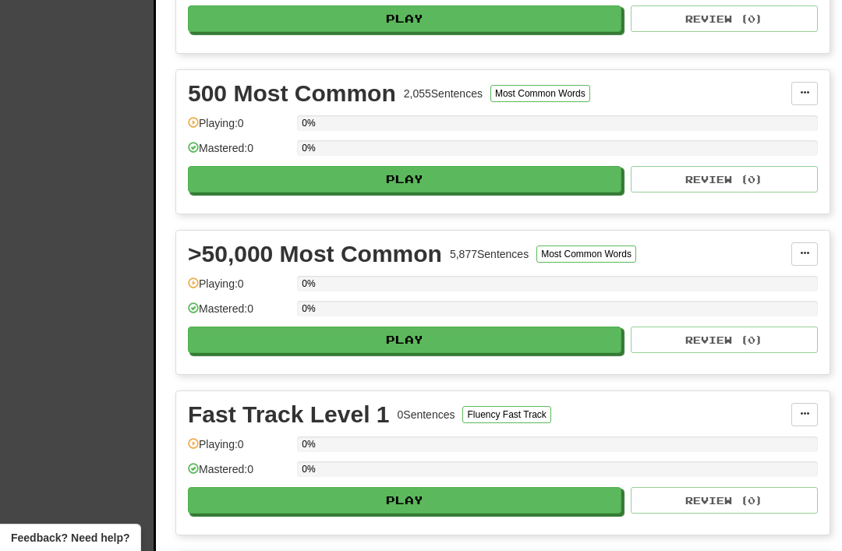
scroll to position [709, 0]
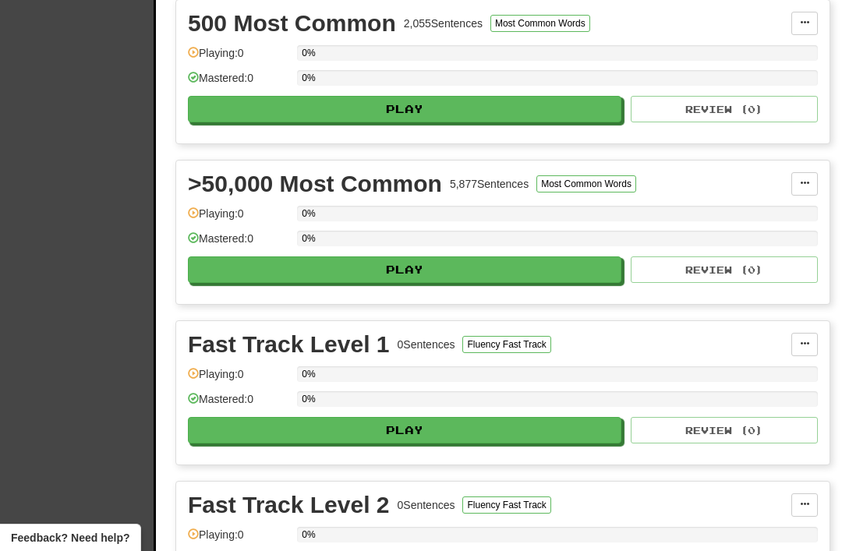
click at [394, 264] on button "Play" at bounding box center [405, 270] width 434 height 27
select select "**"
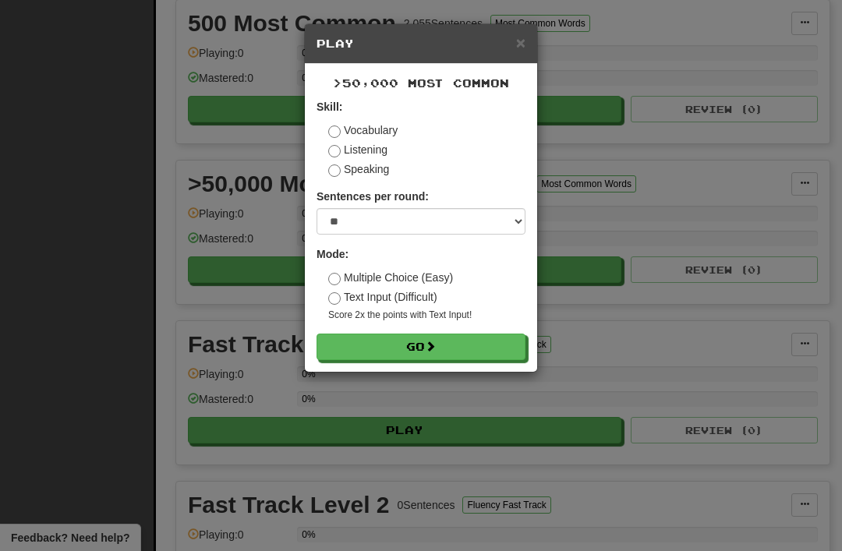
click at [415, 339] on button "Go" at bounding box center [421, 347] width 209 height 27
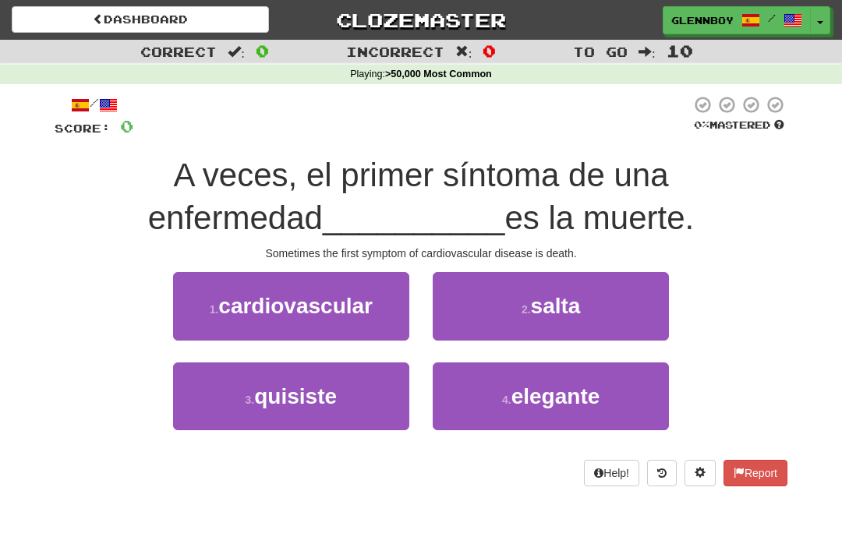
click at [280, 296] on span "cardiovascular" at bounding box center [295, 306] width 154 height 24
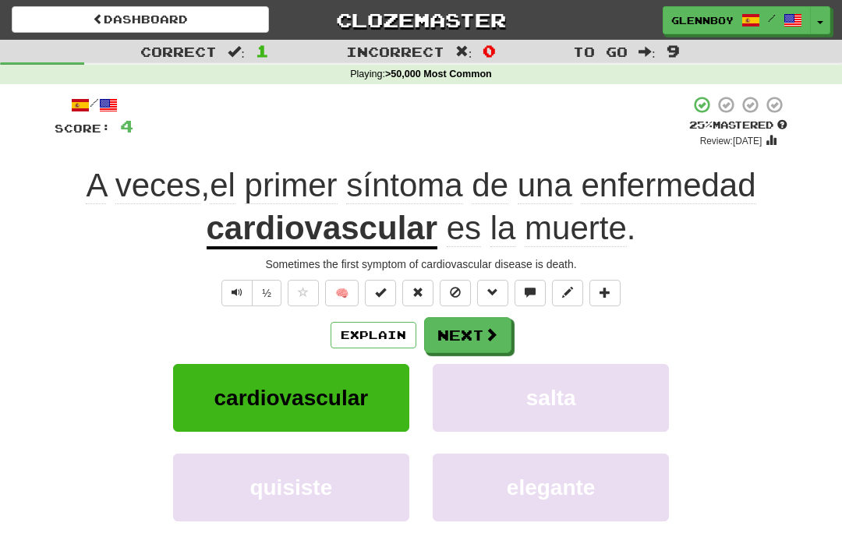
click at [452, 282] on button at bounding box center [455, 293] width 31 height 27
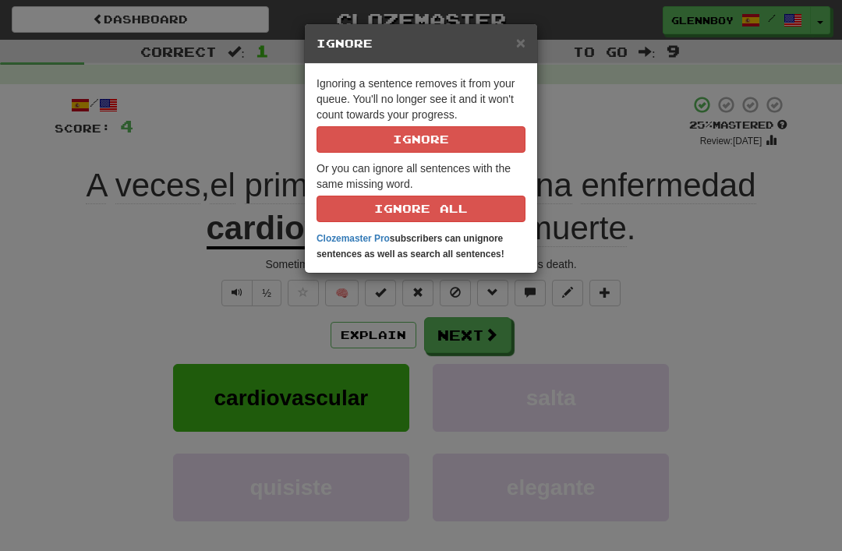
click at [394, 136] on button "Ignore" at bounding box center [421, 139] width 209 height 27
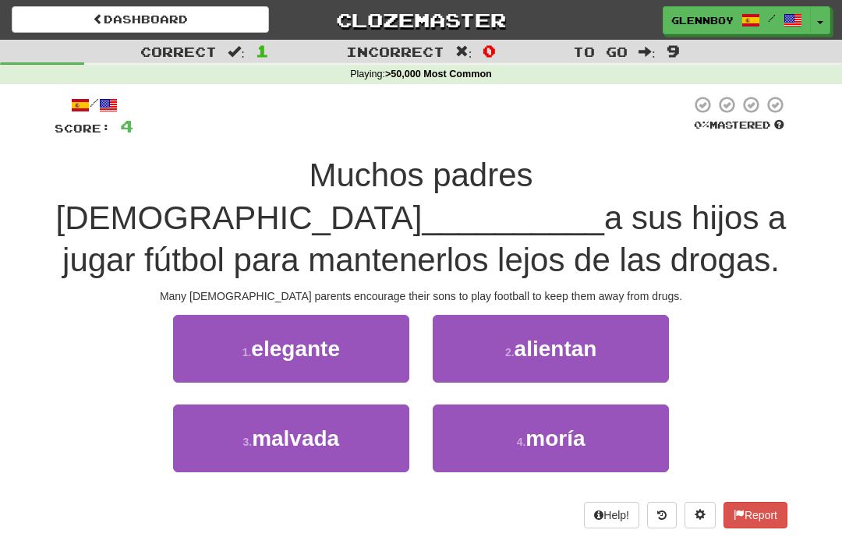
click at [504, 328] on button "2 . [GEOGRAPHIC_DATA]" at bounding box center [551, 349] width 236 height 68
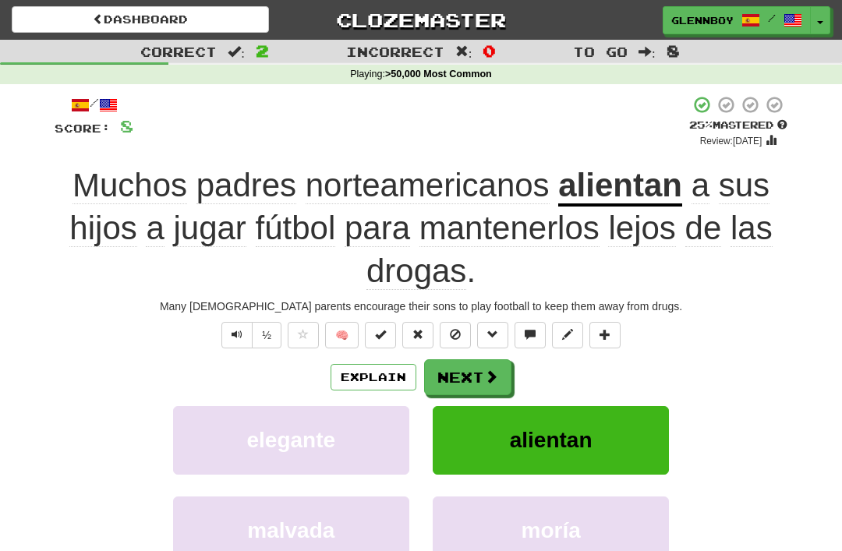
click at [367, 368] on button "Explain" at bounding box center [374, 377] width 86 height 27
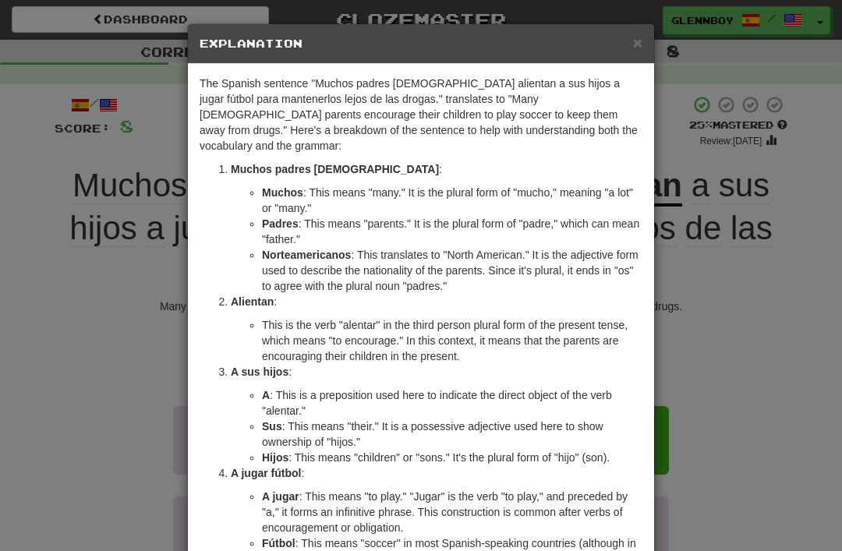
click at [633, 43] on span "×" at bounding box center [637, 43] width 9 height 18
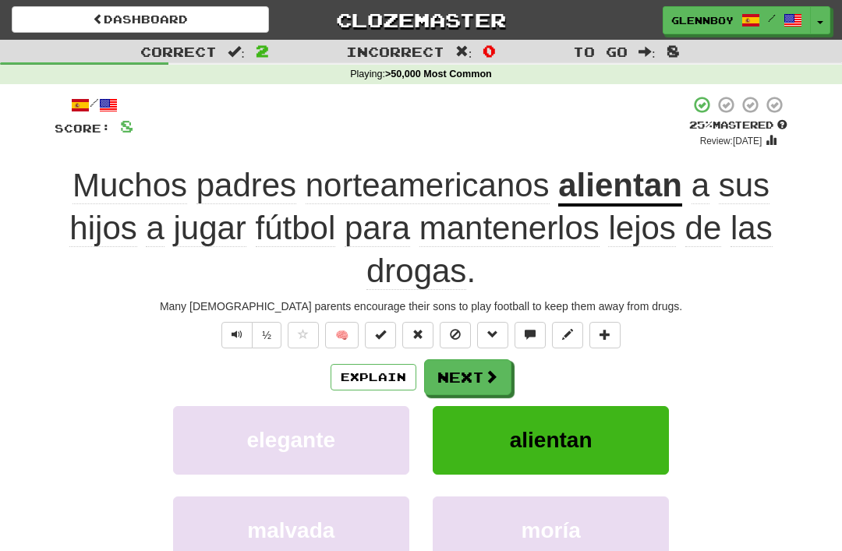
click at [459, 316] on div "/ Score: 8 + 4 25 % Mastered Review: [DATE] Muchos padres [DEMOGRAPHIC_DATA] al…" at bounding box center [421, 382] width 733 height 574
click at [449, 326] on button at bounding box center [455, 335] width 31 height 27
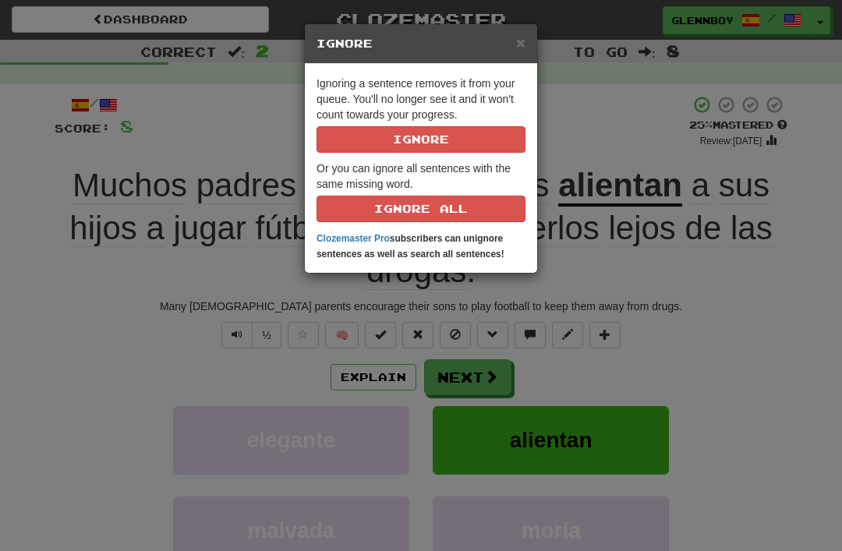
click at [394, 134] on button "Ignore" at bounding box center [421, 139] width 209 height 27
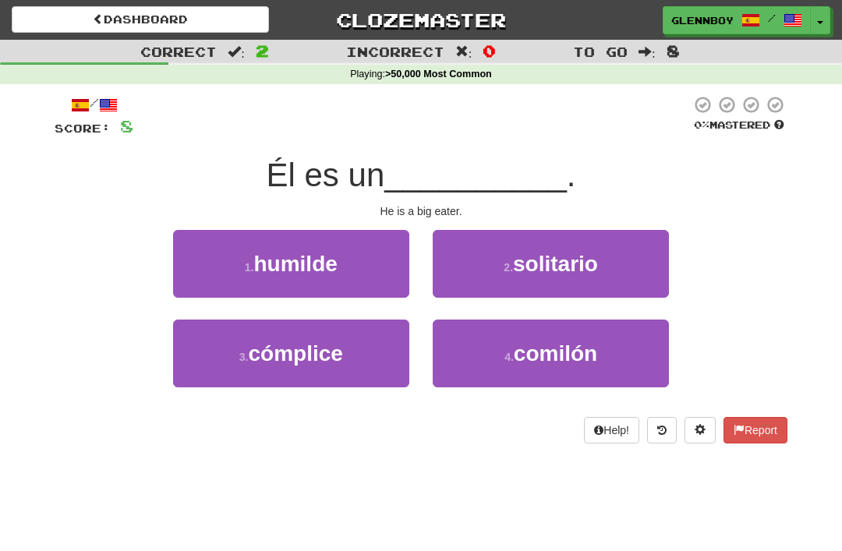
click at [531, 352] on span "comilón" at bounding box center [555, 354] width 83 height 24
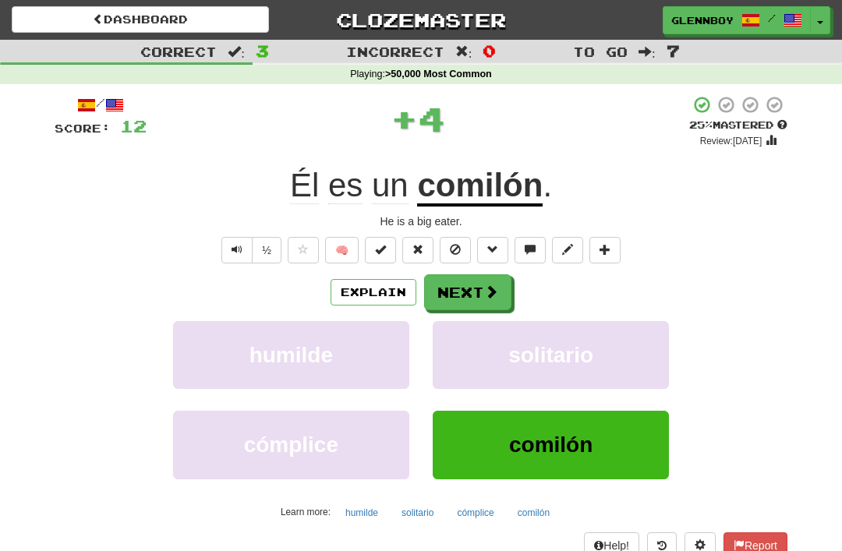
click at [370, 287] on button "Explain" at bounding box center [374, 292] width 86 height 27
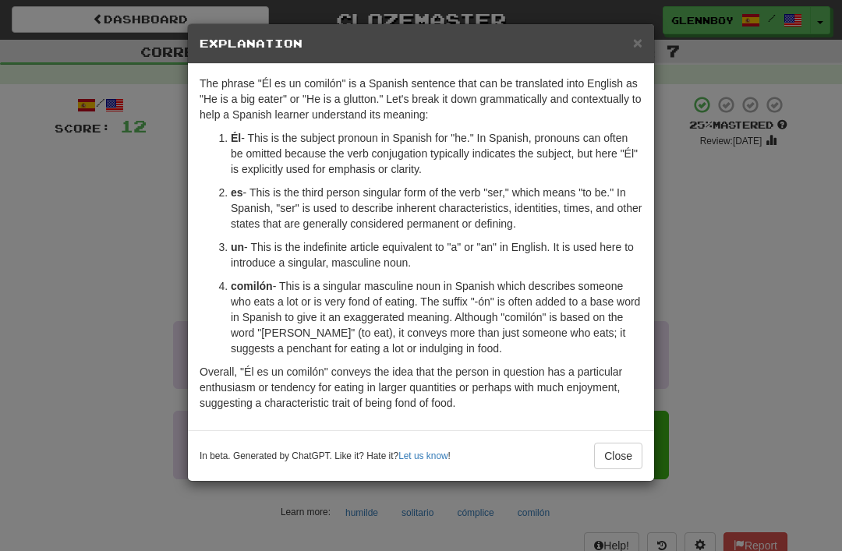
click at [617, 462] on button "Close" at bounding box center [618, 456] width 48 height 27
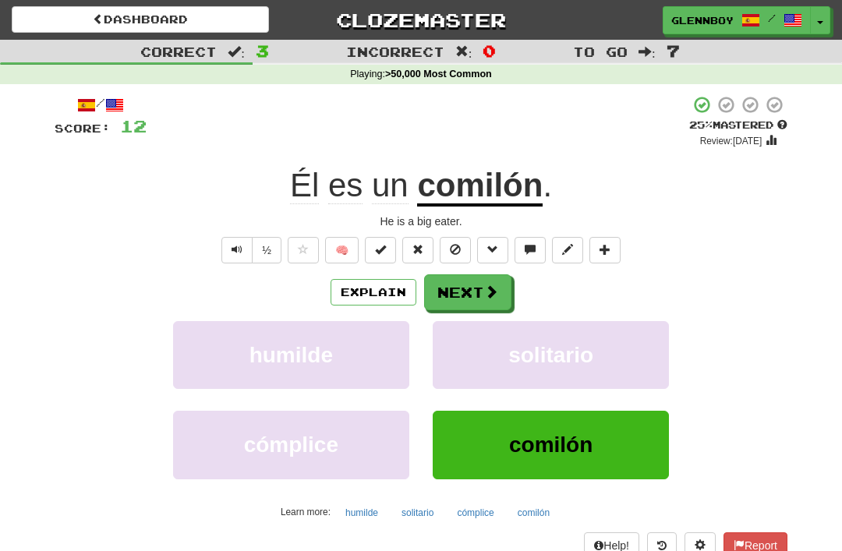
click at [460, 244] on span at bounding box center [455, 249] width 11 height 11
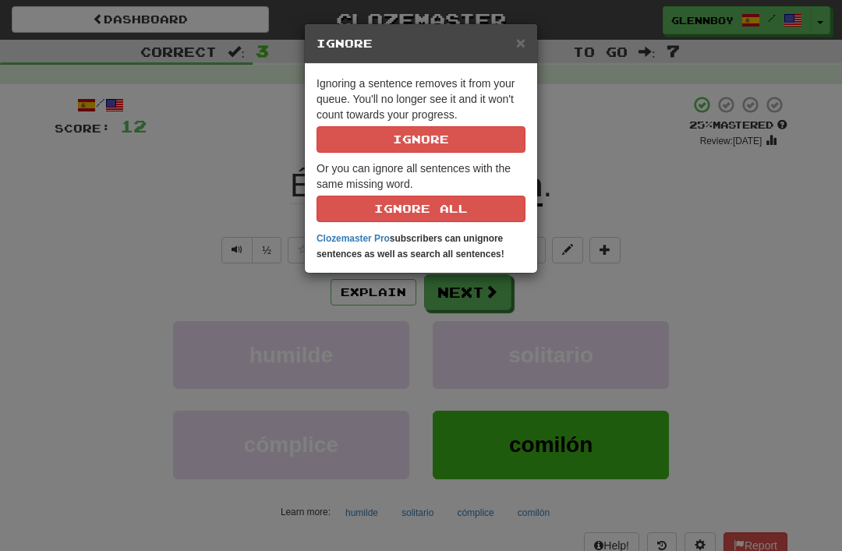
click at [386, 138] on button "Ignore" at bounding box center [421, 139] width 209 height 27
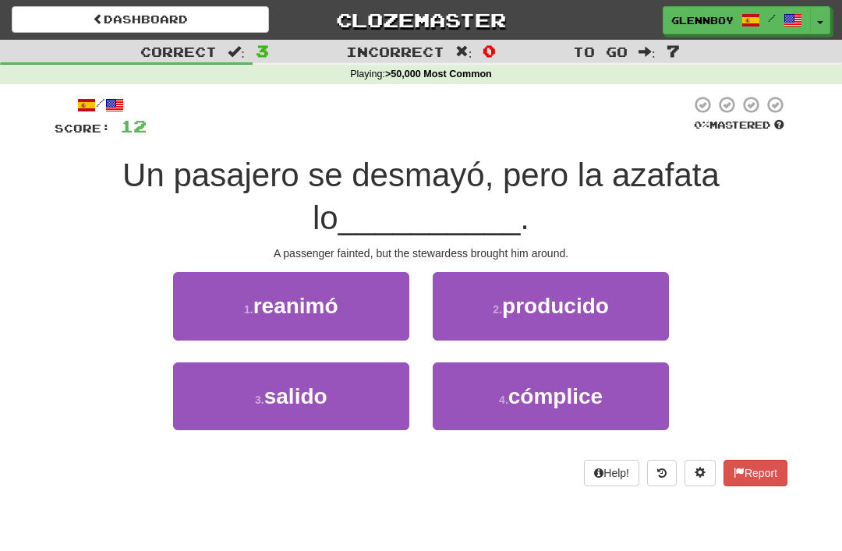
click at [269, 294] on span "reanimó" at bounding box center [296, 306] width 85 height 24
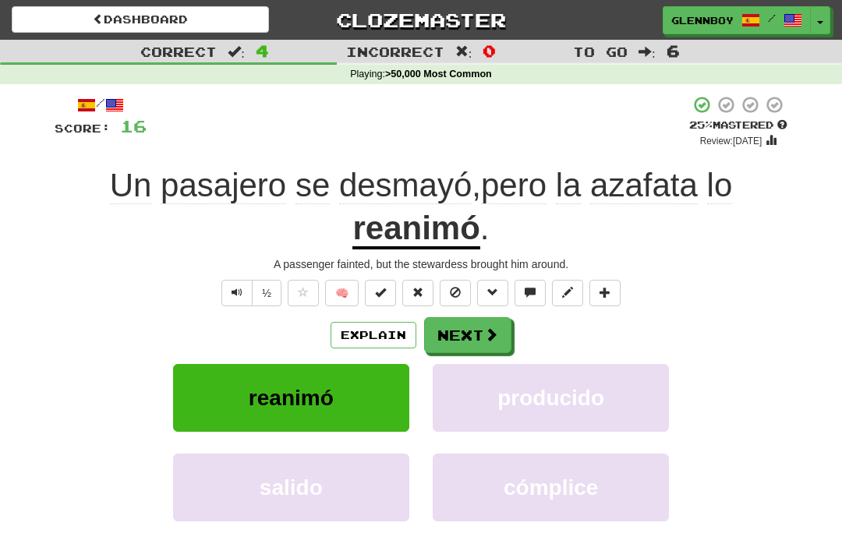
click at [368, 330] on button "Explain" at bounding box center [374, 335] width 86 height 27
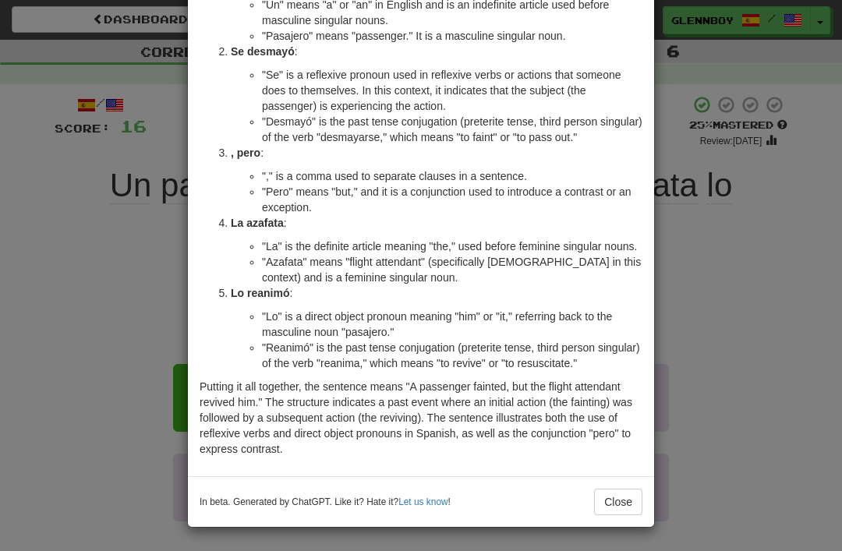
scroll to position [141, 0]
click at [278, 19] on li ""Un" means "a" or "an" in English and is an indefinite article used before masc…" at bounding box center [452, 12] width 381 height 31
click at [613, 489] on button "Close" at bounding box center [618, 502] width 48 height 27
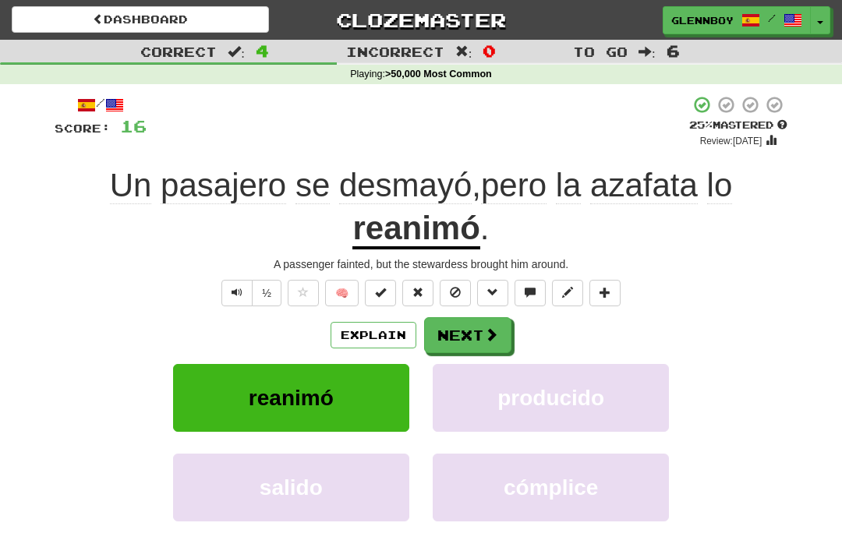
click at [457, 296] on span at bounding box center [455, 292] width 11 height 11
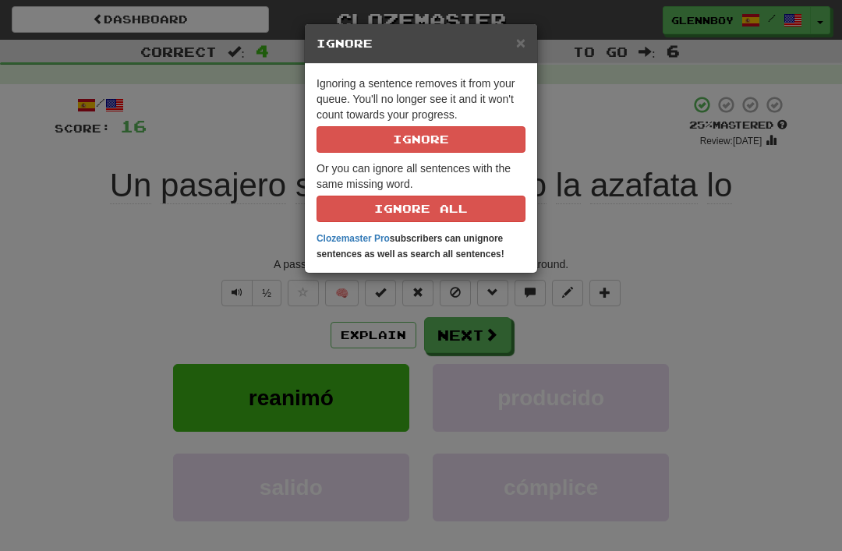
click at [394, 144] on button "Ignore" at bounding box center [421, 139] width 209 height 27
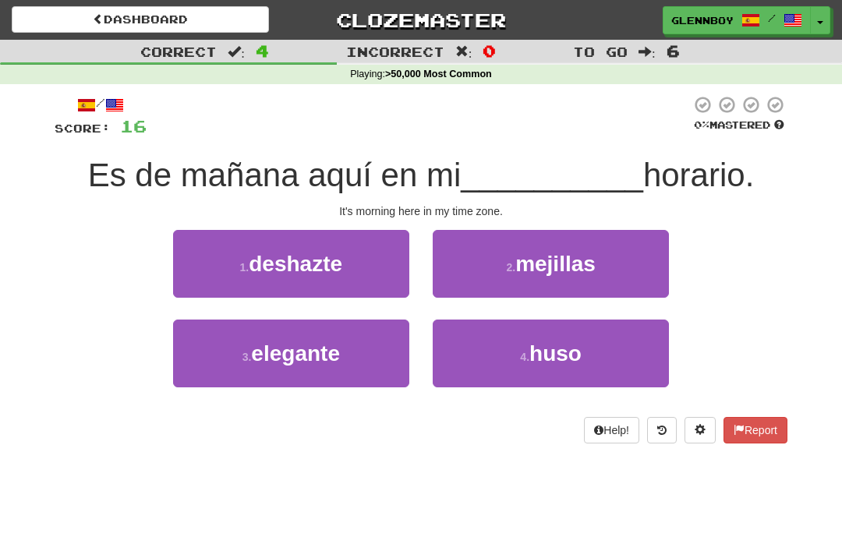
click at [527, 346] on button "4 . [GEOGRAPHIC_DATA]" at bounding box center [551, 354] width 236 height 68
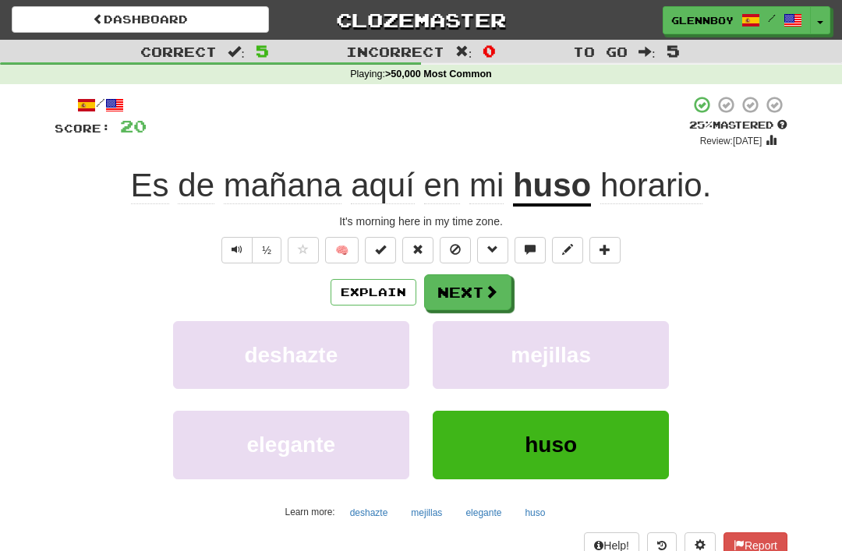
click at [362, 285] on button "Explain" at bounding box center [374, 292] width 86 height 27
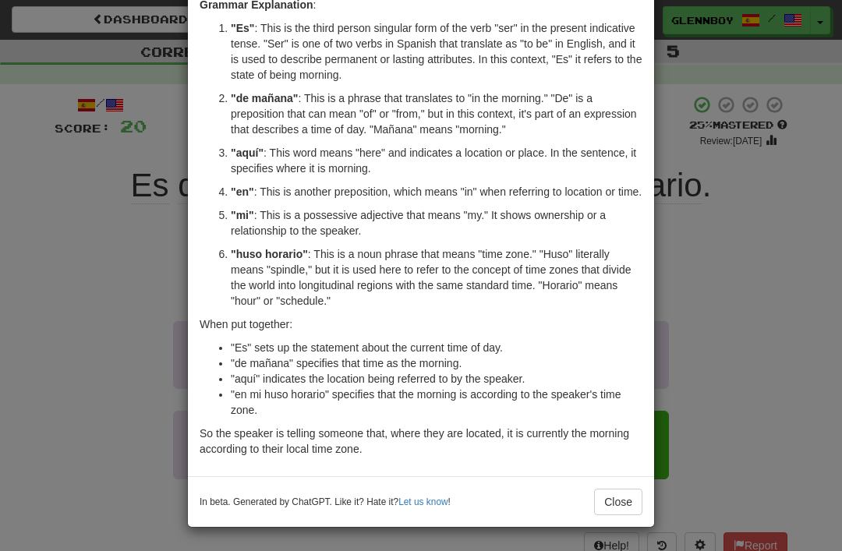
scroll to position [180, 0]
click at [611, 496] on button "Close" at bounding box center [618, 502] width 48 height 27
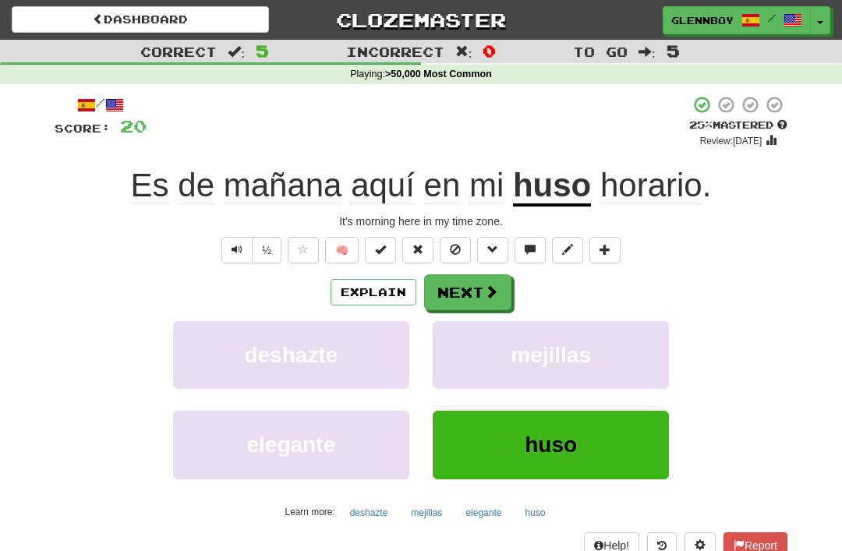
click at [458, 247] on span at bounding box center [455, 249] width 11 height 11
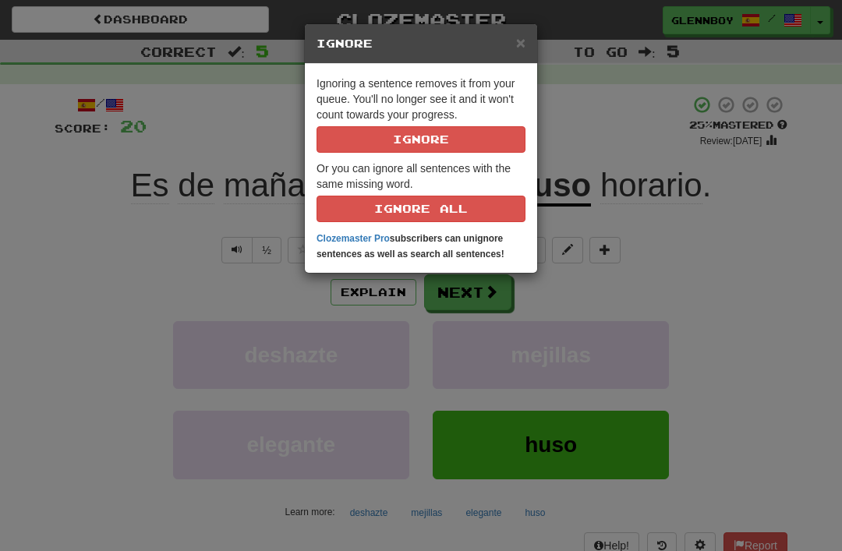
click at [407, 138] on button "Ignore" at bounding box center [421, 139] width 209 height 27
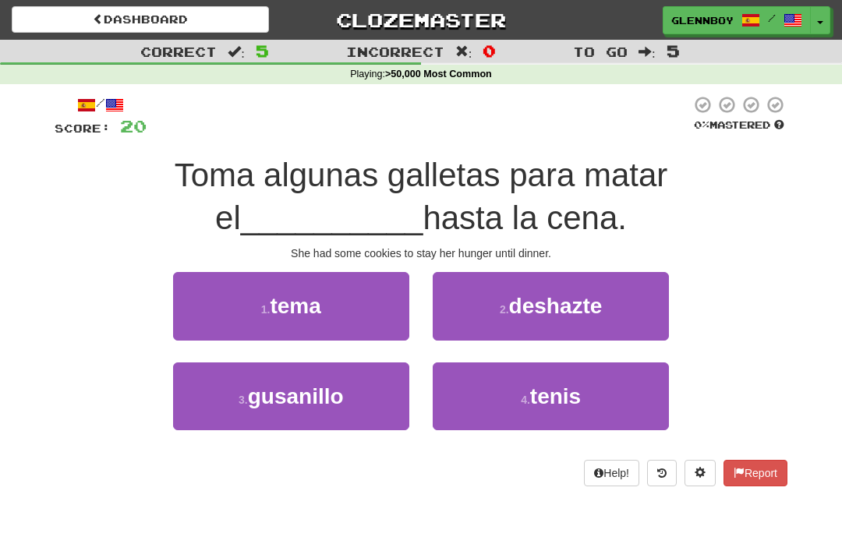
click at [284, 394] on span "gusanillo" at bounding box center [296, 397] width 96 height 24
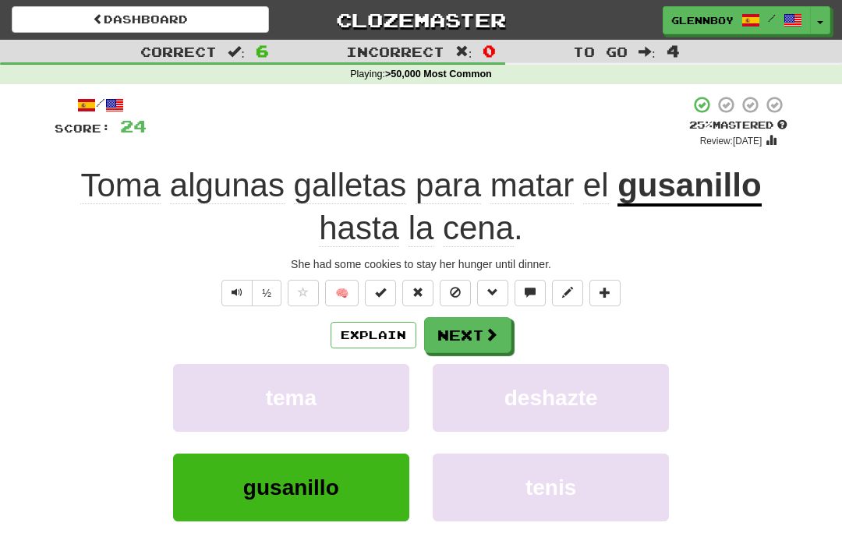
click at [357, 331] on button "Explain" at bounding box center [374, 335] width 86 height 27
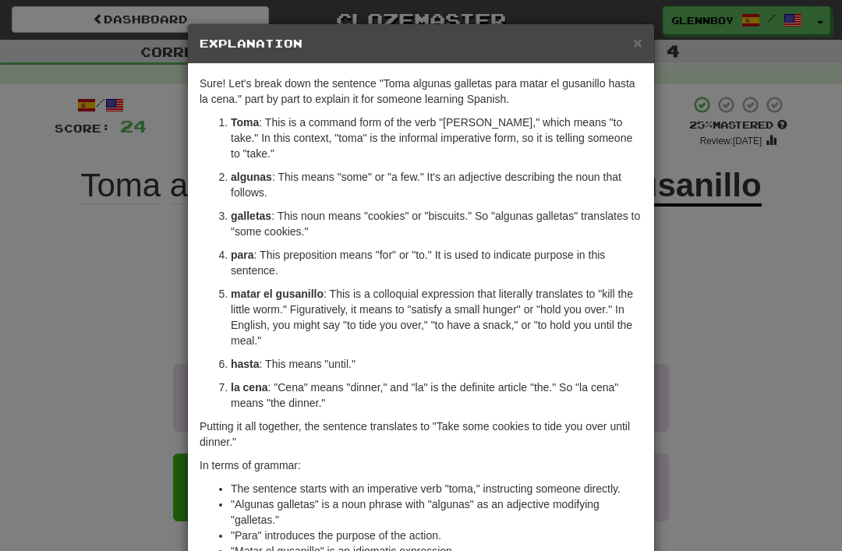
click at [629, 34] on div "× Explanation" at bounding box center [421, 44] width 466 height 40
click at [633, 40] on span "×" at bounding box center [637, 43] width 9 height 18
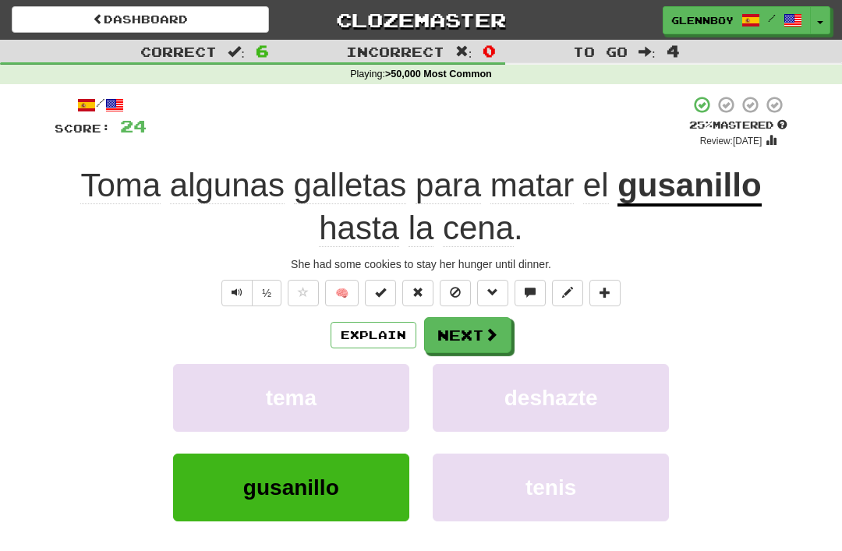
click at [449, 285] on button at bounding box center [455, 293] width 31 height 27
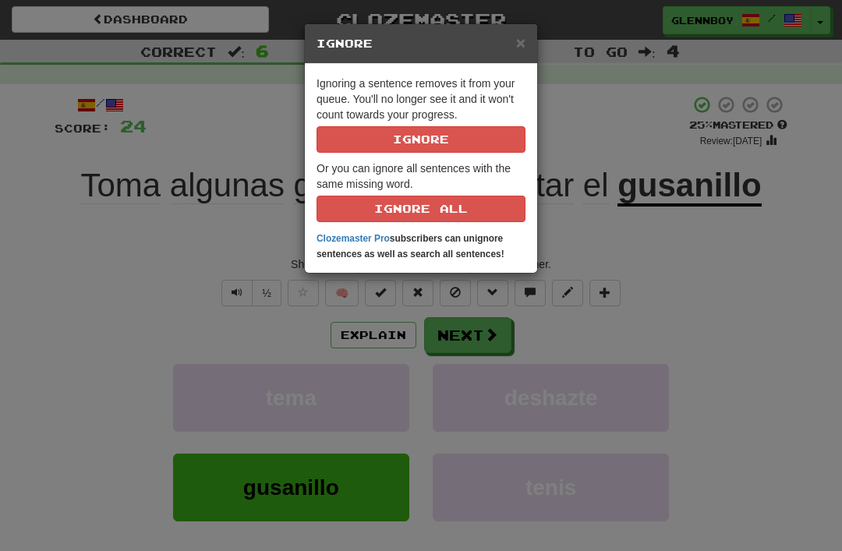
click at [383, 146] on button "Ignore" at bounding box center [421, 139] width 209 height 27
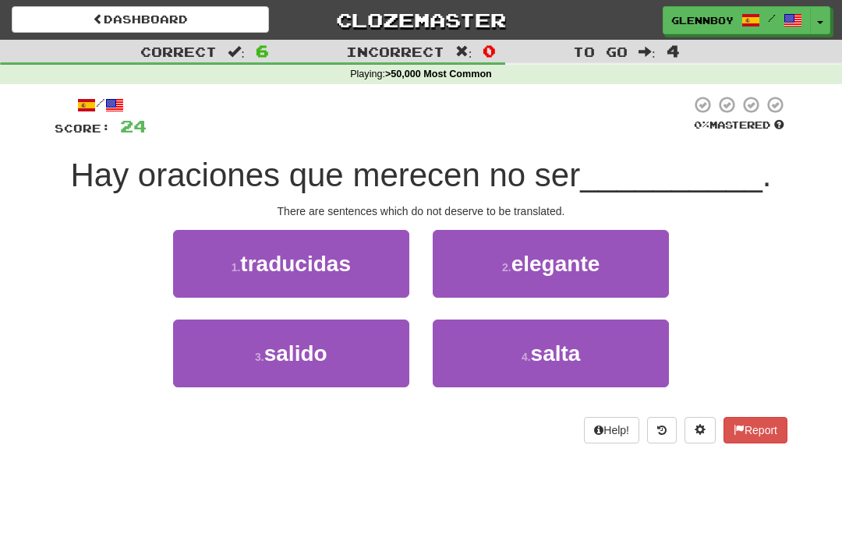
click at [242, 235] on button "1 . traducidas" at bounding box center [291, 264] width 236 height 68
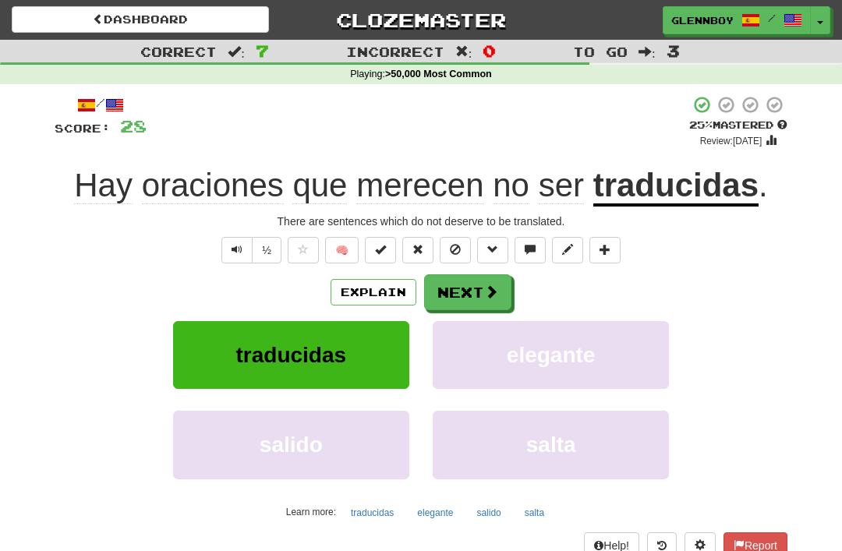
click at [457, 244] on span at bounding box center [455, 249] width 11 height 11
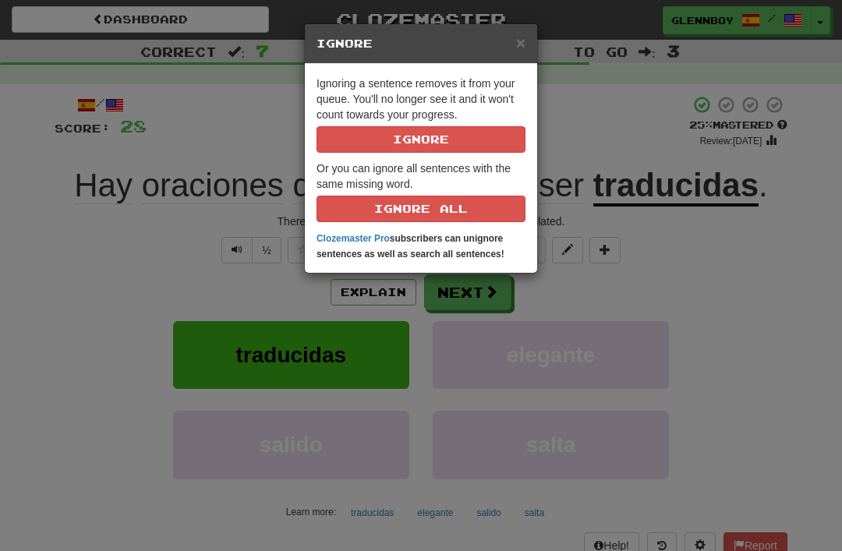
click at [410, 133] on button "Ignore" at bounding box center [421, 139] width 209 height 27
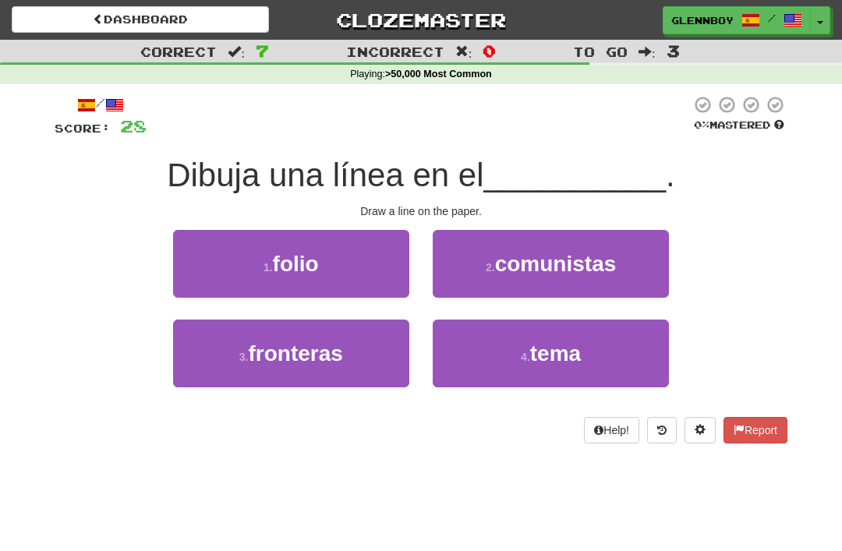
click at [278, 252] on span "folio" at bounding box center [296, 264] width 46 height 24
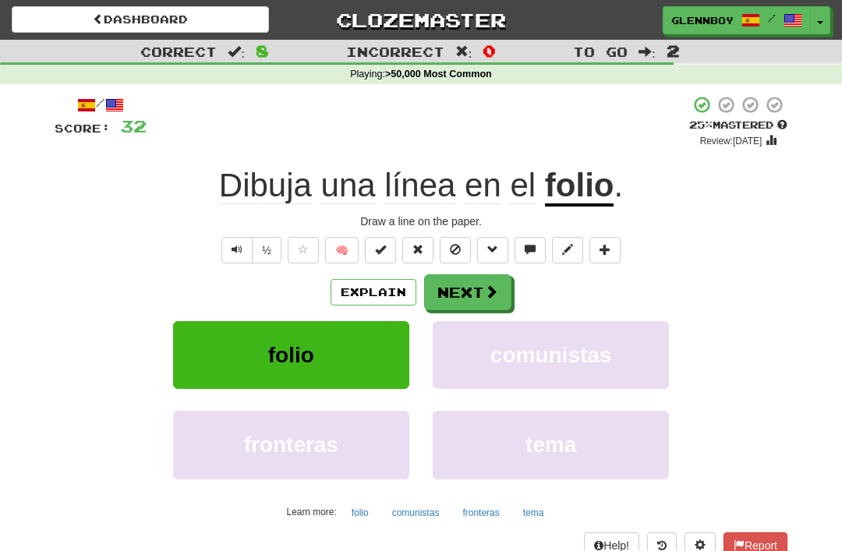
click at [362, 291] on button "Explain" at bounding box center [374, 292] width 86 height 27
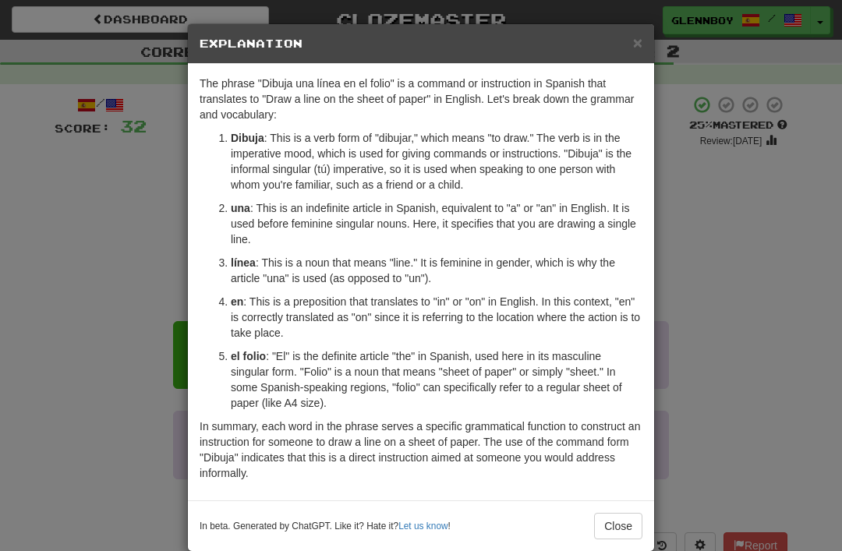
click at [607, 521] on button "Close" at bounding box center [618, 526] width 48 height 27
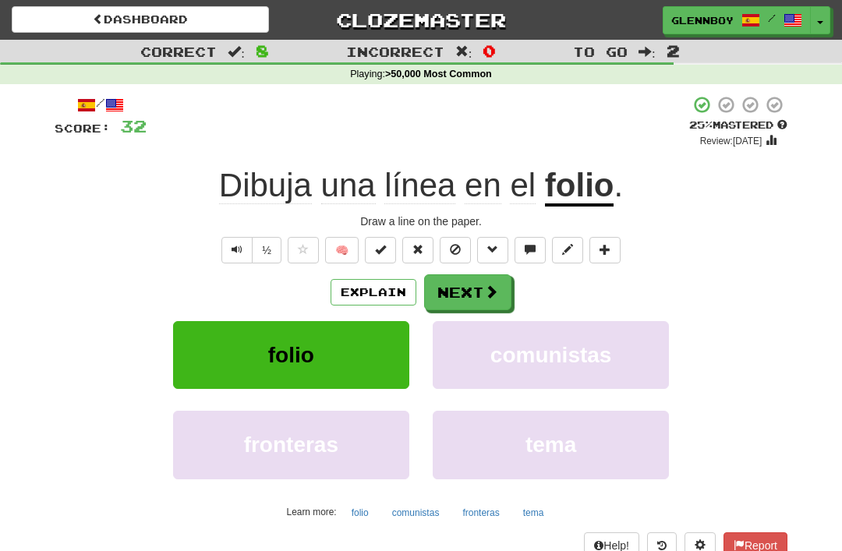
click at [449, 256] on button at bounding box center [455, 250] width 31 height 27
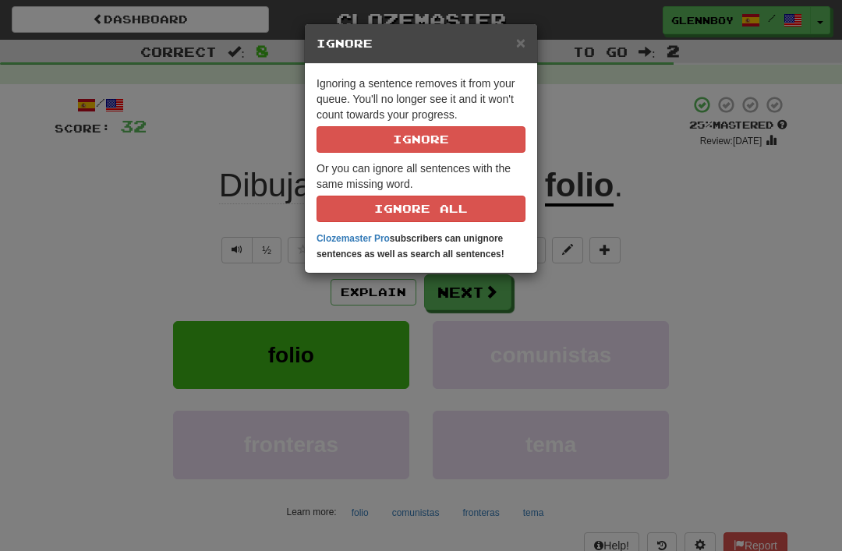
click at [398, 141] on button "Ignore" at bounding box center [421, 139] width 209 height 27
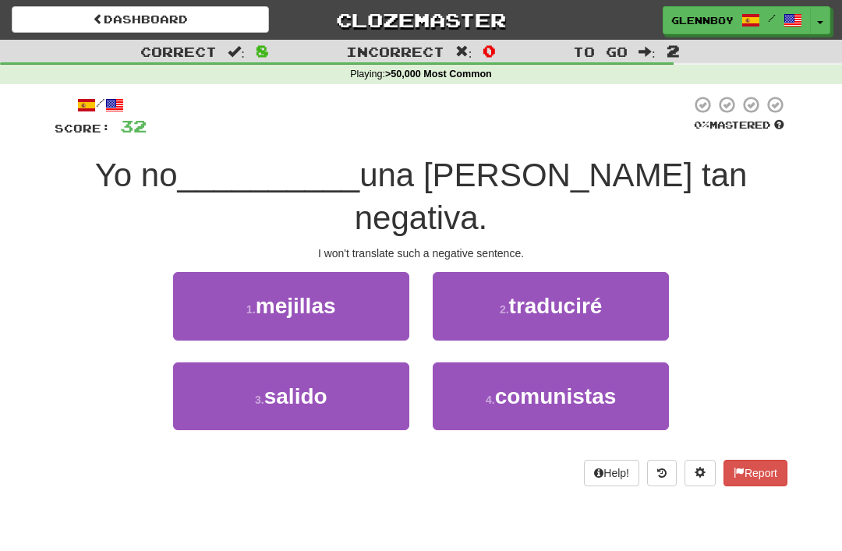
click at [524, 294] on span "traduciré" at bounding box center [556, 306] width 94 height 24
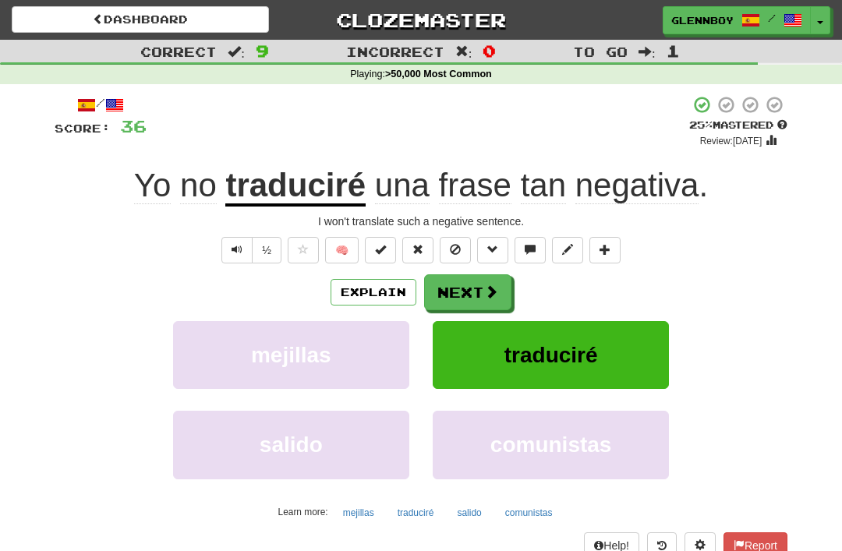
click at [452, 248] on span at bounding box center [455, 249] width 11 height 11
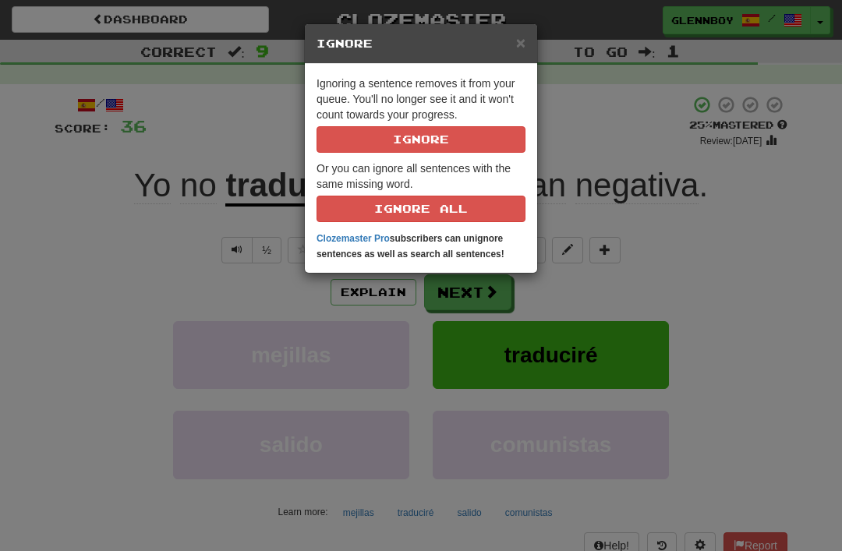
click at [400, 145] on button "Ignore" at bounding box center [421, 139] width 209 height 27
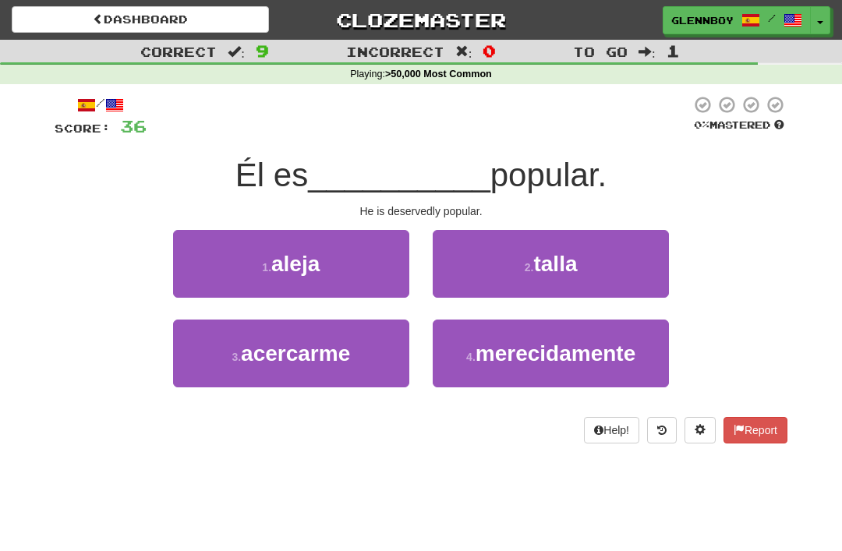
click at [507, 346] on span "merecidamente" at bounding box center [556, 354] width 160 height 24
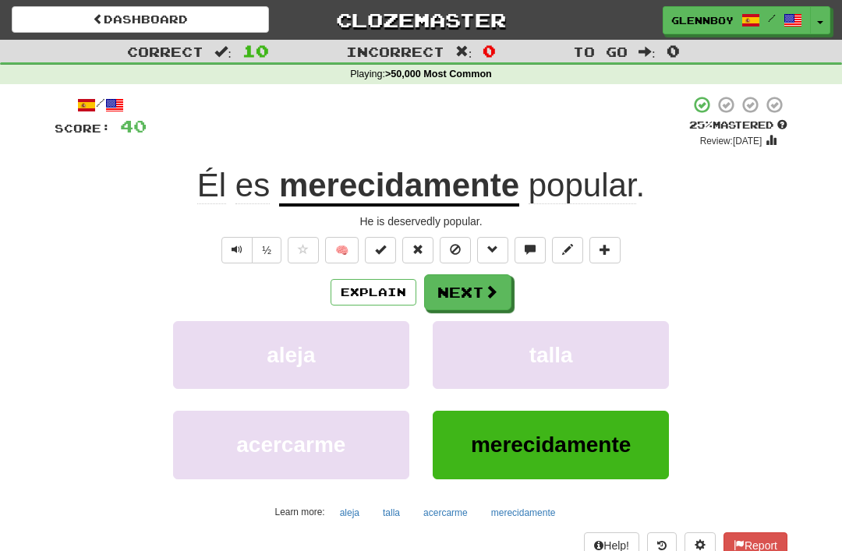
click at [454, 248] on span at bounding box center [455, 249] width 11 height 11
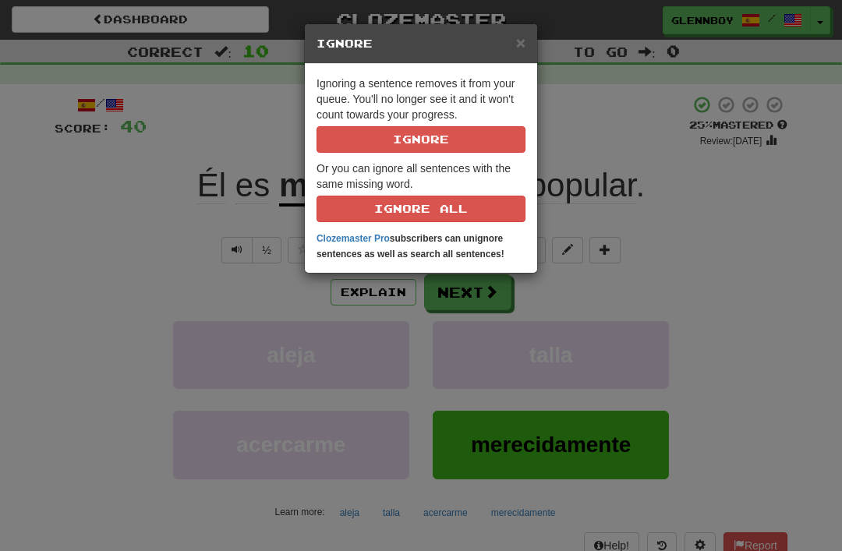
click at [402, 144] on button "Ignore" at bounding box center [421, 139] width 209 height 27
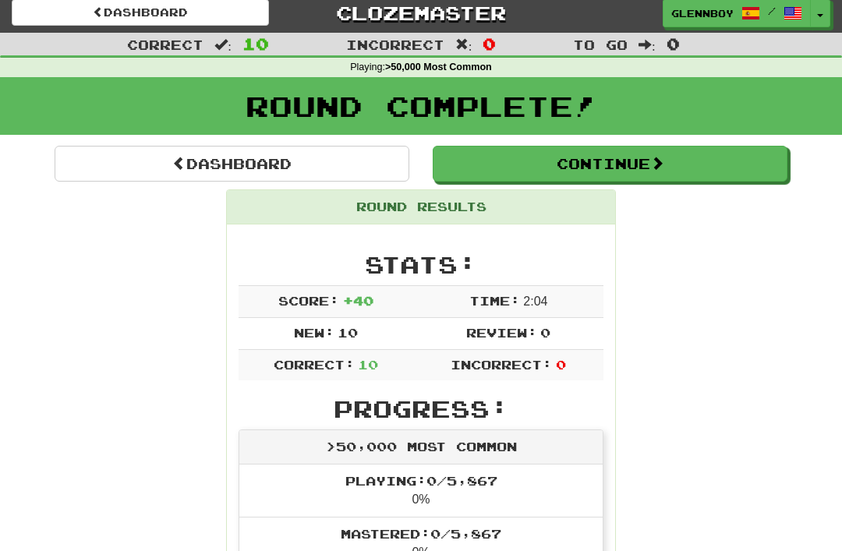
scroll to position [0, 0]
